Goal: Task Accomplishment & Management: Complete application form

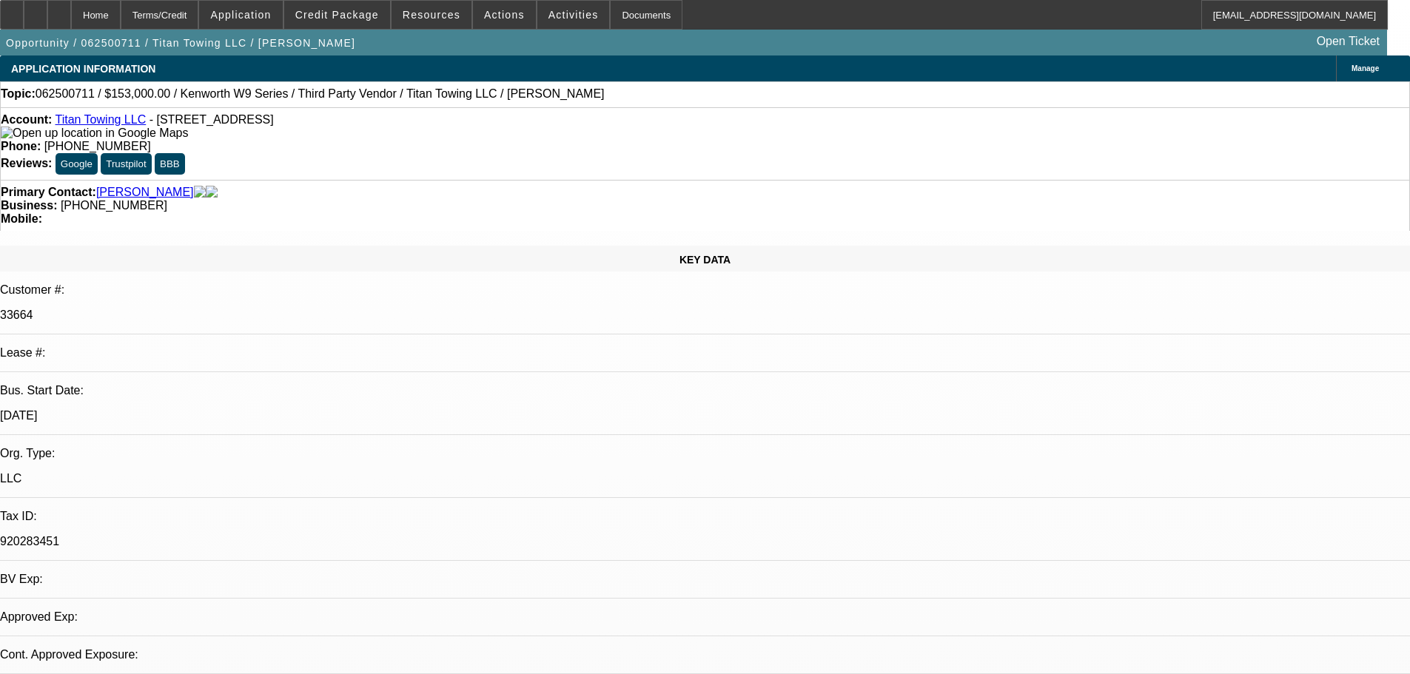
select select "0.15"
select select "2"
select select "0"
select select "6"
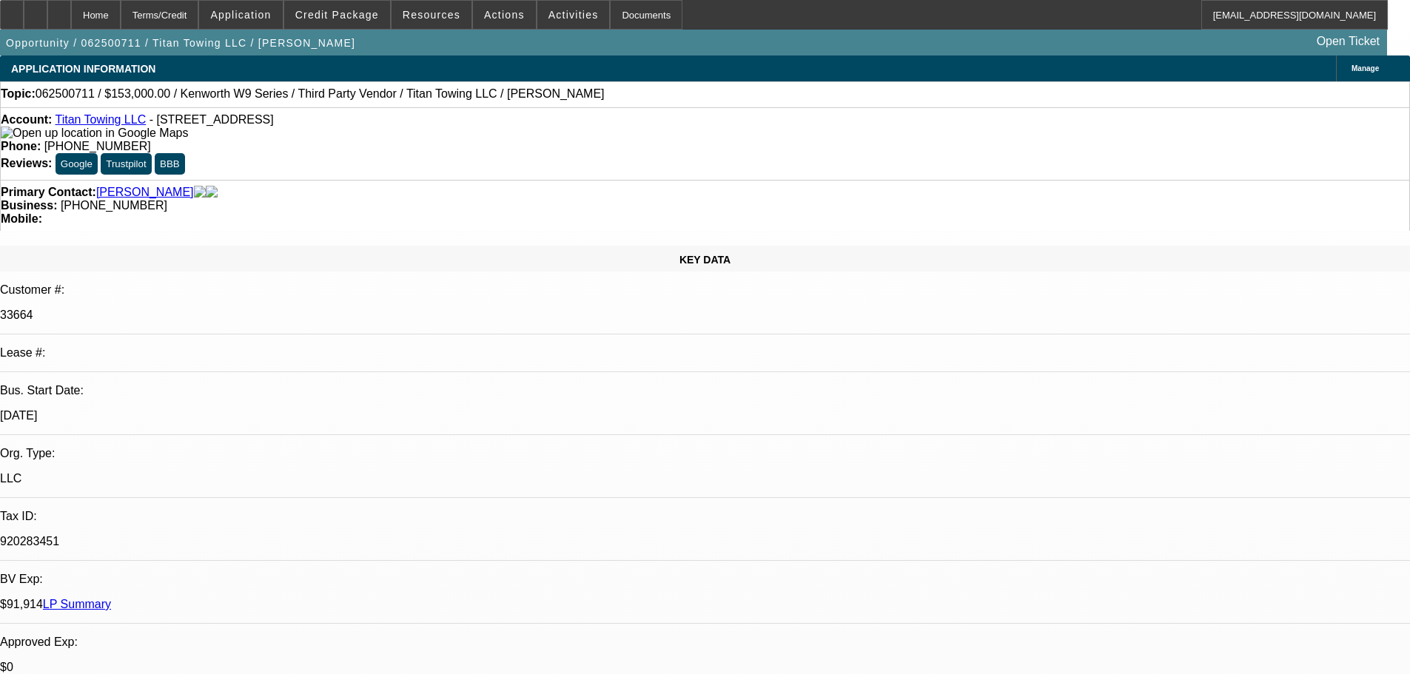
scroll to position [106, 0]
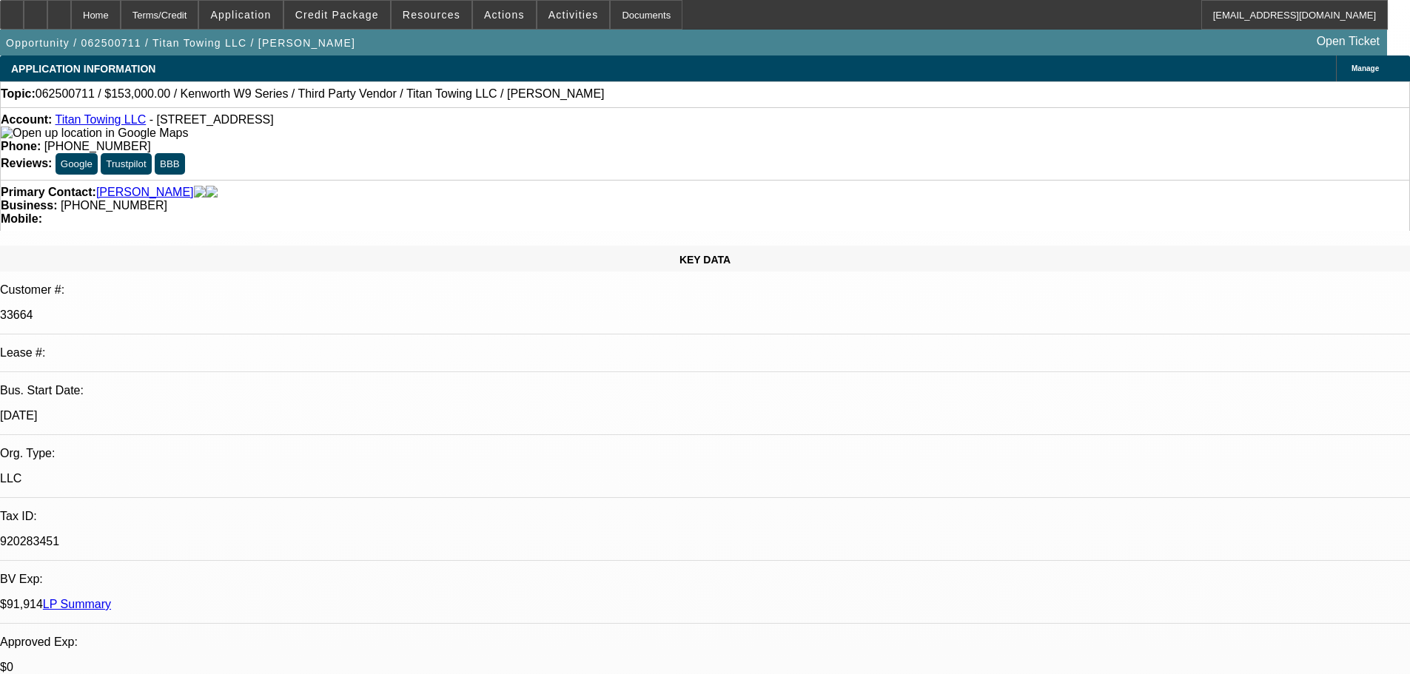
drag, startPoint x: 1032, startPoint y: 252, endPoint x: 1030, endPoint y: 244, distance: 8.4
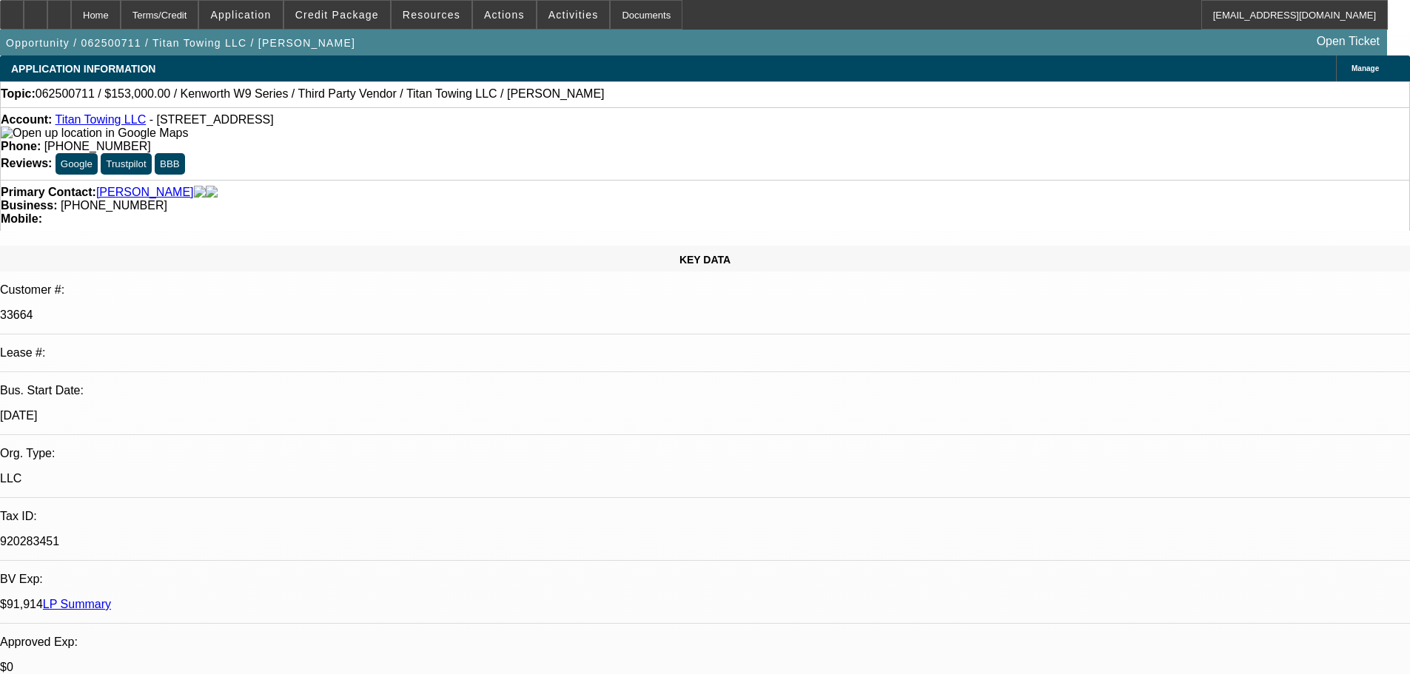
click at [358, 23] on span at bounding box center [337, 15] width 106 height 36
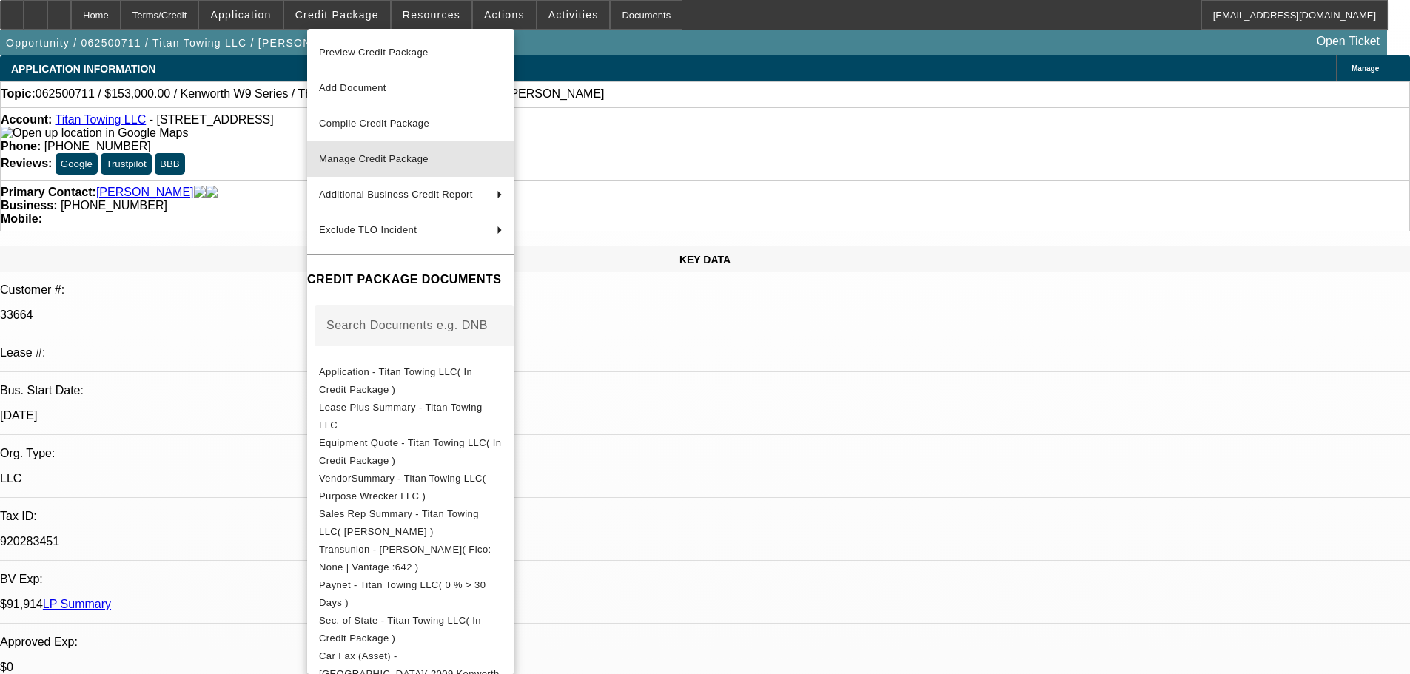
click at [380, 163] on span "Manage Credit Package" at bounding box center [374, 158] width 110 height 11
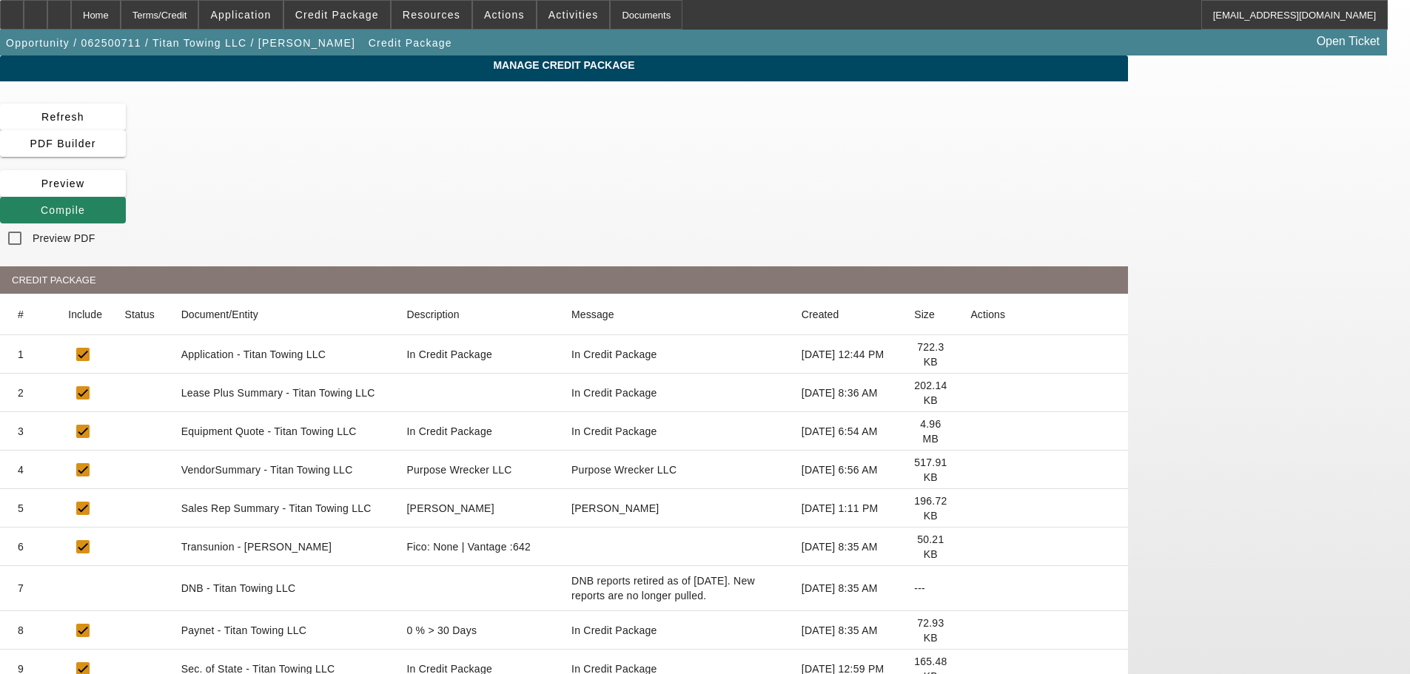
click at [970, 393] on icon at bounding box center [970, 393] width 0 height 0
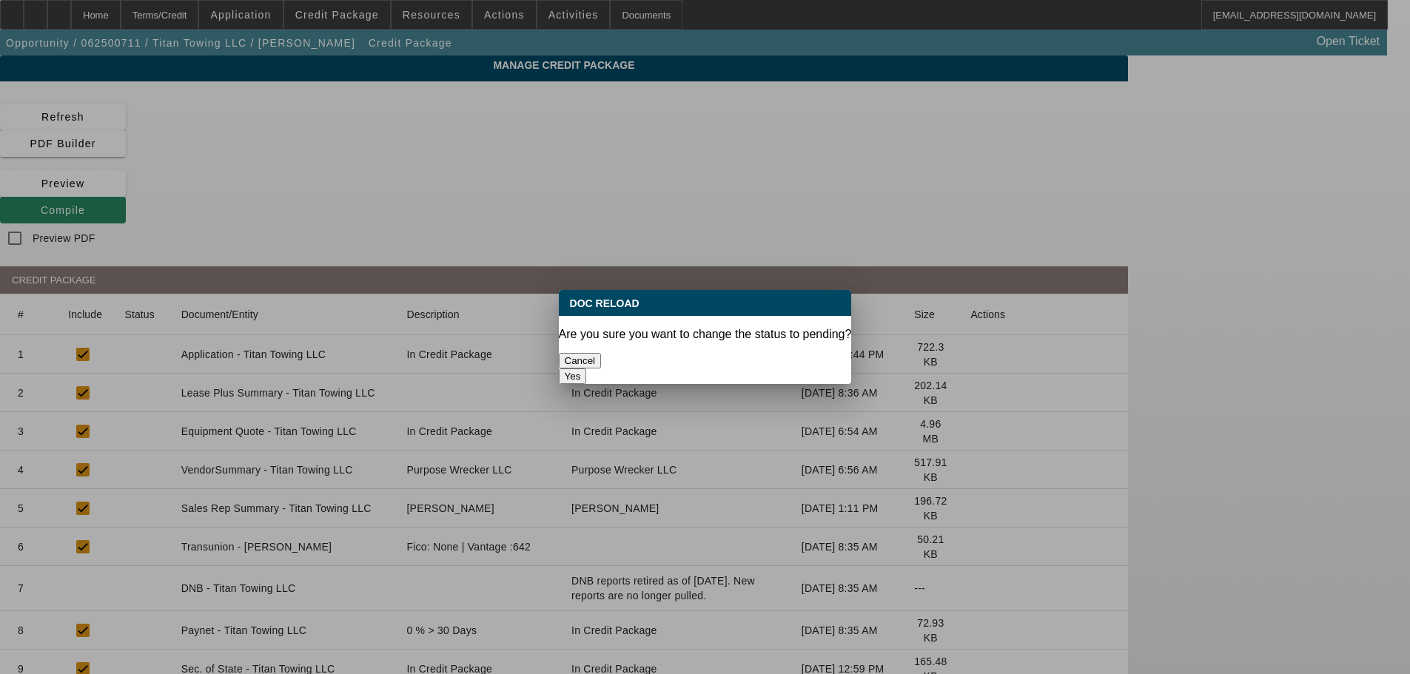
click at [587, 369] on button "Yes" at bounding box center [573, 377] width 28 height 16
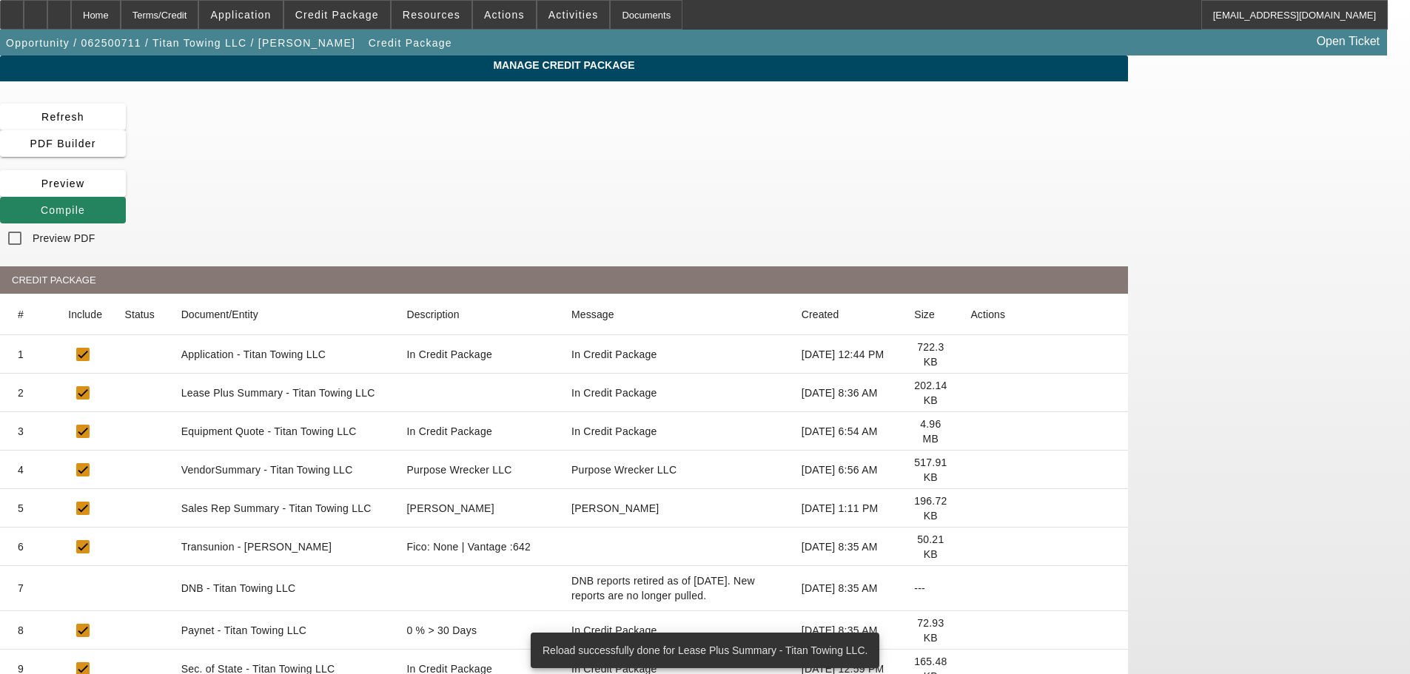
click at [970, 470] on icon at bounding box center [970, 470] width 0 height 0
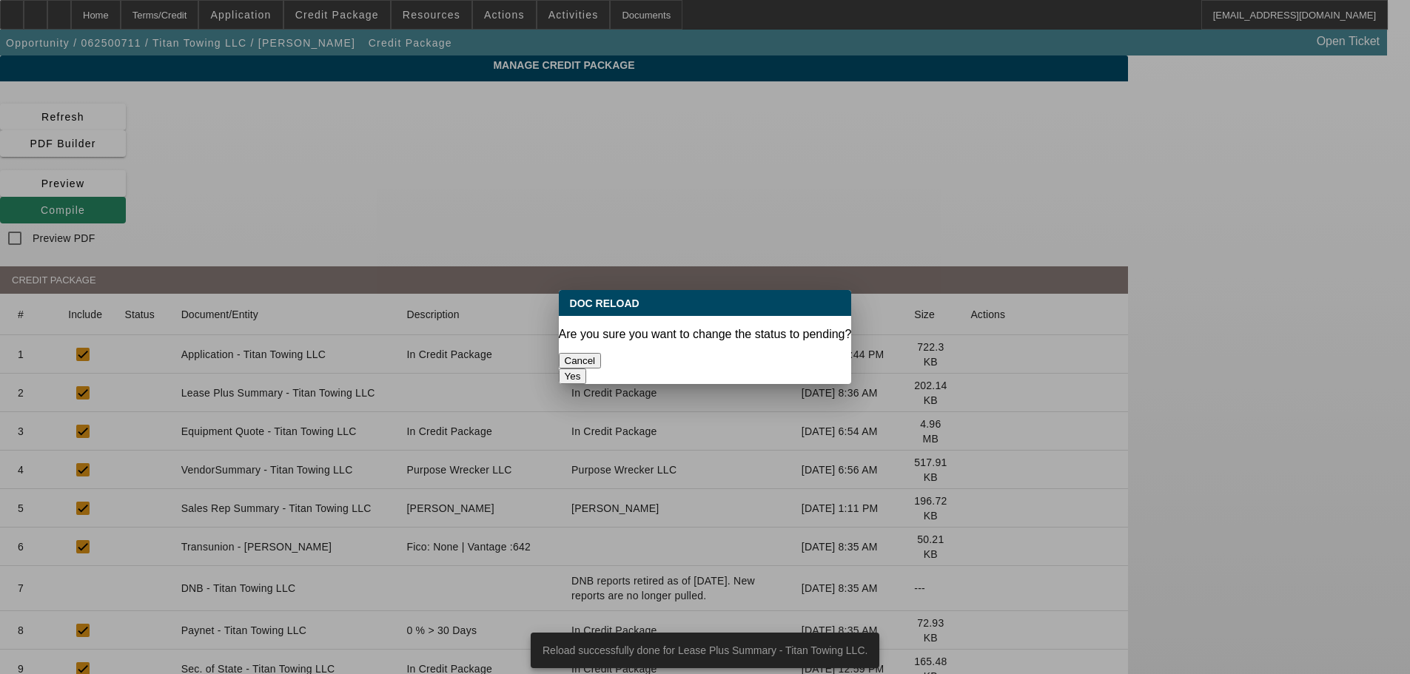
click at [587, 369] on button "Yes" at bounding box center [573, 377] width 28 height 16
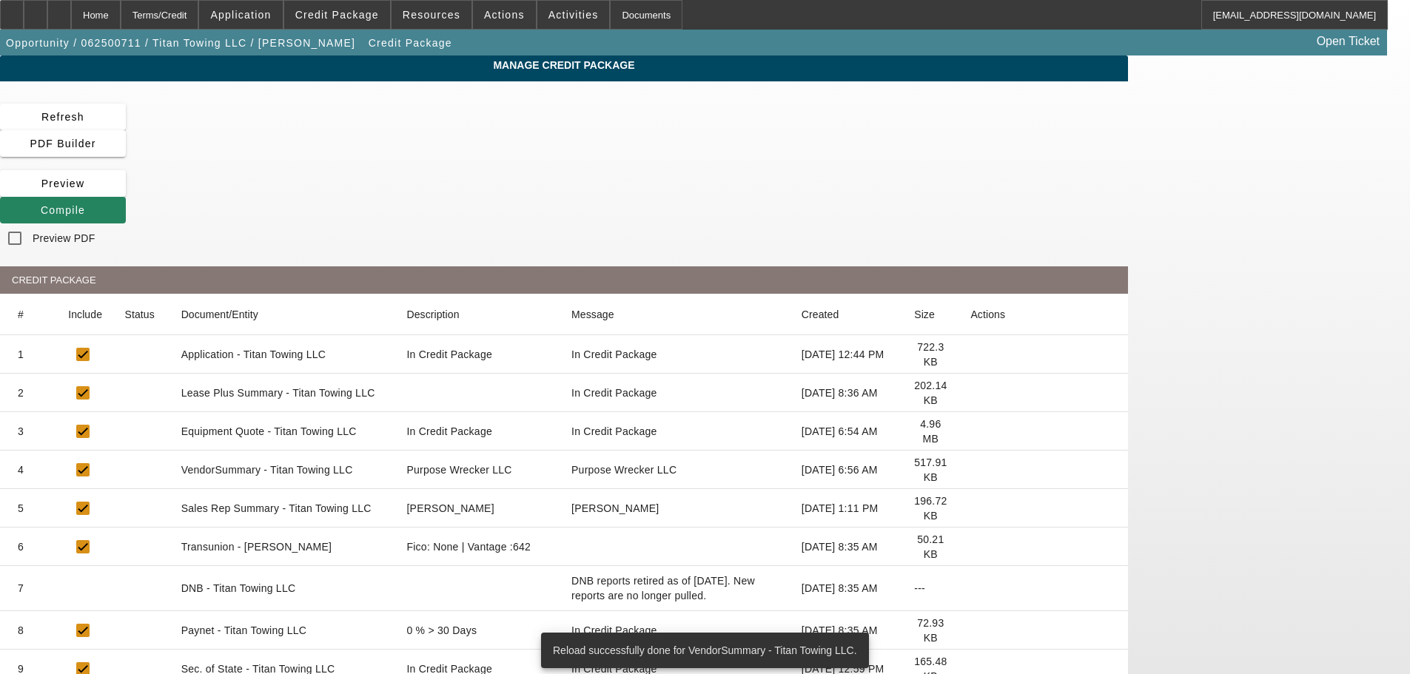
click at [970, 547] on icon at bounding box center [970, 547] width 0 height 0
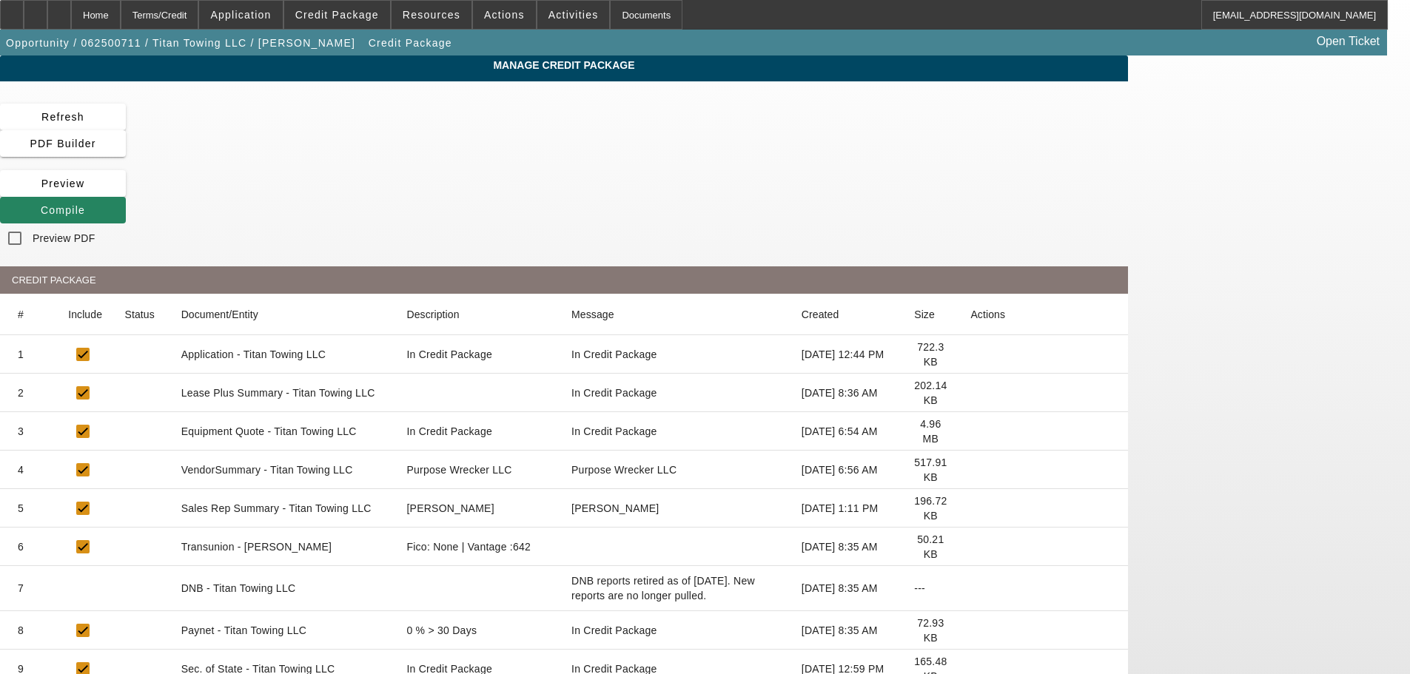
click at [970, 547] on icon at bounding box center [970, 547] width 0 height 0
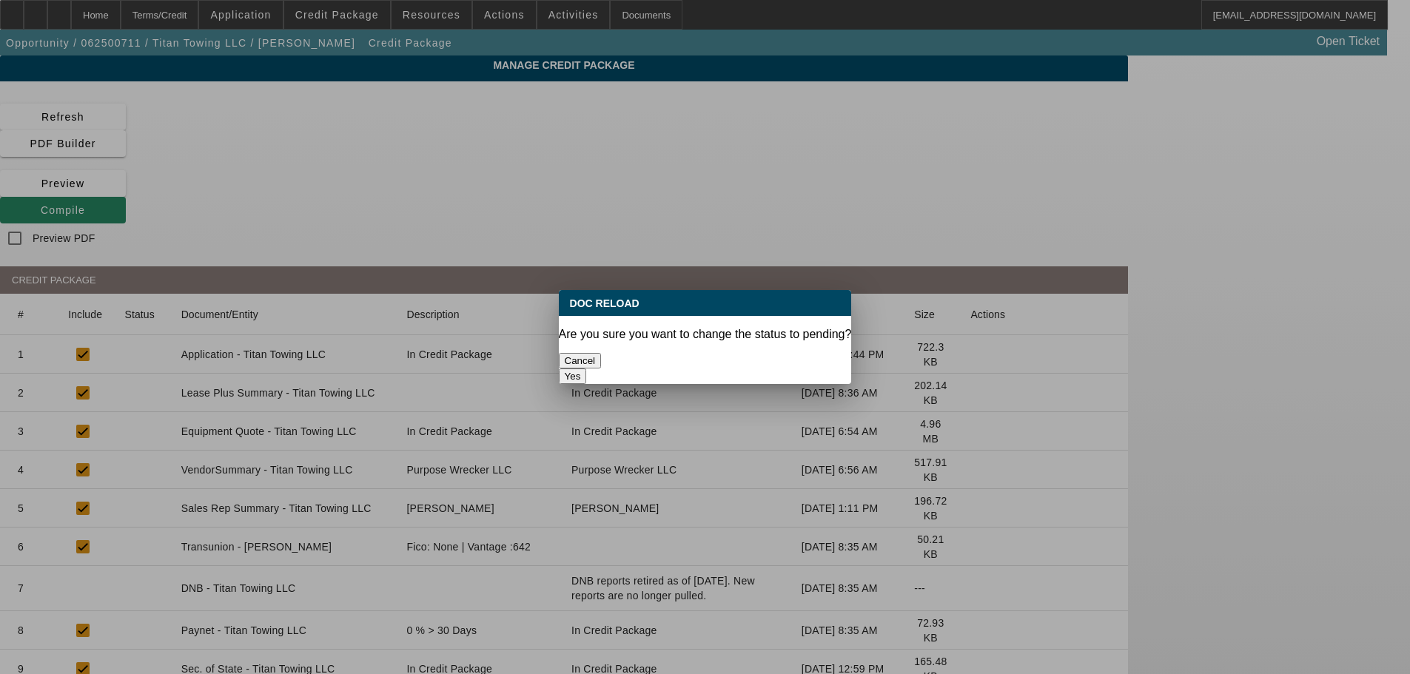
click at [587, 369] on button "Yes" at bounding box center [573, 377] width 28 height 16
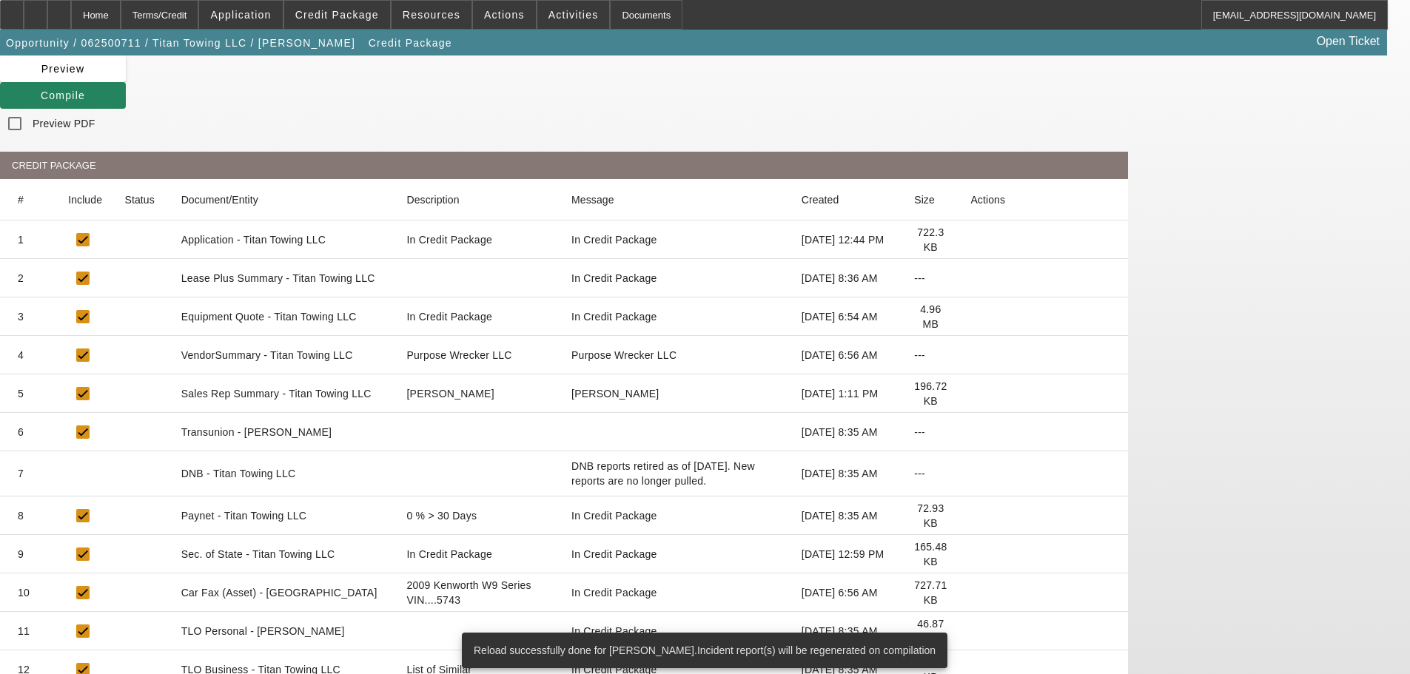
scroll to position [148, 0]
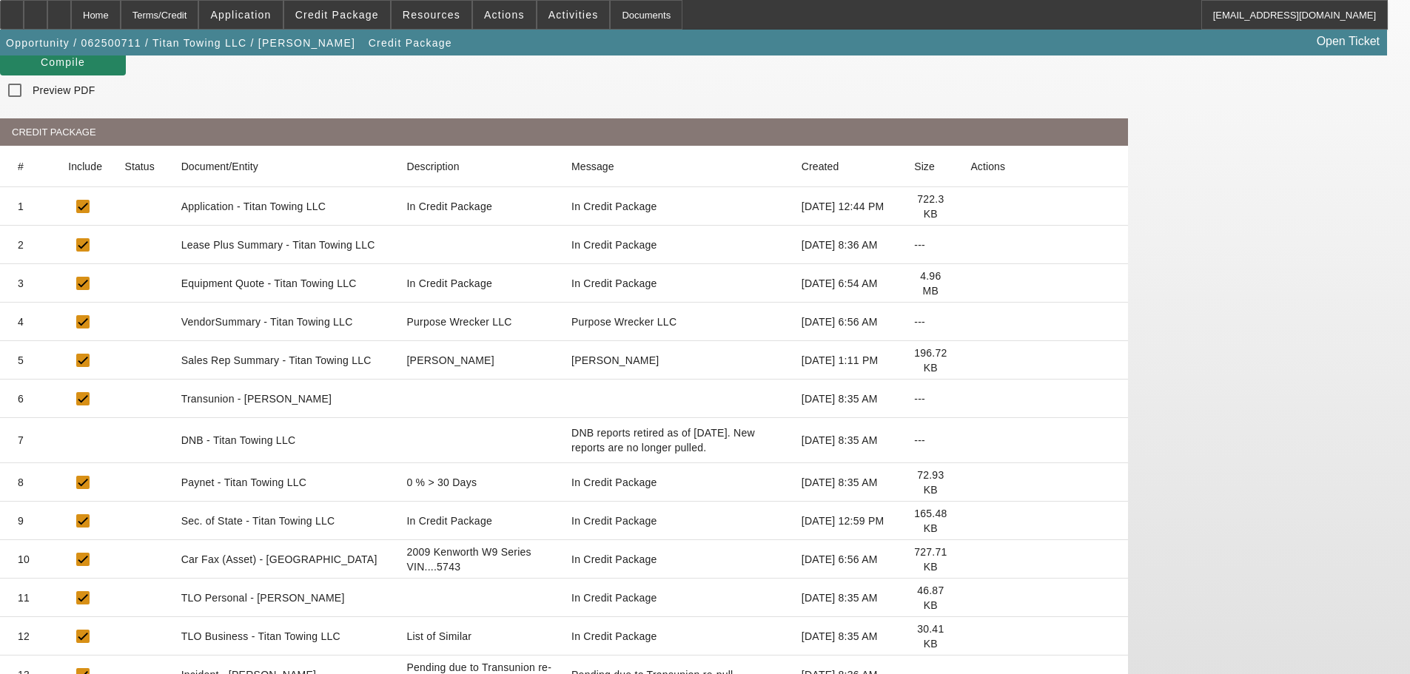
click at [970, 598] on icon at bounding box center [970, 598] width 0 height 0
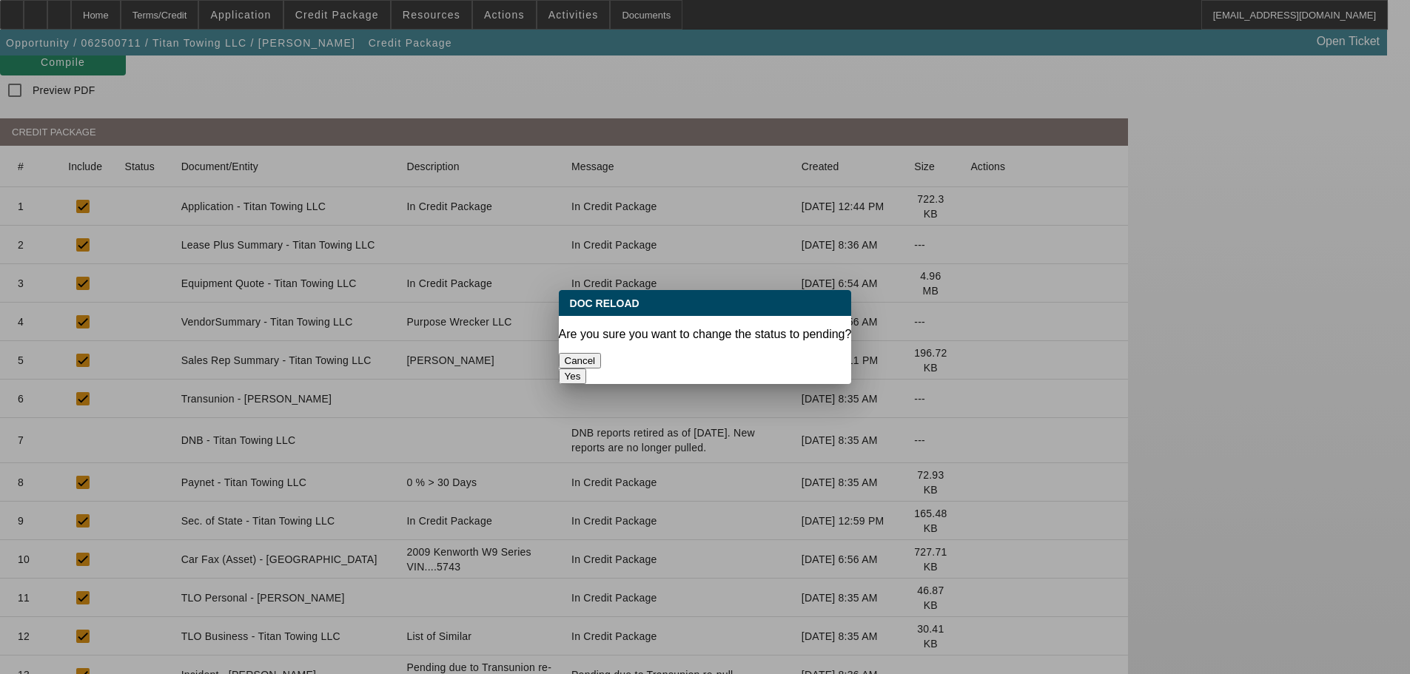
scroll to position [0, 0]
click at [587, 369] on button "Yes" at bounding box center [573, 377] width 28 height 16
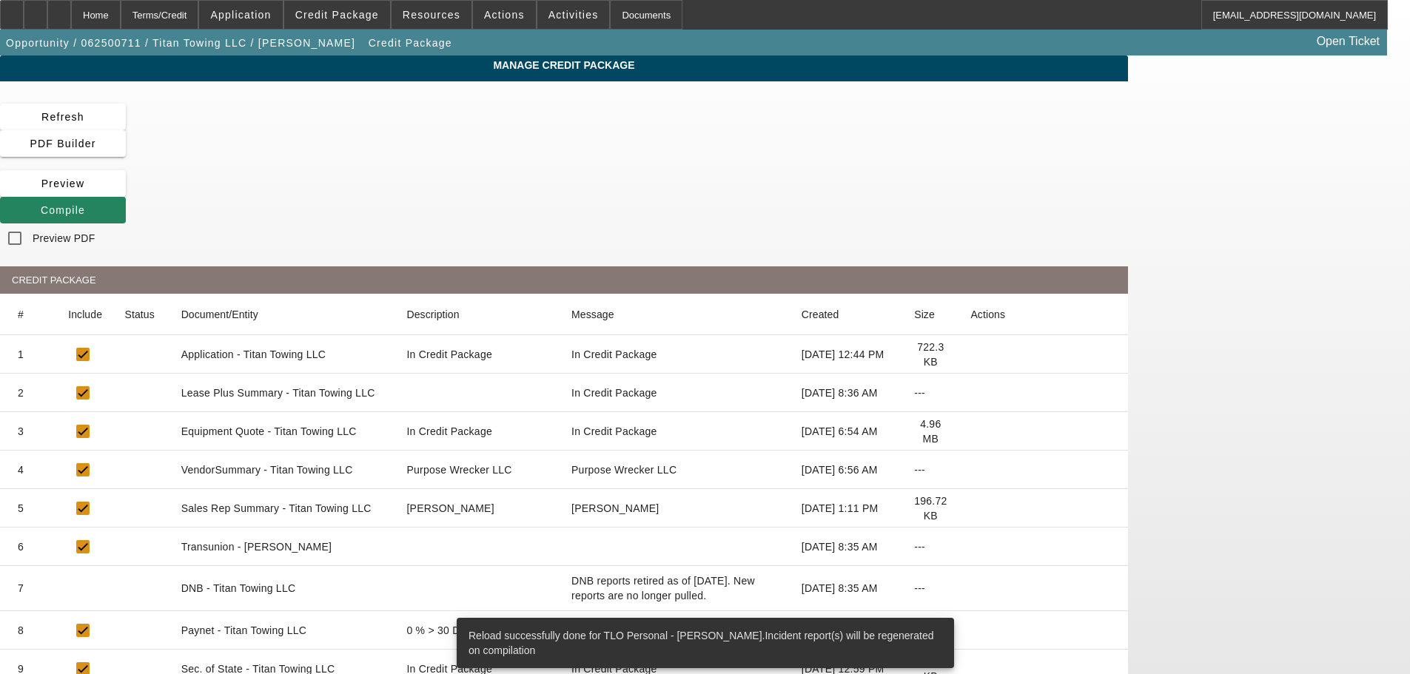
scroll to position [201, 0]
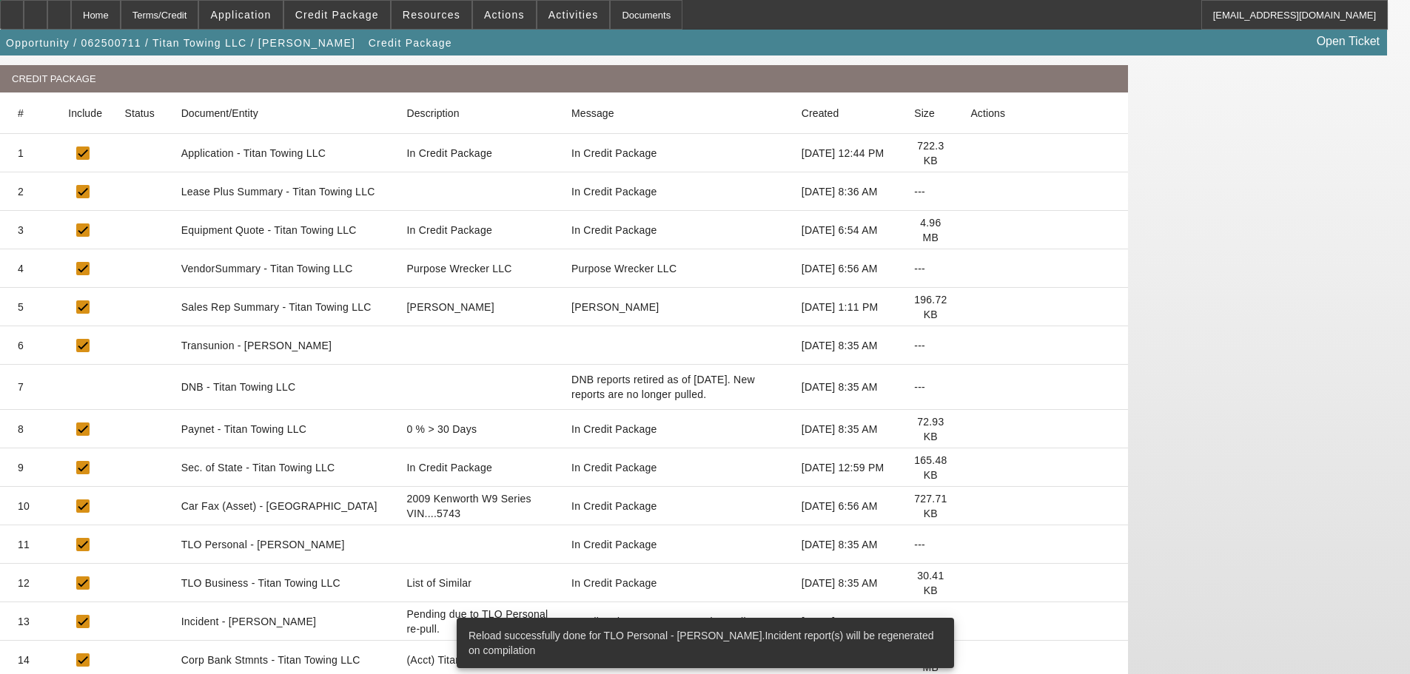
click at [970, 583] on icon at bounding box center [970, 583] width 0 height 0
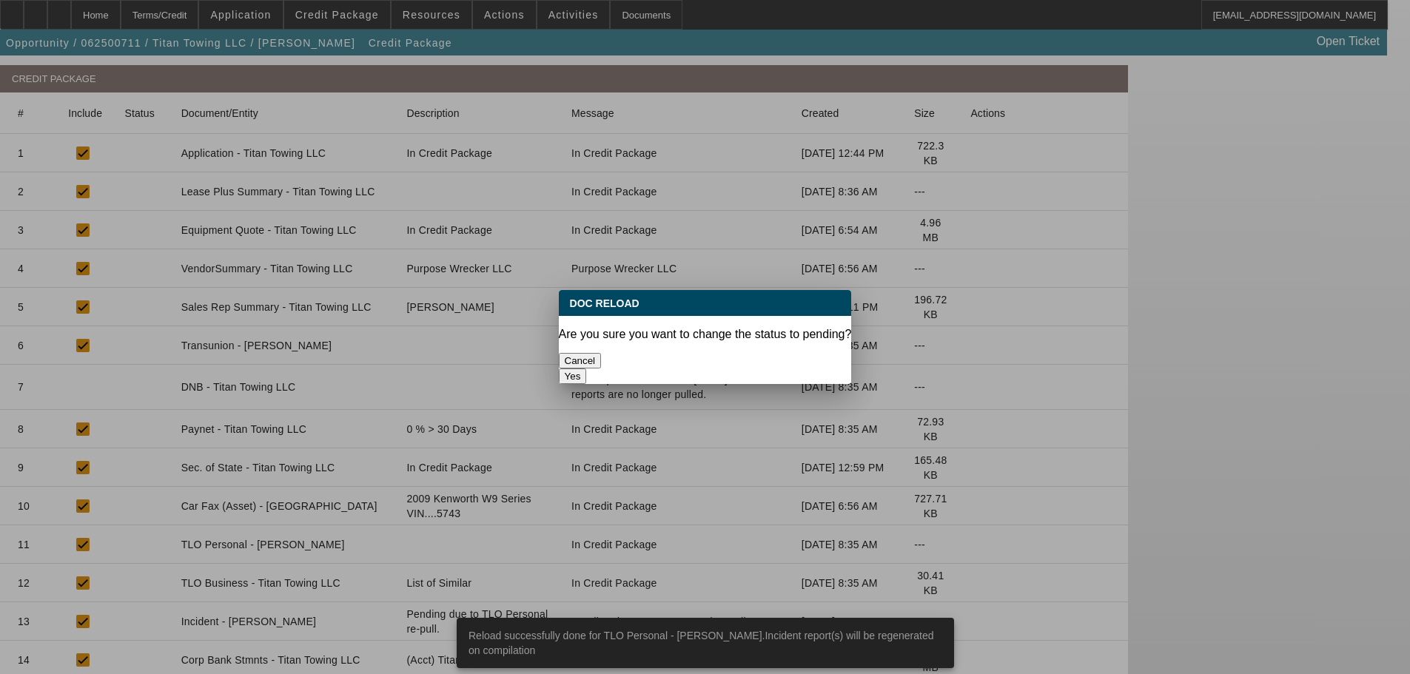
scroll to position [0, 0]
click at [587, 369] on button "Yes" at bounding box center [573, 377] width 28 height 16
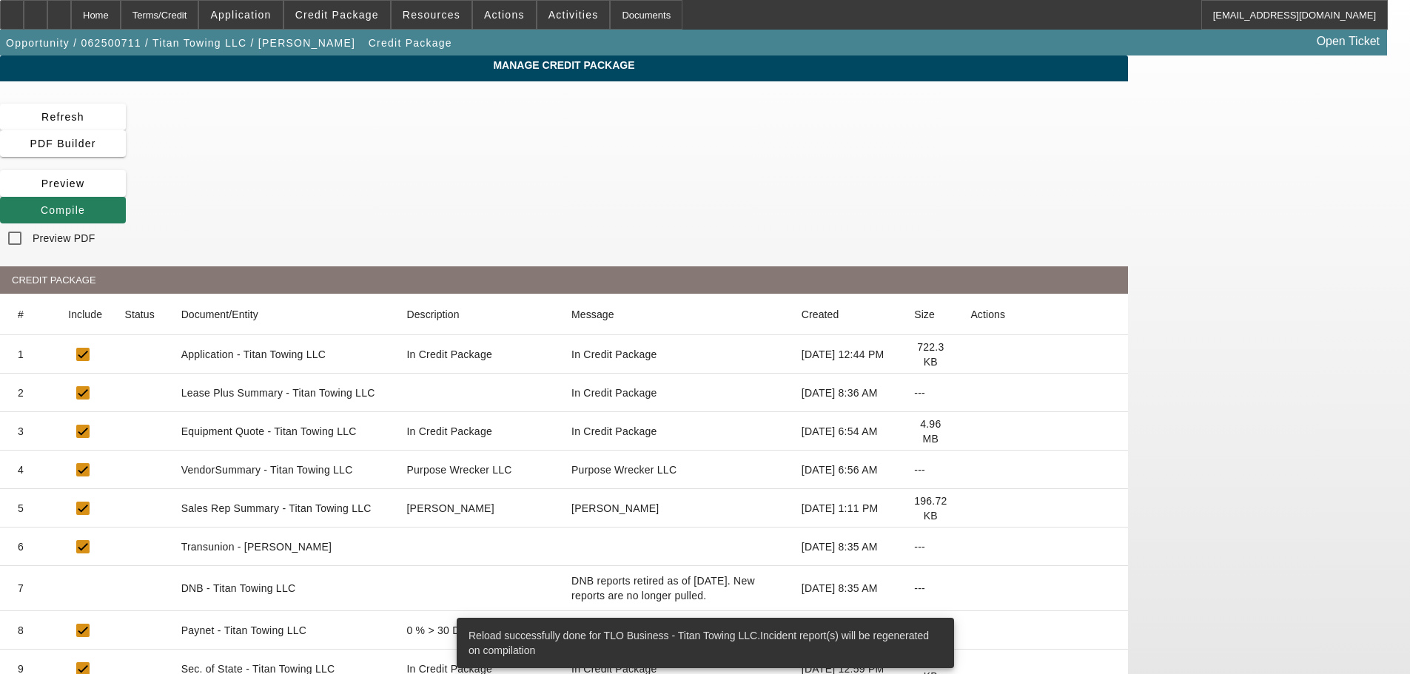
click at [85, 204] on span "Compile" at bounding box center [63, 210] width 44 height 12
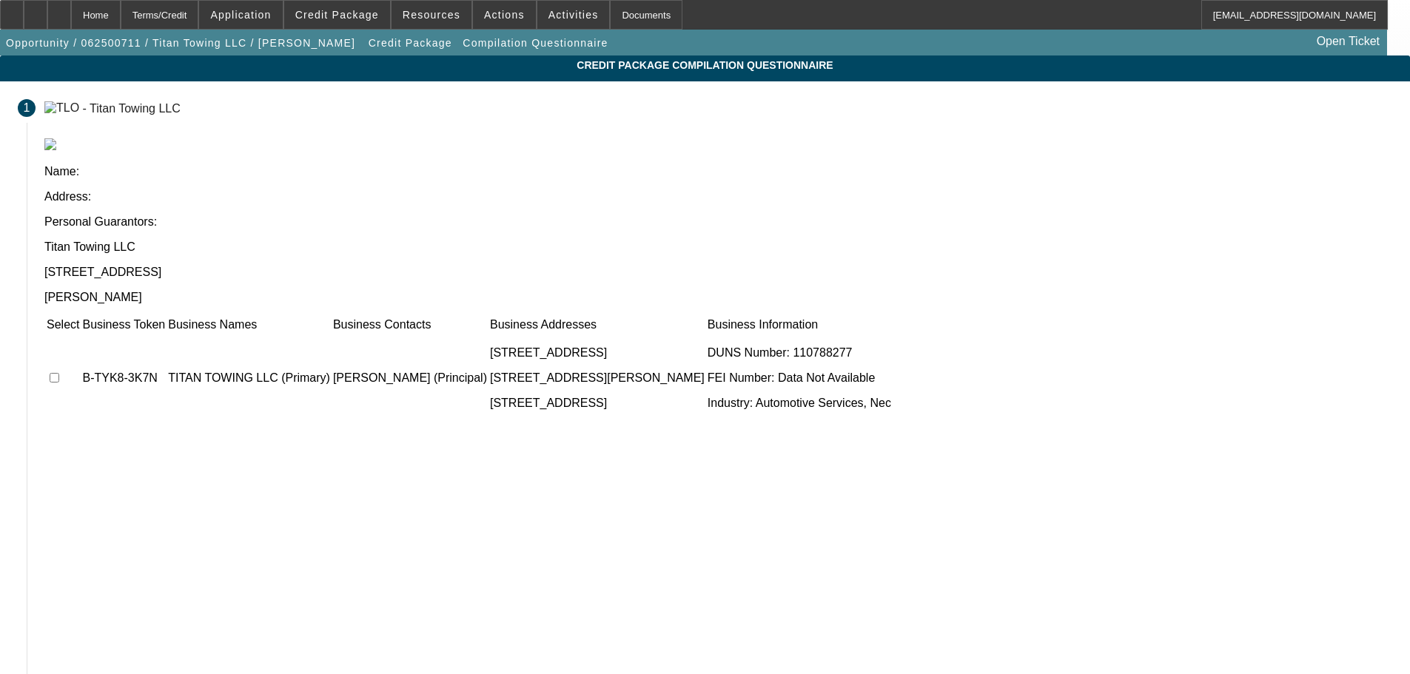
click at [59, 373] on input "checkbox" at bounding box center [55, 378] width 10 height 10
checkbox input "true"
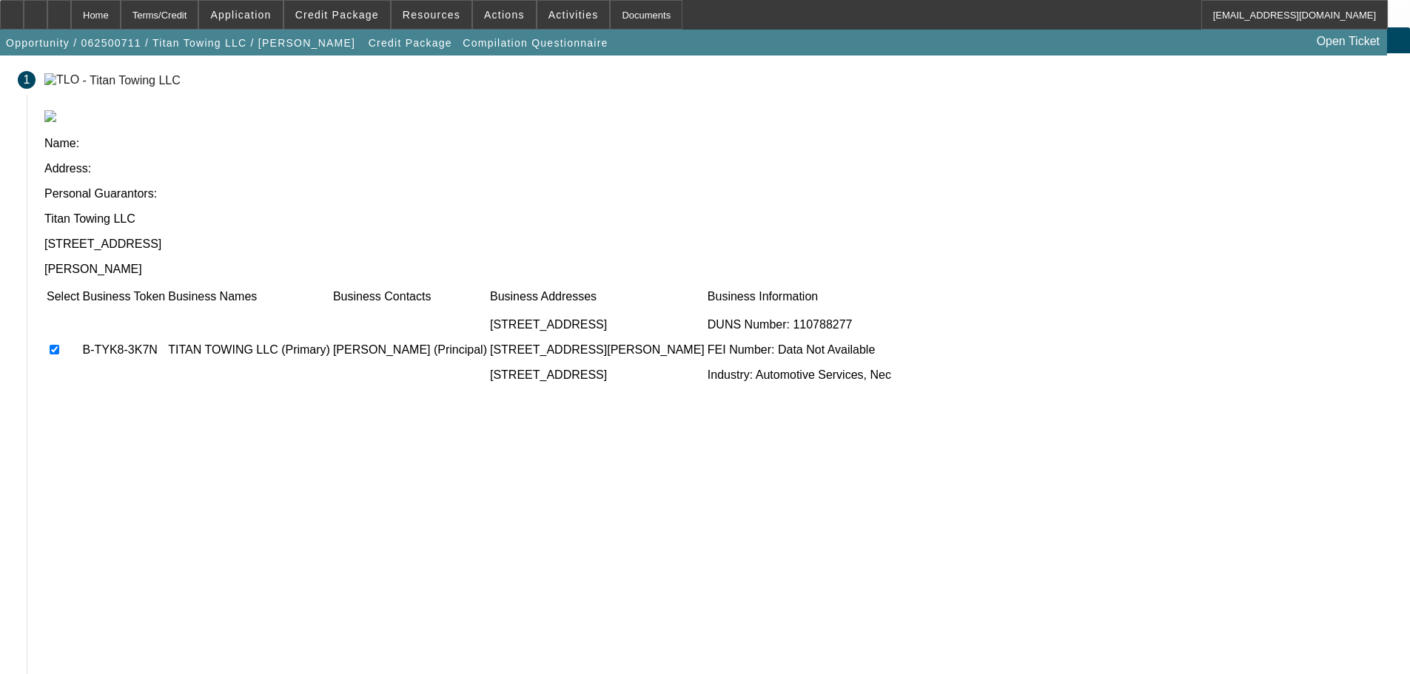
scroll to position [30, 0]
drag, startPoint x: 1037, startPoint y: 602, endPoint x: 1025, endPoint y: 597, distance: 12.9
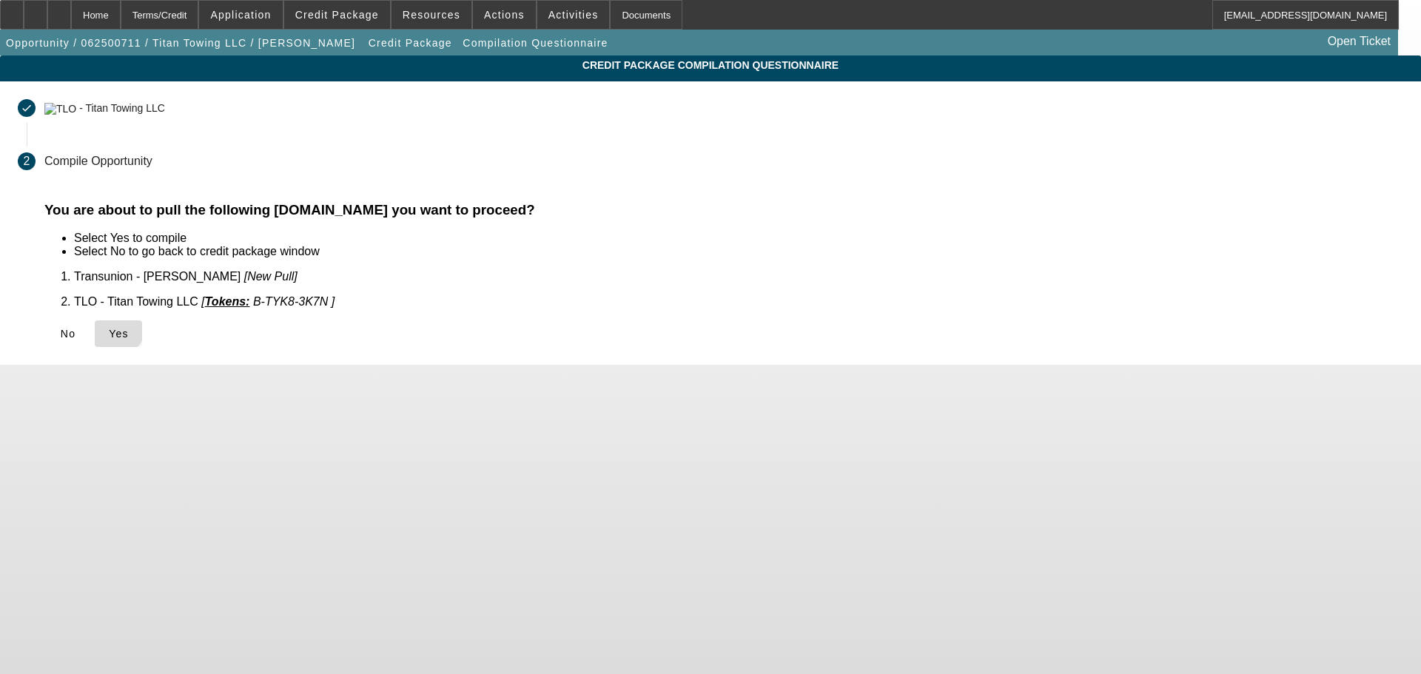
click at [109, 328] on icon at bounding box center [109, 334] width 0 height 12
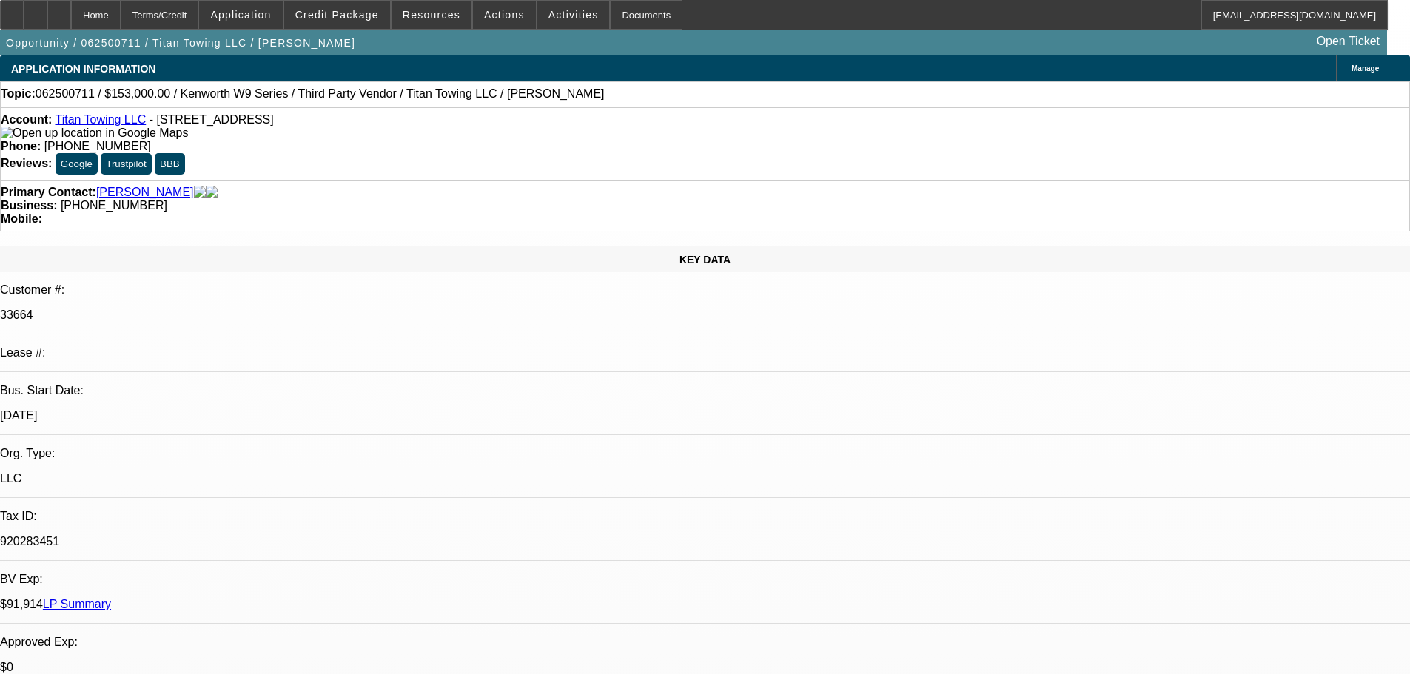
select select "0.15"
select select "2"
select select "0"
select select "6"
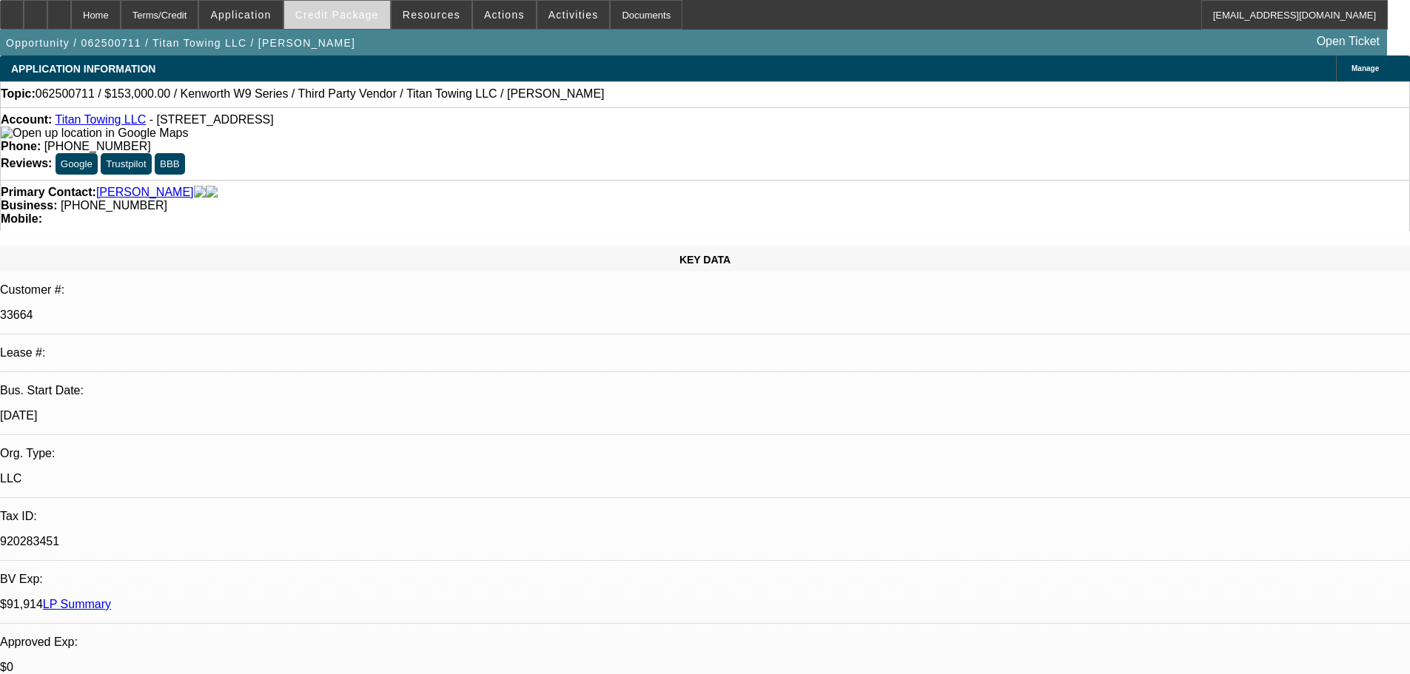
click at [347, 19] on span "Credit Package" at bounding box center [337, 15] width 84 height 12
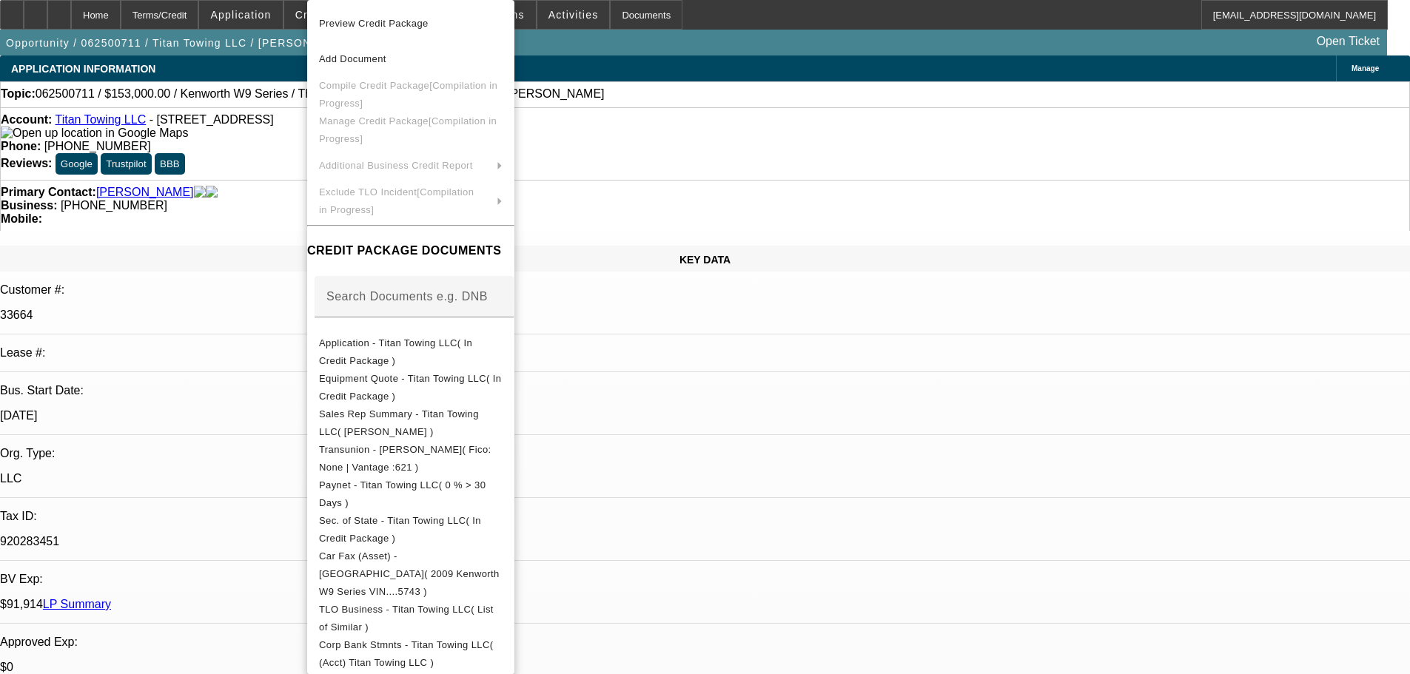
click at [249, 176] on div at bounding box center [705, 337] width 1410 height 674
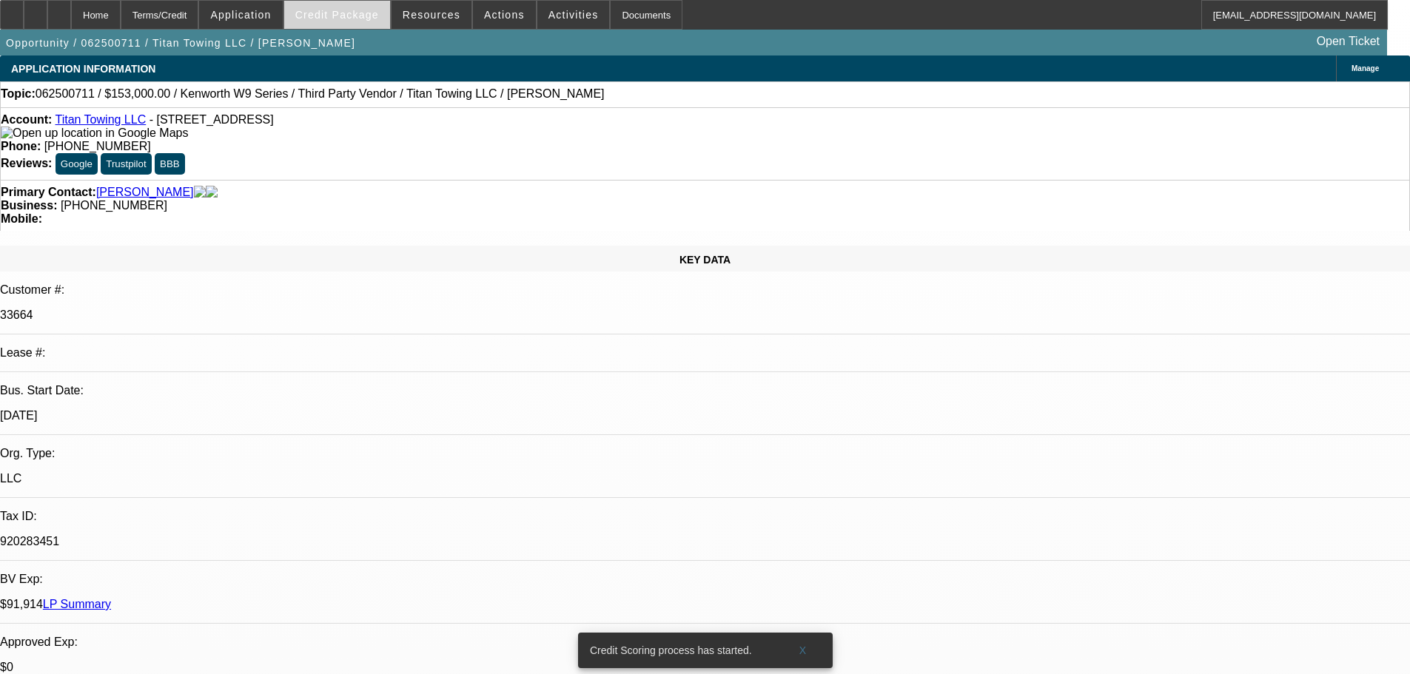
click at [352, 13] on span "Credit Package" at bounding box center [337, 15] width 84 height 12
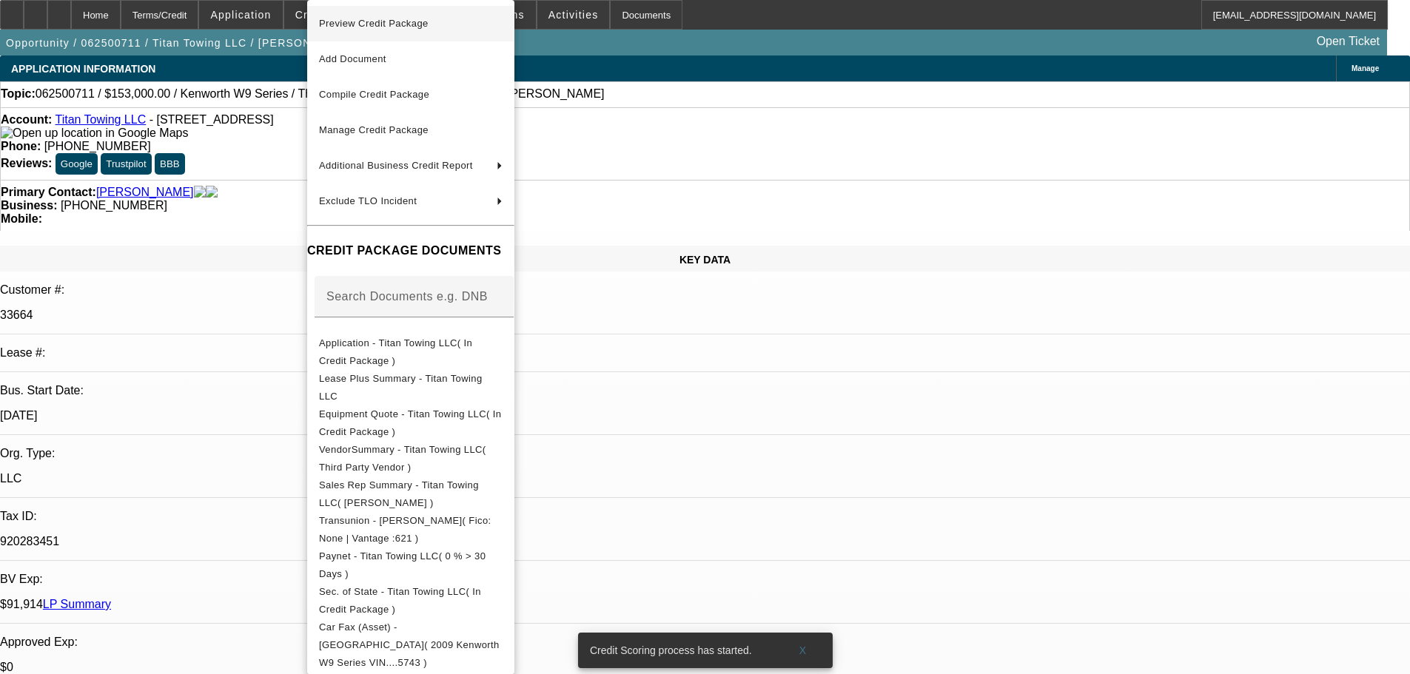
click at [360, 25] on span "Preview Credit Package" at bounding box center [374, 23] width 110 height 11
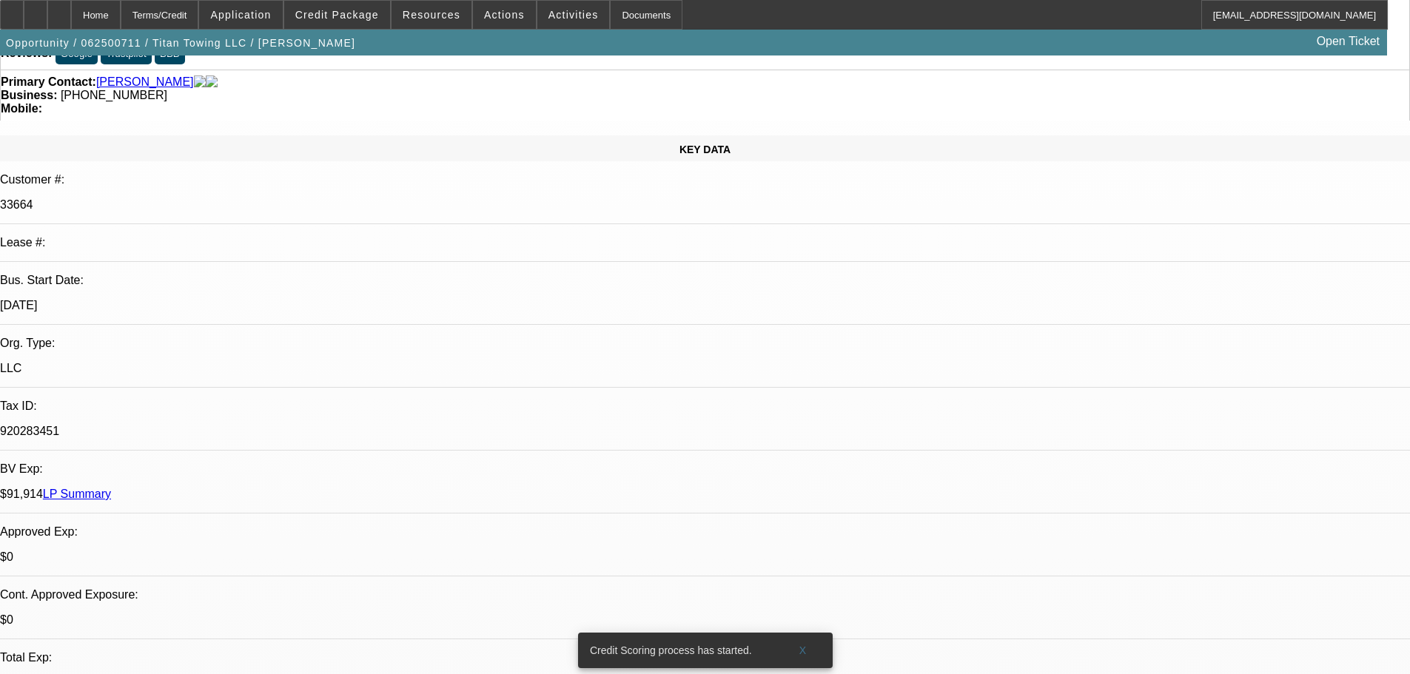
scroll to position [74, 0]
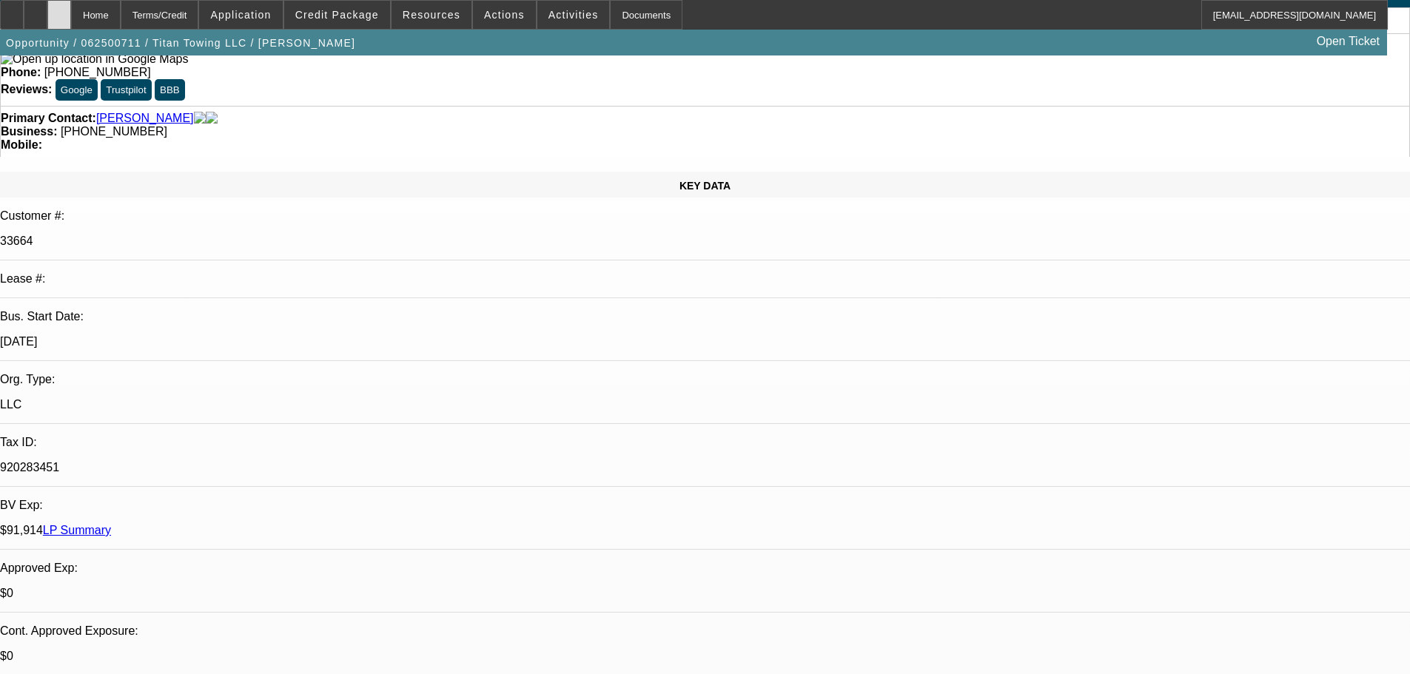
click at [71, 9] on div at bounding box center [59, 15] width 24 height 30
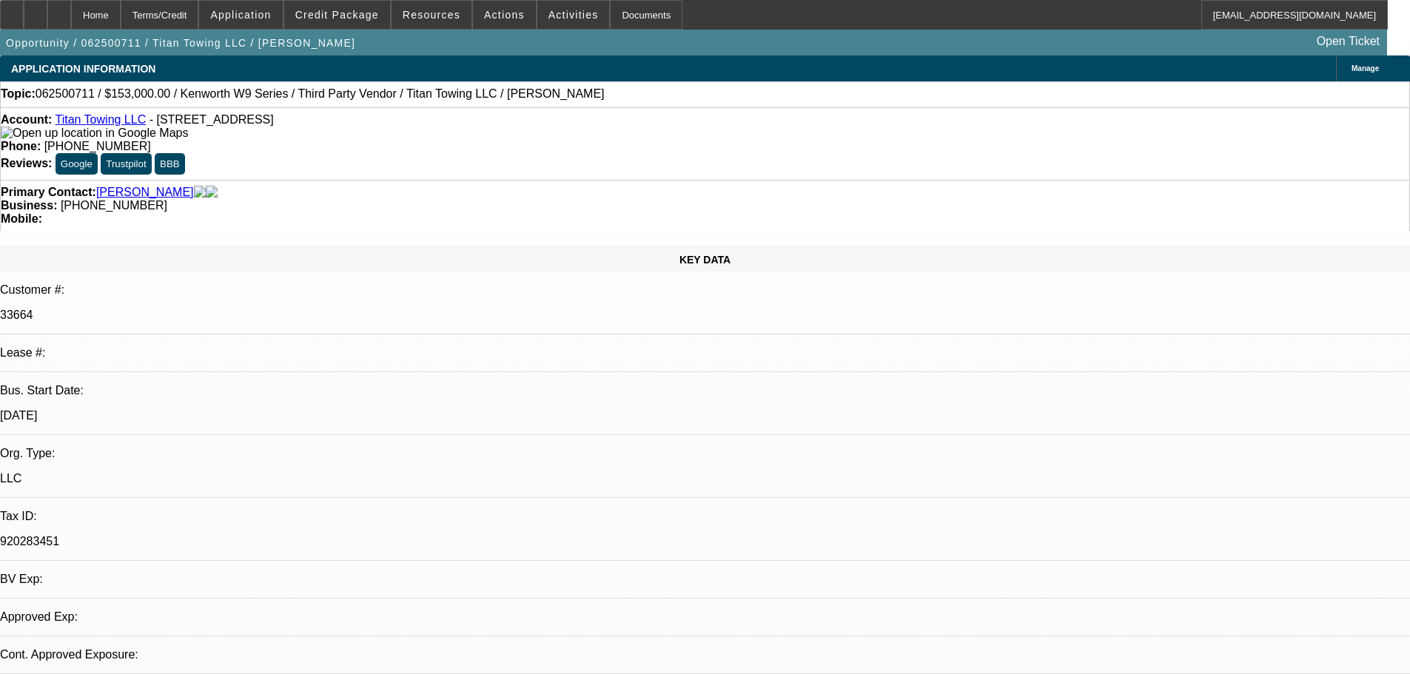
select select "0.15"
select select "2"
select select "0"
select select "6"
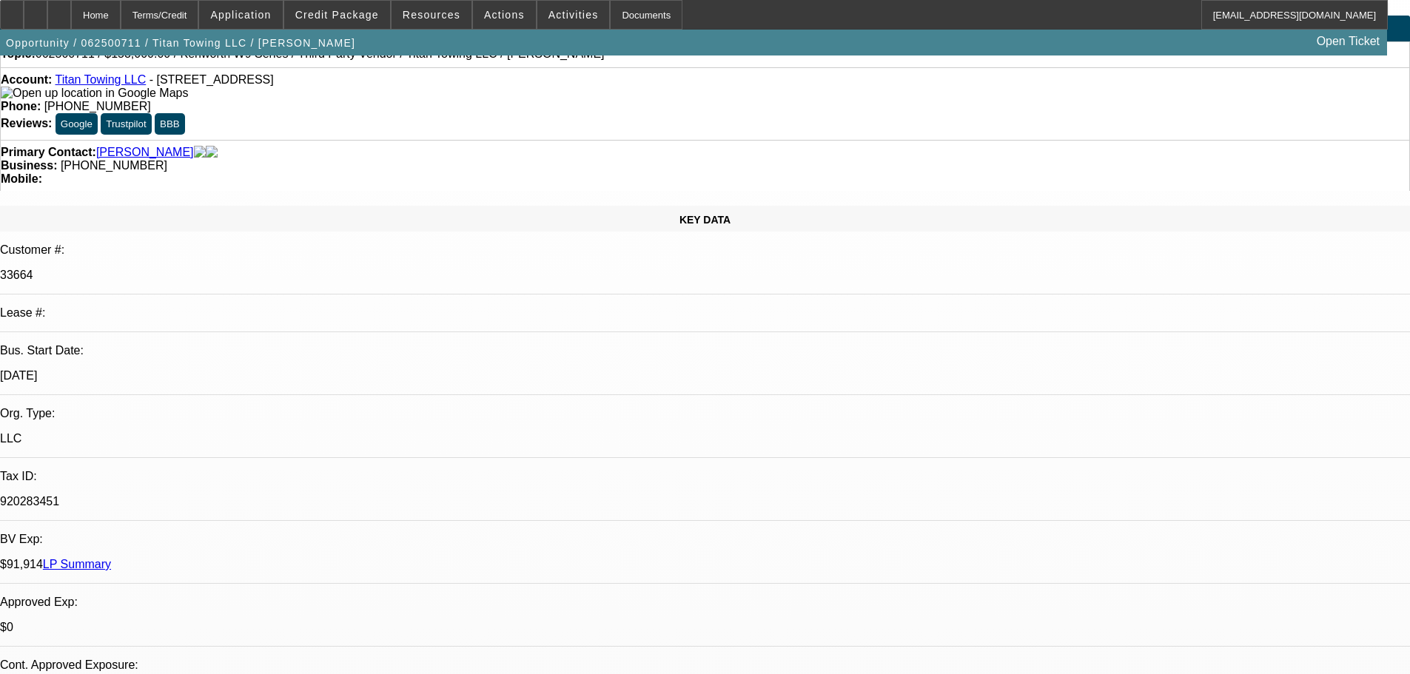
scroll to position [74, 0]
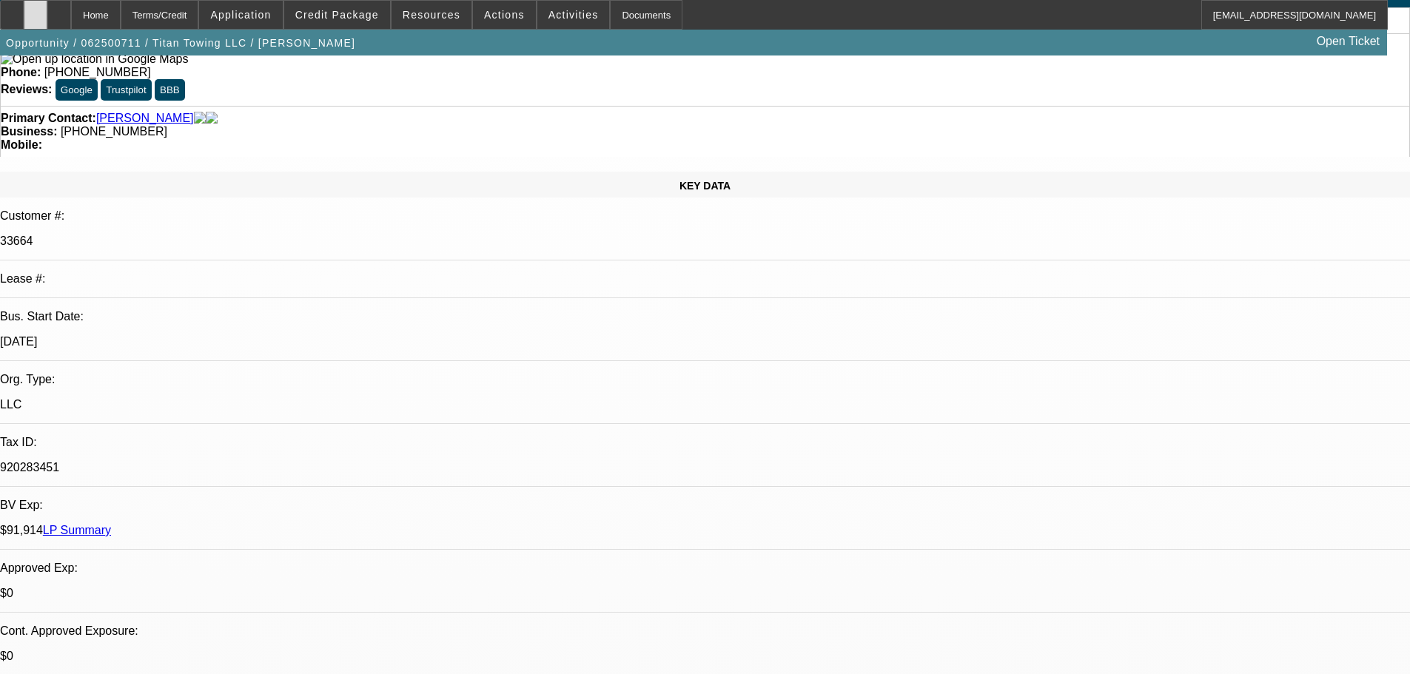
click at [47, 19] on div at bounding box center [36, 15] width 24 height 30
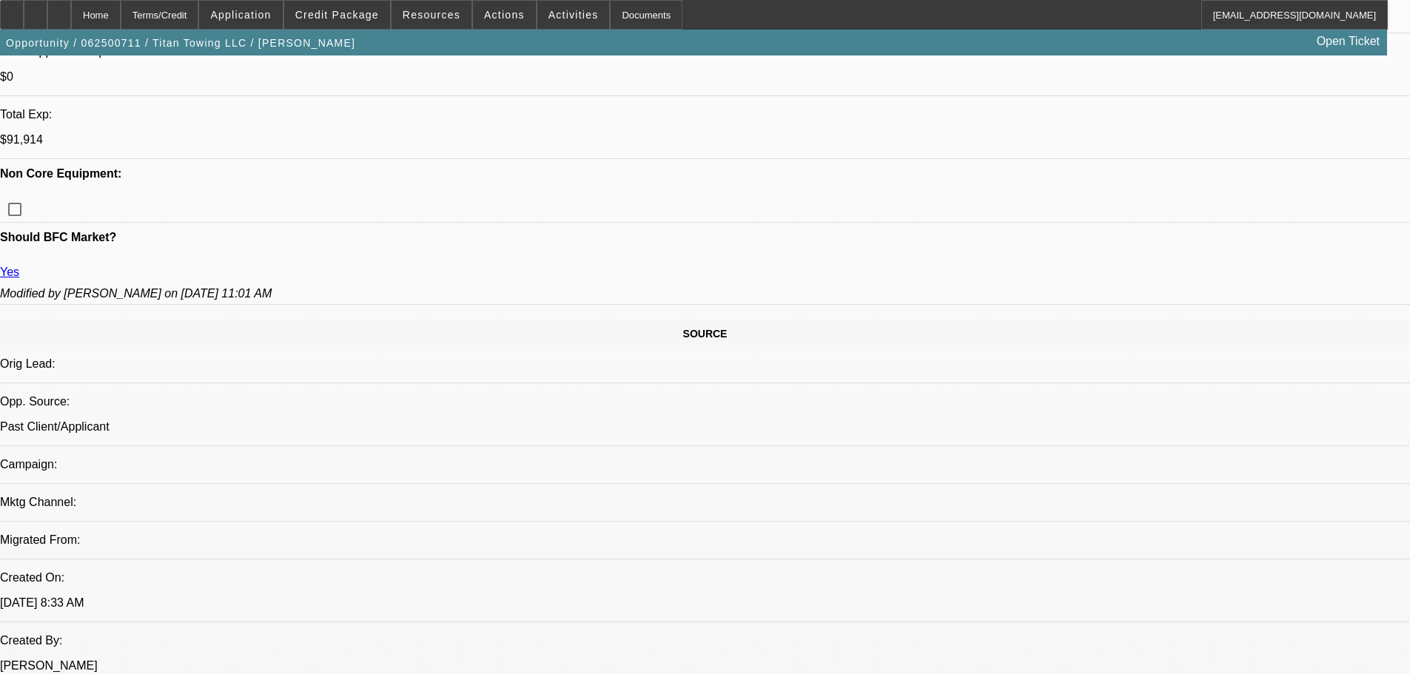
scroll to position [666, 0]
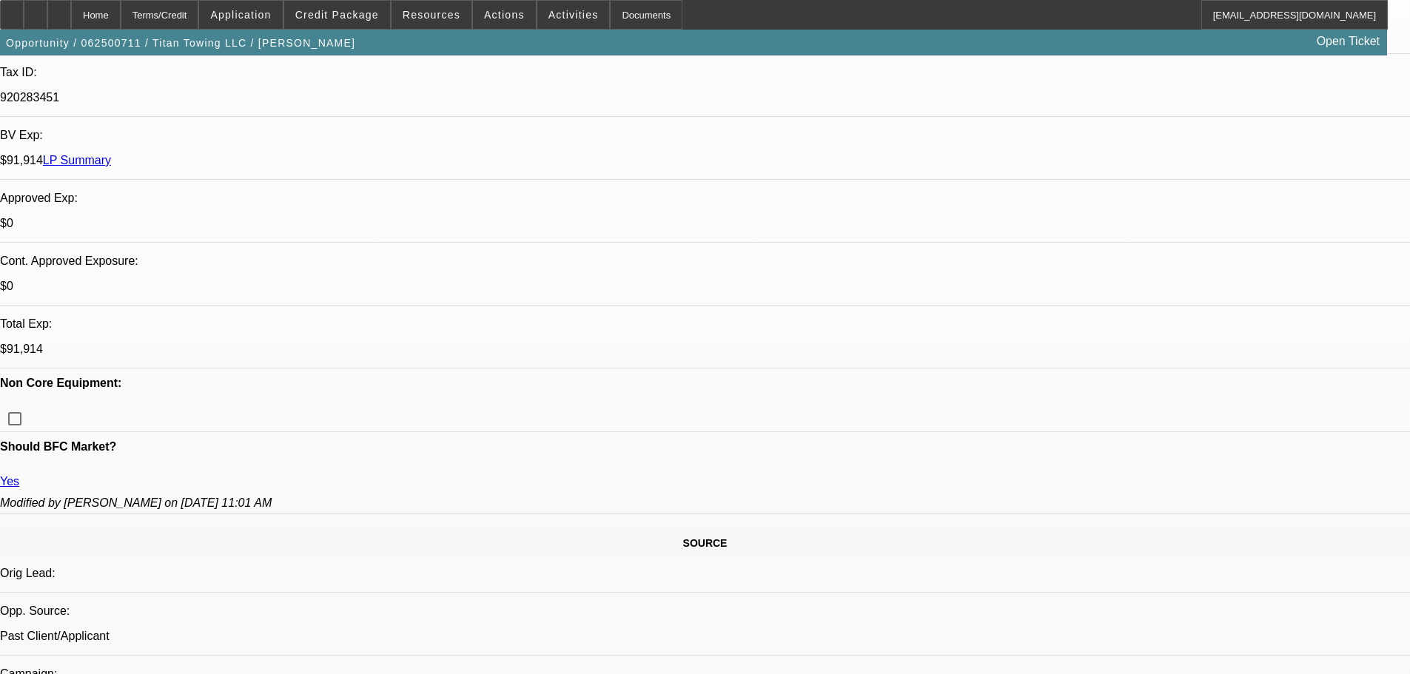
scroll to position [0, 0]
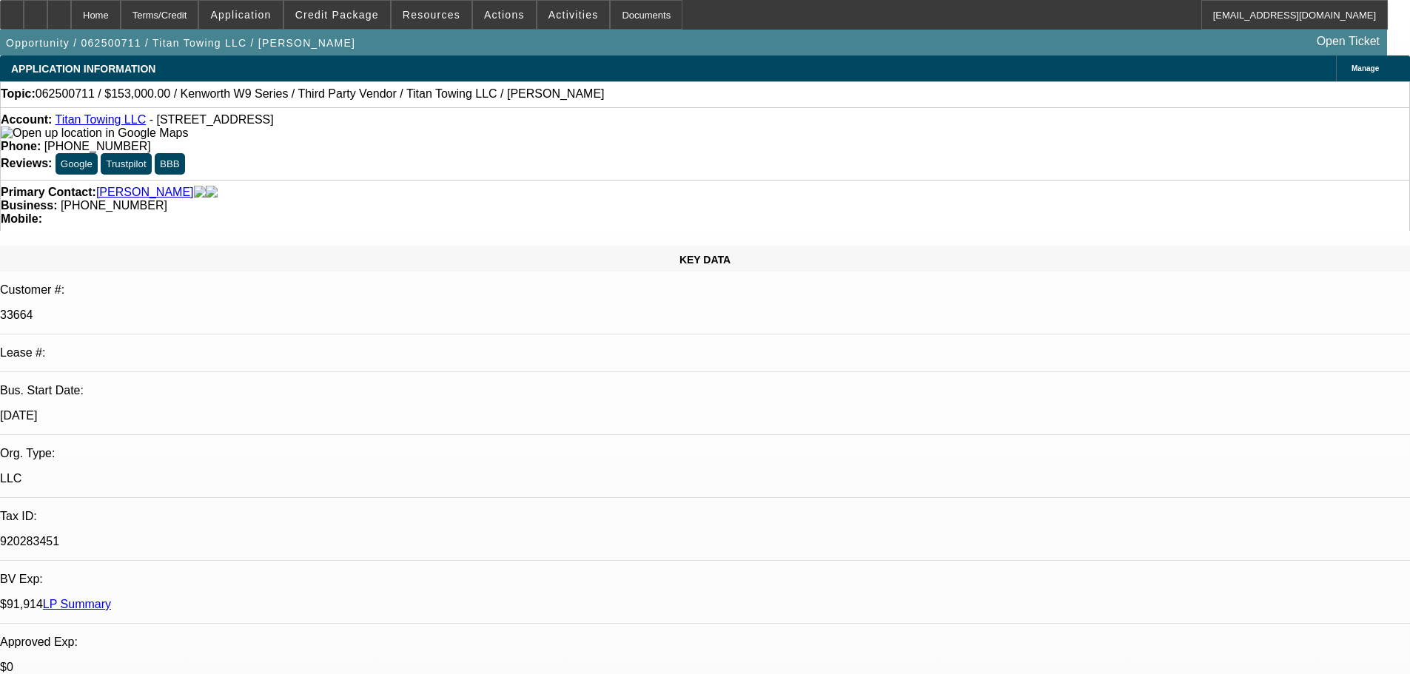
click at [33, 140] on img at bounding box center [94, 133] width 187 height 13
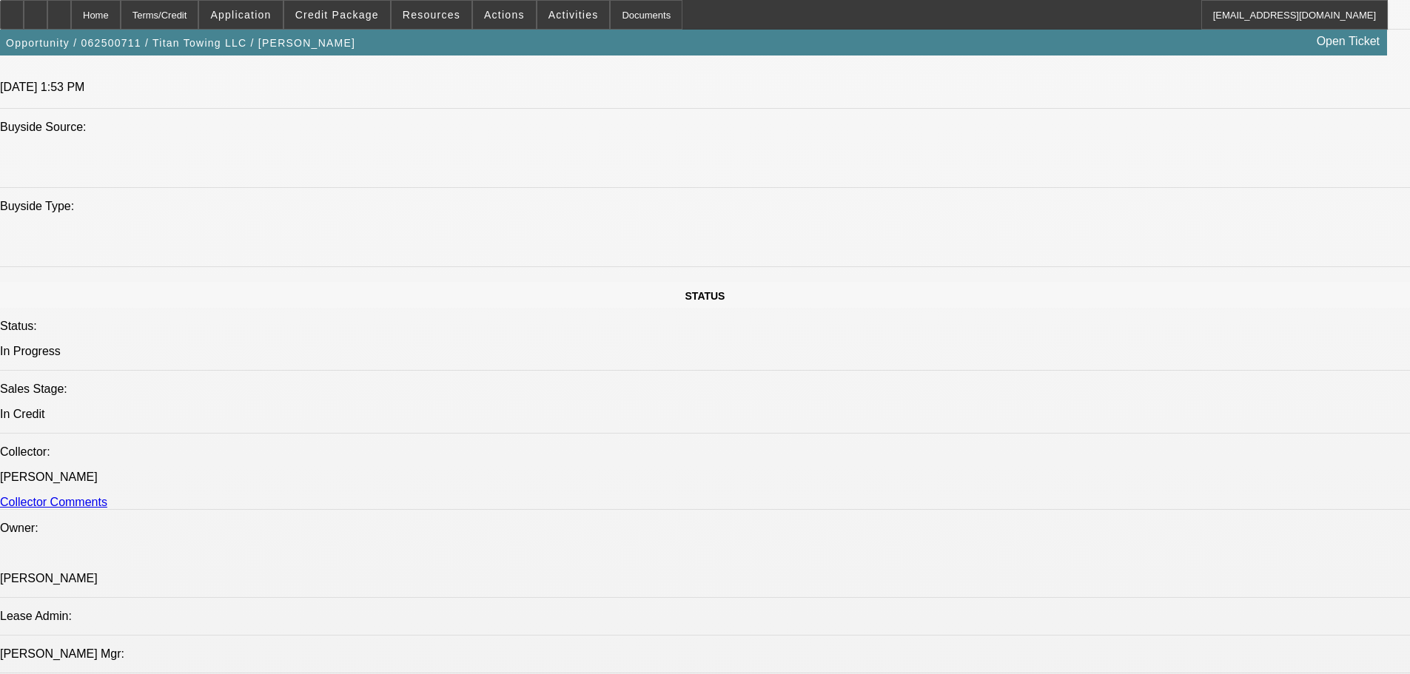
scroll to position [1298, 0]
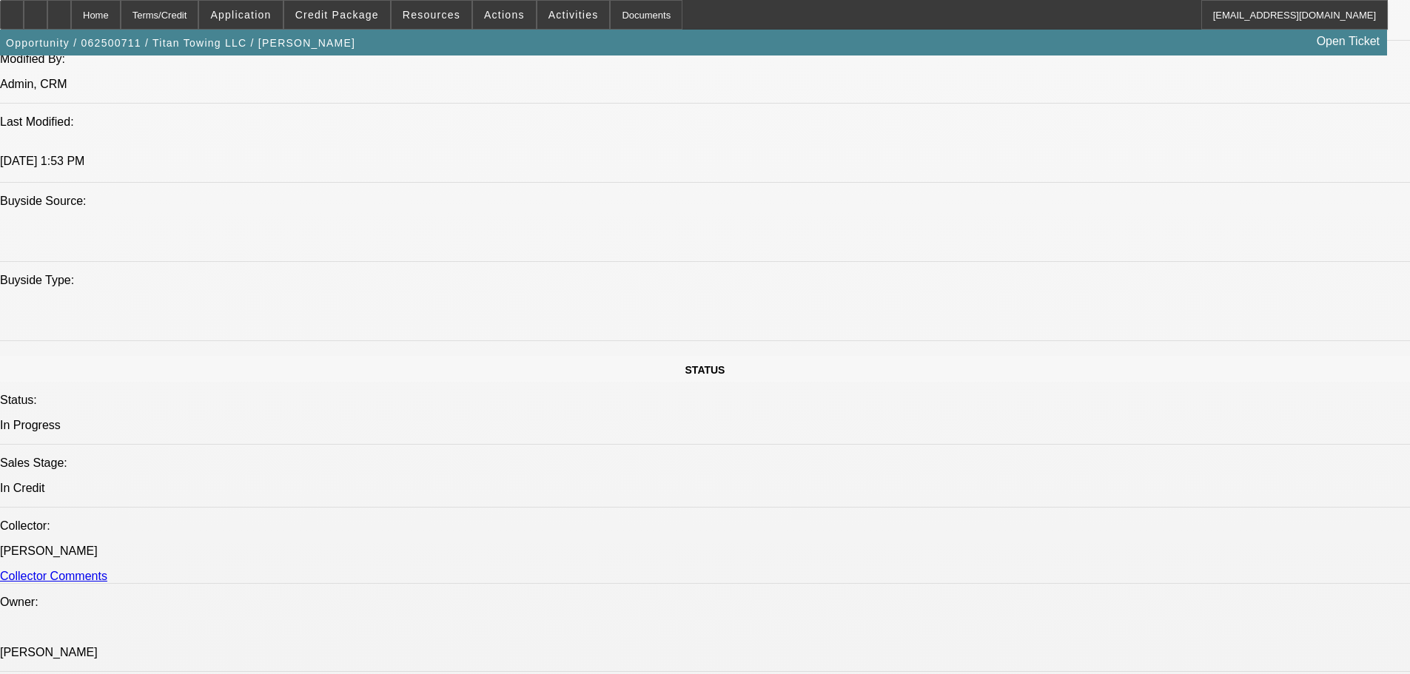
click at [356, 21] on span at bounding box center [337, 15] width 106 height 36
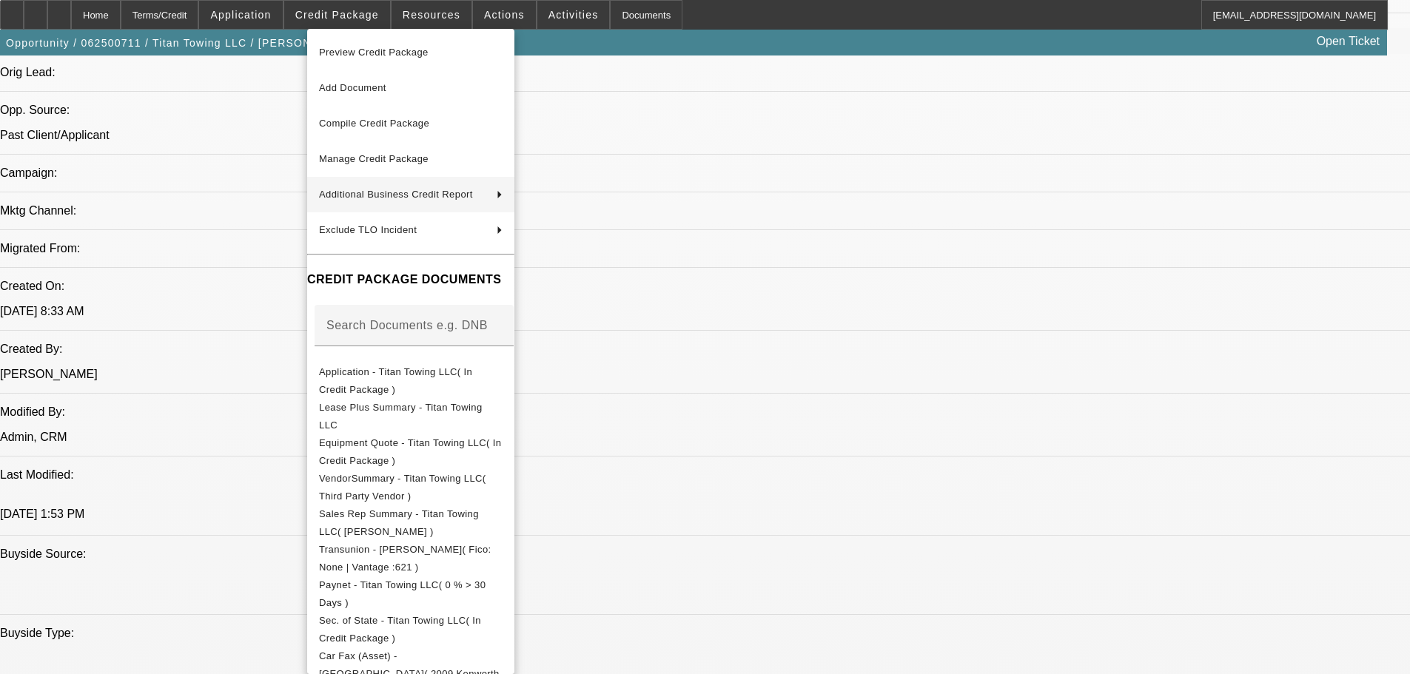
scroll to position [780, 0]
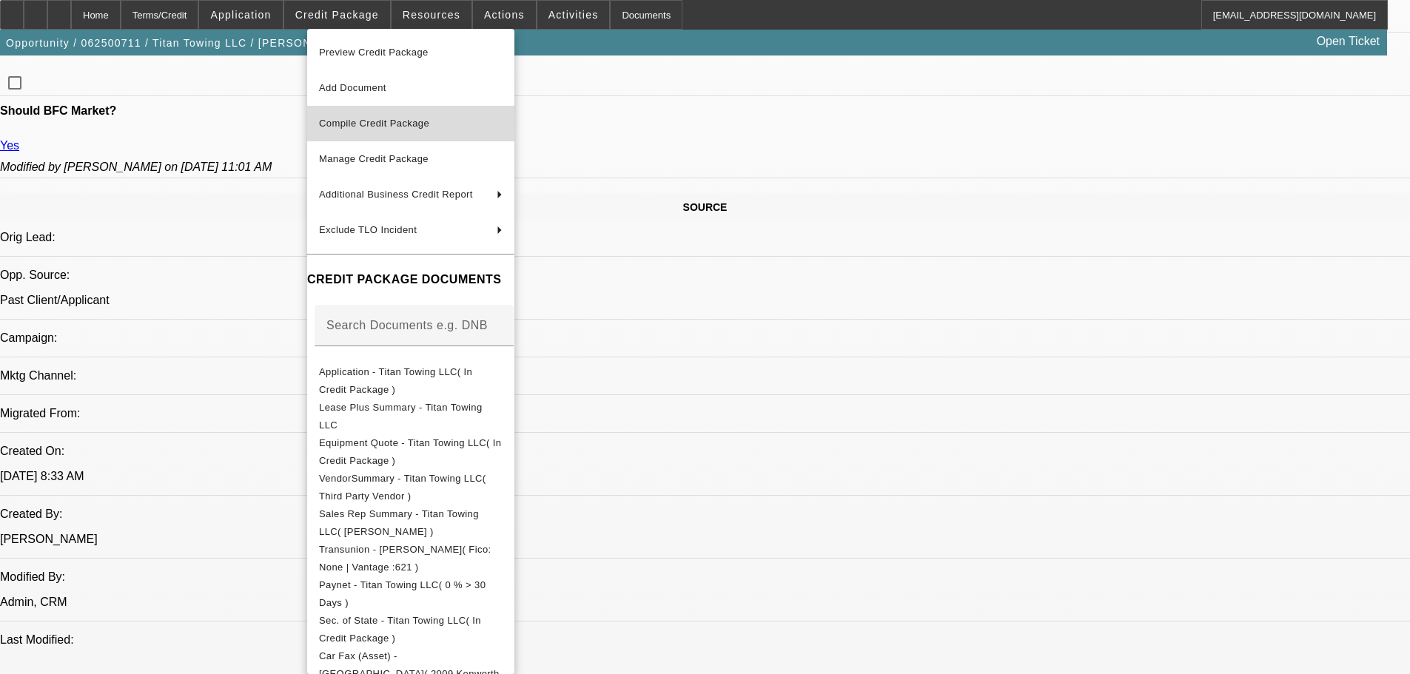
click at [381, 131] on span "Compile Credit Package" at bounding box center [411, 124] width 184 height 18
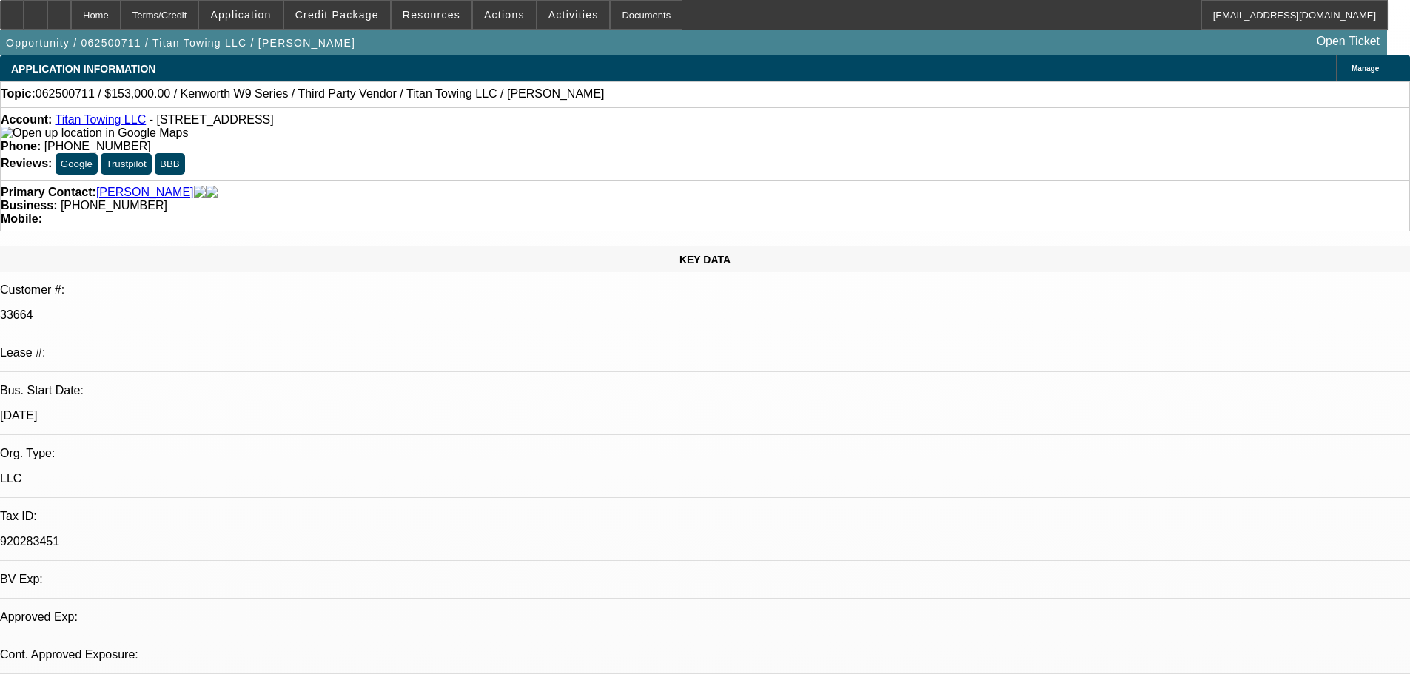
select select "0.15"
select select "2"
select select "0"
select select "6"
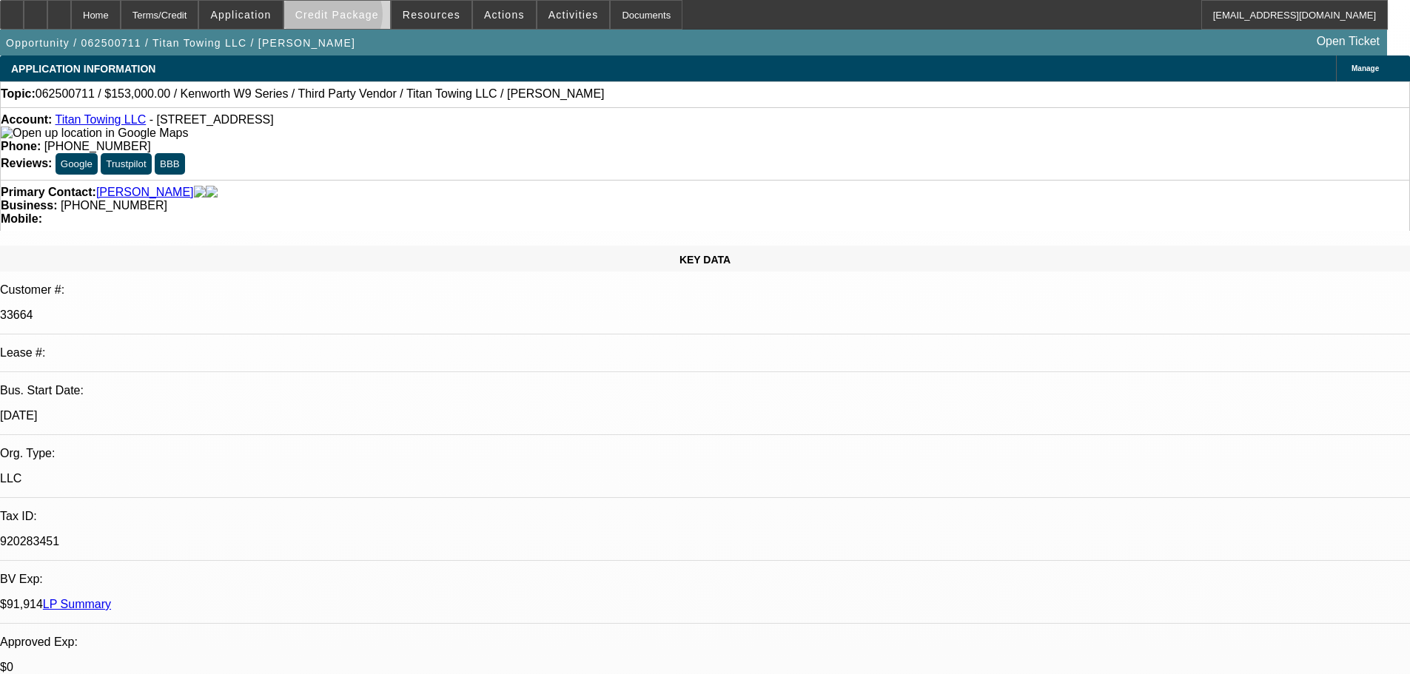
click at [356, 18] on span "Credit Package" at bounding box center [337, 15] width 84 height 12
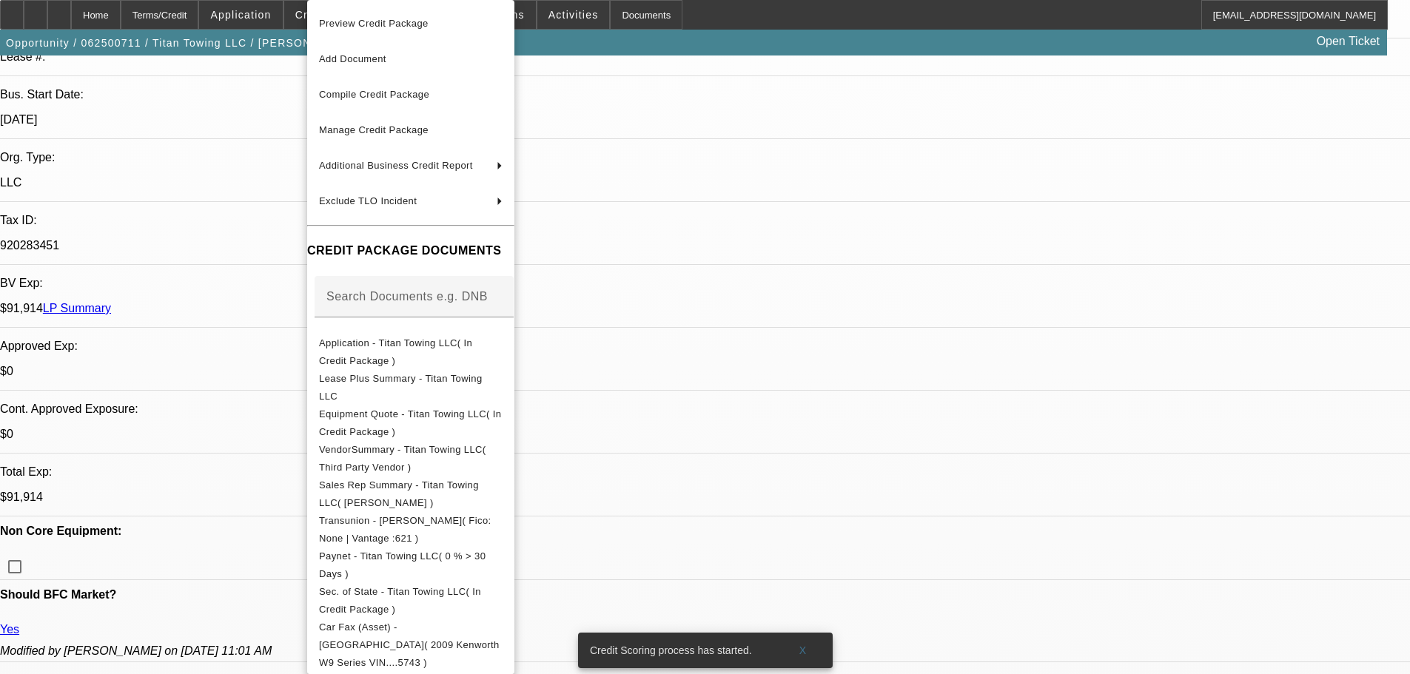
click at [766, 152] on div at bounding box center [705, 337] width 1410 height 674
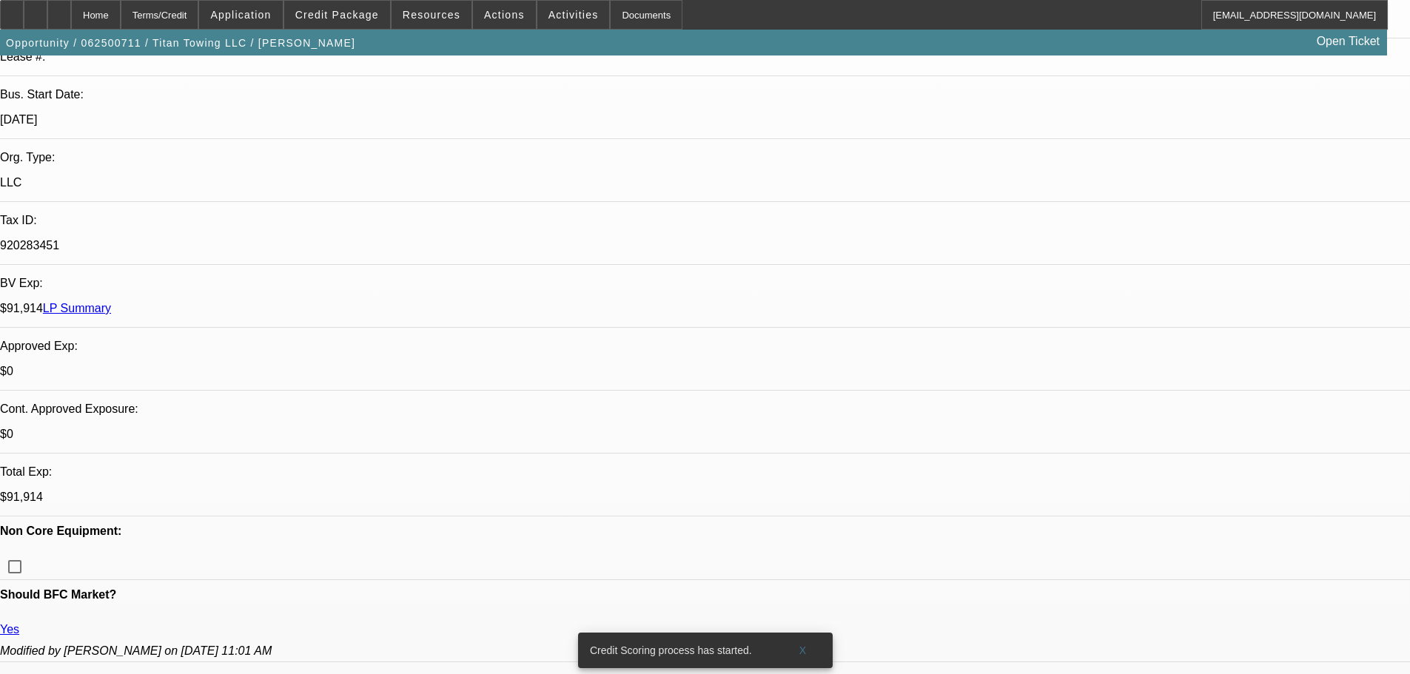
paste textarea "A FEW ITEMS WERE OUTDATED FROM JUNE, I HAVE REPULLED. (OLD CBR IN FILE THAT HAD…"
type textarea "A FEW ITEMS WERE OUTDATED FROM JUNE, I HAVE REPULLED. (OLD CBR IN FILE THAT HAD…"
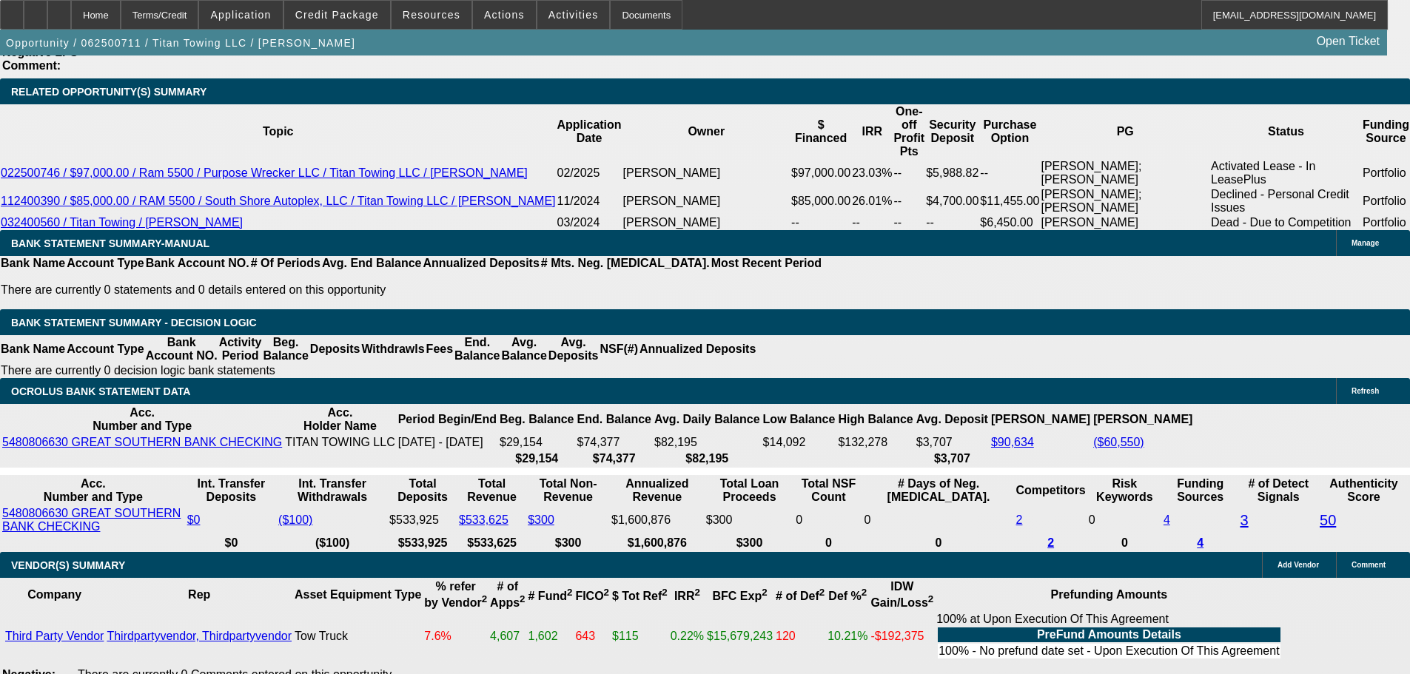
scroll to position [2779, 0]
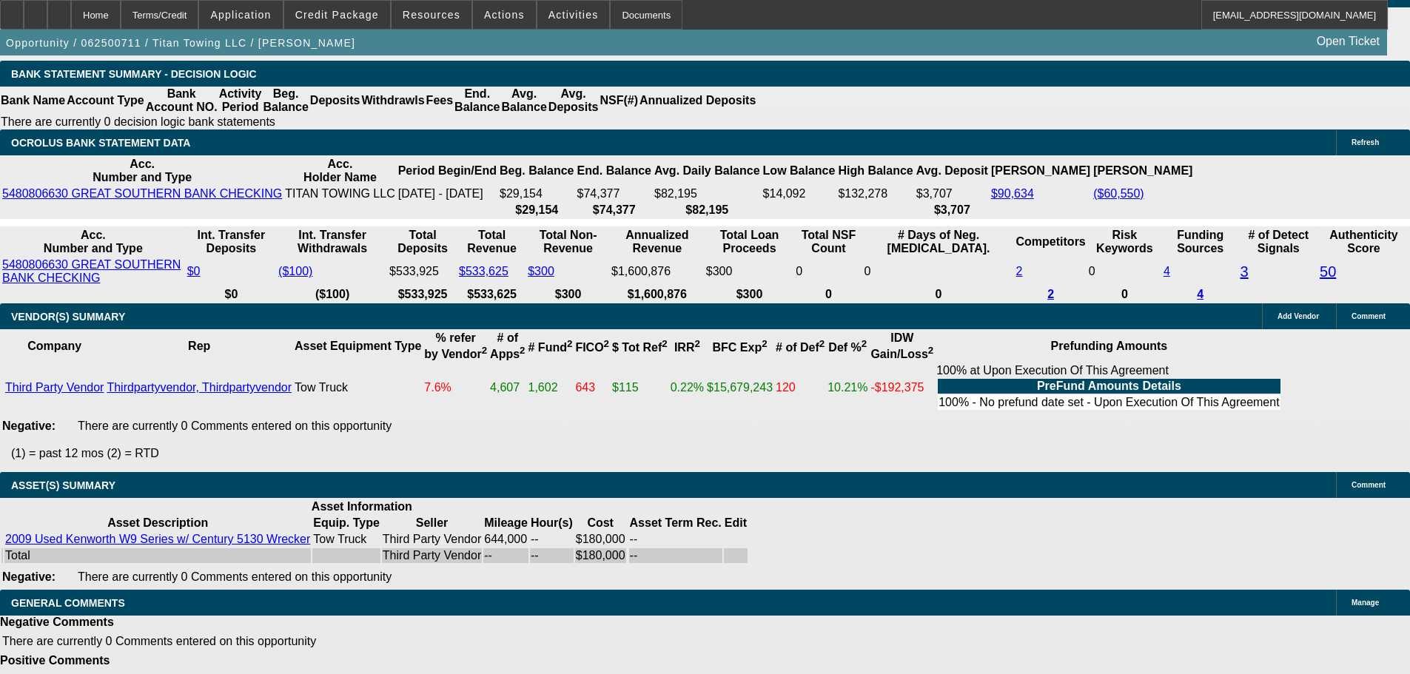
select select "5"
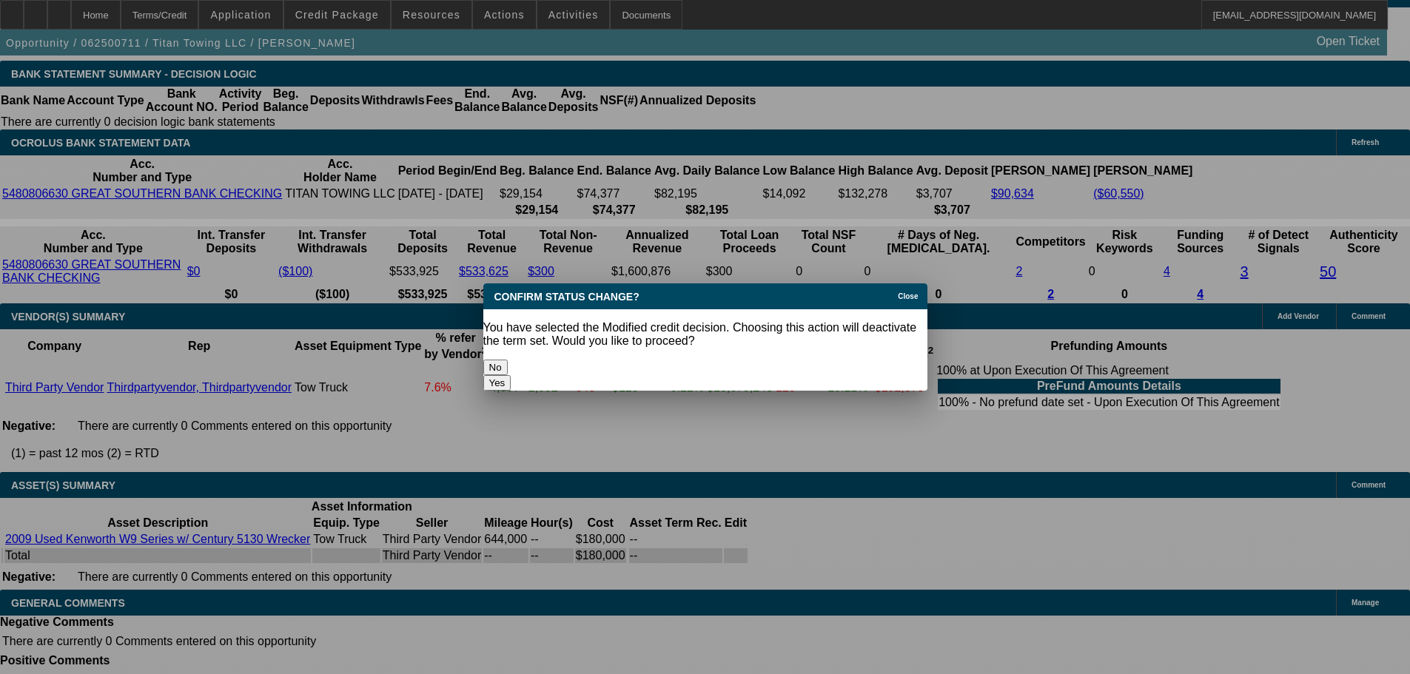
click at [512, 375] on button "Yes" at bounding box center [497, 383] width 28 height 16
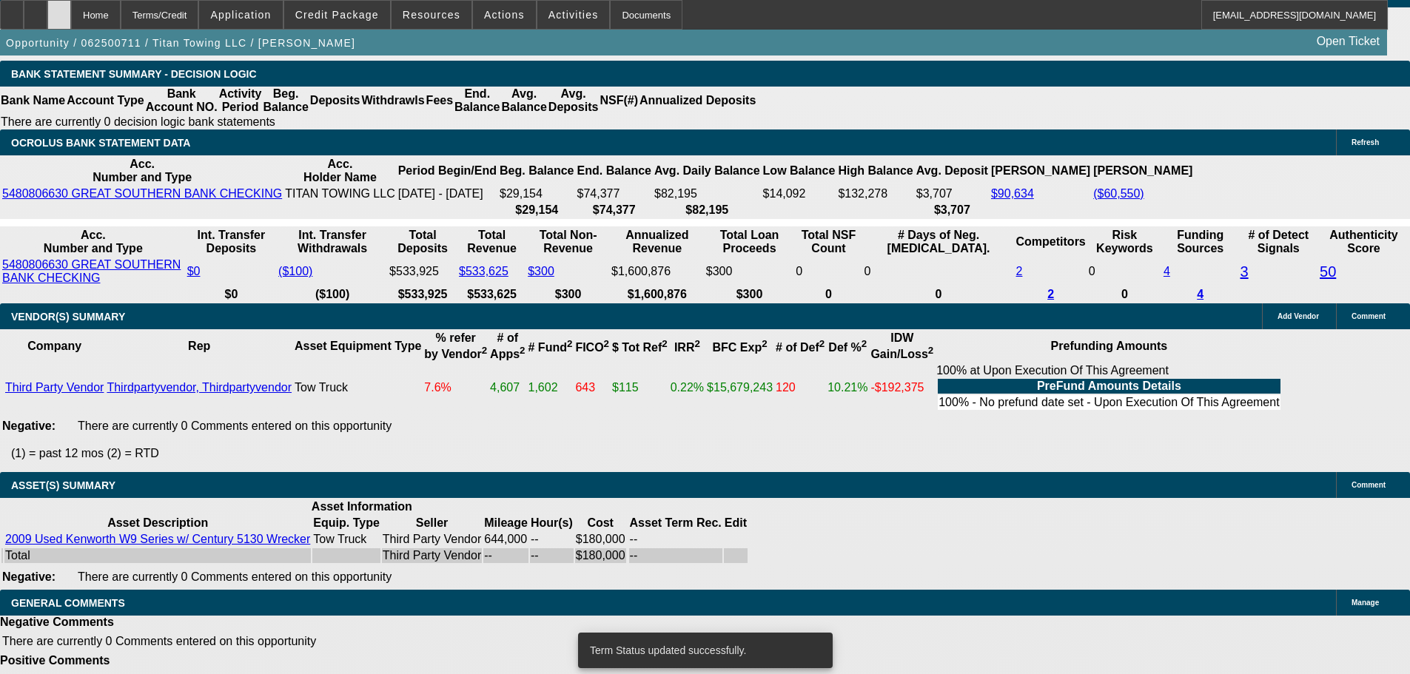
scroll to position [2747, 0]
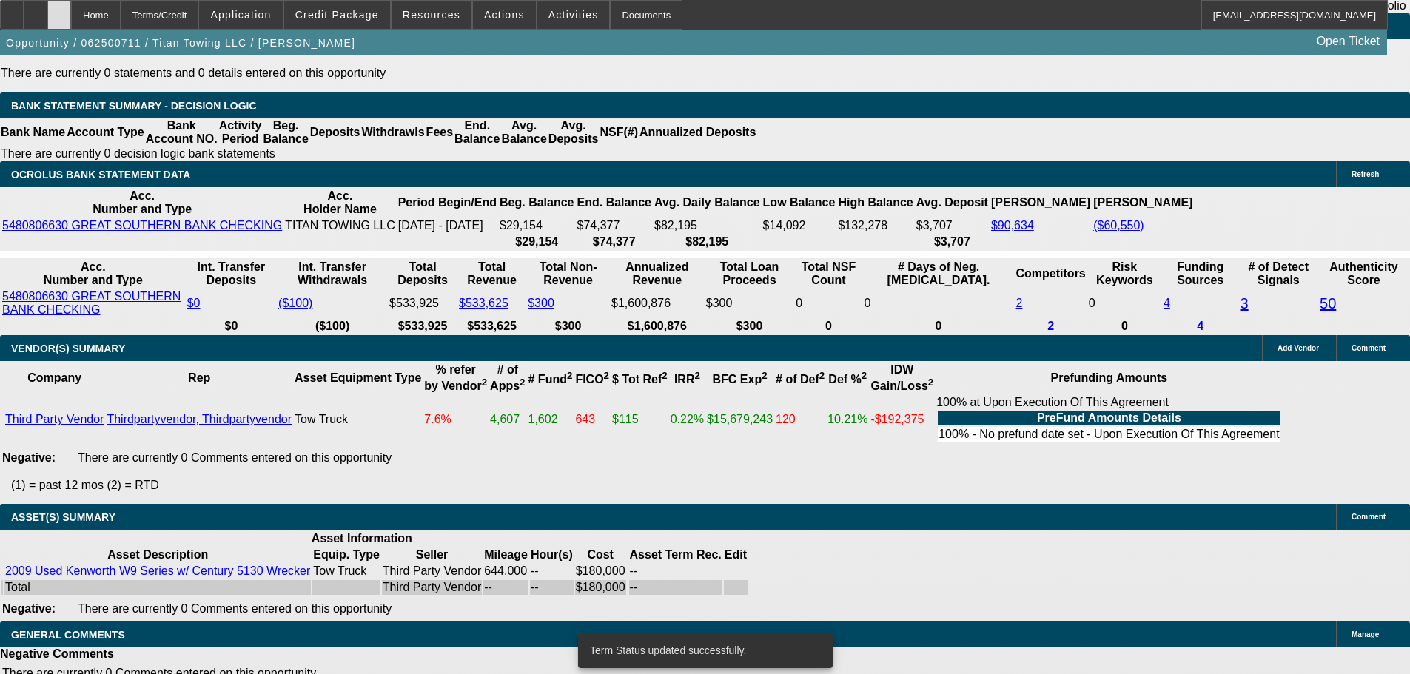
click at [59, 10] on icon at bounding box center [59, 10] width 0 height 0
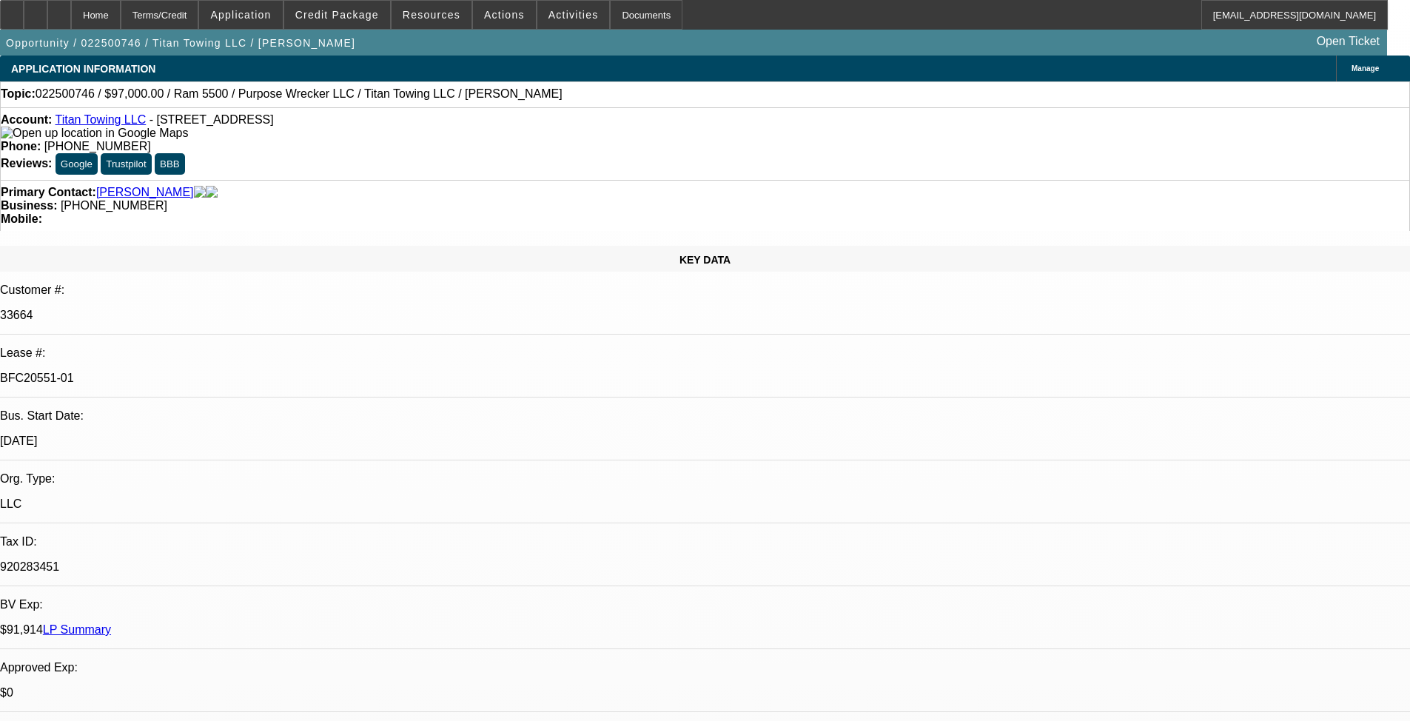
select select "0"
select select "2"
select select "0"
select select "6"
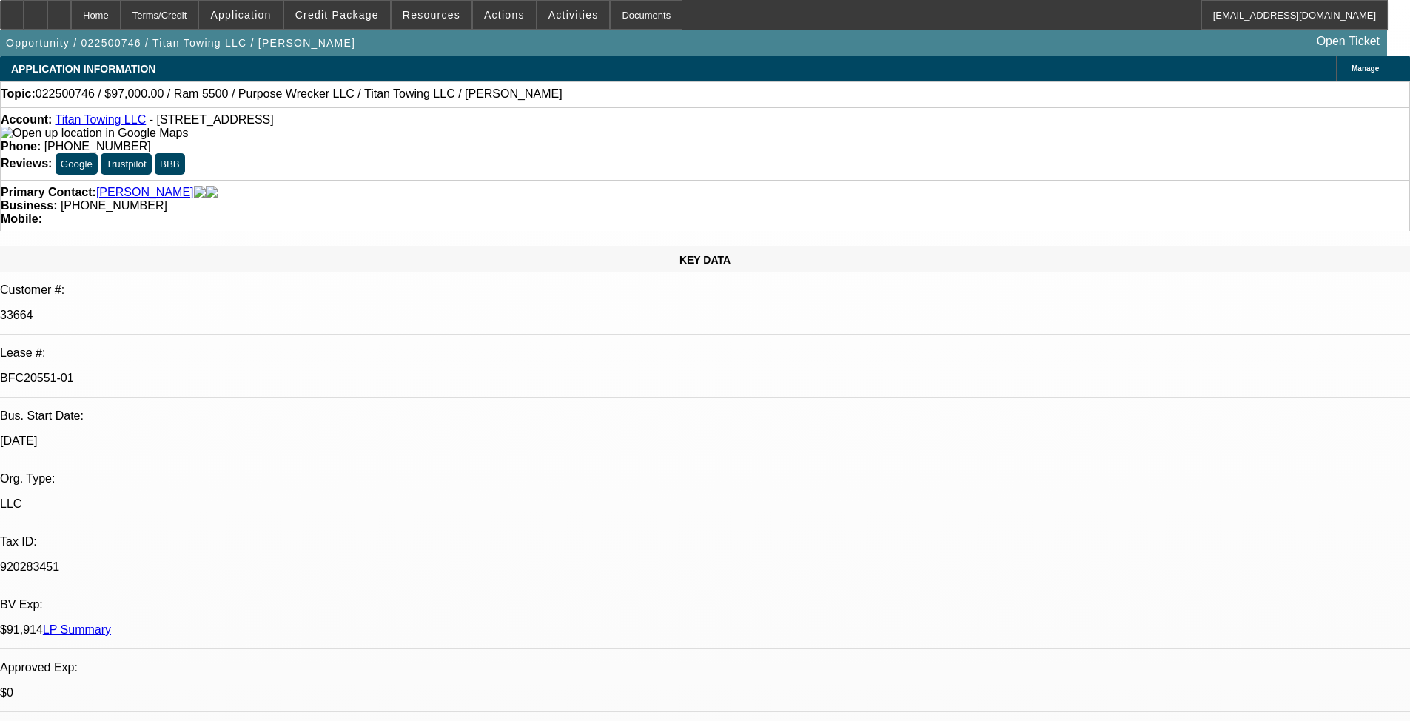
select select "0"
select select "2"
select select "0"
select select "6"
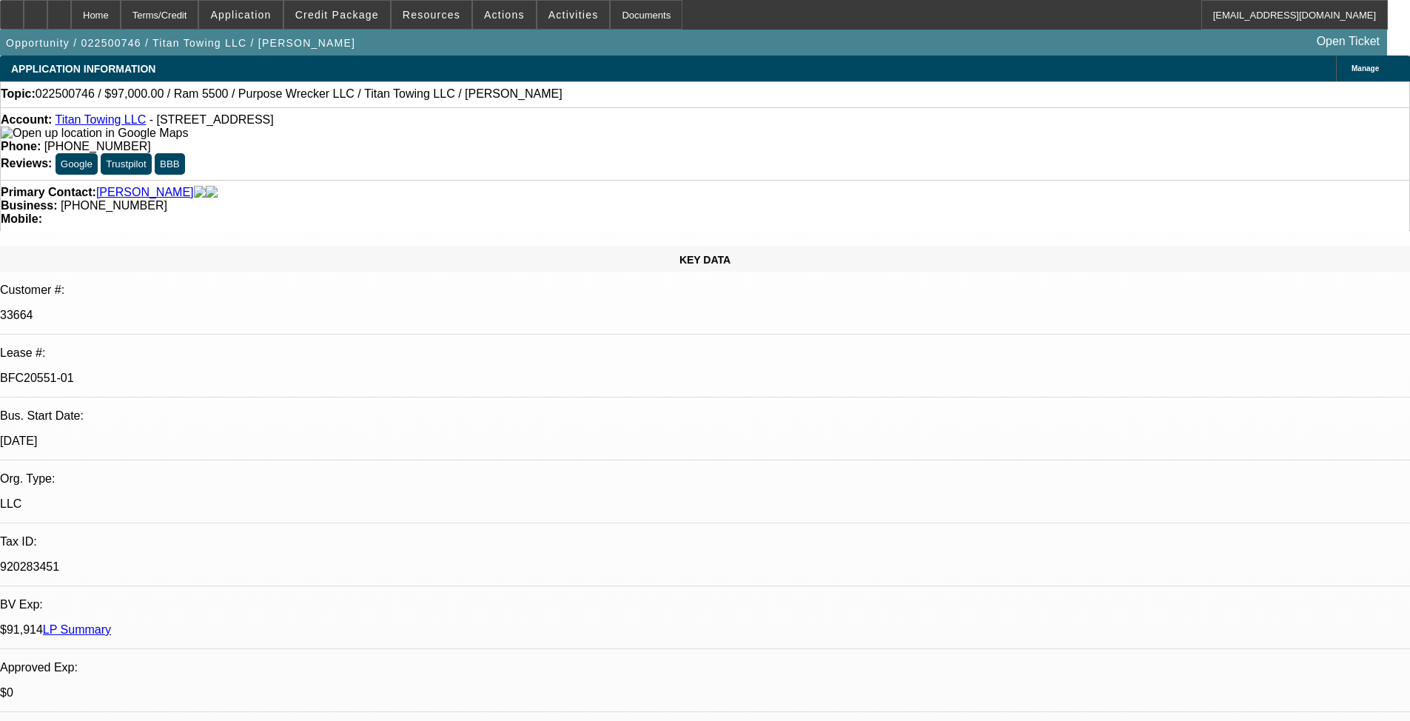
select select "0"
select select "2"
select select "0"
select select "6"
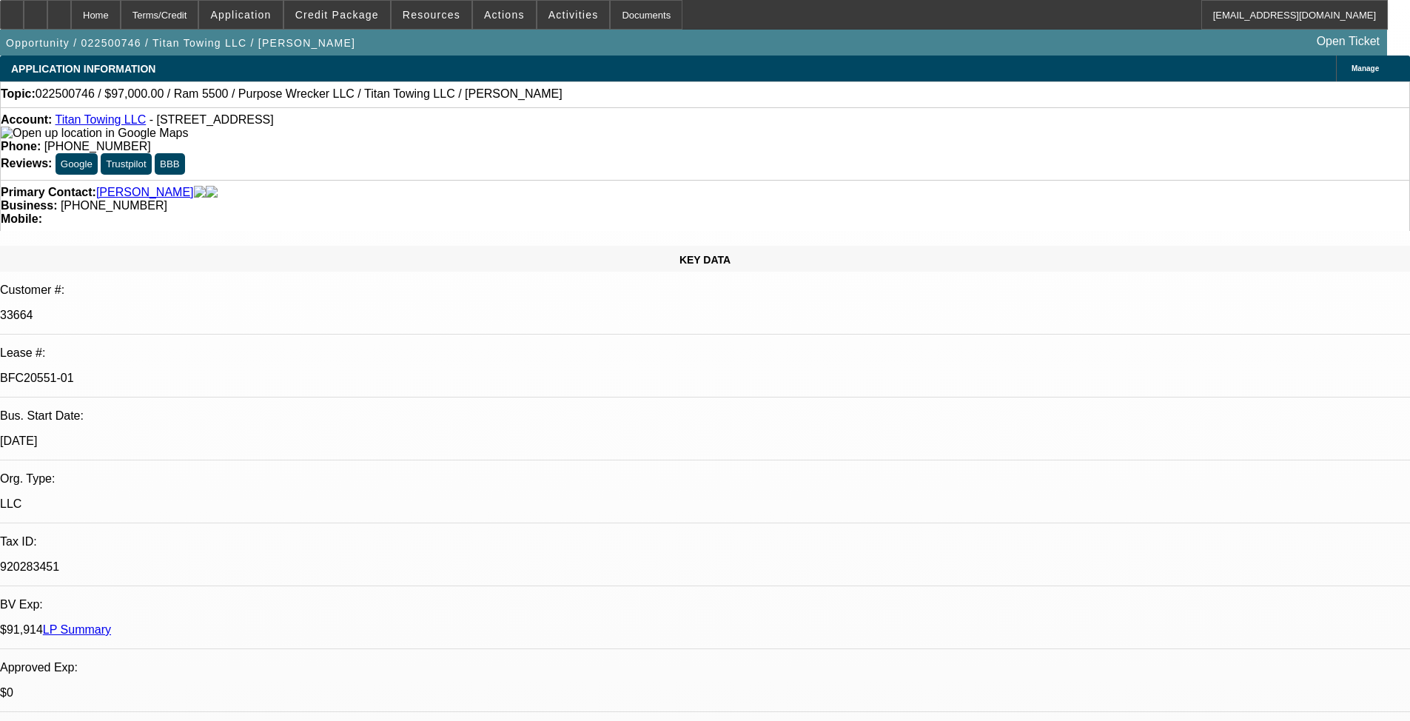
select select "0"
select select "2"
select select "0"
select select "6"
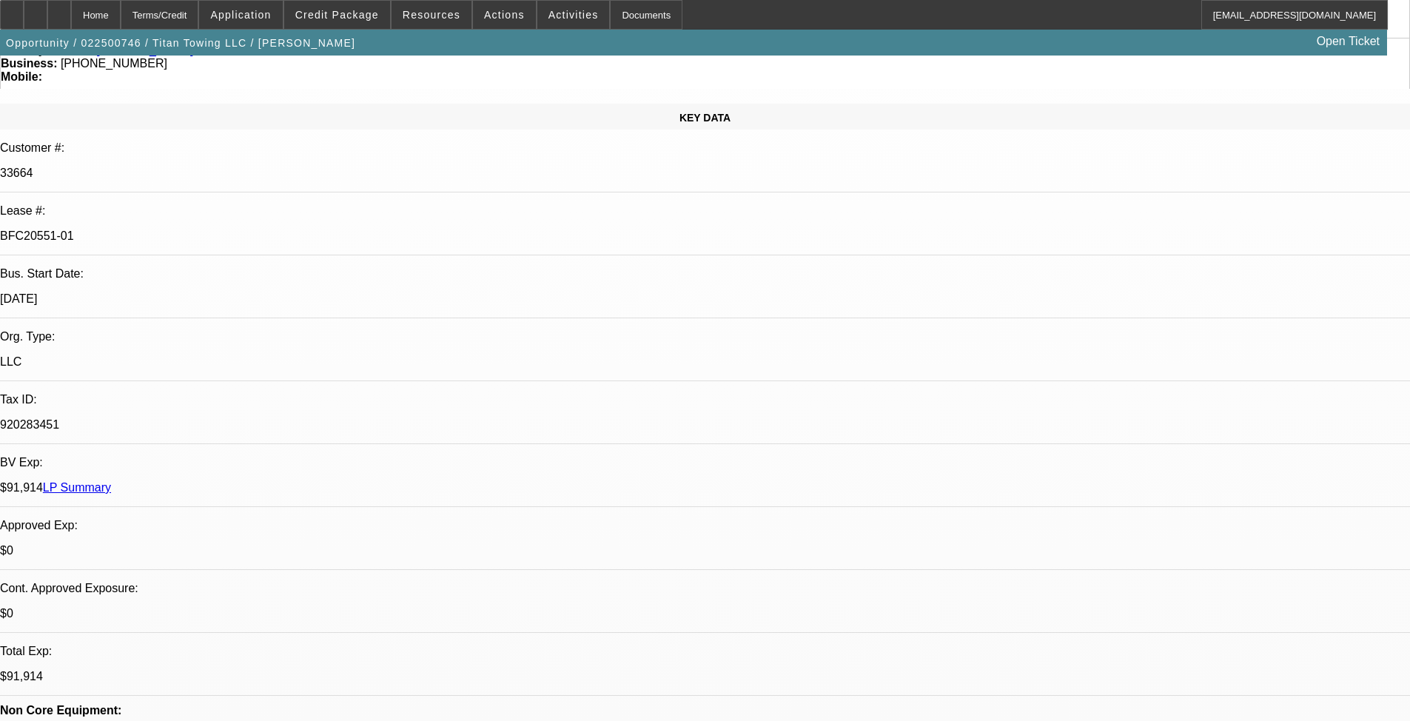
scroll to position [148, 0]
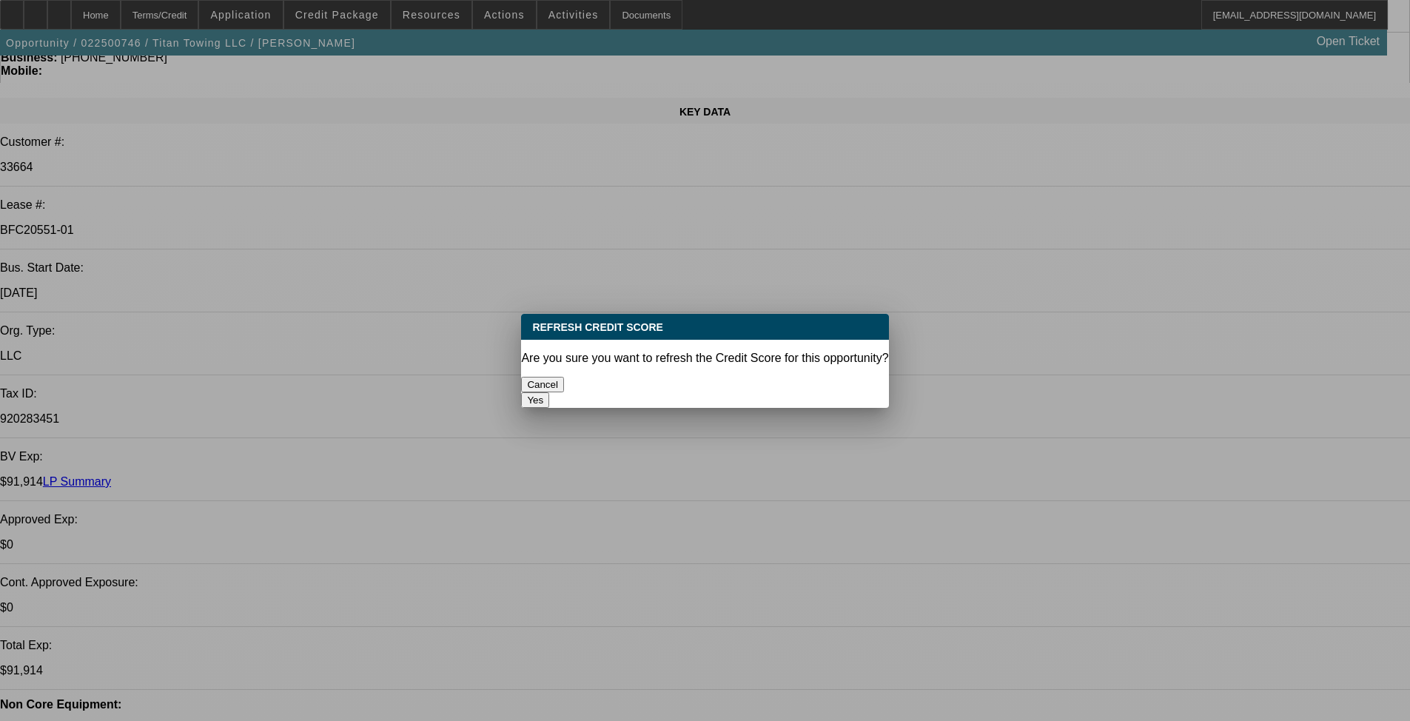
scroll to position [0, 0]
click at [549, 392] on button "Yes" at bounding box center [535, 400] width 28 height 16
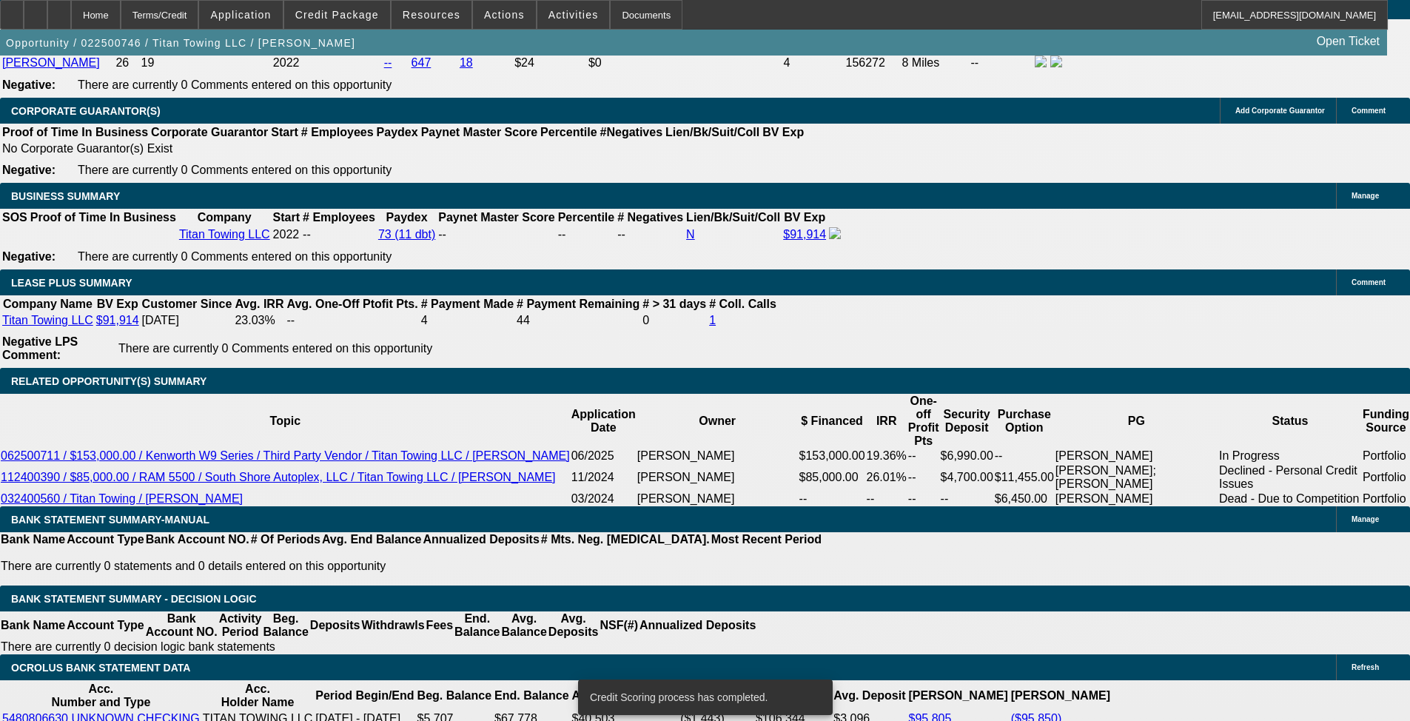
scroll to position [2665, 0]
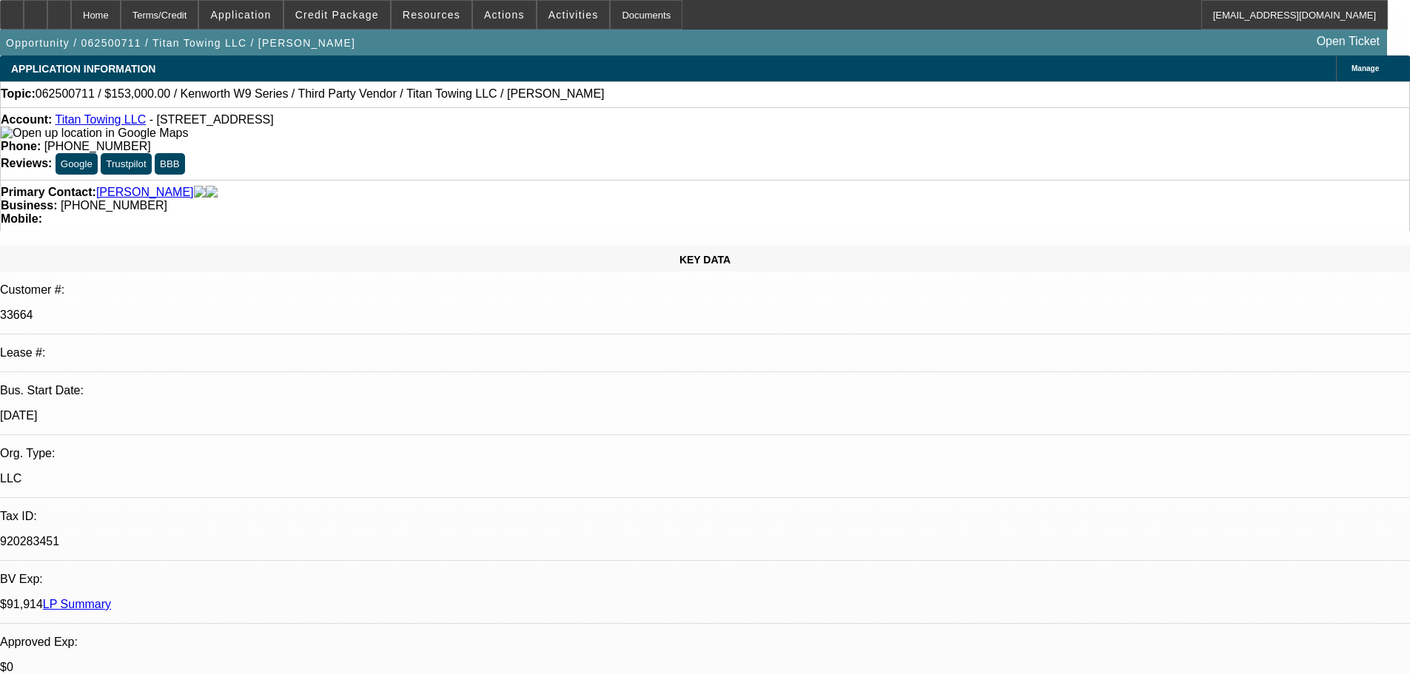
select select "0.15"
select select "2"
select select "0"
select select "6"
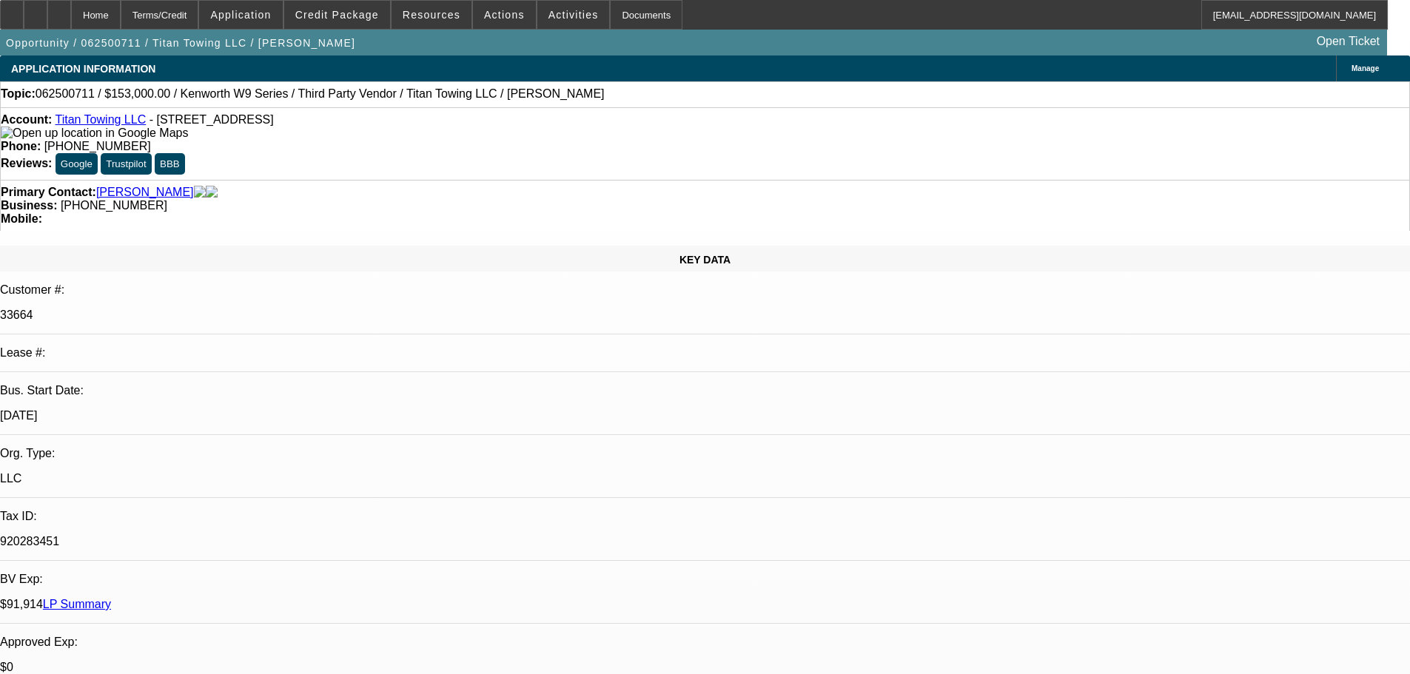
select select "0.15"
select select "2"
select select "0"
select select "6"
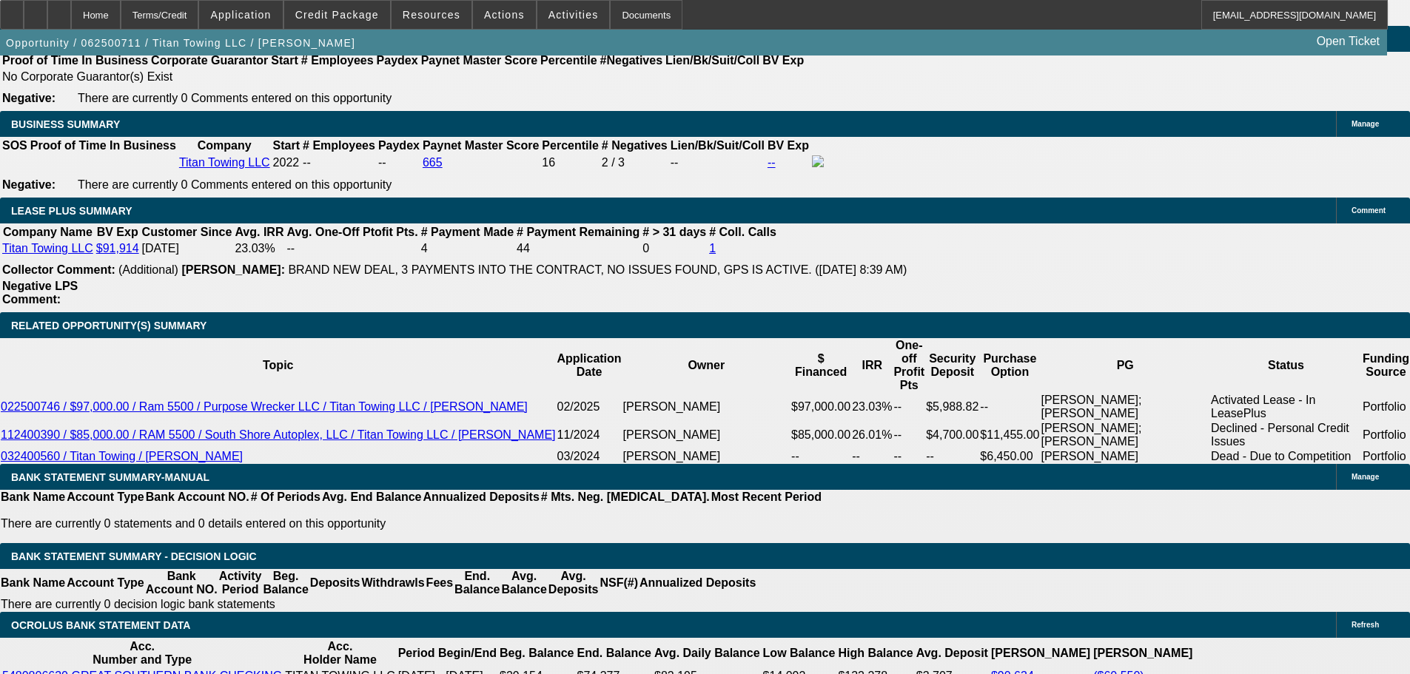
scroll to position [2295, 0]
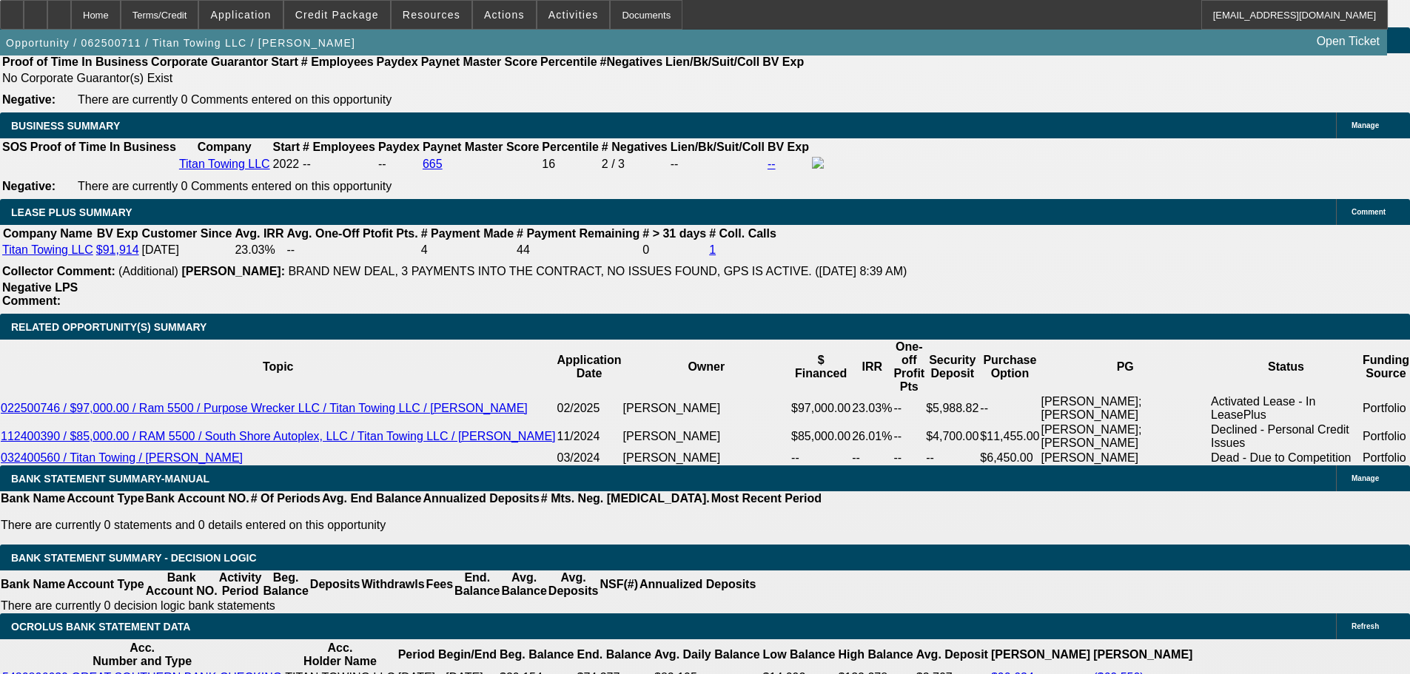
drag, startPoint x: 287, startPoint y: 463, endPoint x: 369, endPoint y: 463, distance: 82.2
type input "UNKNOWN"
type input "60"
type input "$53,720.16"
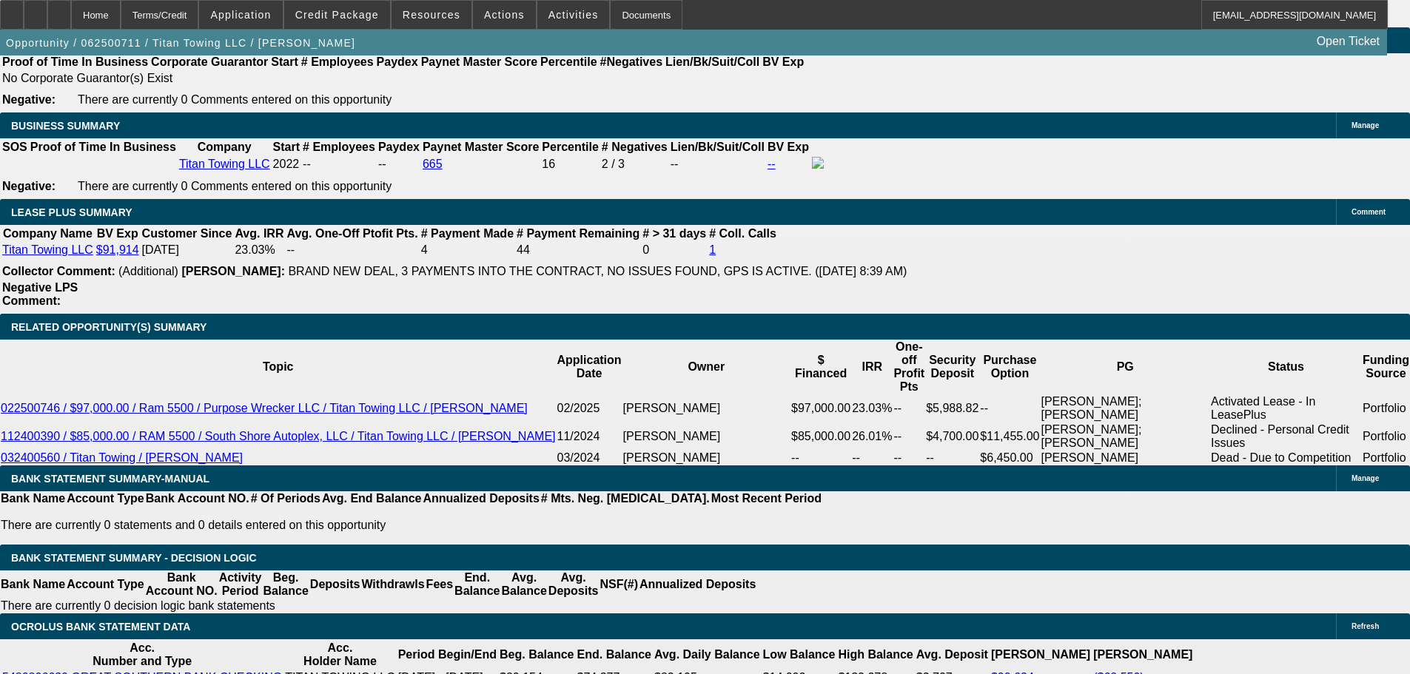
type input "$26,860.08"
type input "$7,780.72"
type input "$3,890.36"
type input "60"
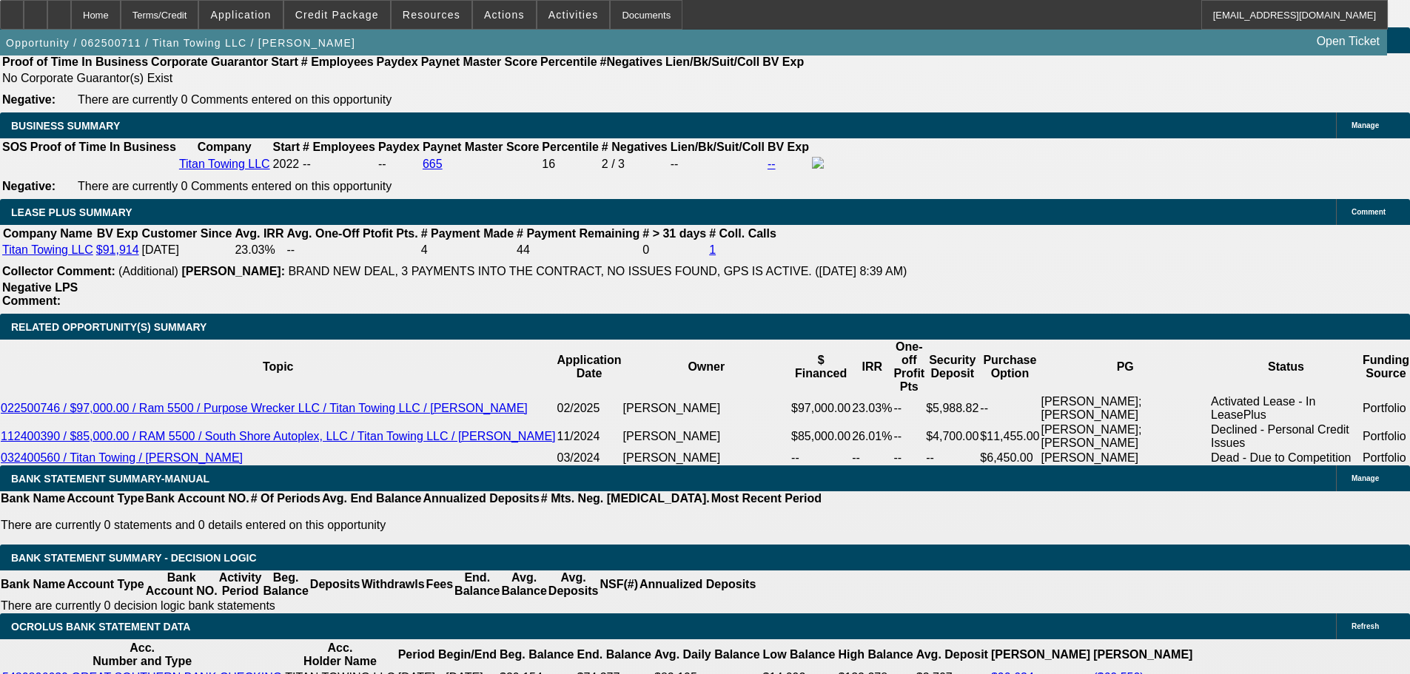
select select "0.2"
type input "$36,000.00"
type input "$7,323.02"
drag, startPoint x: 216, startPoint y: 465, endPoint x: 390, endPoint y: 457, distance: 174.1
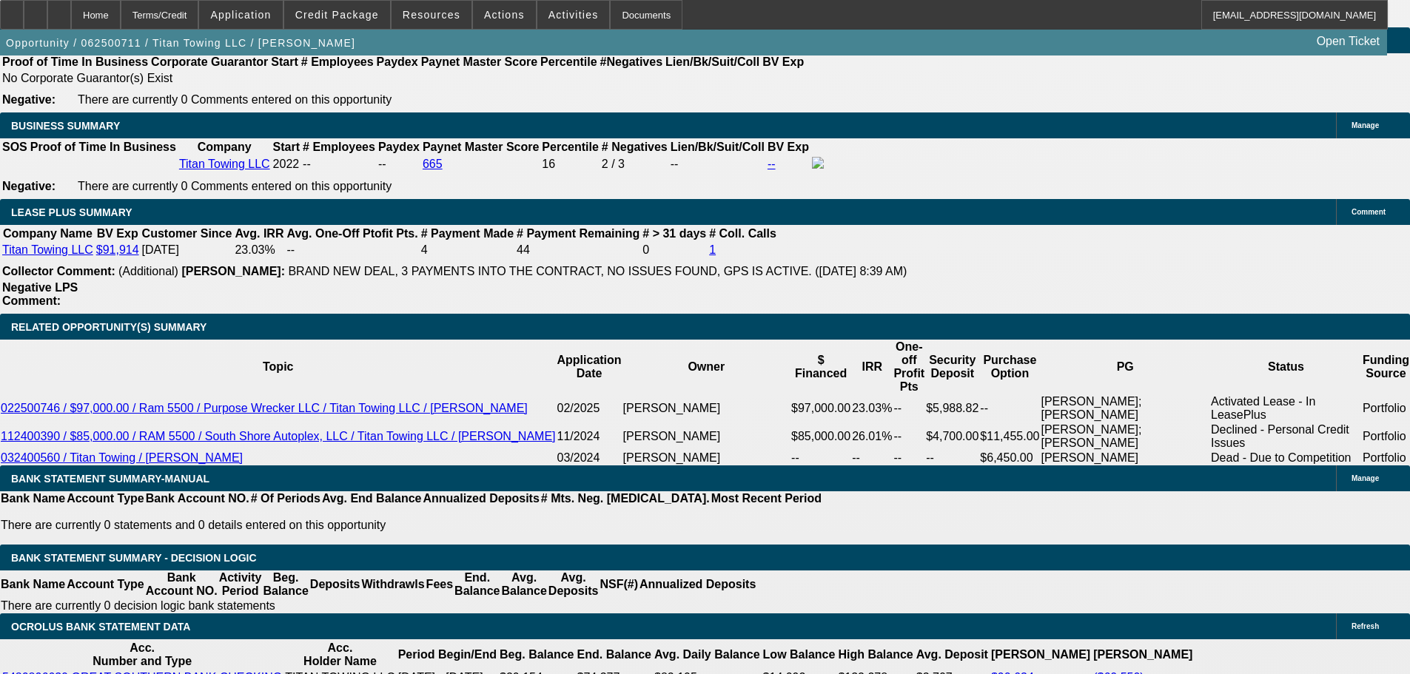
type input "36"
type input "$72.00"
type input "3695"
type input "$7,390.00"
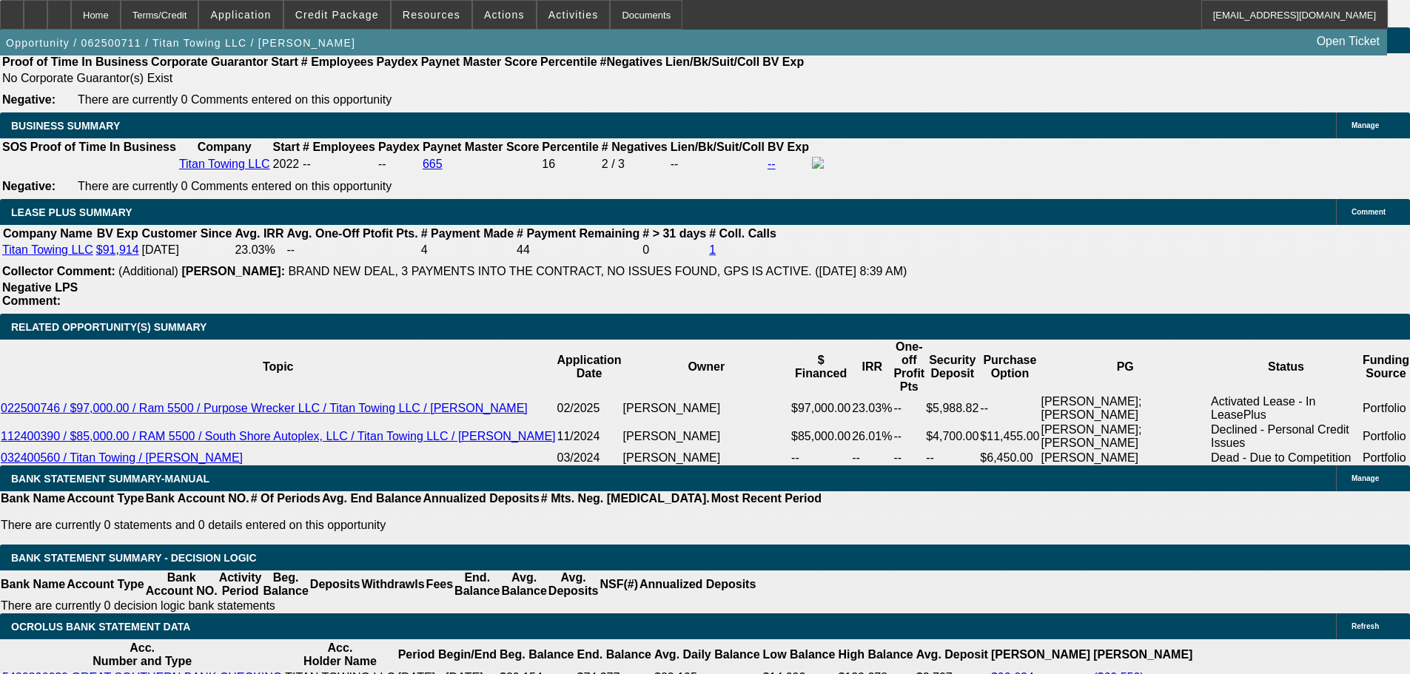
type input "18.5"
type input "$3,695.00"
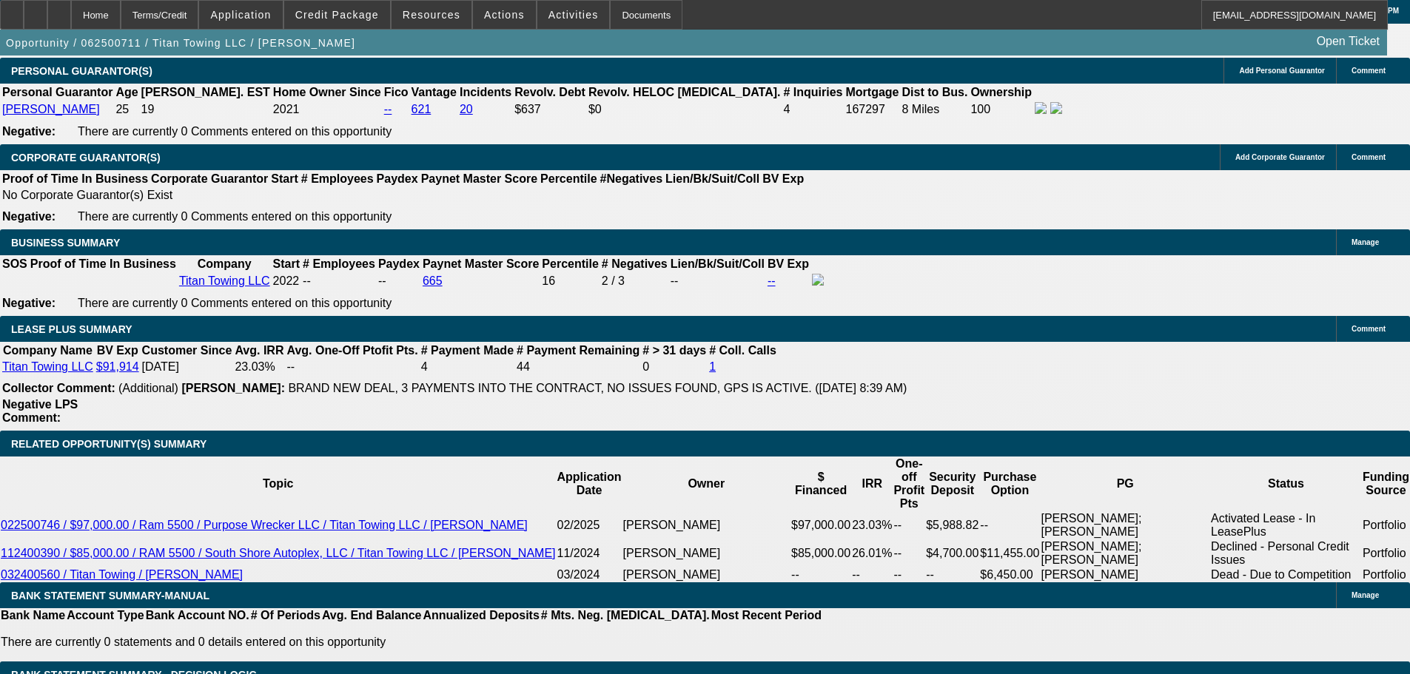
scroll to position [2073, 0]
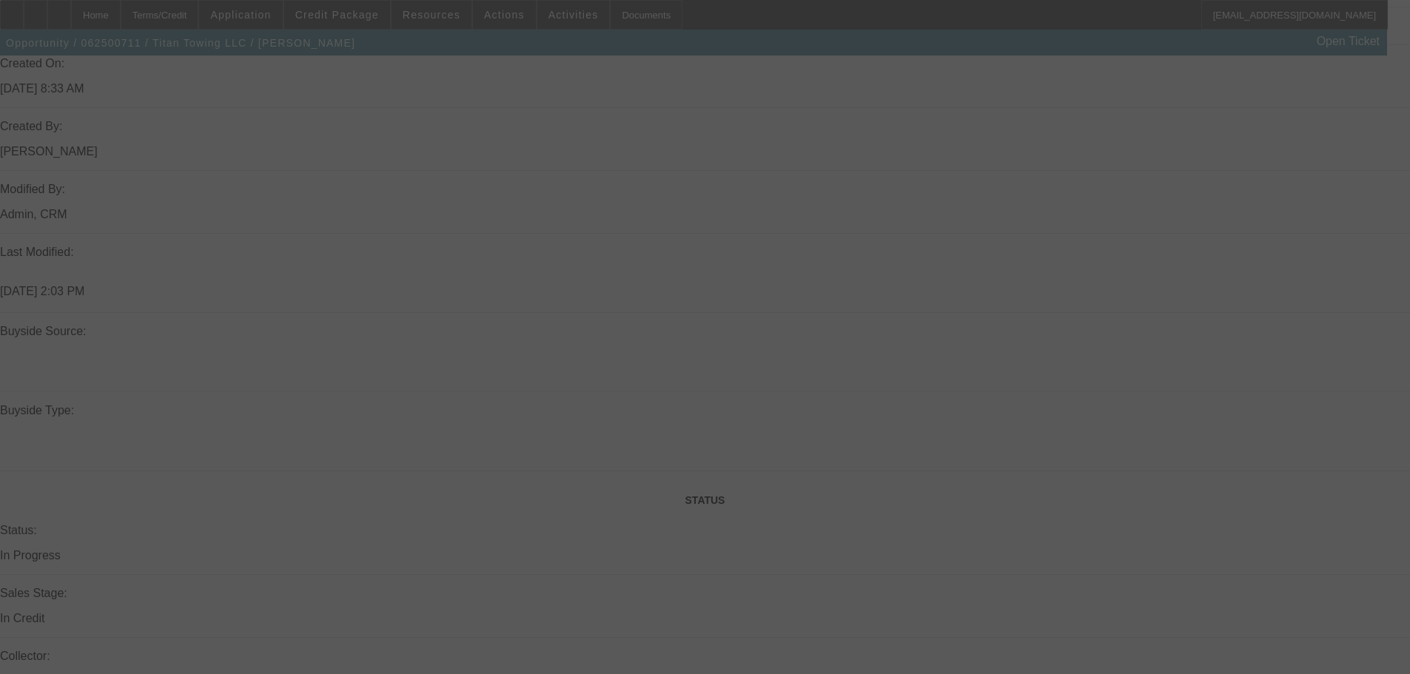
scroll to position [814, 0]
select select "0.2"
select select "2"
select select "0"
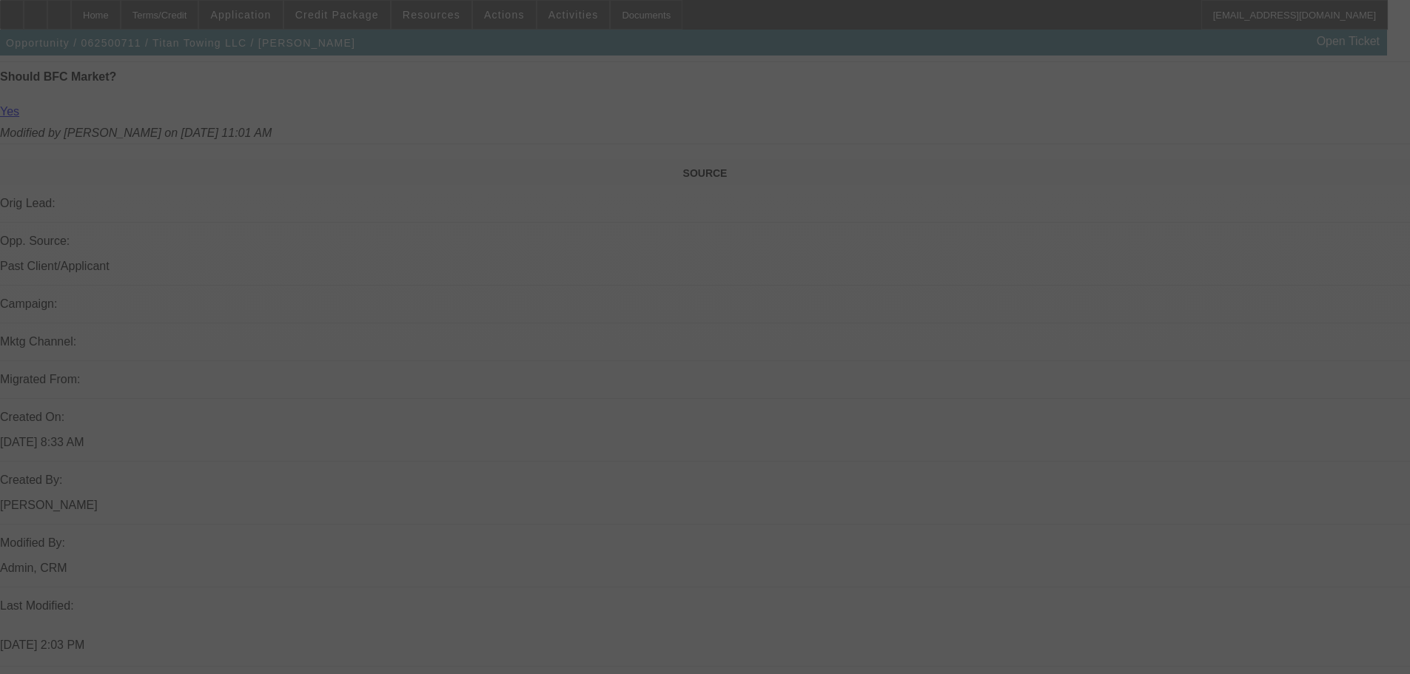
select select "6"
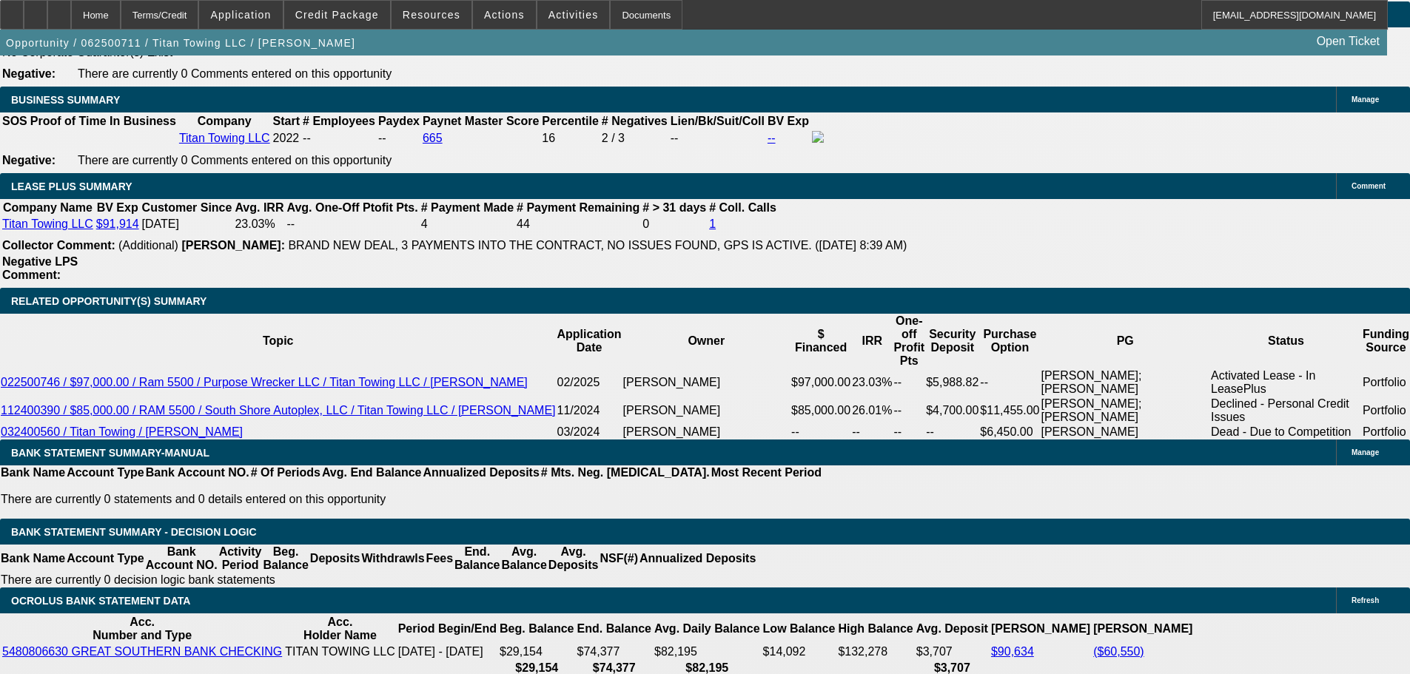
scroll to position [2295, 0]
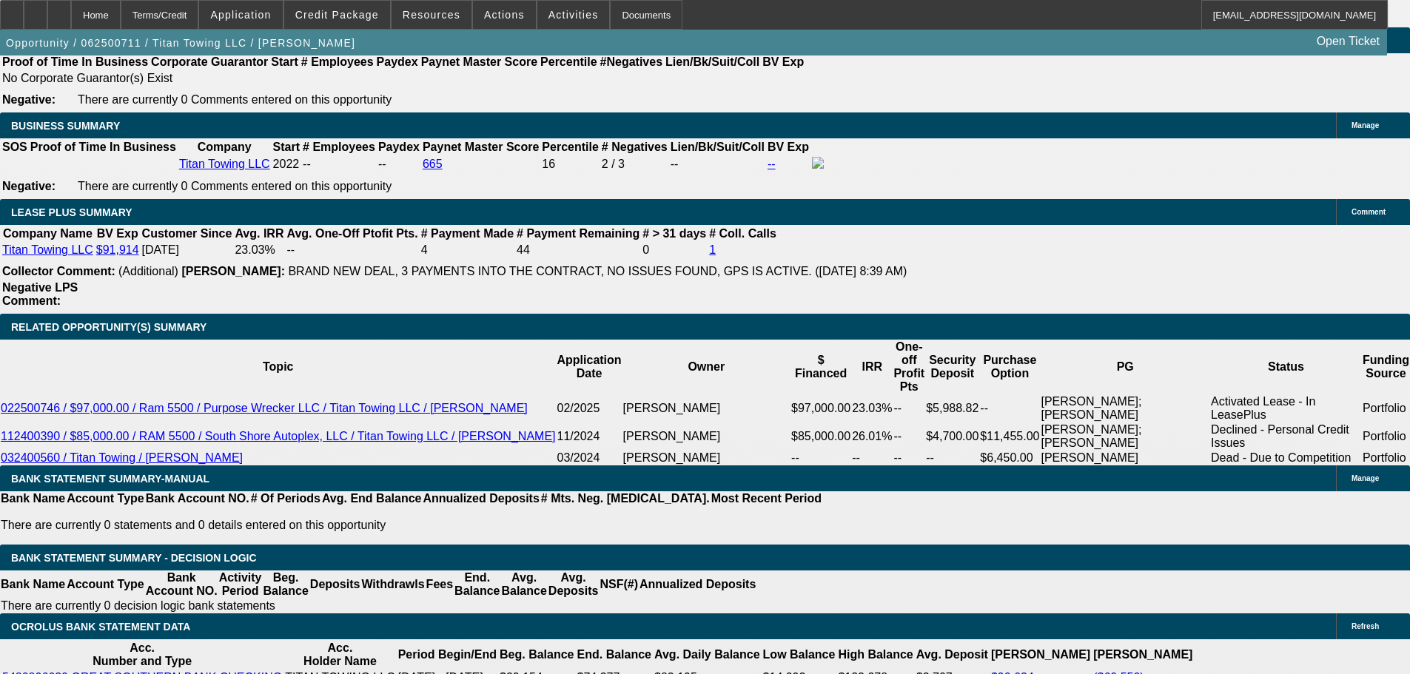
drag, startPoint x: 267, startPoint y: 355, endPoint x: 507, endPoint y: 329, distance: 241.2
type input "$45,000.00"
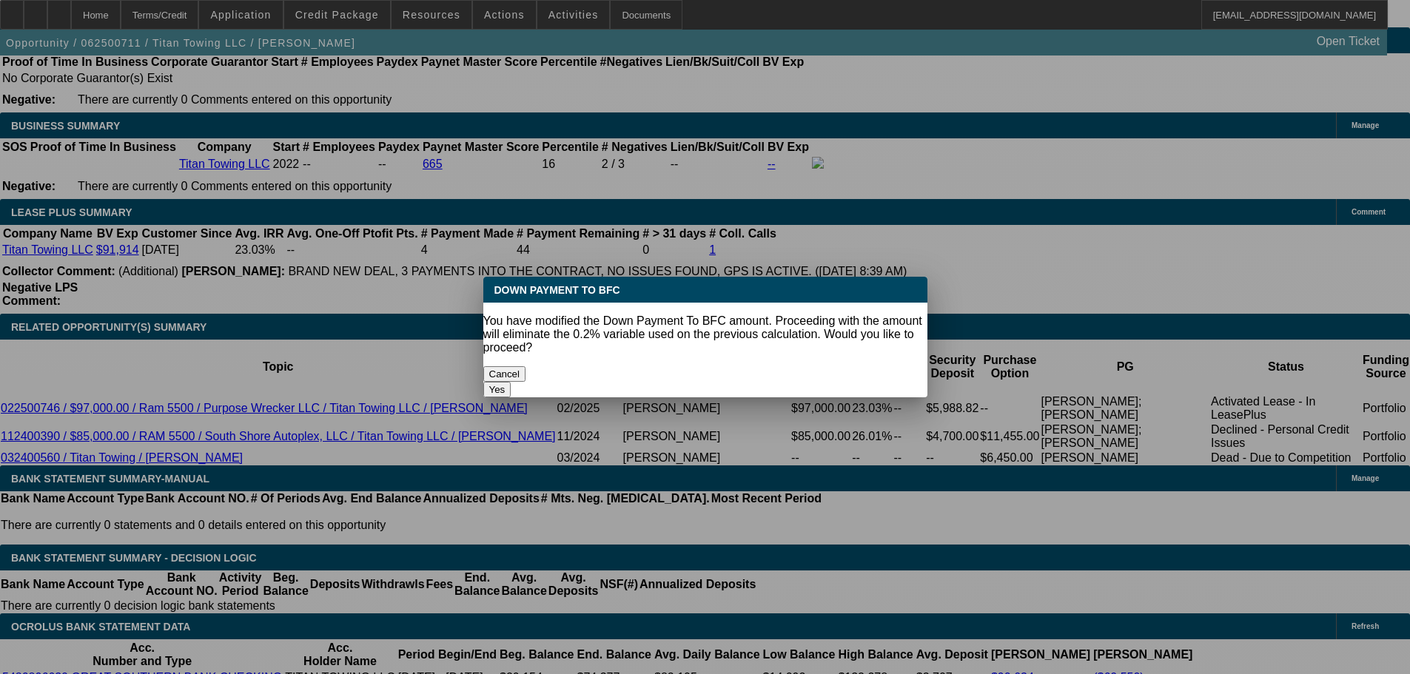
click at [512, 382] on button "Yes" at bounding box center [497, 390] width 28 height 16
select select "0"
type input "UNKNOWN"
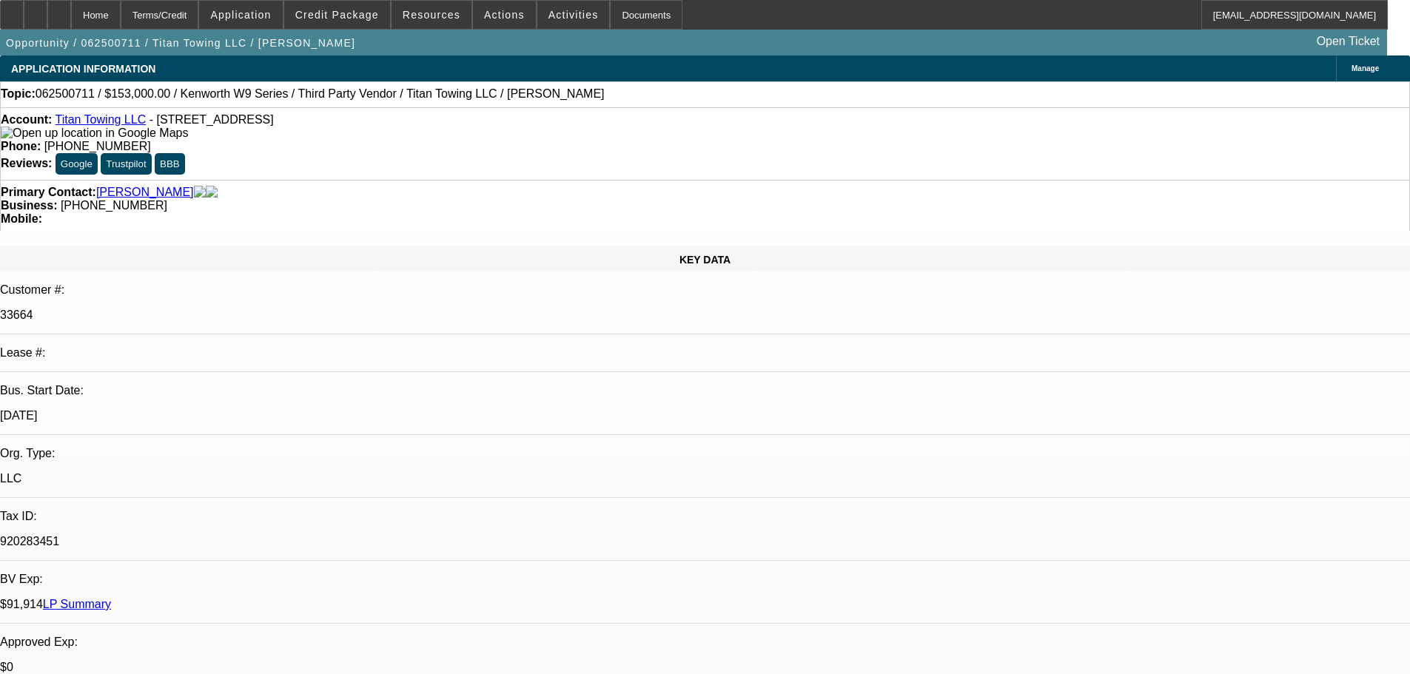
scroll to position [2295, 0]
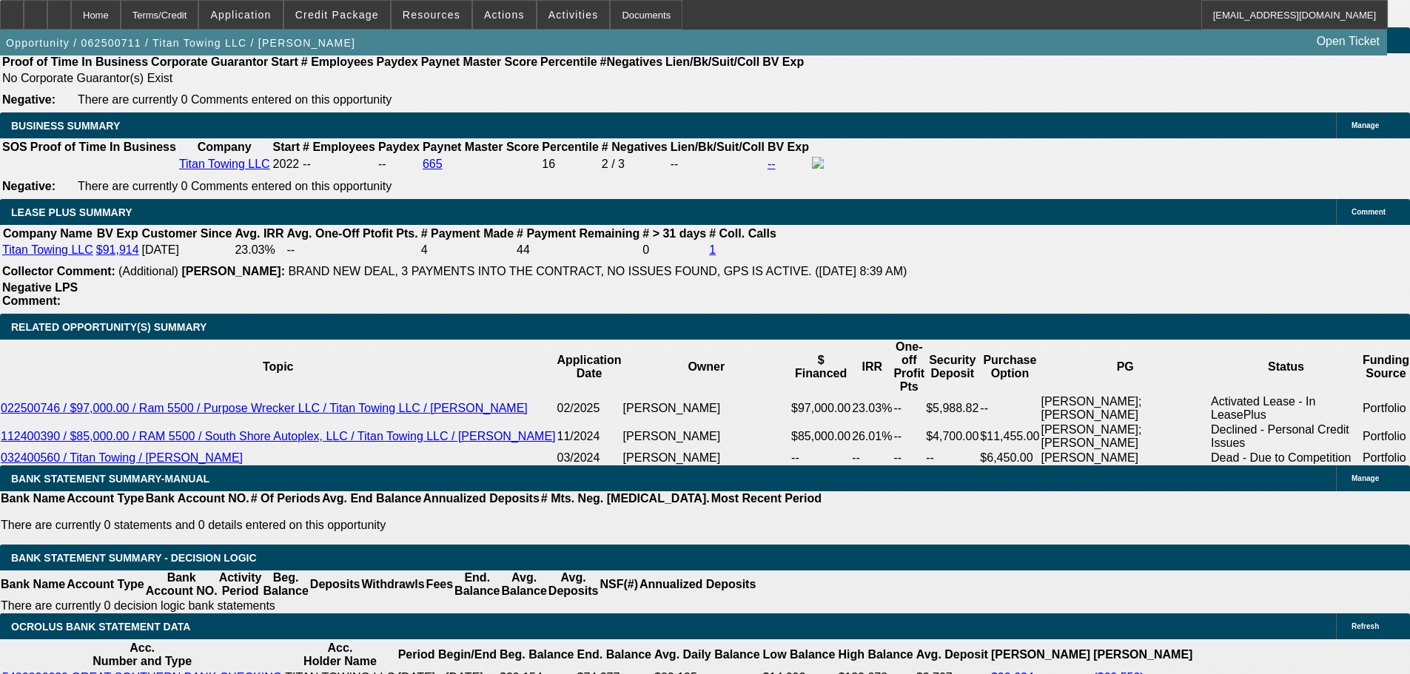
type input "$6,928.10"
drag, startPoint x: 215, startPoint y: 464, endPoint x: 375, endPoint y: 459, distance: 159.2
type input "3"
type input "$6.00"
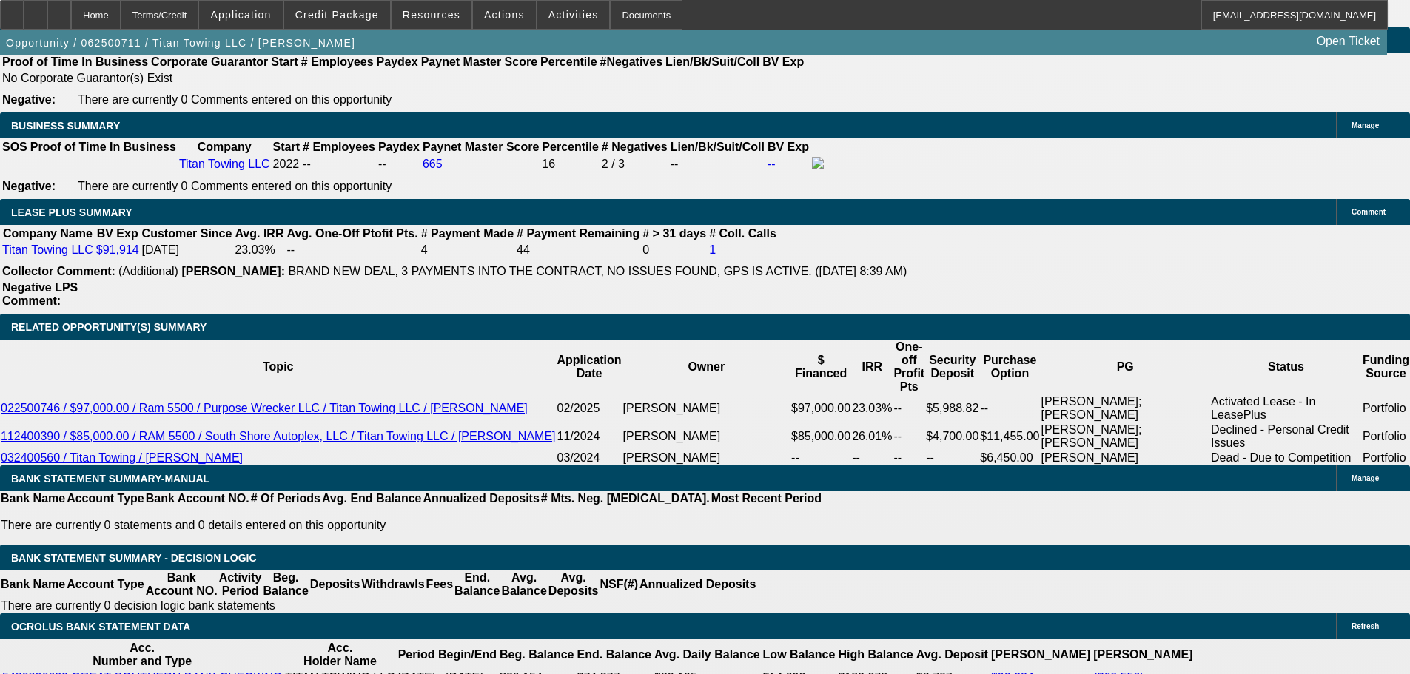
type input "3465"
type input "$6,930.00"
type input "18.5"
type input "$3,465.00"
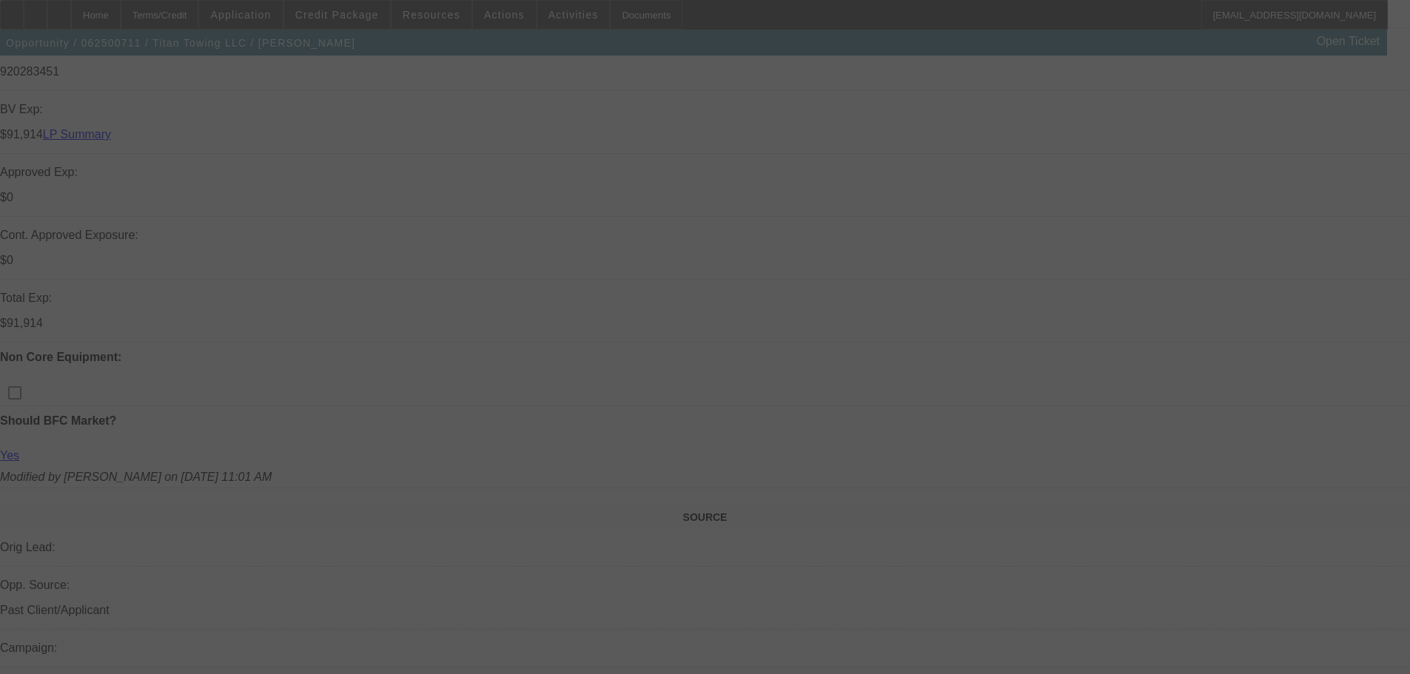
scroll to position [444, 0]
select select "0"
select select "2"
select select "0"
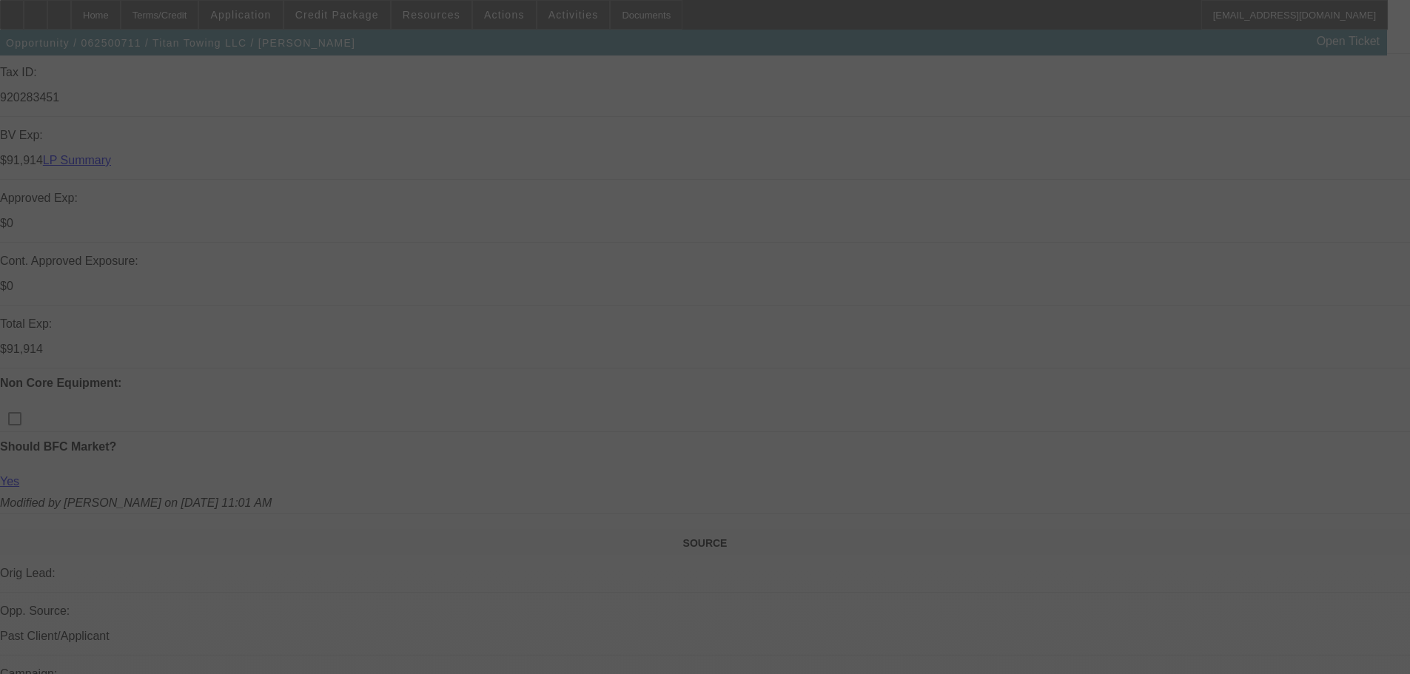
select select "6"
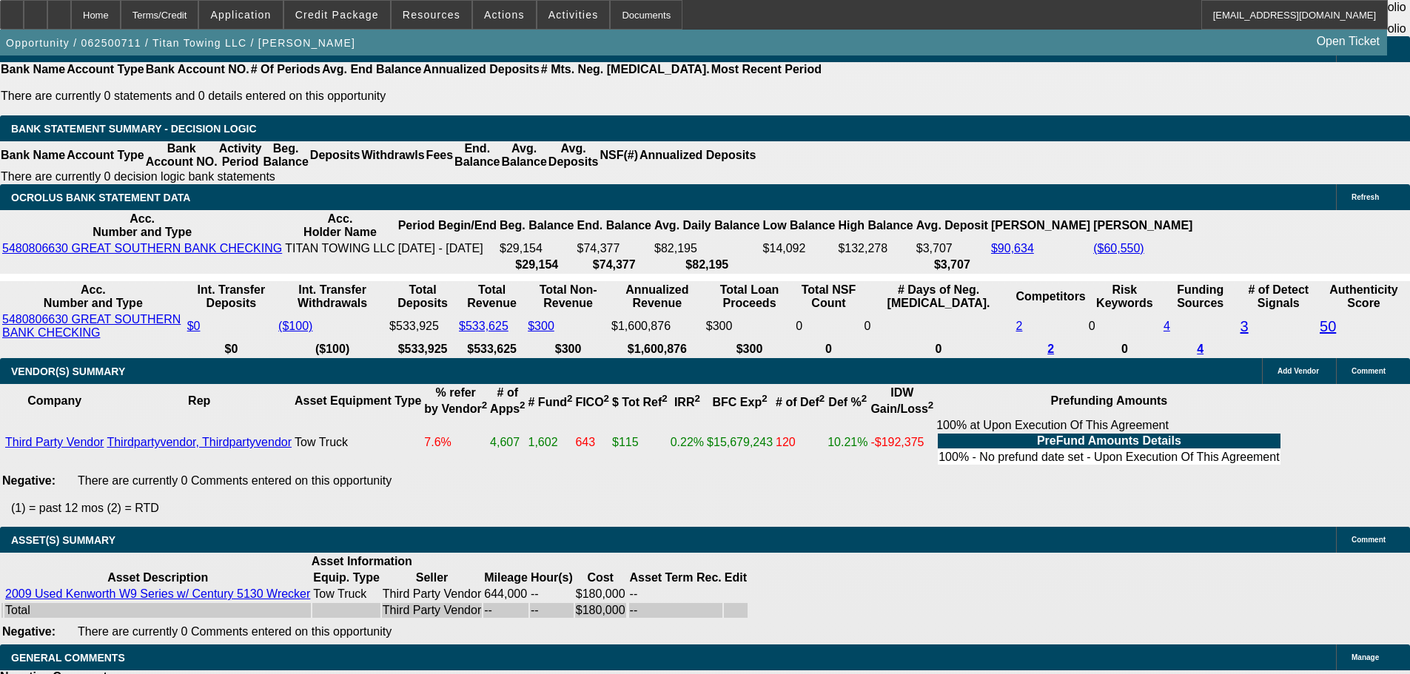
scroll to position [2832, 0]
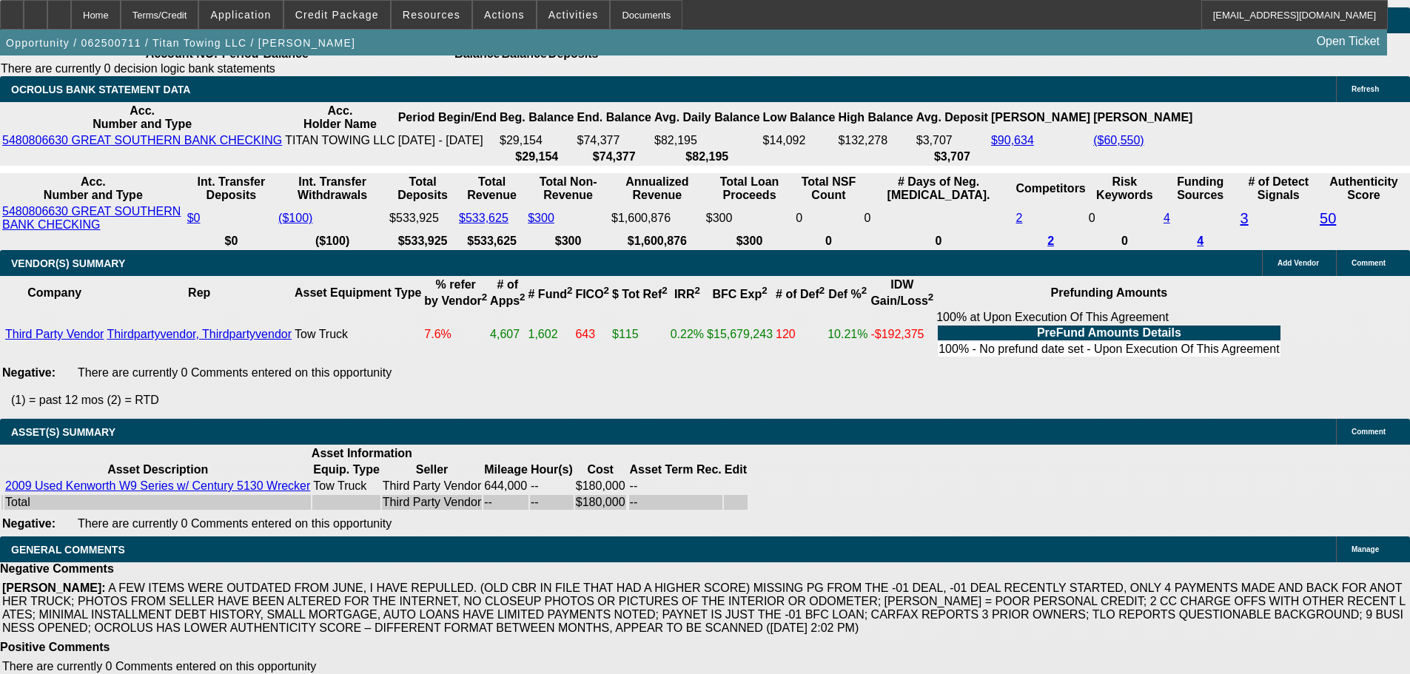
select select "4"
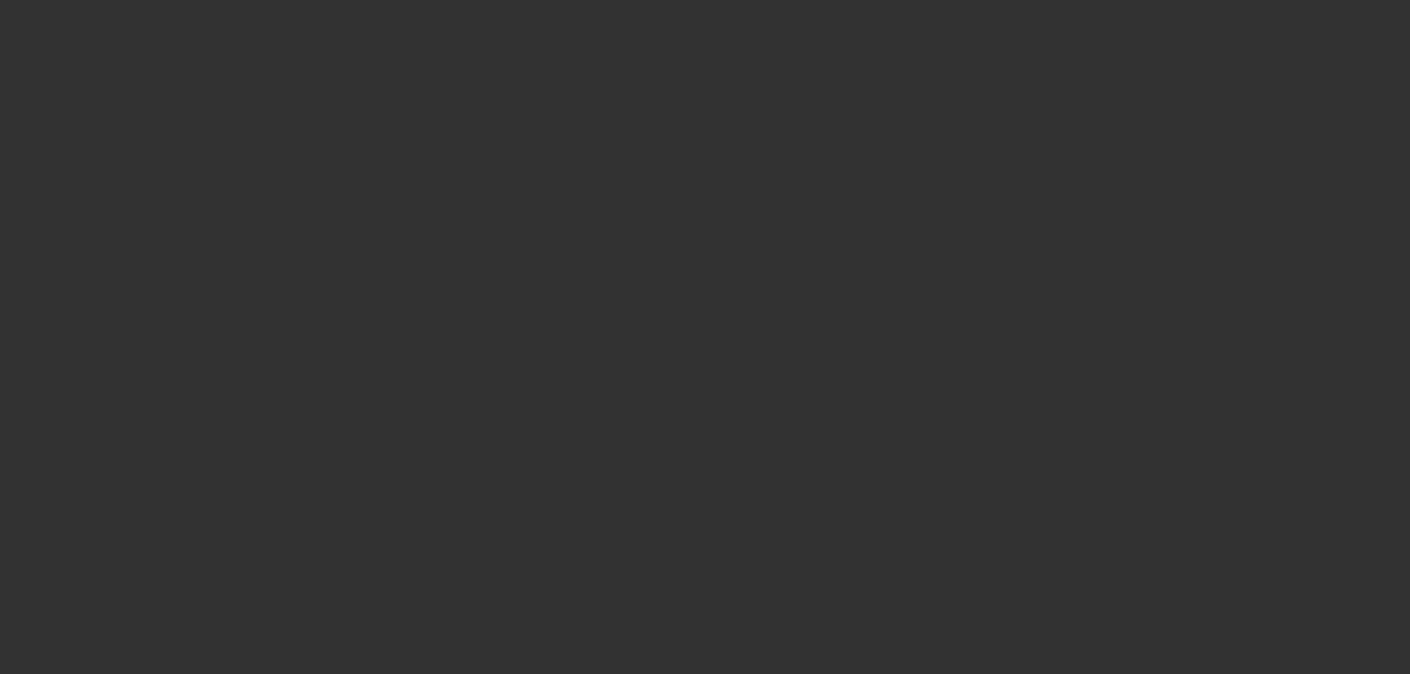
scroll to position [0, 0]
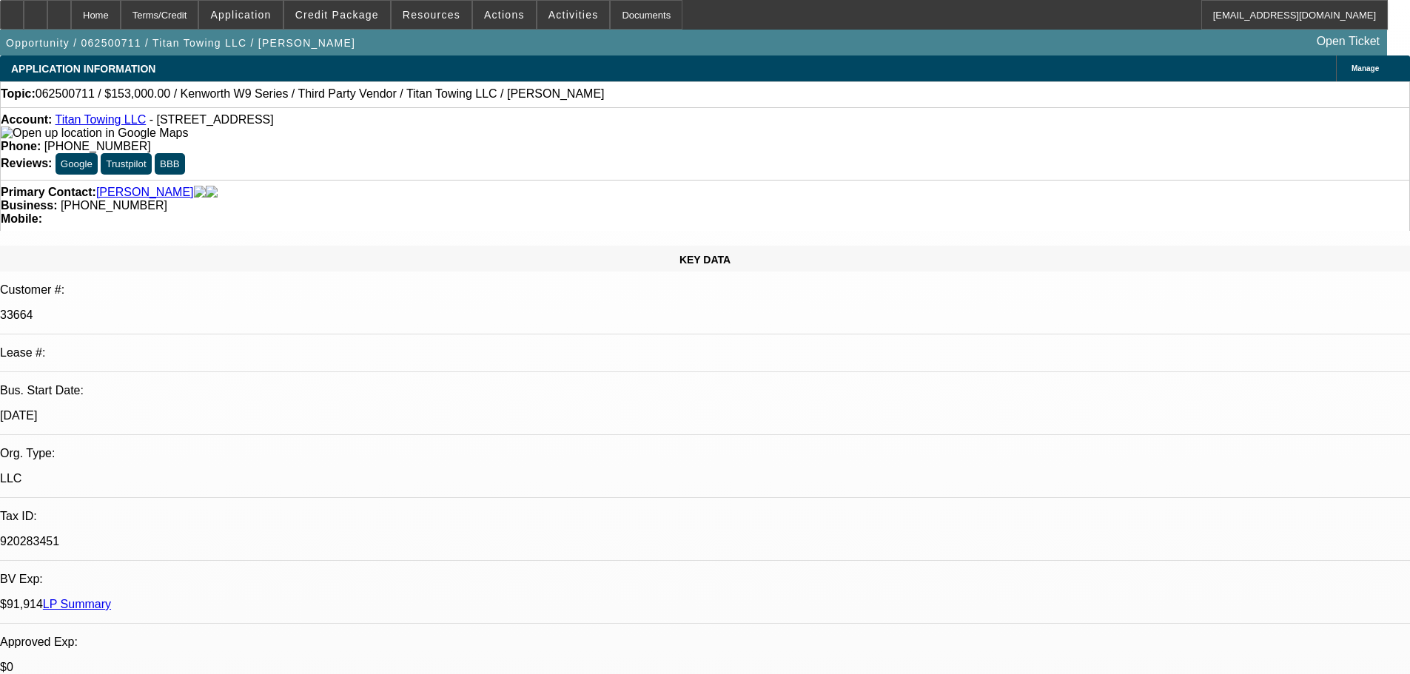
type textarea "WITH THE NEGATIVES NOTED AND THE -01 DEAL BEING NEWER, I WOULD NOT CONSIDER ANO…"
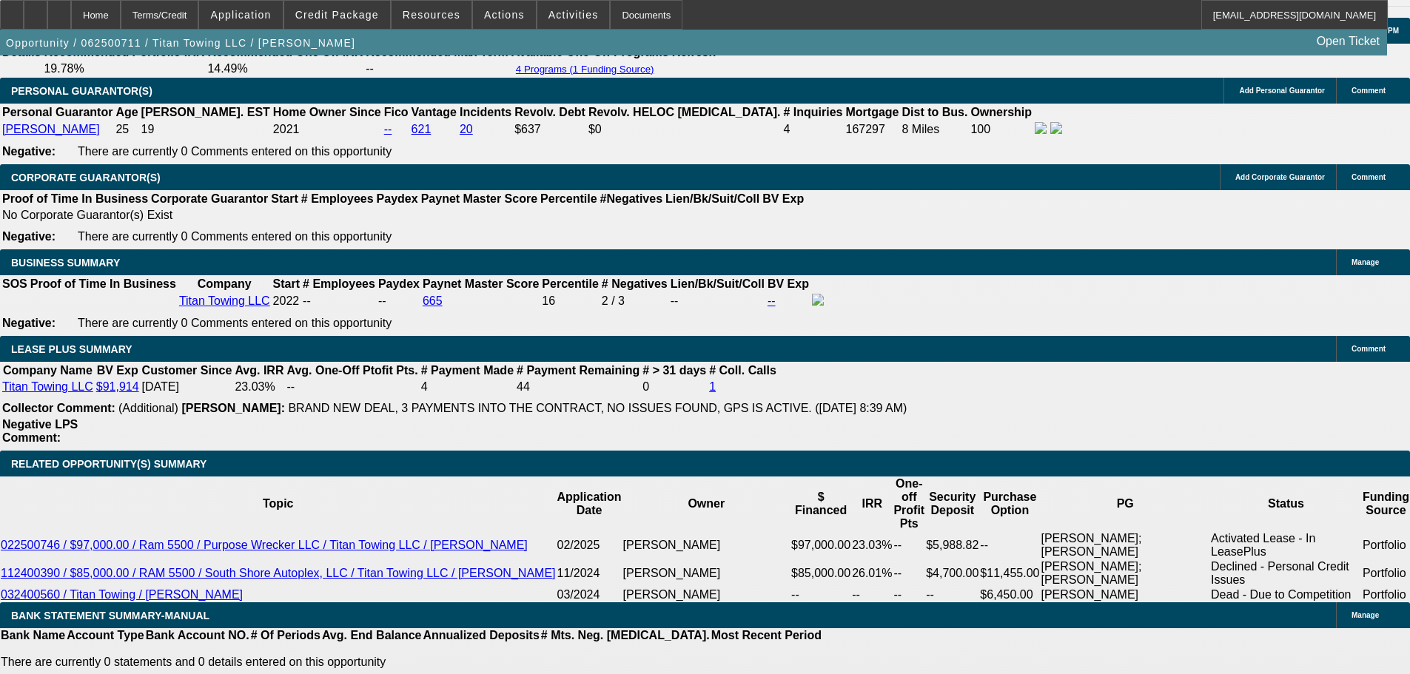
scroll to position [2443, 0]
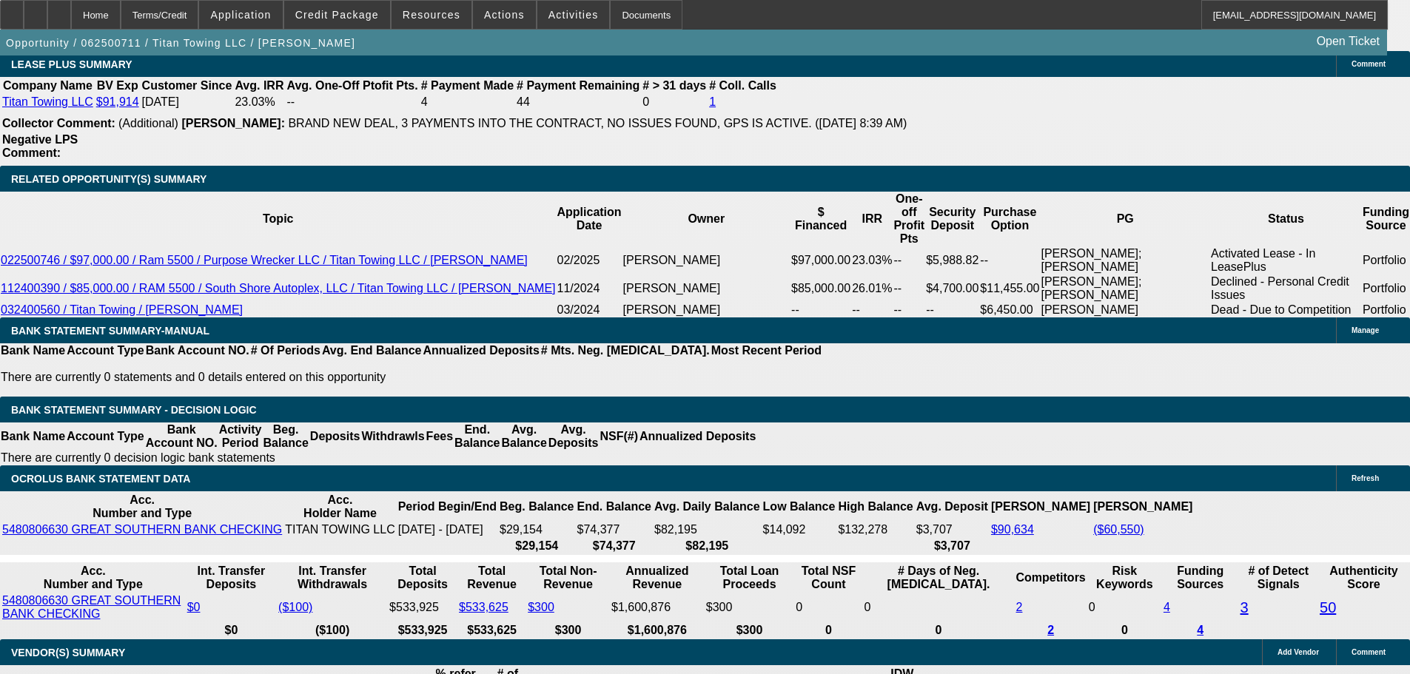
drag, startPoint x: 222, startPoint y: 319, endPoint x: 453, endPoint y: 288, distance: 233.0
type input "3"
type input "$6.00"
type input "UNKNOWN"
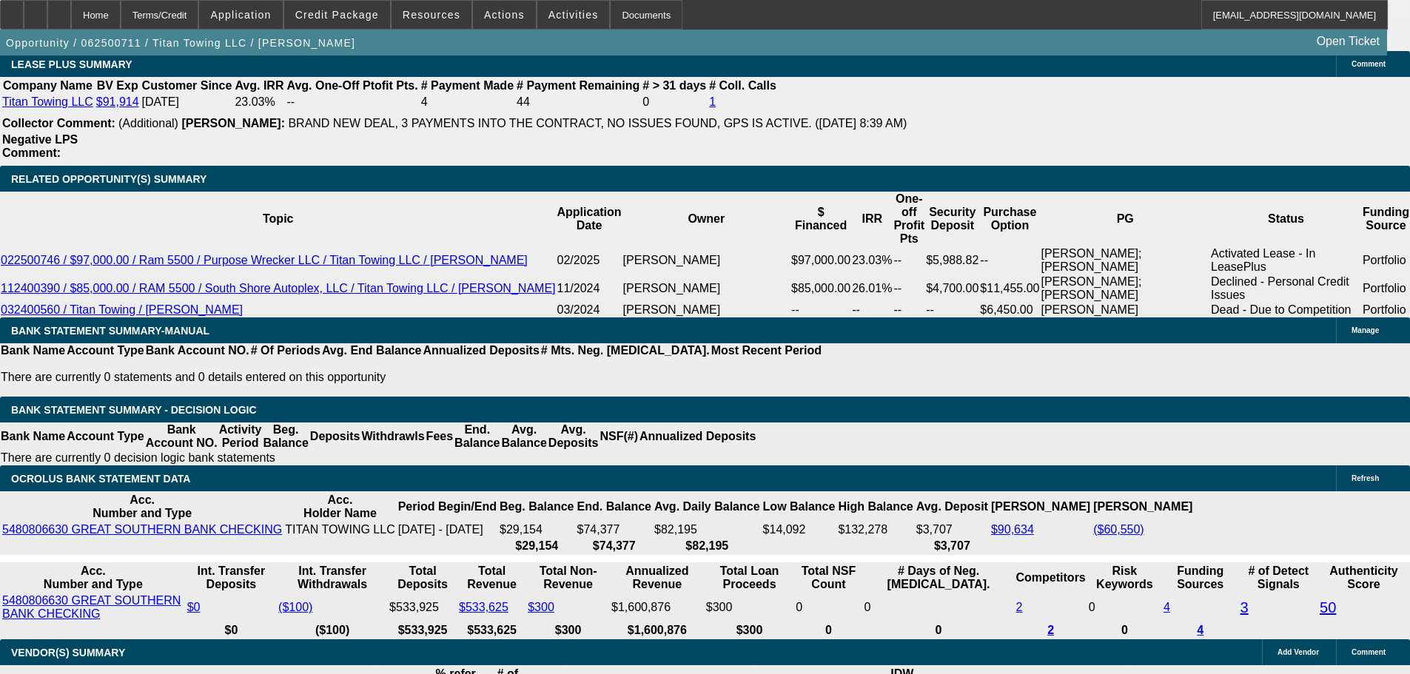
type input "34"
type input "3495"
type input "$6,990.00"
type input "18.9"
type input "$3,495.00"
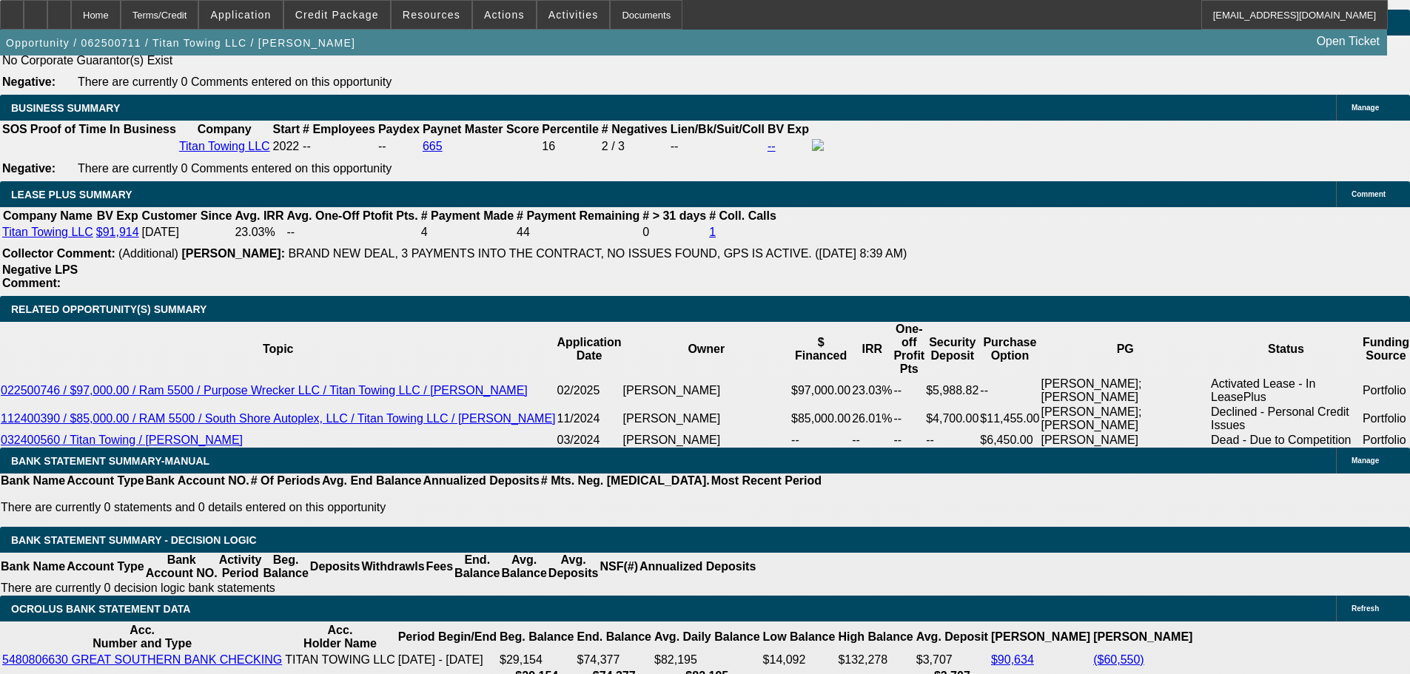
scroll to position [2147, 0]
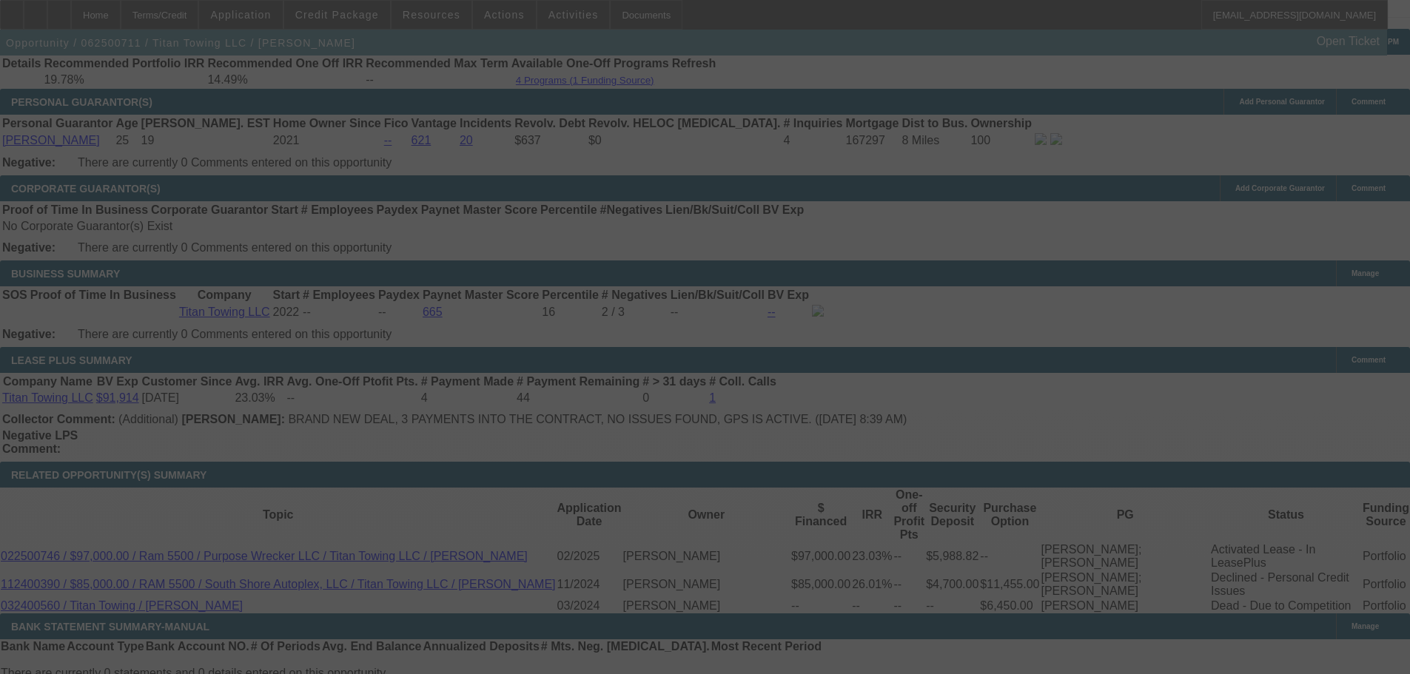
select select "0"
select select "2"
select select "0"
select select "6"
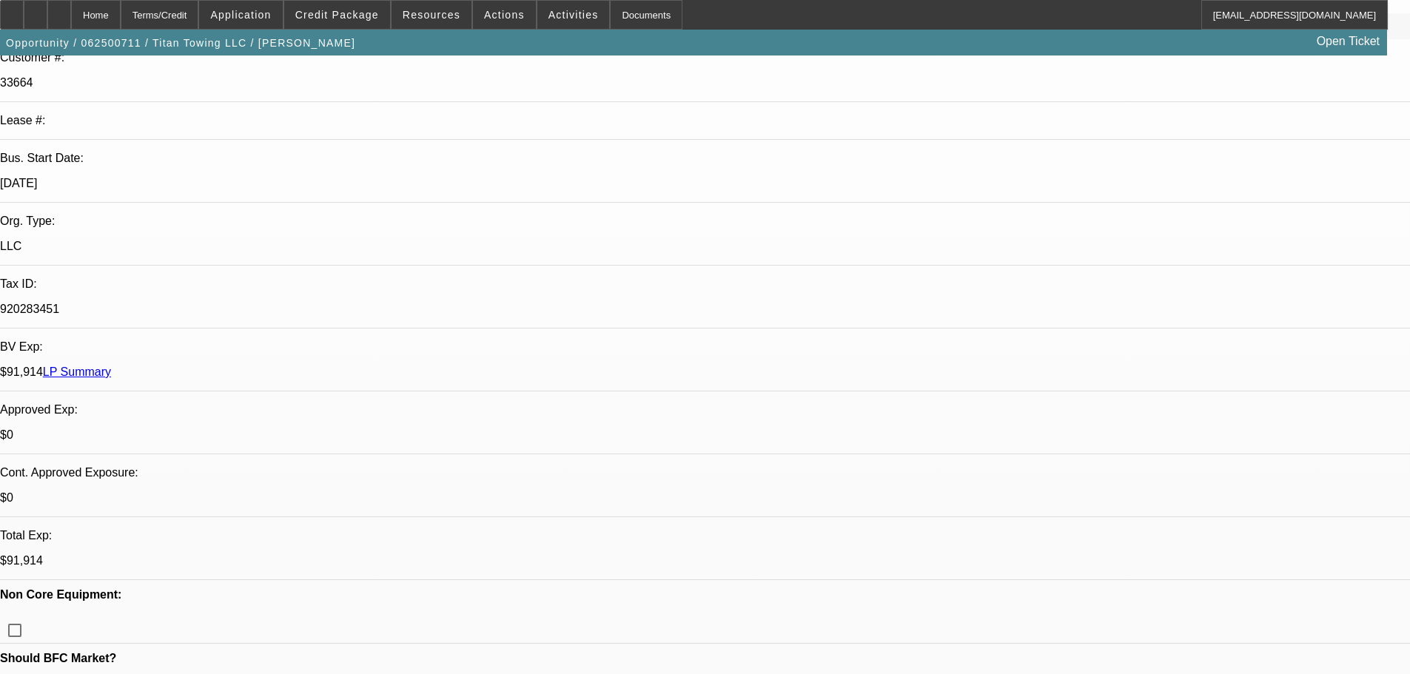
scroll to position [0, 0]
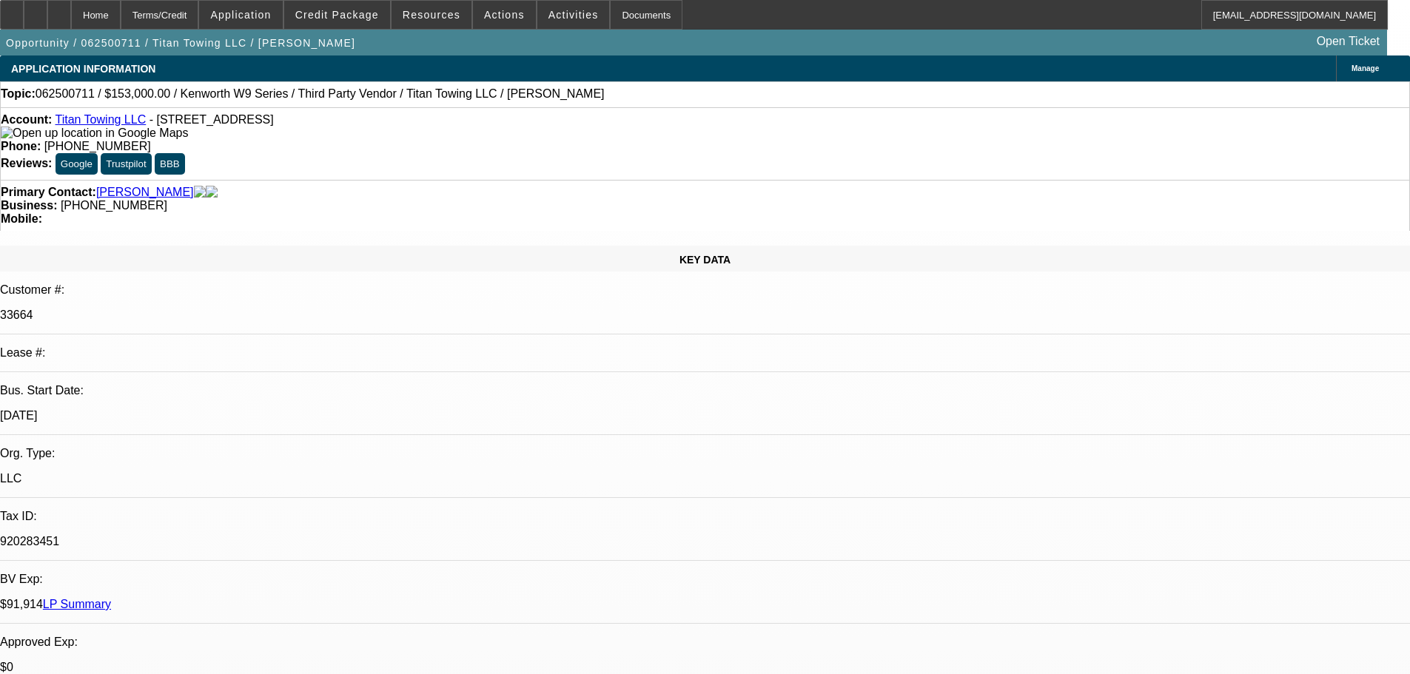
drag, startPoint x: 1288, startPoint y: 270, endPoint x: 1210, endPoint y: 267, distance: 77.8
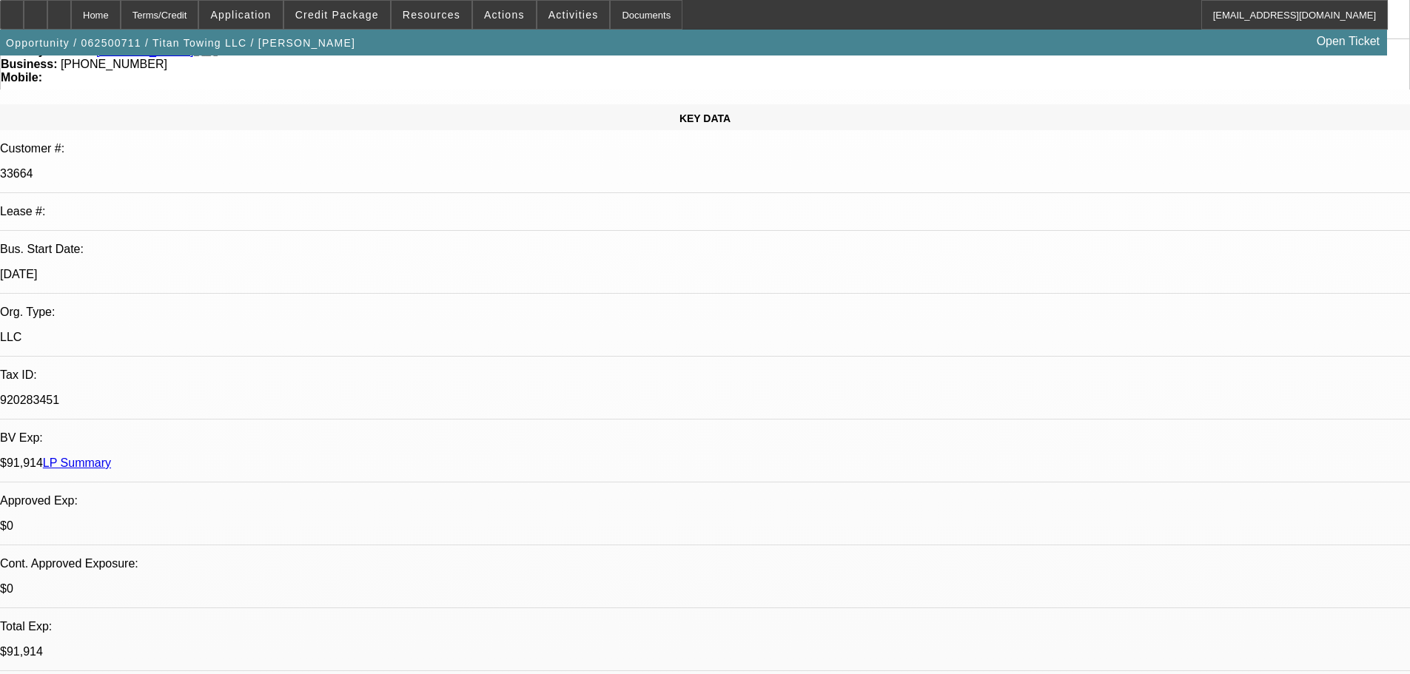
scroll to position [444, 0]
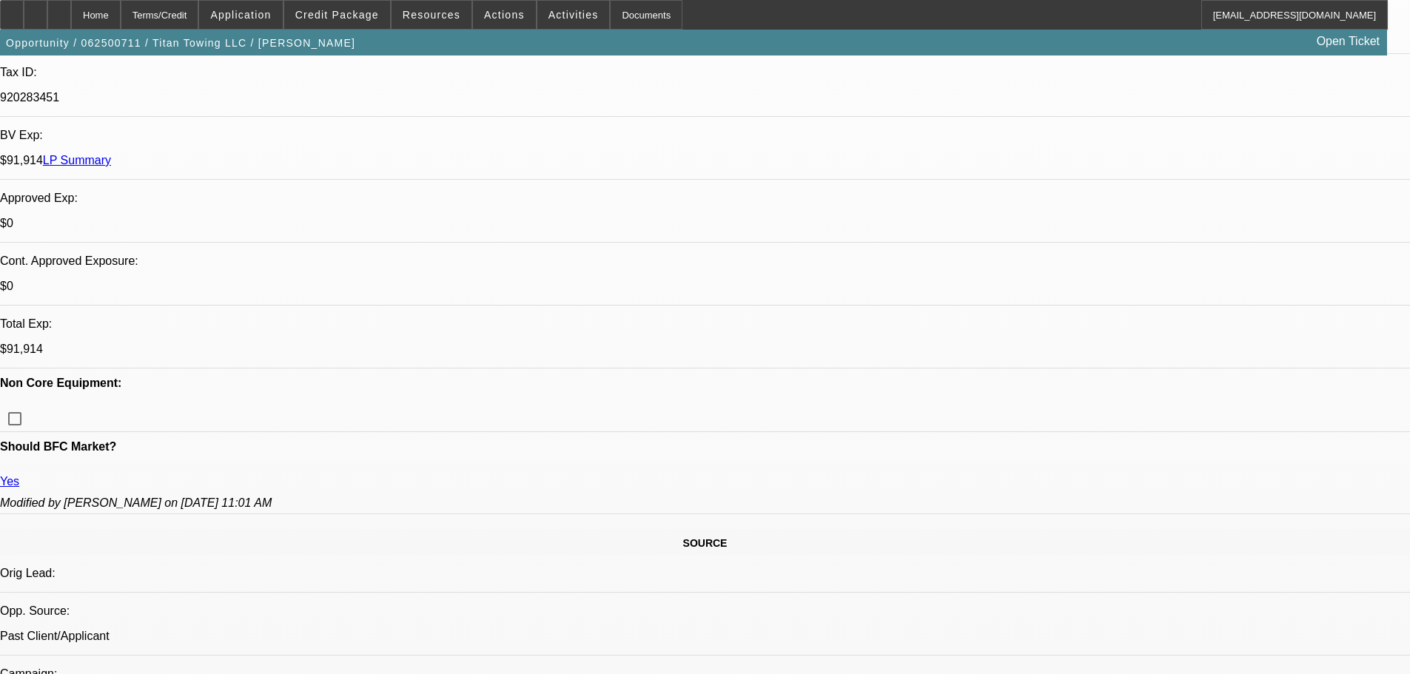
type textarea "WITH THE NEGATIVES NOTED AND THE -01 DEAL BEING NEW, ONLY 4 PAYMENTS MADE, I WO…"
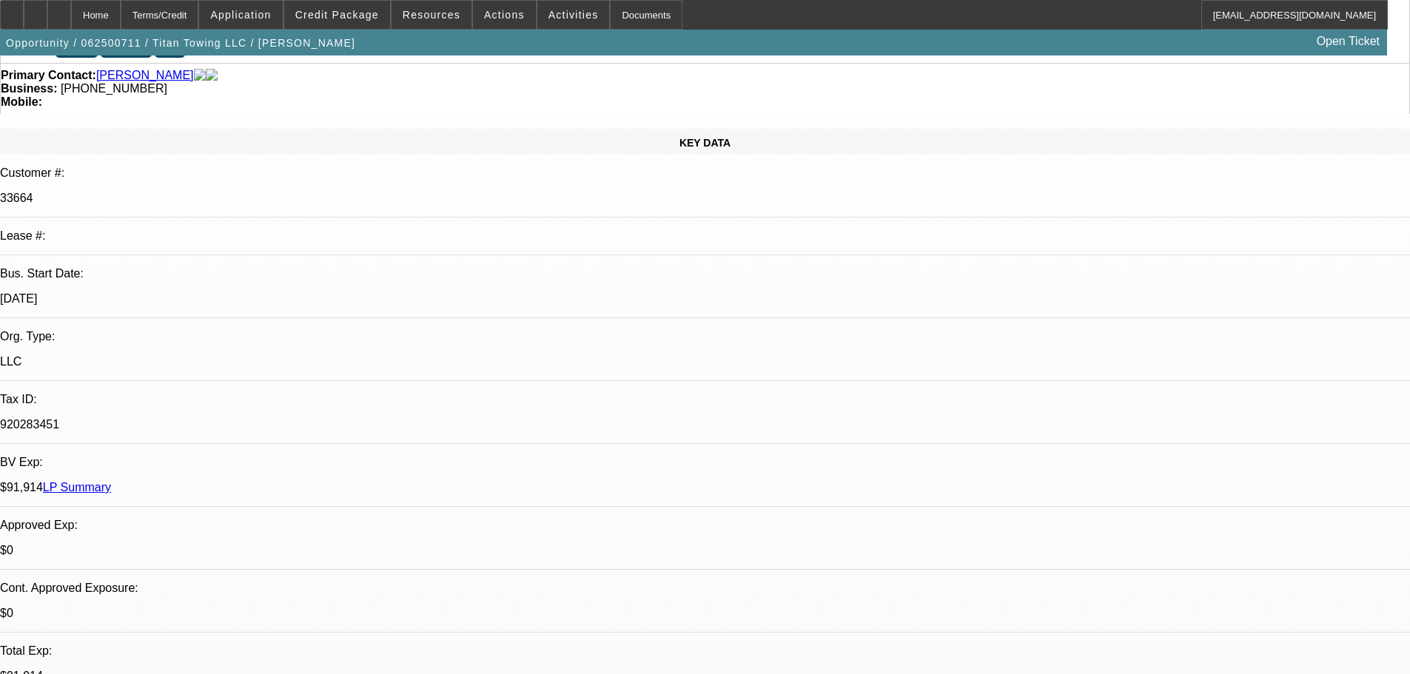
scroll to position [0, 0]
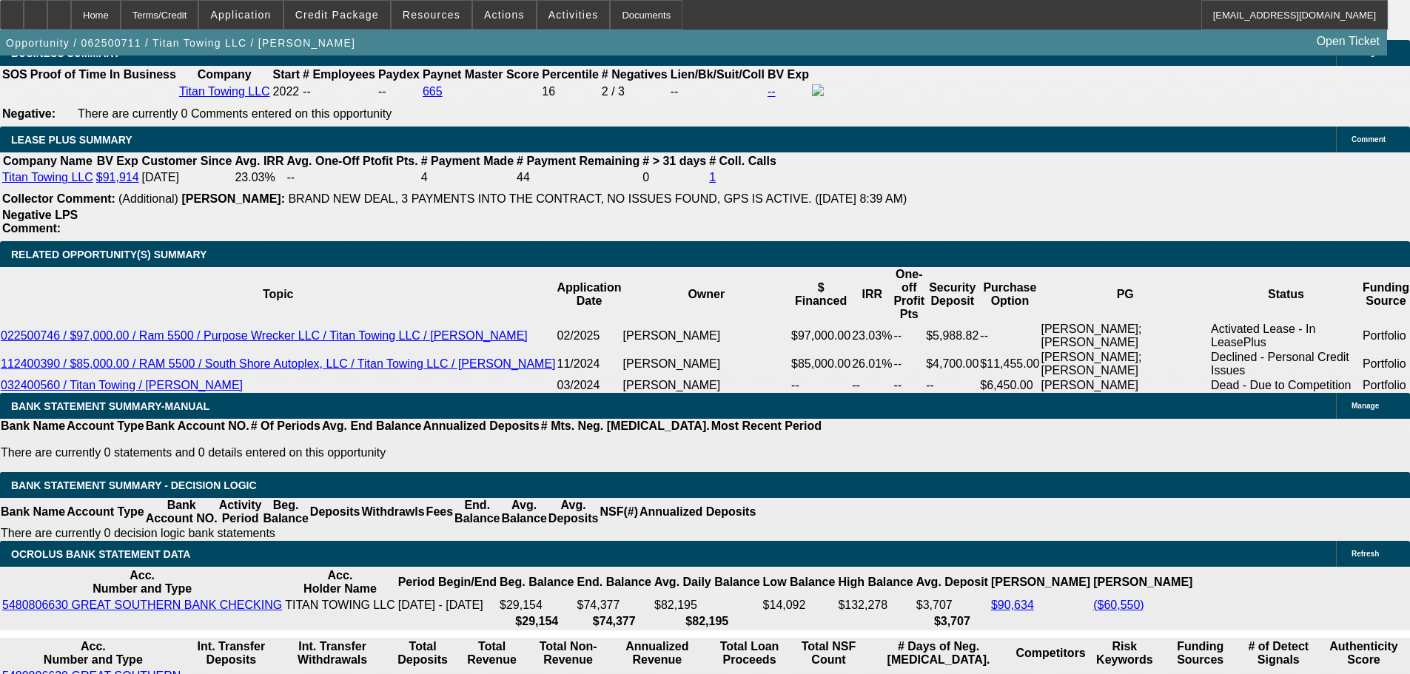
scroll to position [2369, 0]
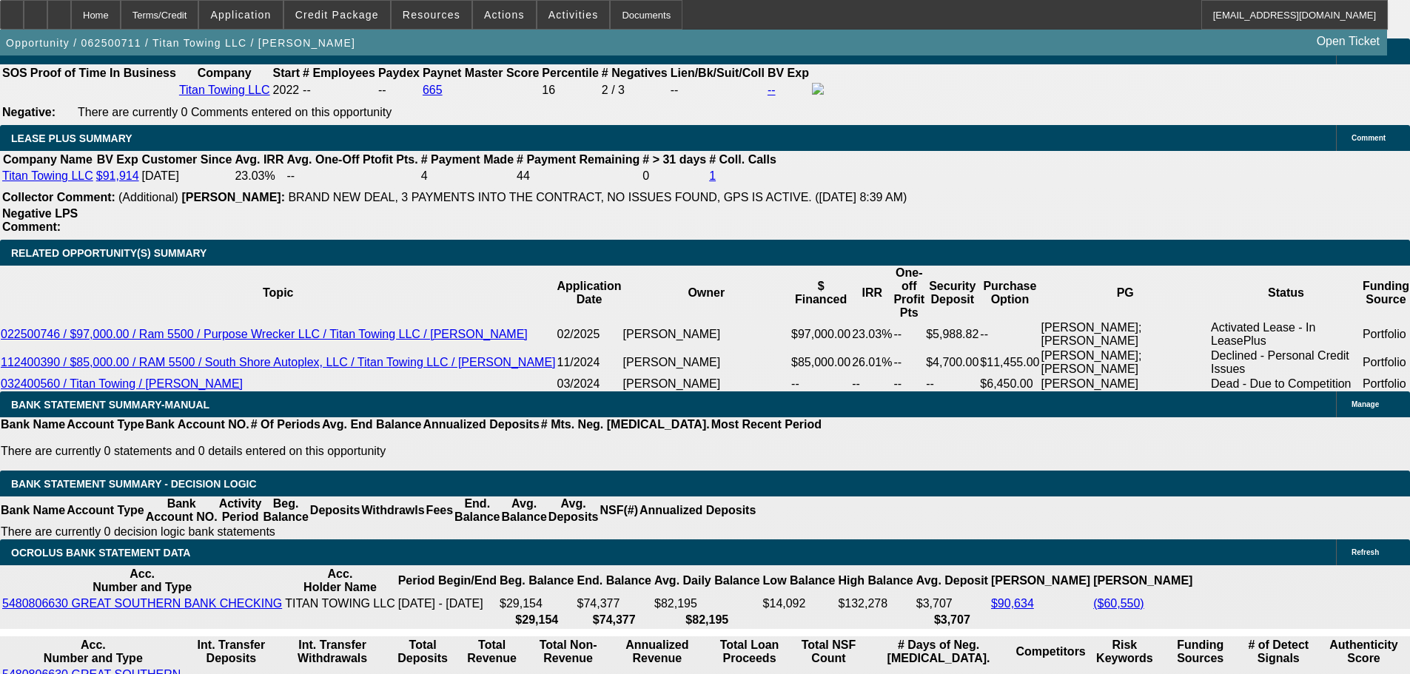
drag, startPoint x: 297, startPoint y: 277, endPoint x: 506, endPoint y: 267, distance: 209.0
drag, startPoint x: 270, startPoint y: 281, endPoint x: 485, endPoint y: 268, distance: 215.0
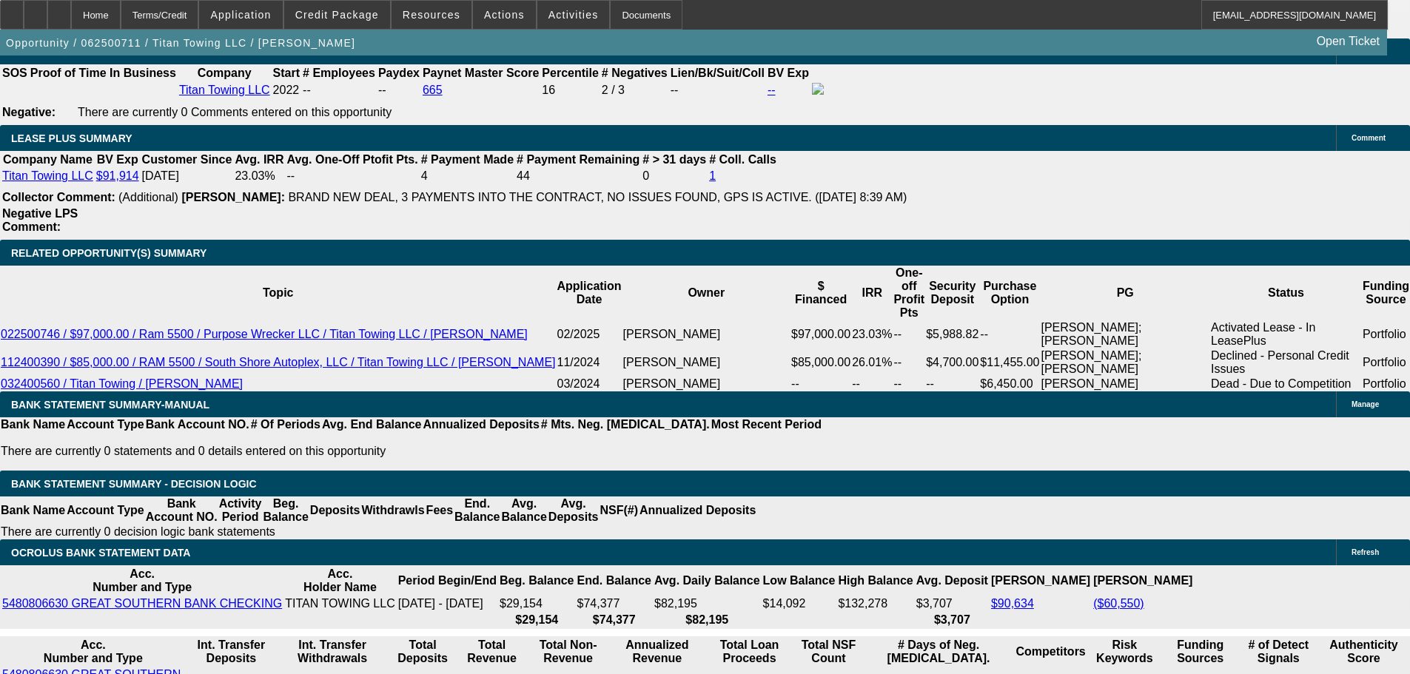
type input "$40,000.00"
type input "UNKNOWN"
type input "$7,248.88"
drag, startPoint x: 217, startPoint y: 391, endPoint x: 425, endPoint y: 375, distance: 208.6
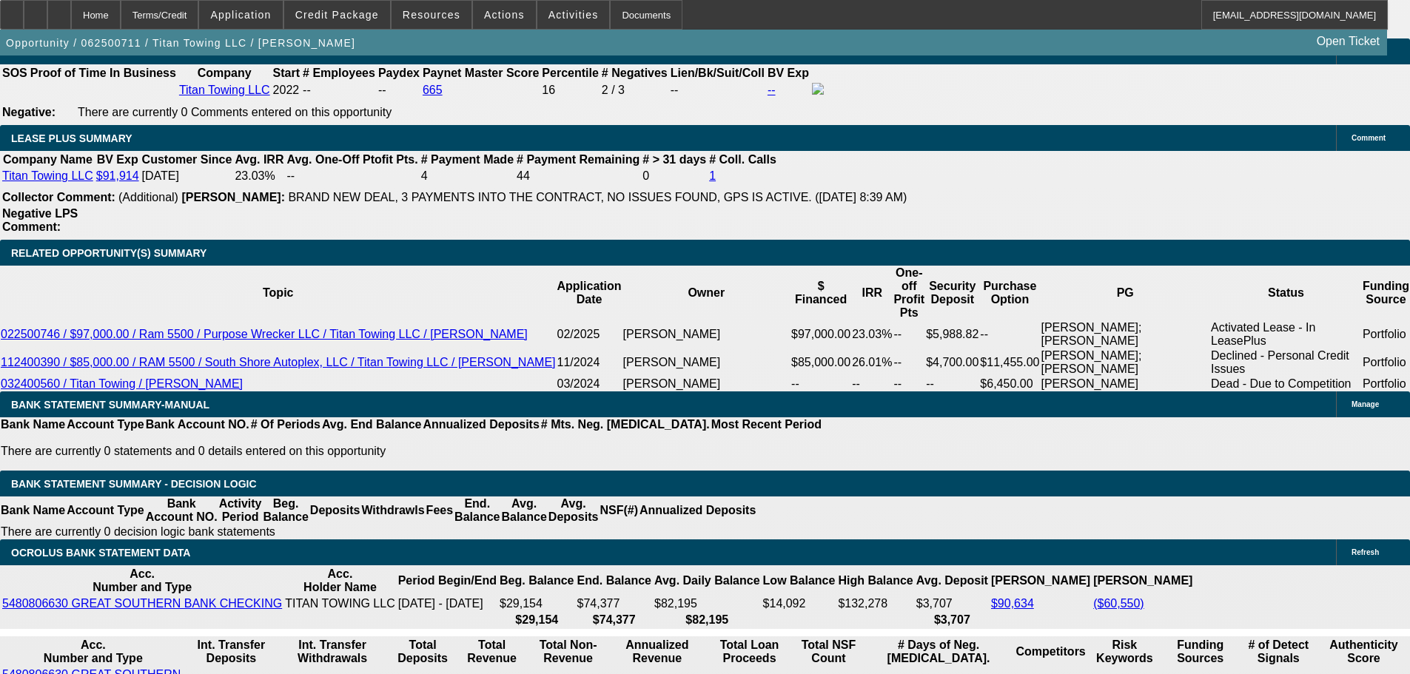
type input "362"
type input "$724.00"
type input "3625"
type input "$7,250.00"
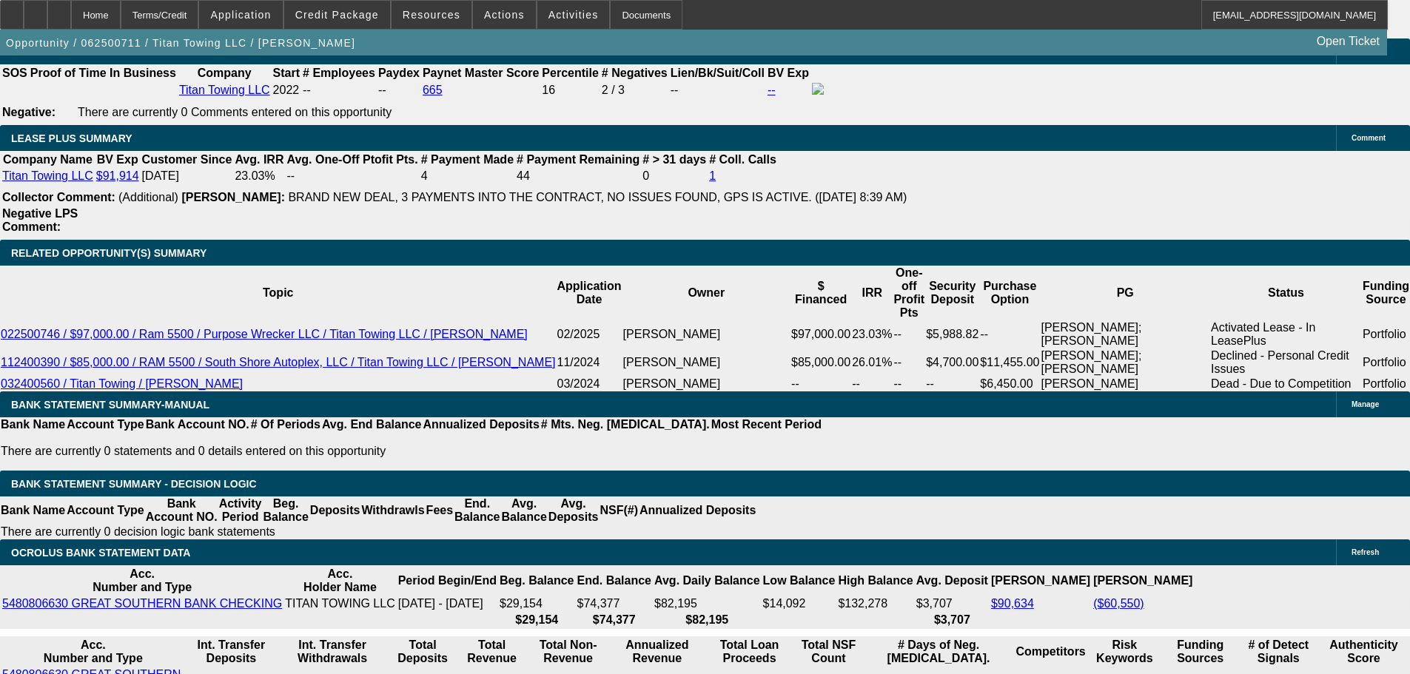
type input "18.9"
type input "$3,625.00"
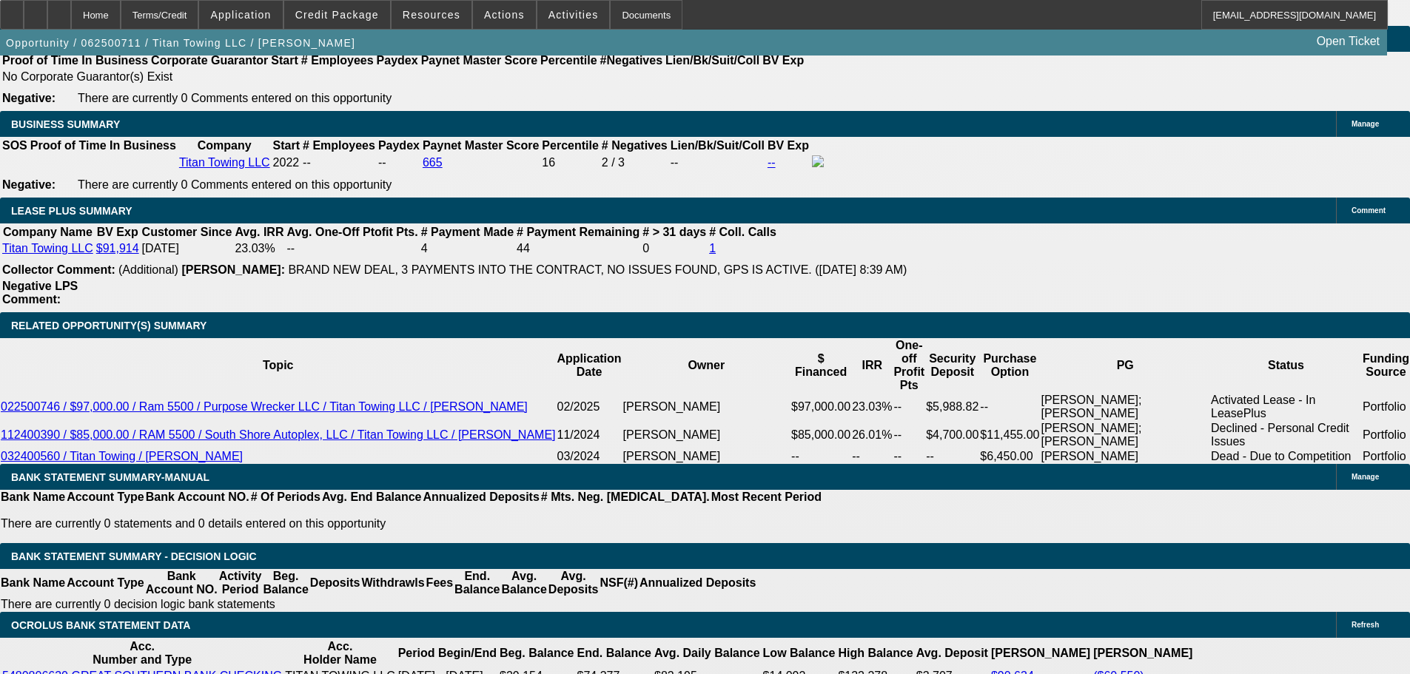
scroll to position [2073, 0]
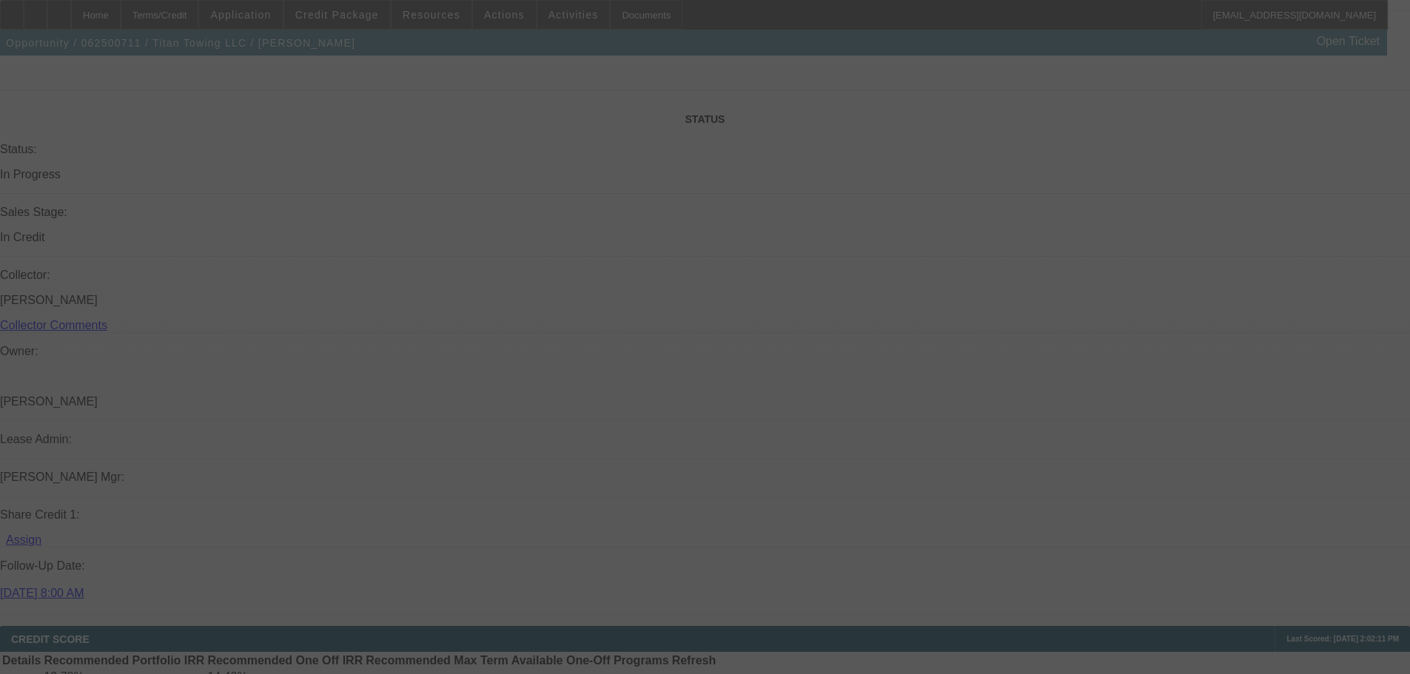
select select "0"
select select "2"
select select "0"
select select "6"
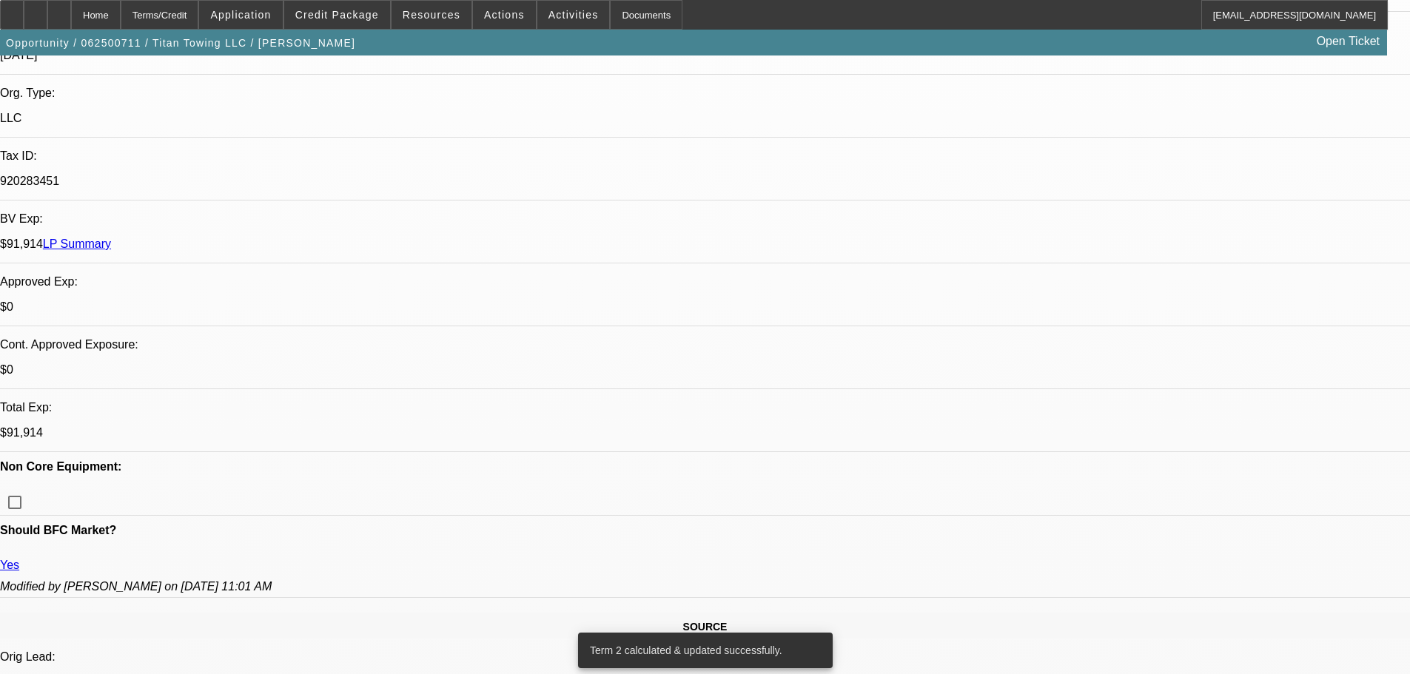
scroll to position [148, 0]
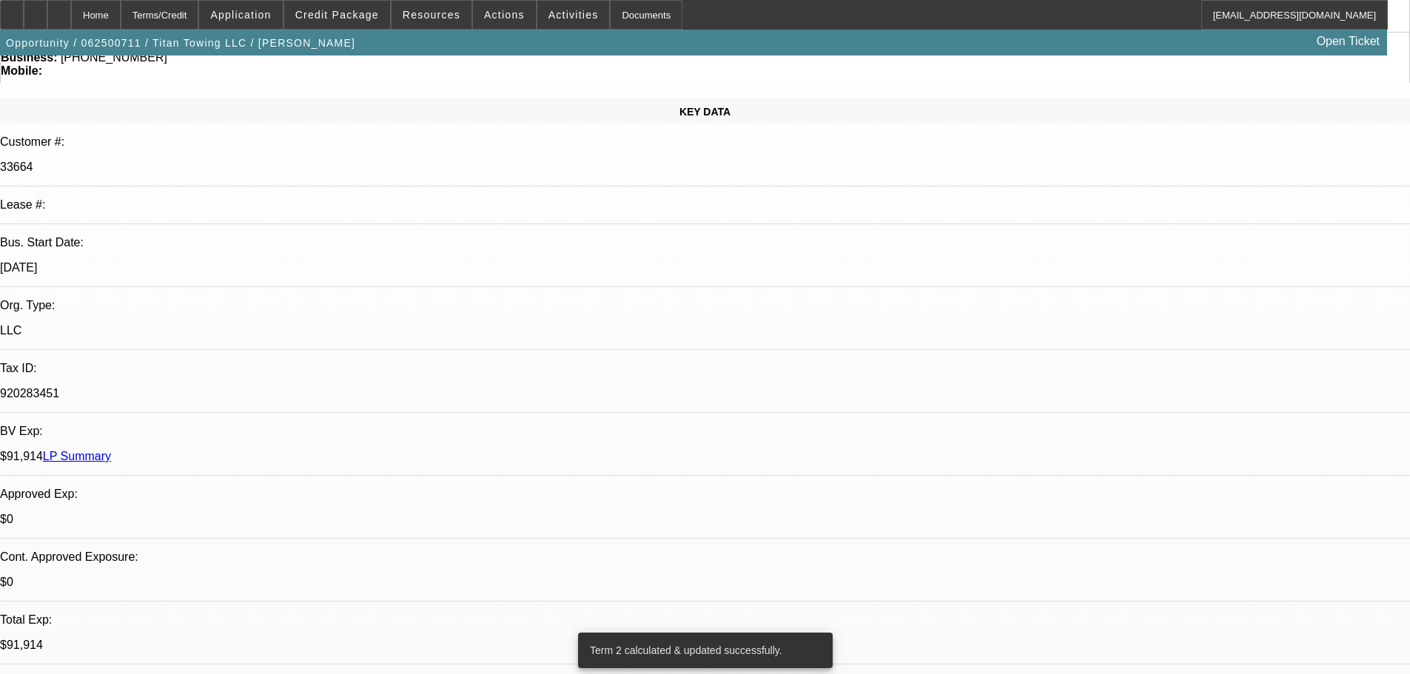
click at [111, 450] on link "LP Summary" at bounding box center [77, 456] width 68 height 13
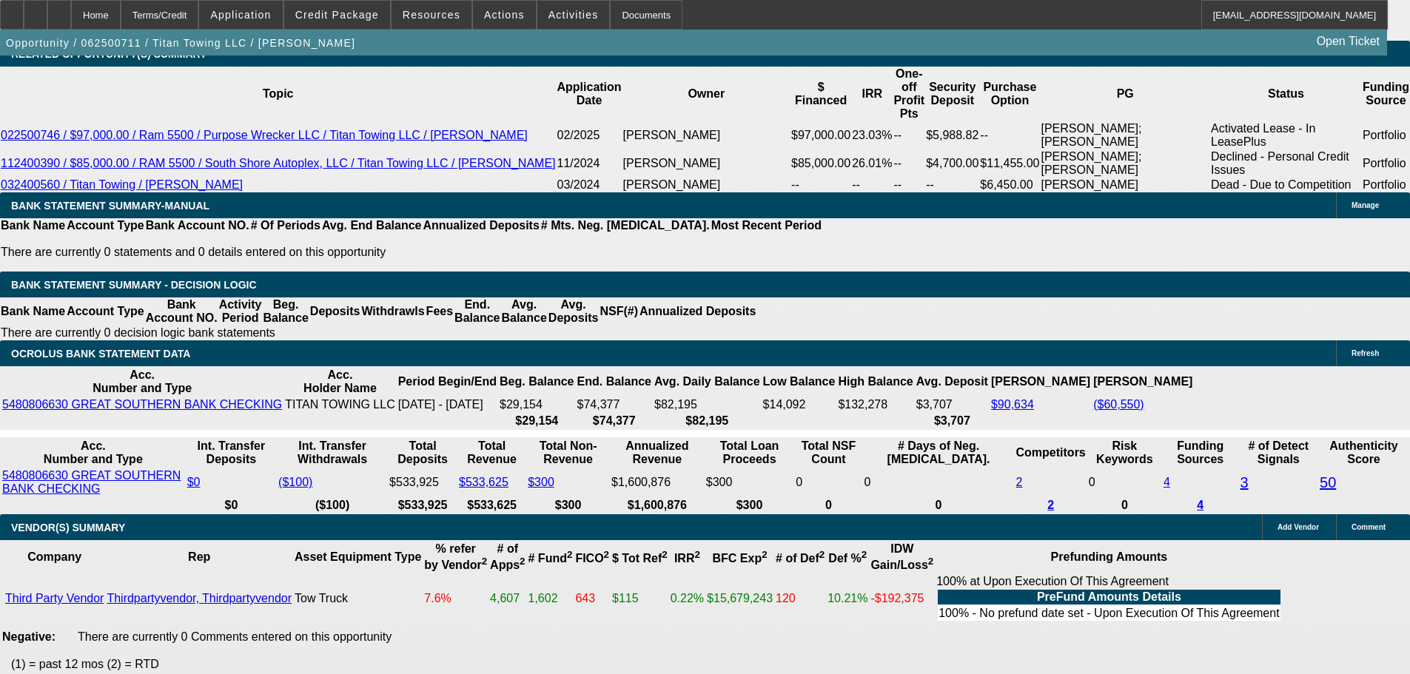
scroll to position [2813, 0]
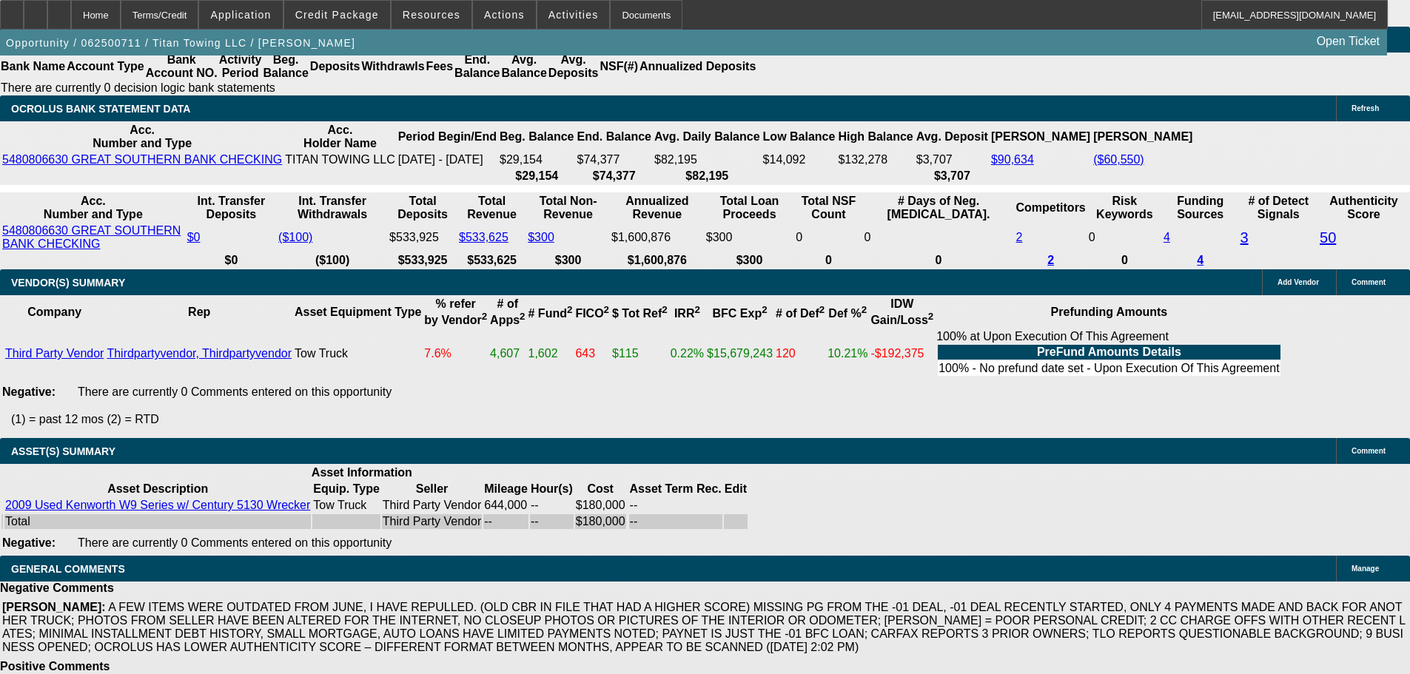
select select "6"
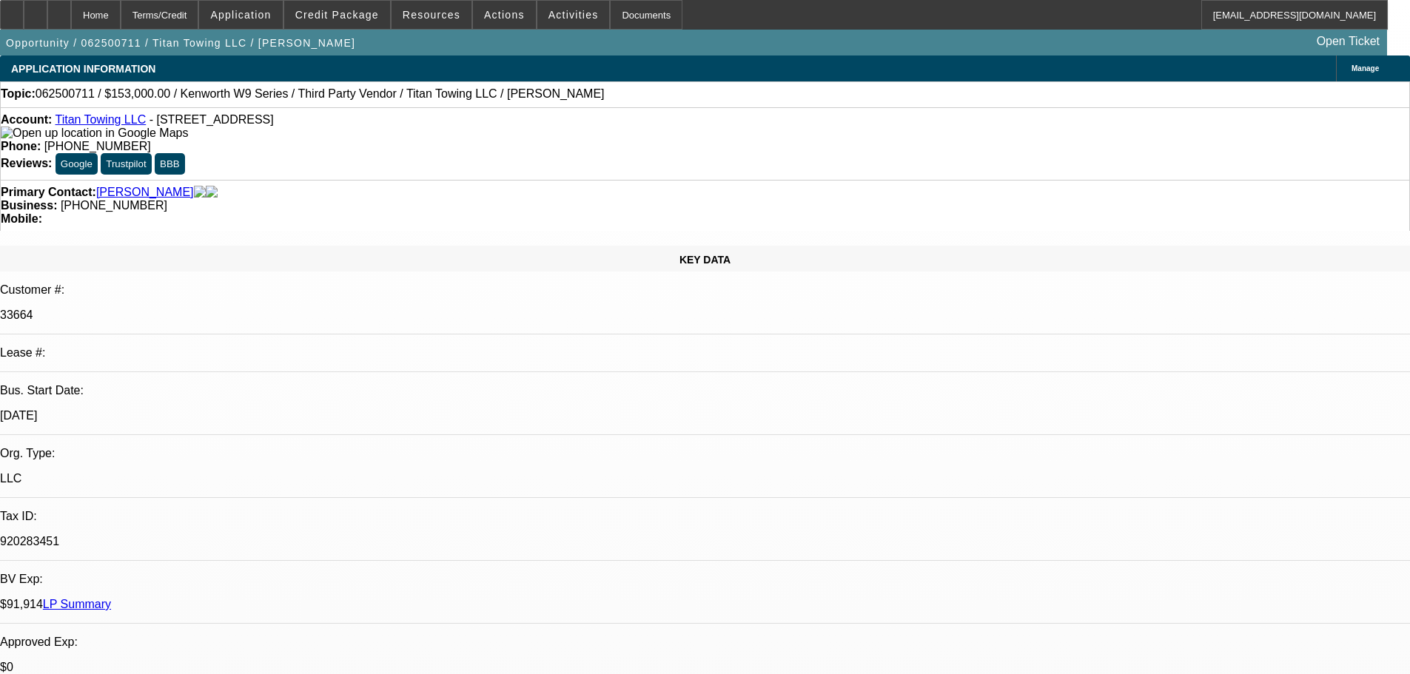
drag, startPoint x: 1263, startPoint y: 231, endPoint x: 947, endPoint y: 223, distance: 316.2
drag, startPoint x: 1209, startPoint y: 192, endPoint x: 917, endPoint y: 202, distance: 291.8
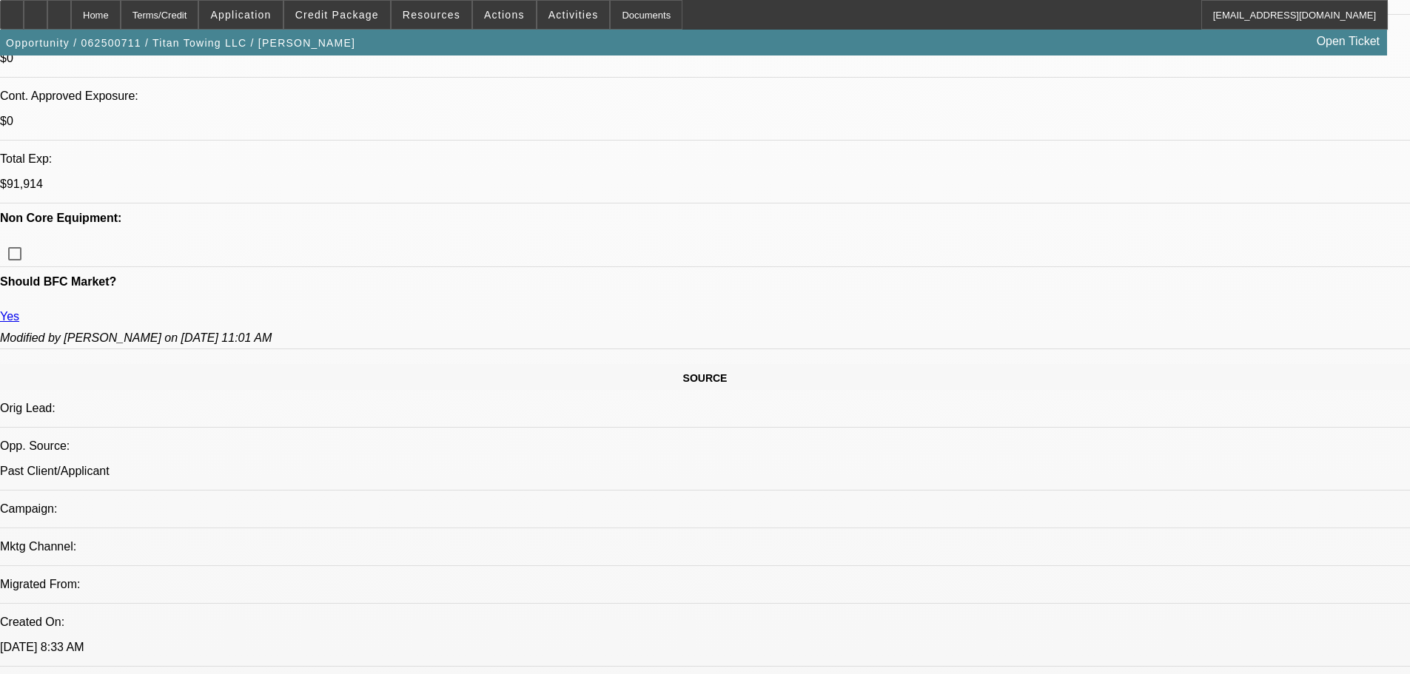
scroll to position [666, 0]
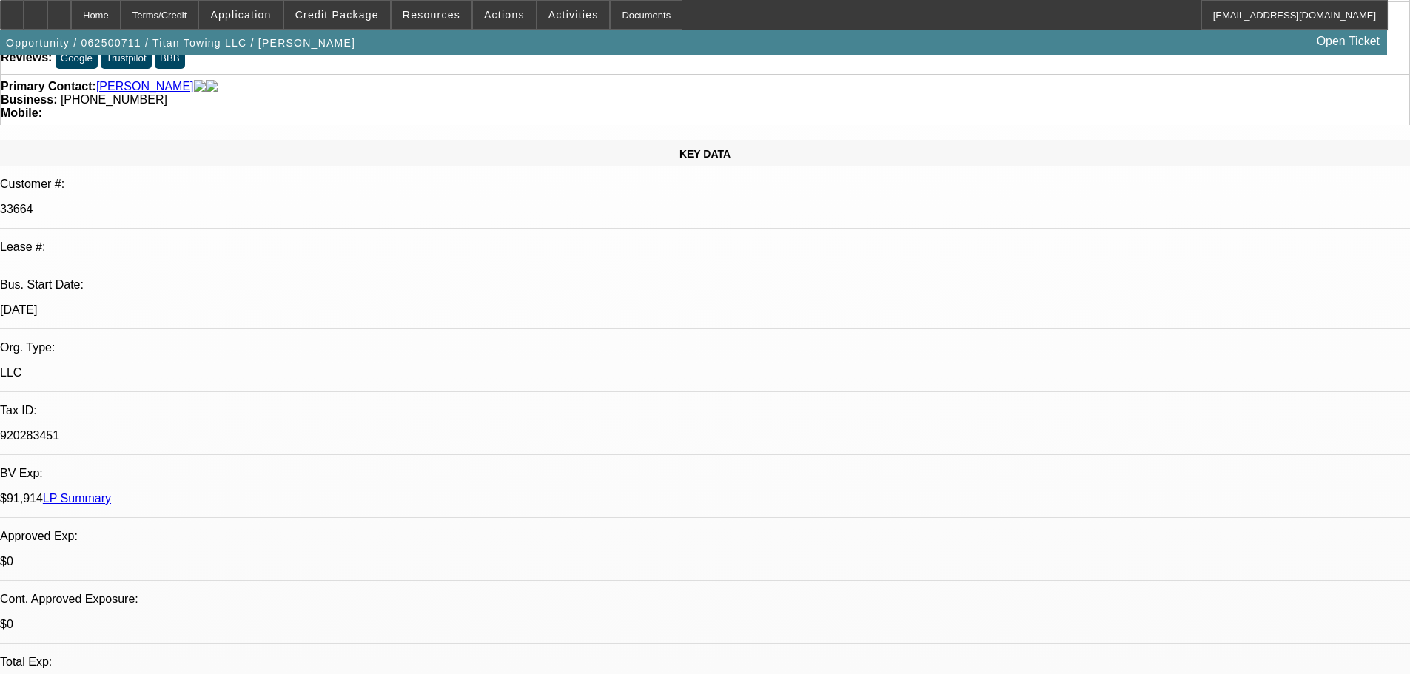
scroll to position [0, 0]
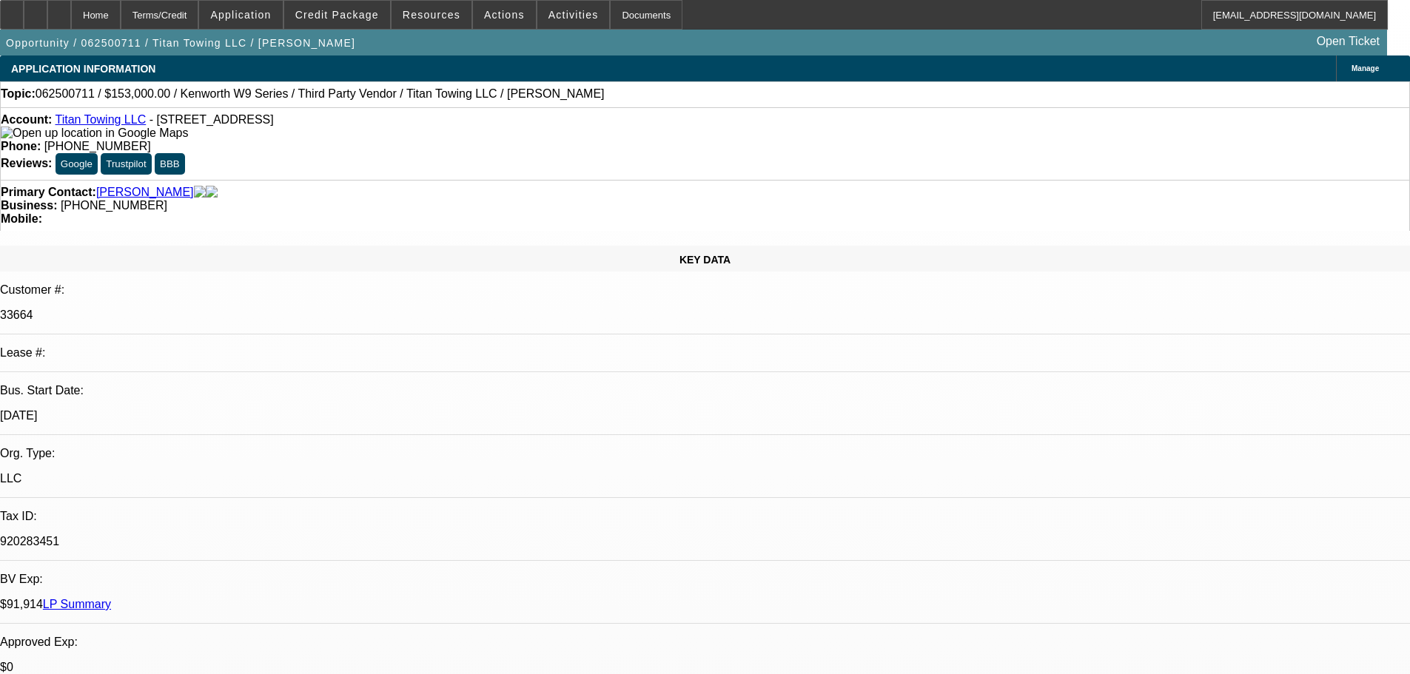
click at [27, 138] on img at bounding box center [94, 133] width 187 height 13
drag, startPoint x: 1273, startPoint y: 192, endPoint x: 1270, endPoint y: 272, distance: 80.0
type textarea "LOOKING AT THIS STRUCTURE, DUE TO THE NEGATIVES NOTED, POOR CREDIT, AND THE -01…"
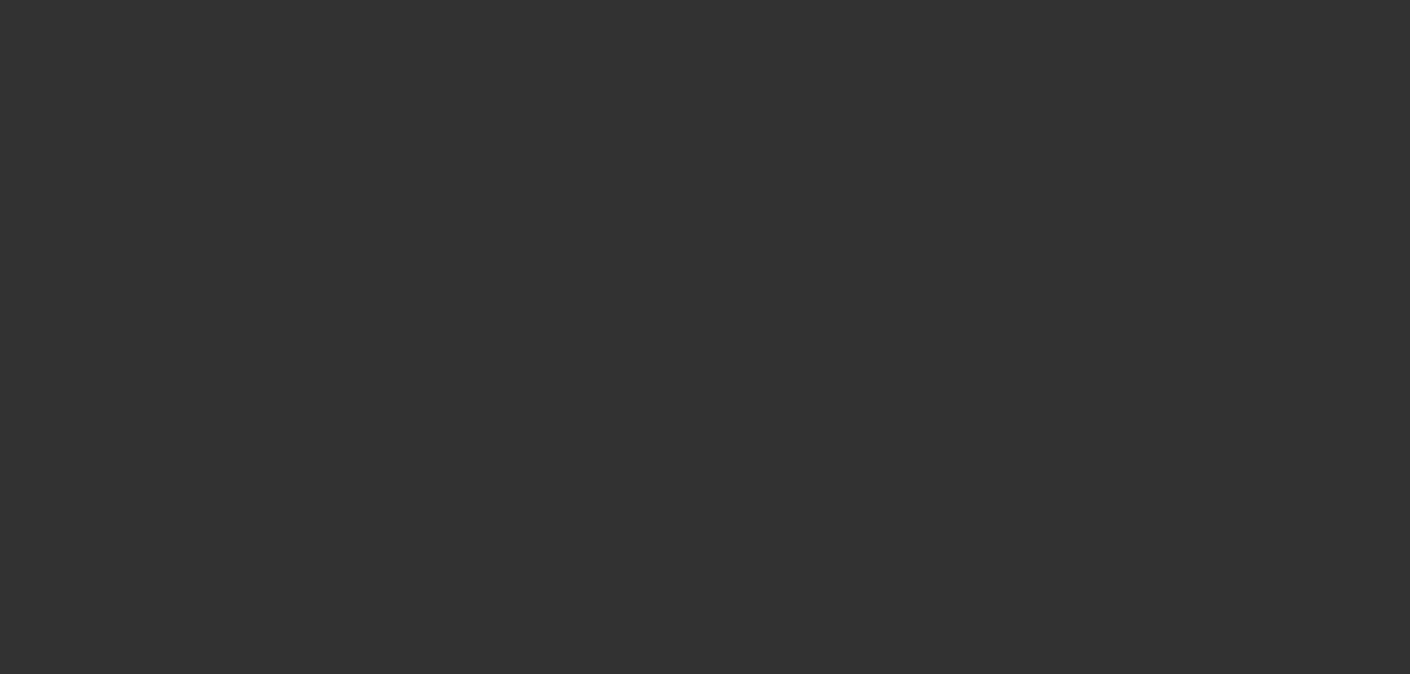
select select "0"
select select "2"
select select "0"
select select "6"
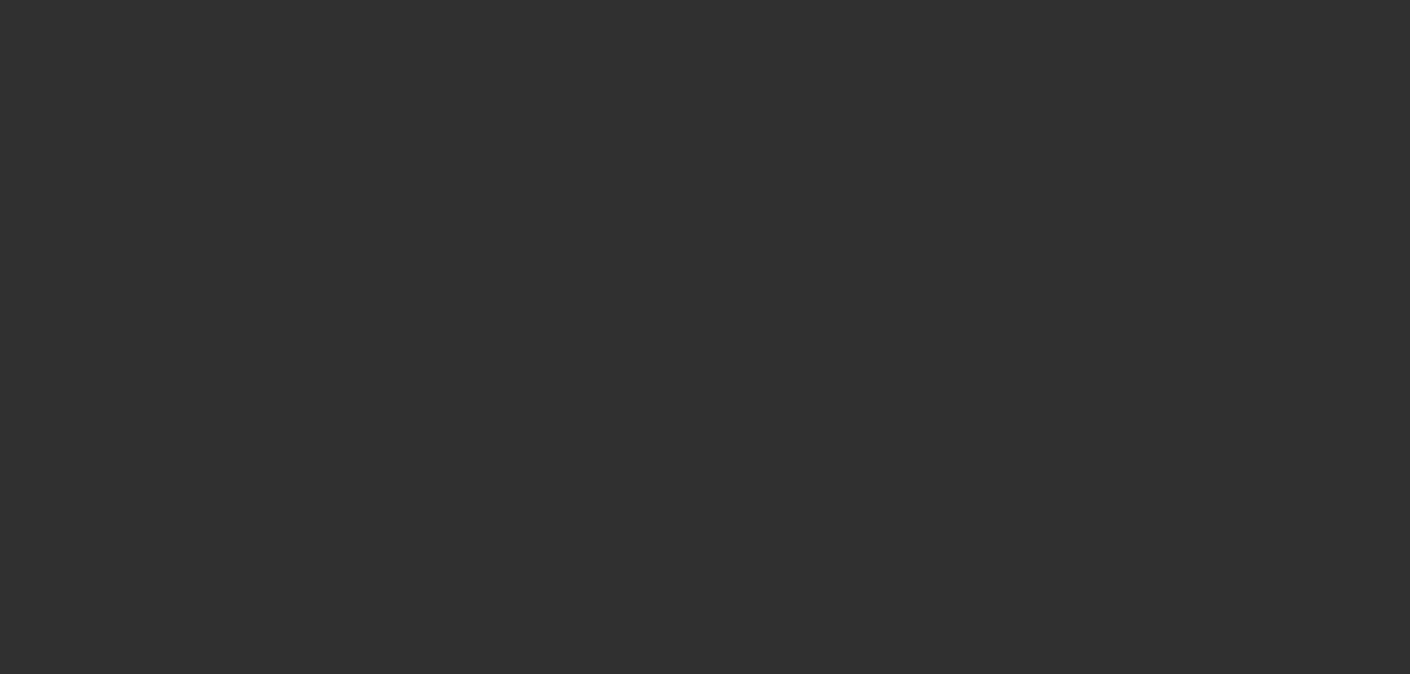
select select "0"
select select "2"
select select "0"
select select "6"
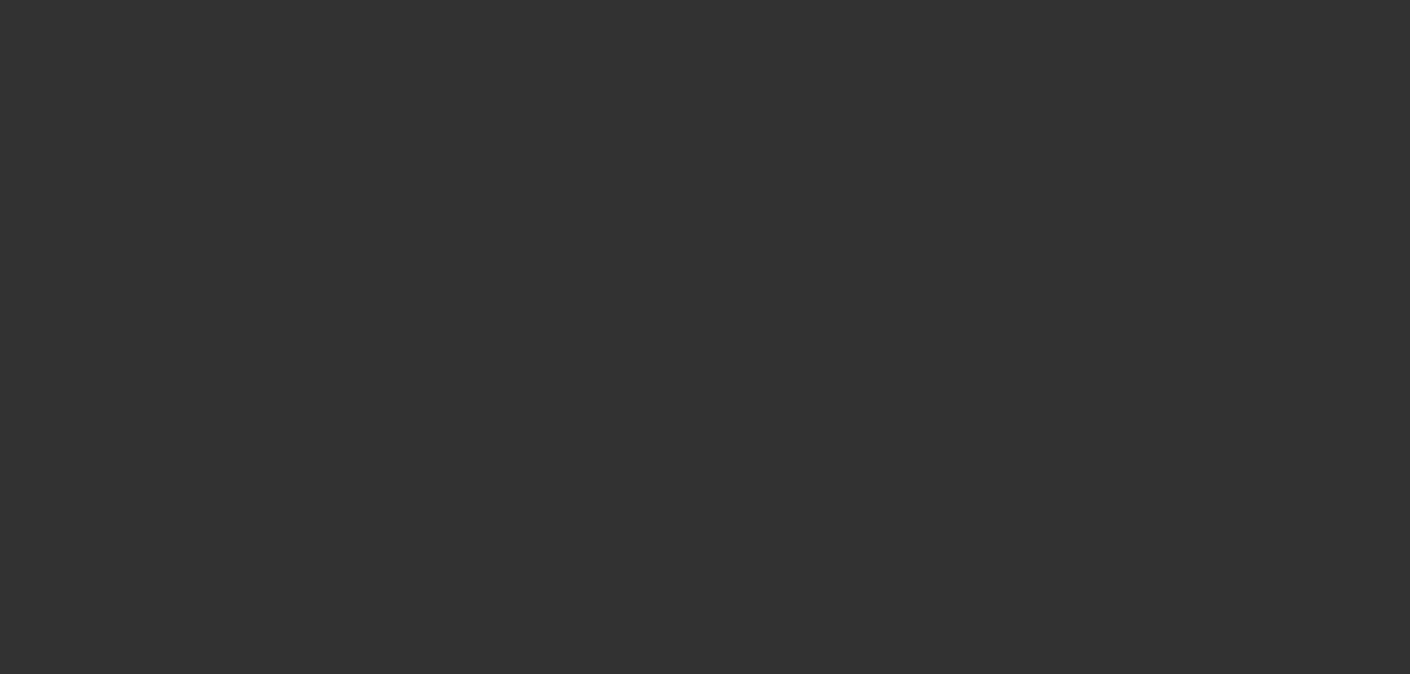
select select "0.15"
select select "2"
select select "0"
select select "6"
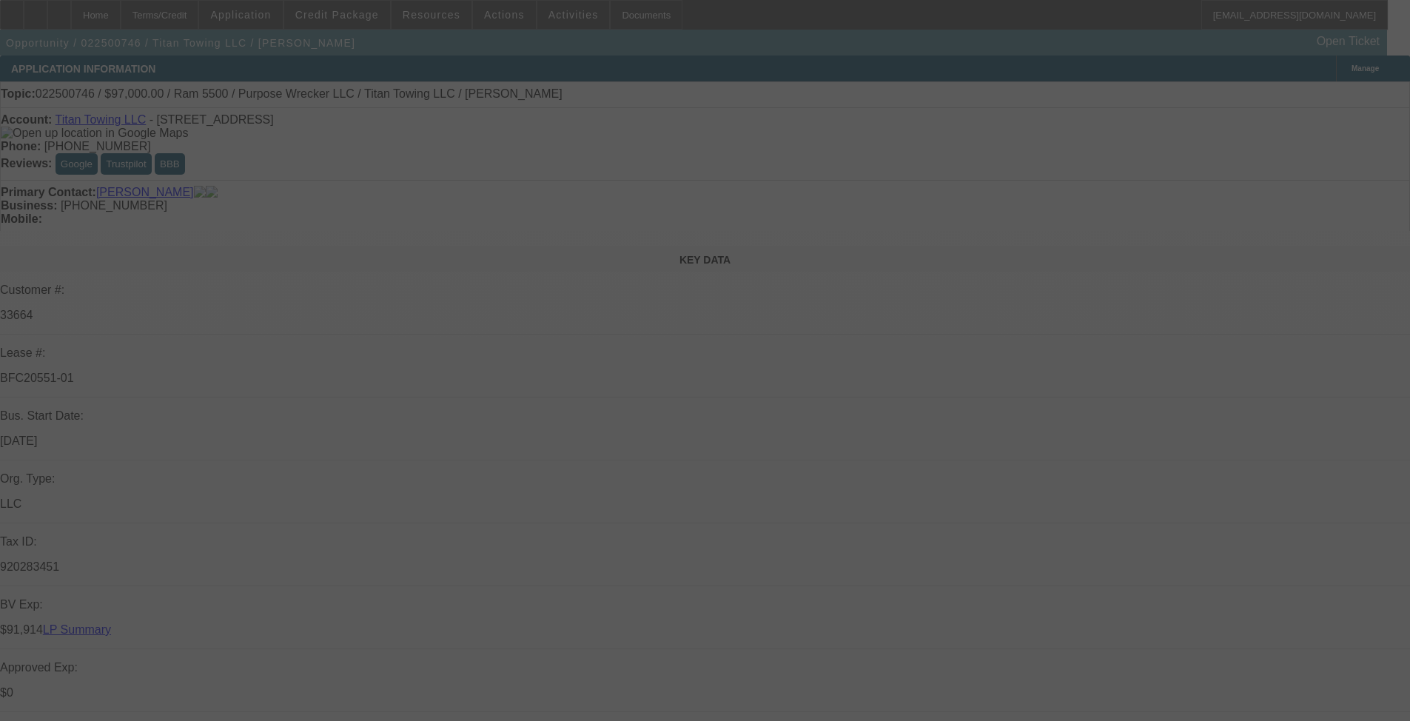
select select "0"
select select "2"
select select "0"
select select "6"
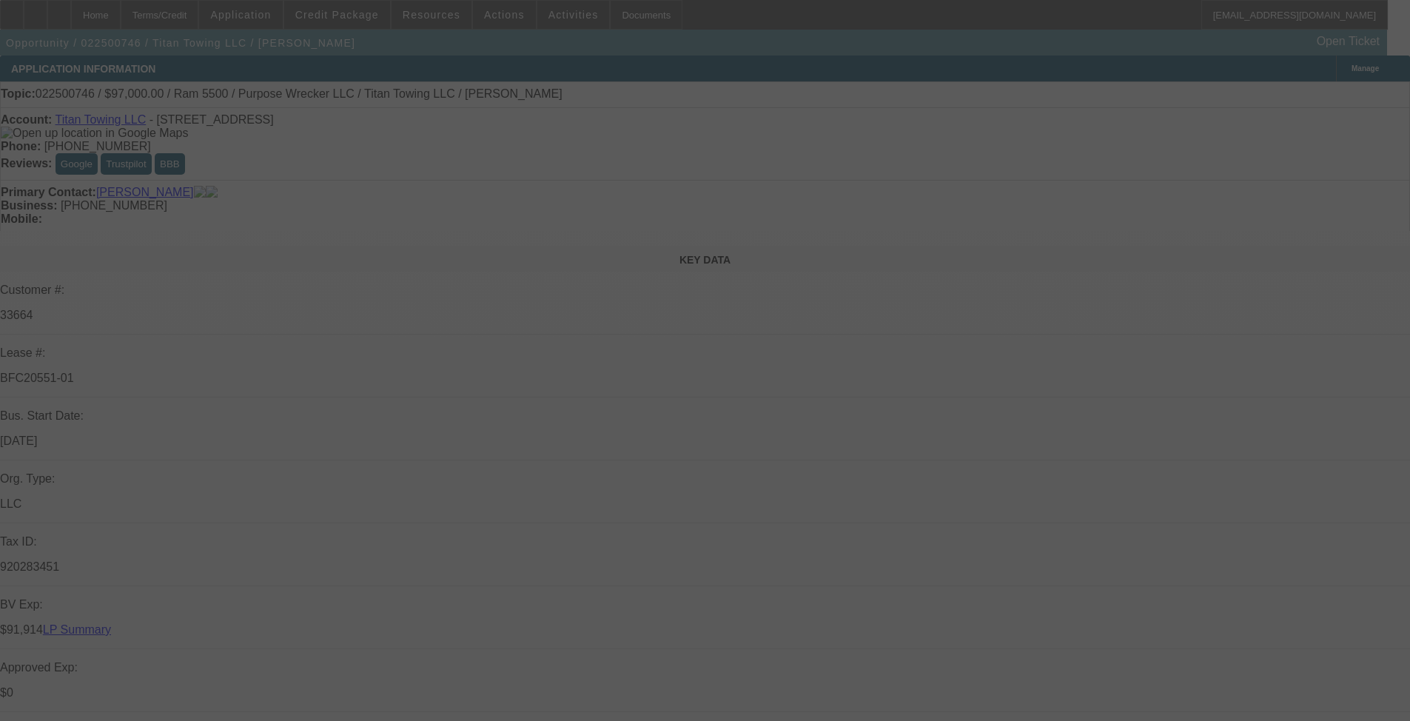
select select "0"
select select "2"
select select "0"
select select "6"
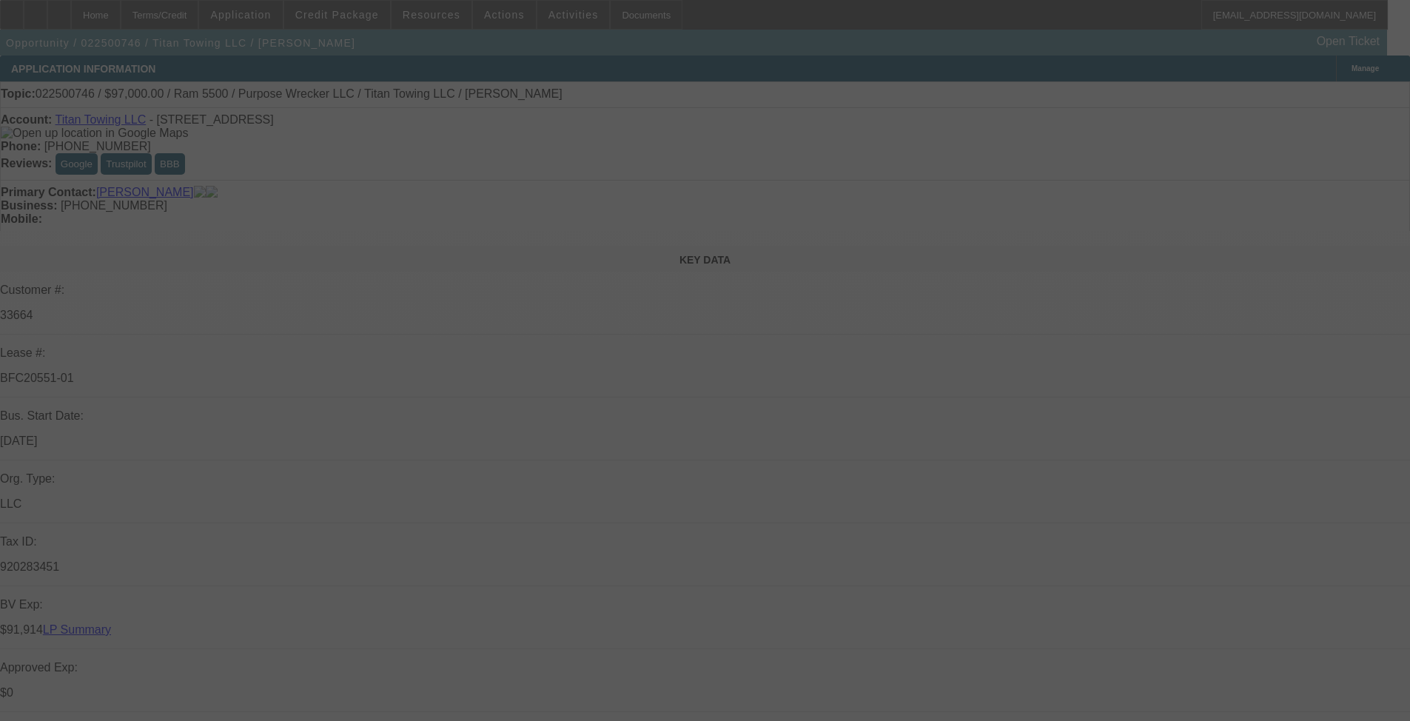
select select "0"
select select "2"
select select "0"
select select "6"
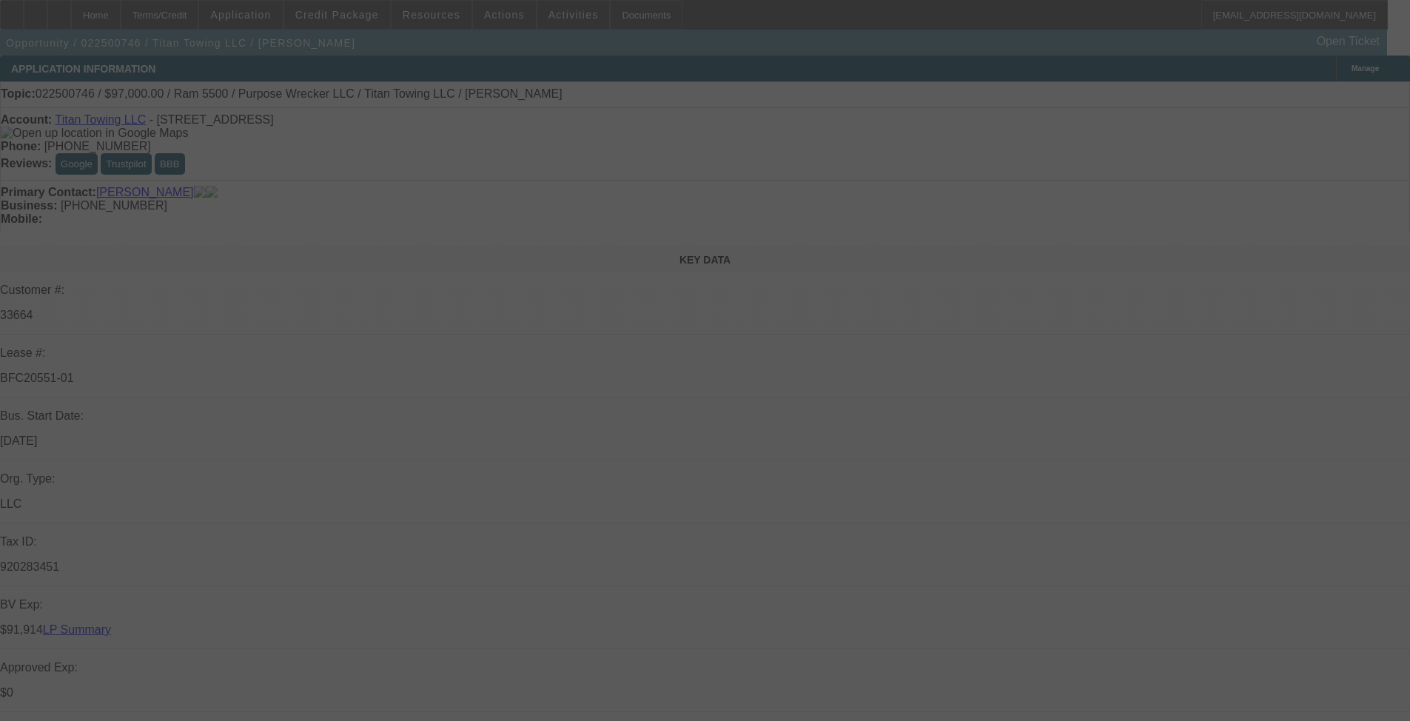
select select "0"
select select "2"
select select "0"
select select "6"
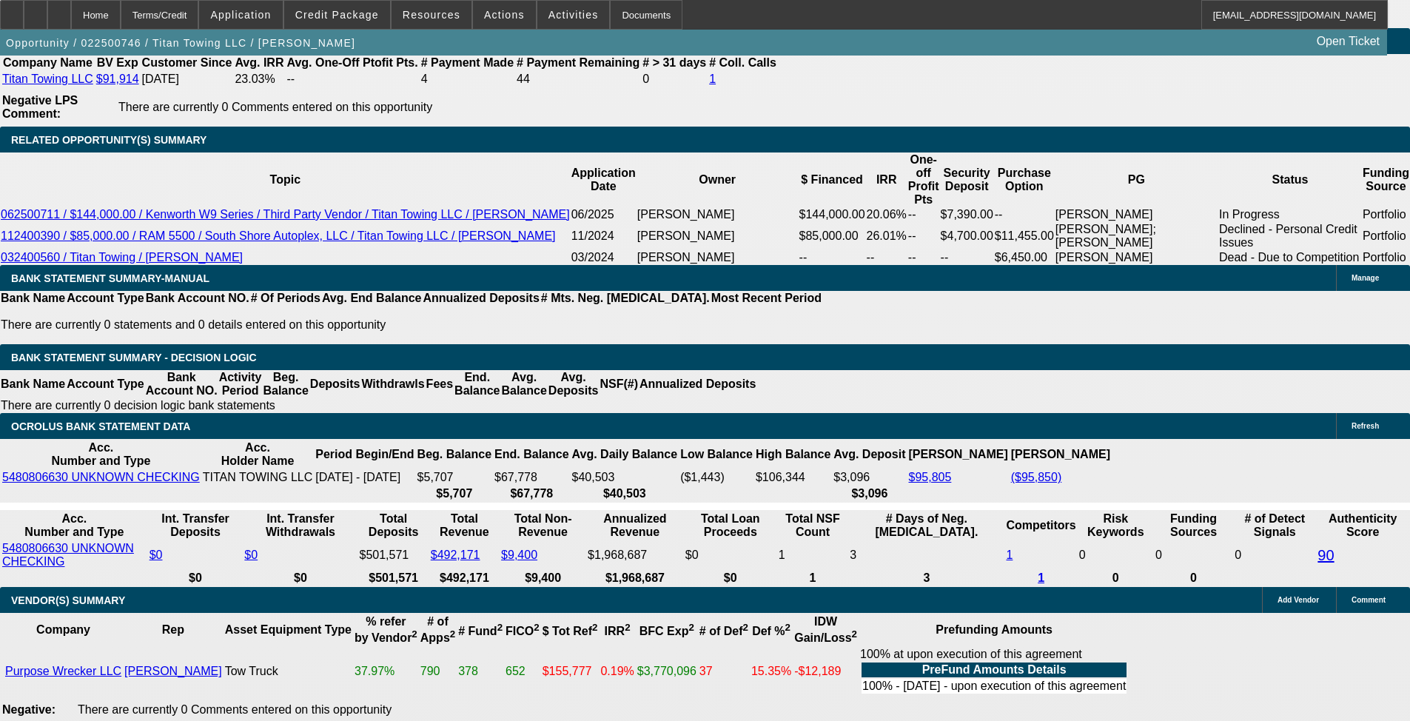
scroll to position [2285, 0]
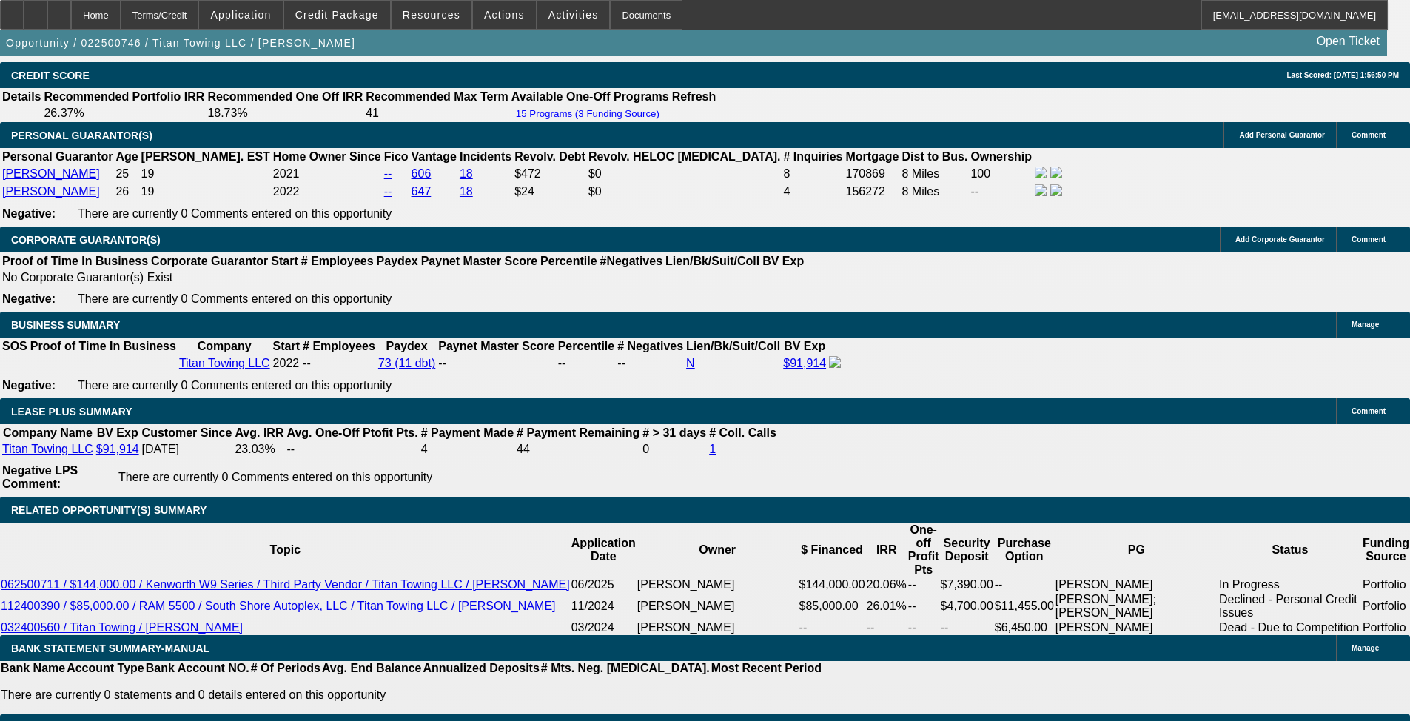
select select "0"
select select "2"
select select "0"
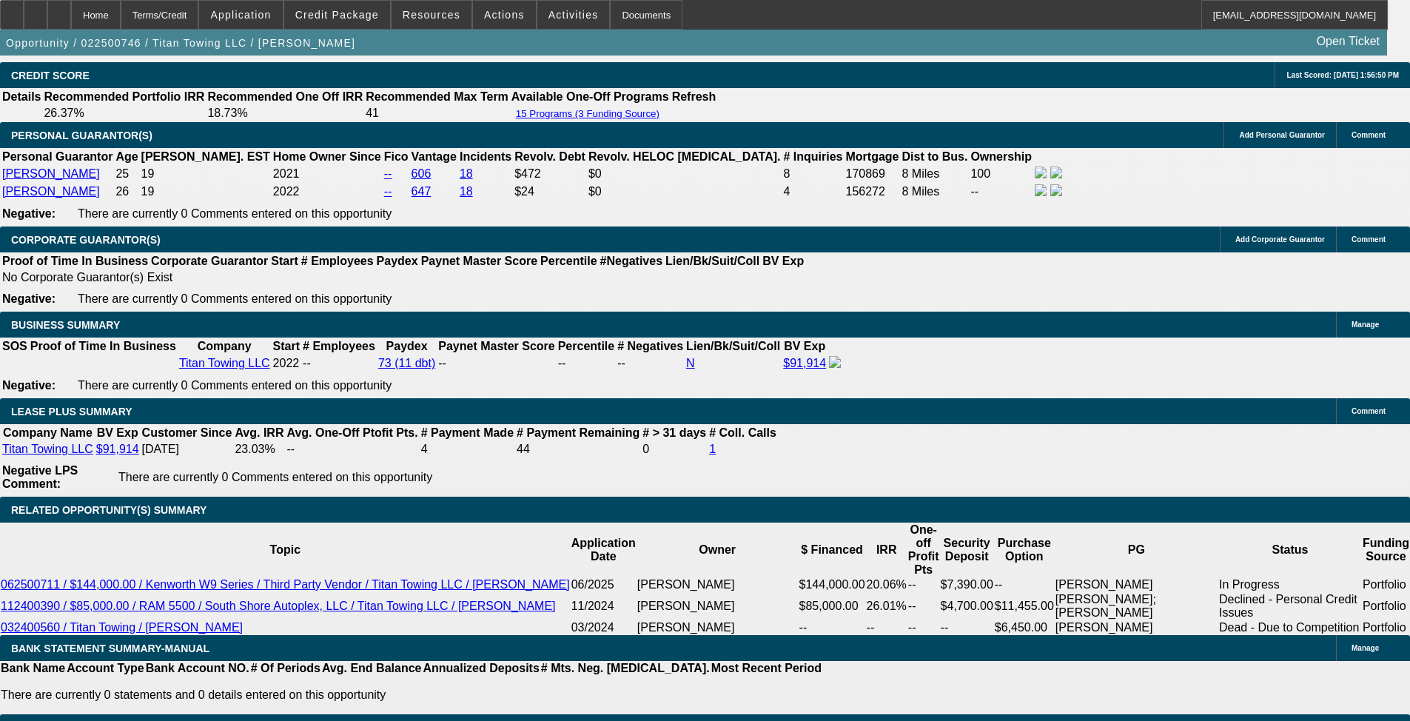
select select "6"
select select "0"
select select "2"
select select "0"
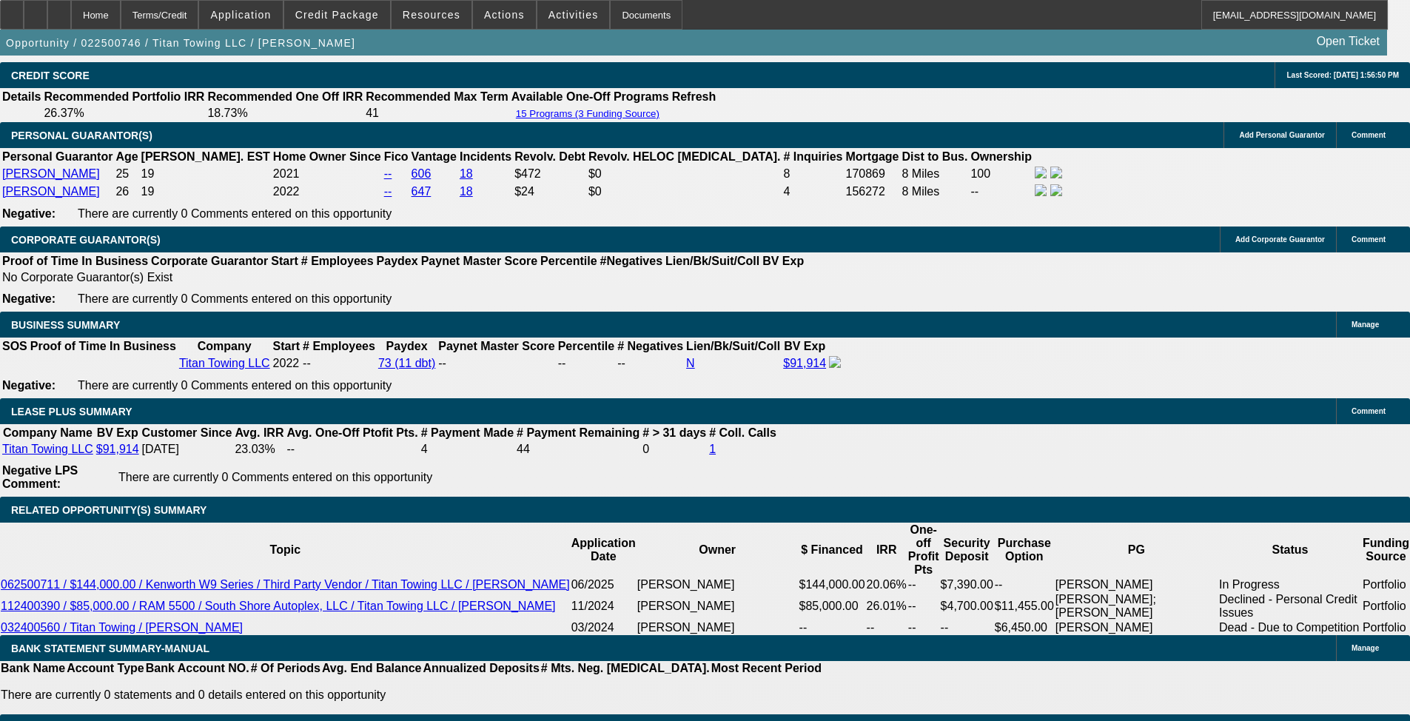
select select "6"
select select "0"
select select "2"
select select "0"
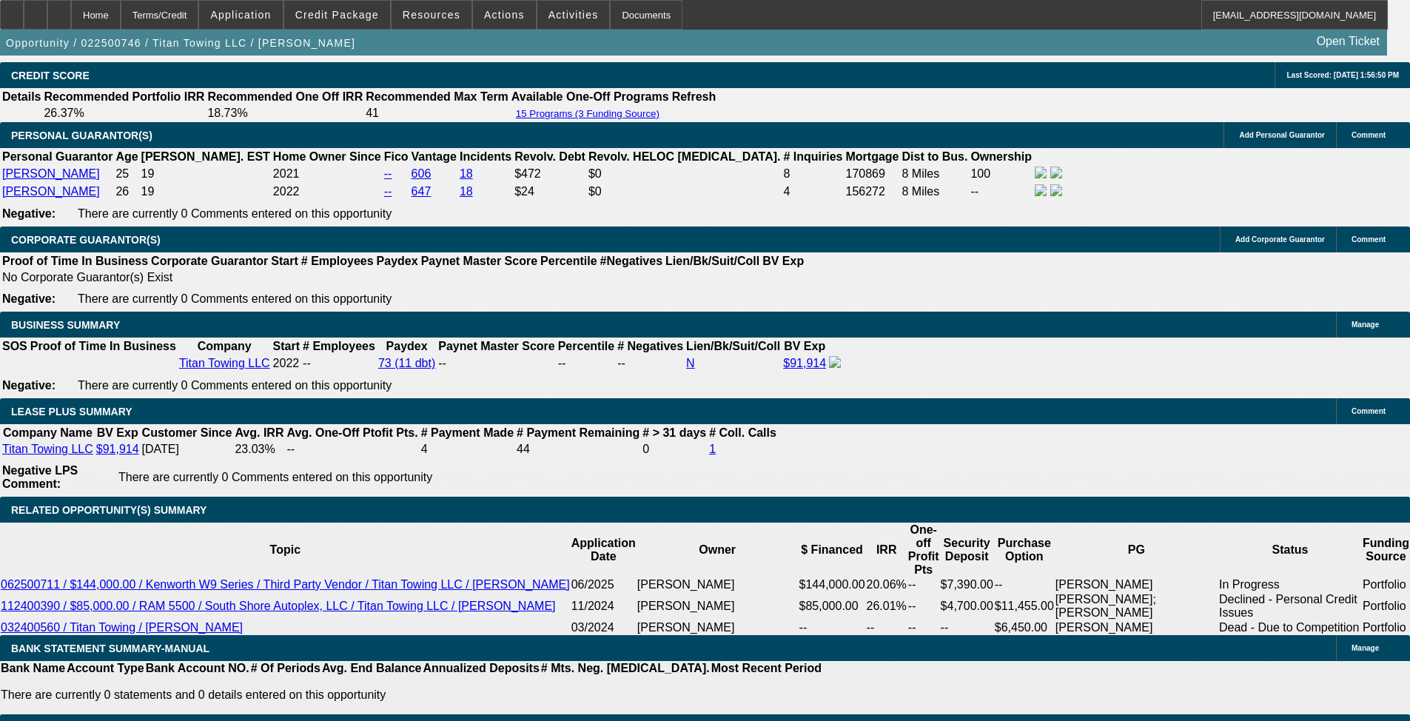
select select "6"
select select "0"
select select "2"
select select "0.1"
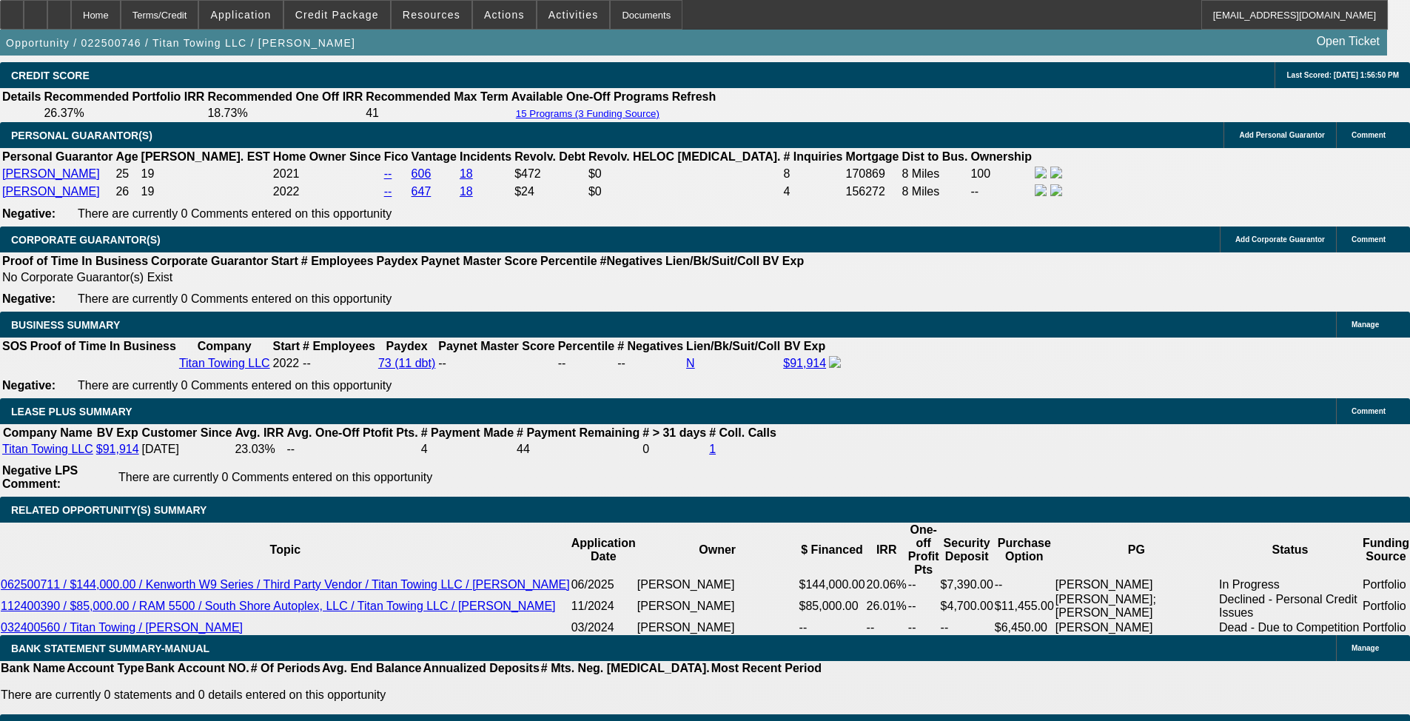
select select "4"
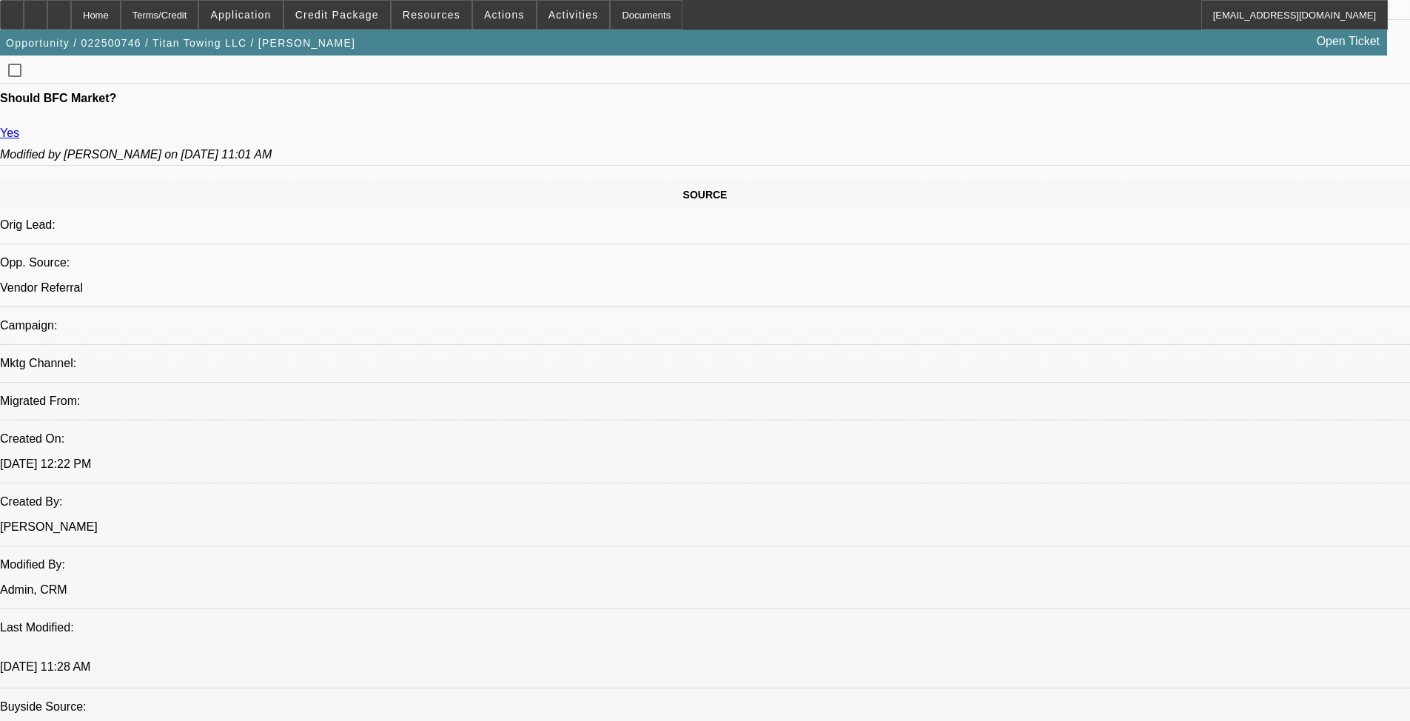
scroll to position [509, 0]
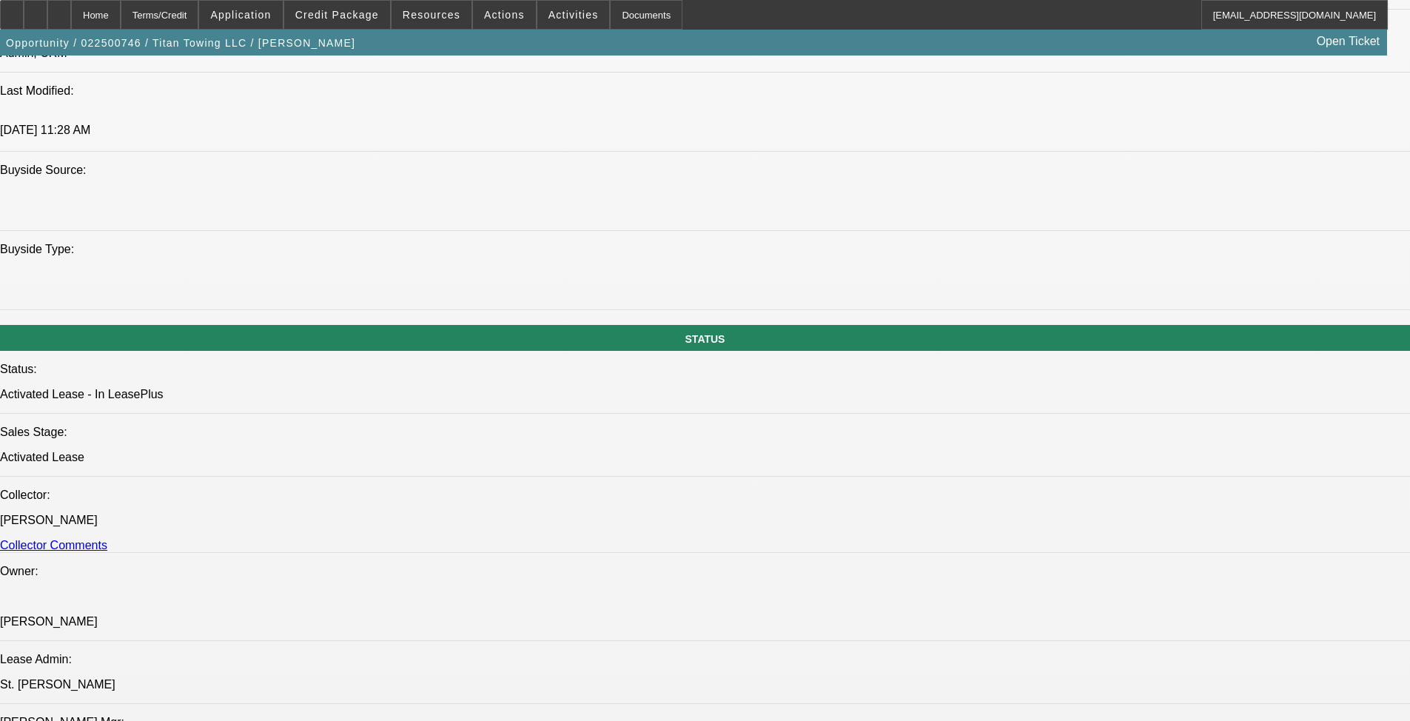
scroll to position [1397, 0]
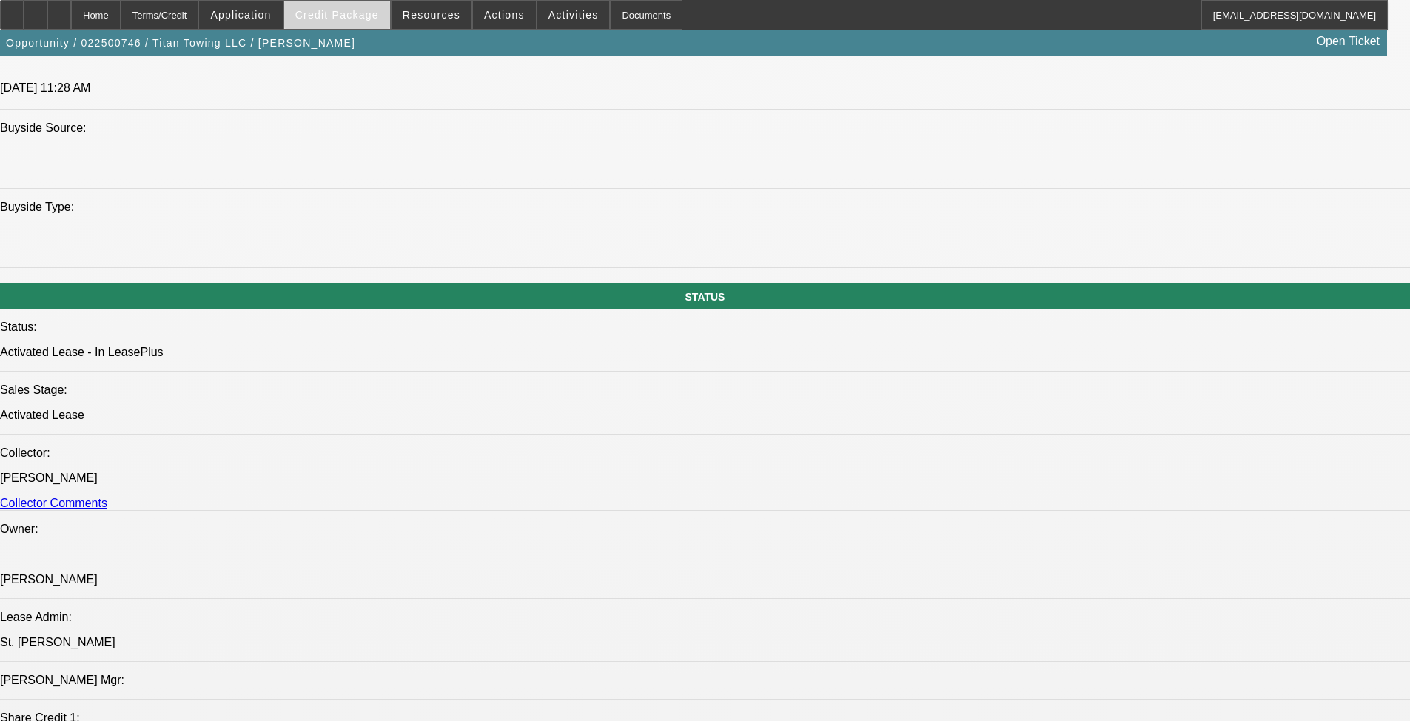
click at [335, 14] on span "Credit Package" at bounding box center [337, 15] width 84 height 12
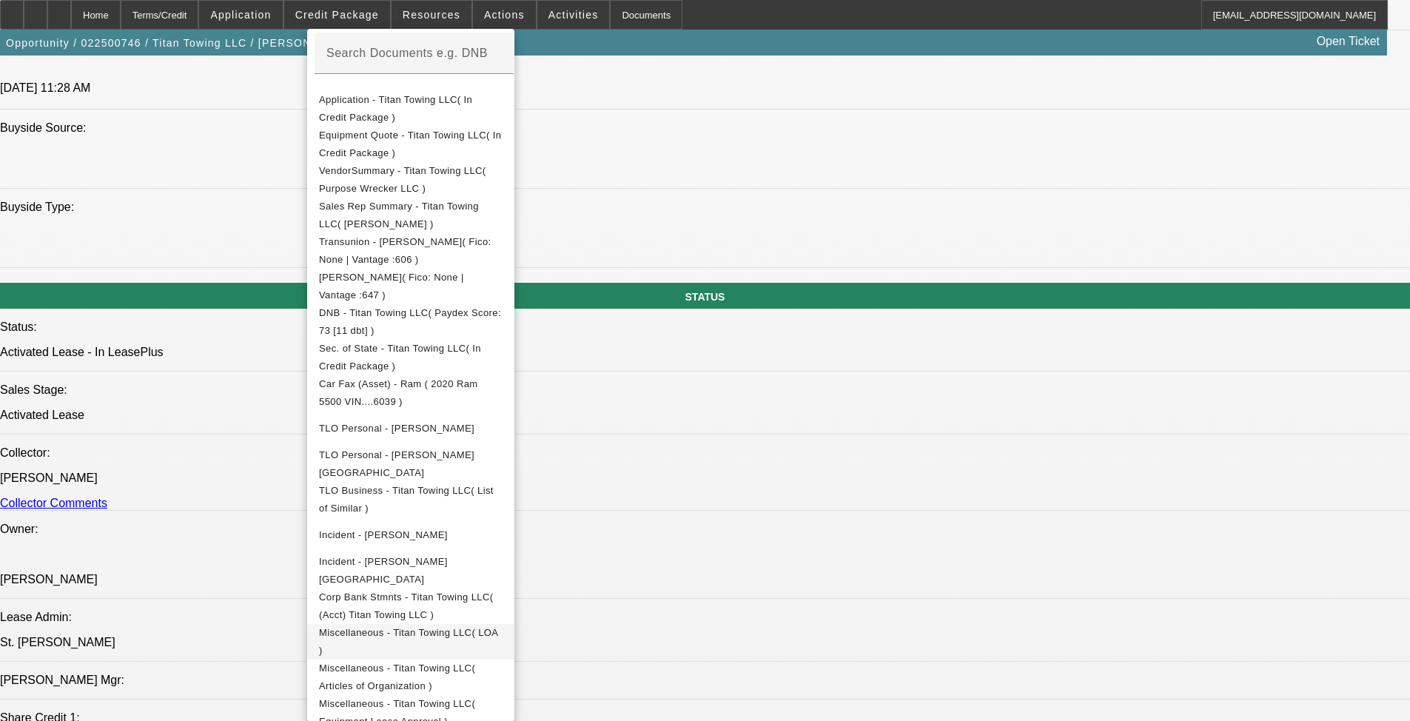
scroll to position [294, 0]
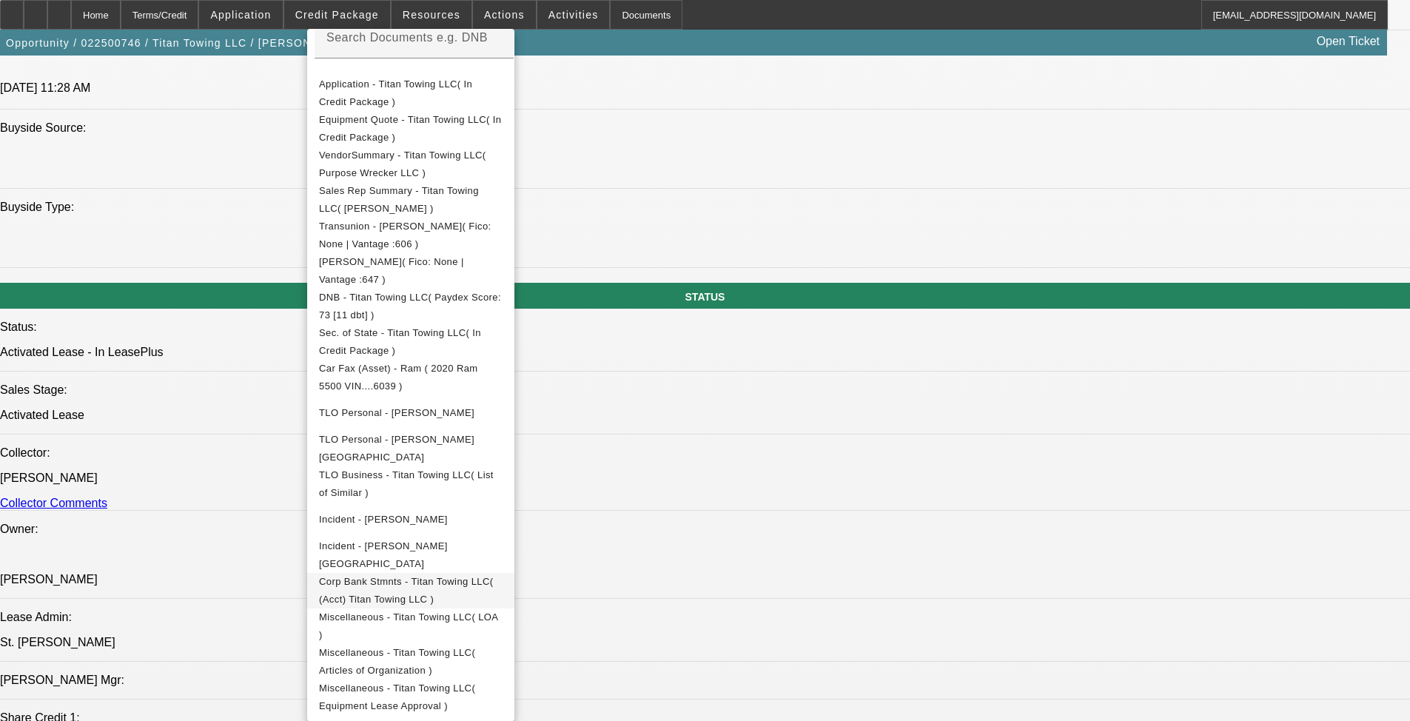
click at [390, 585] on span "Corp Bank Stmnts - Titan Towing LLC( (Acct) Titan Towing LLC )" at bounding box center [411, 591] width 184 height 36
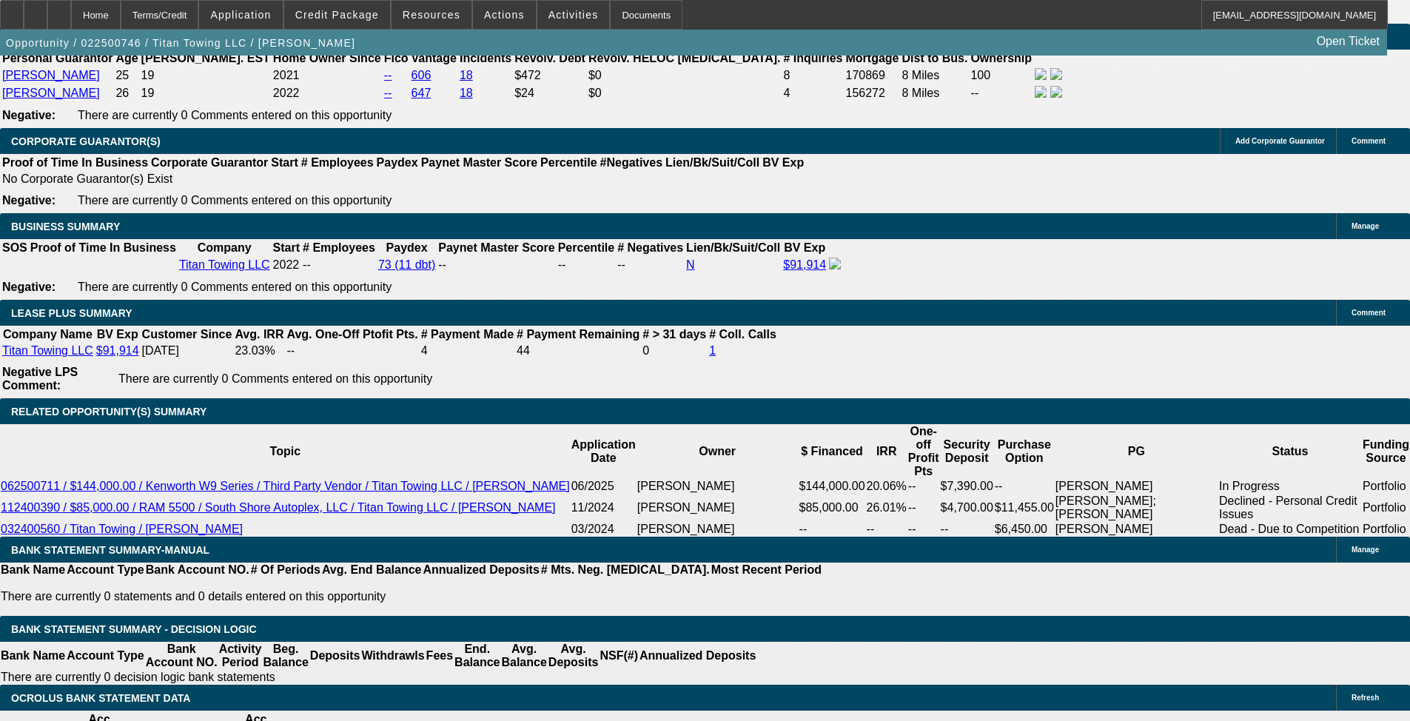
scroll to position [2285, 0]
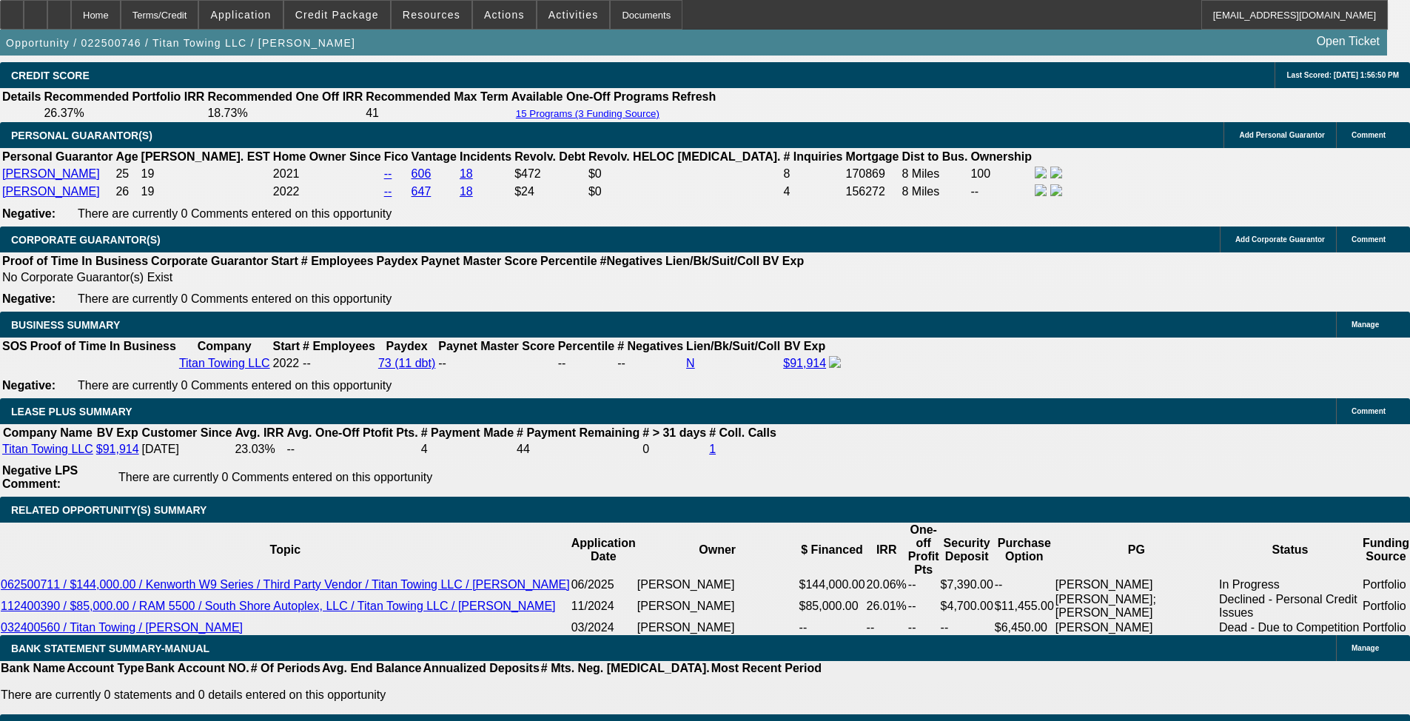
select select "0"
select select "2"
select select "0"
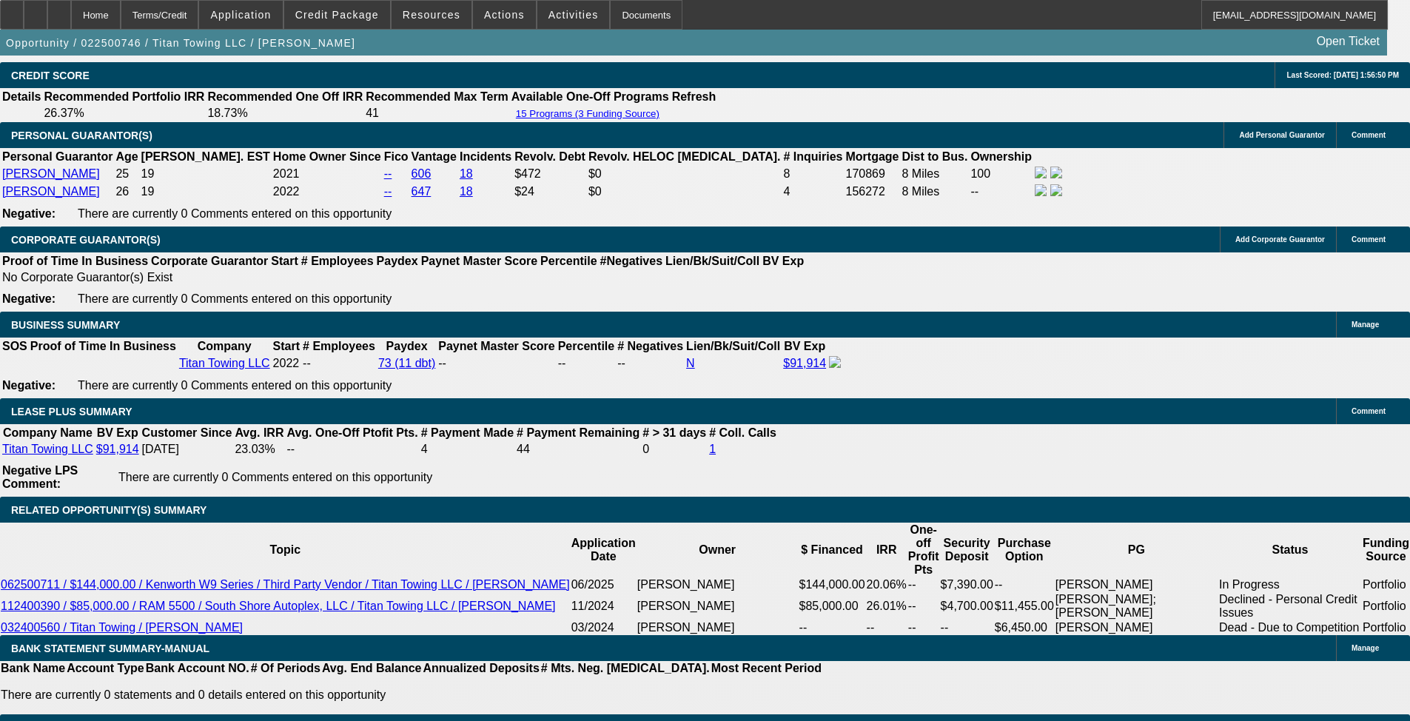
select select "6"
select select "0"
select select "2"
select select "0"
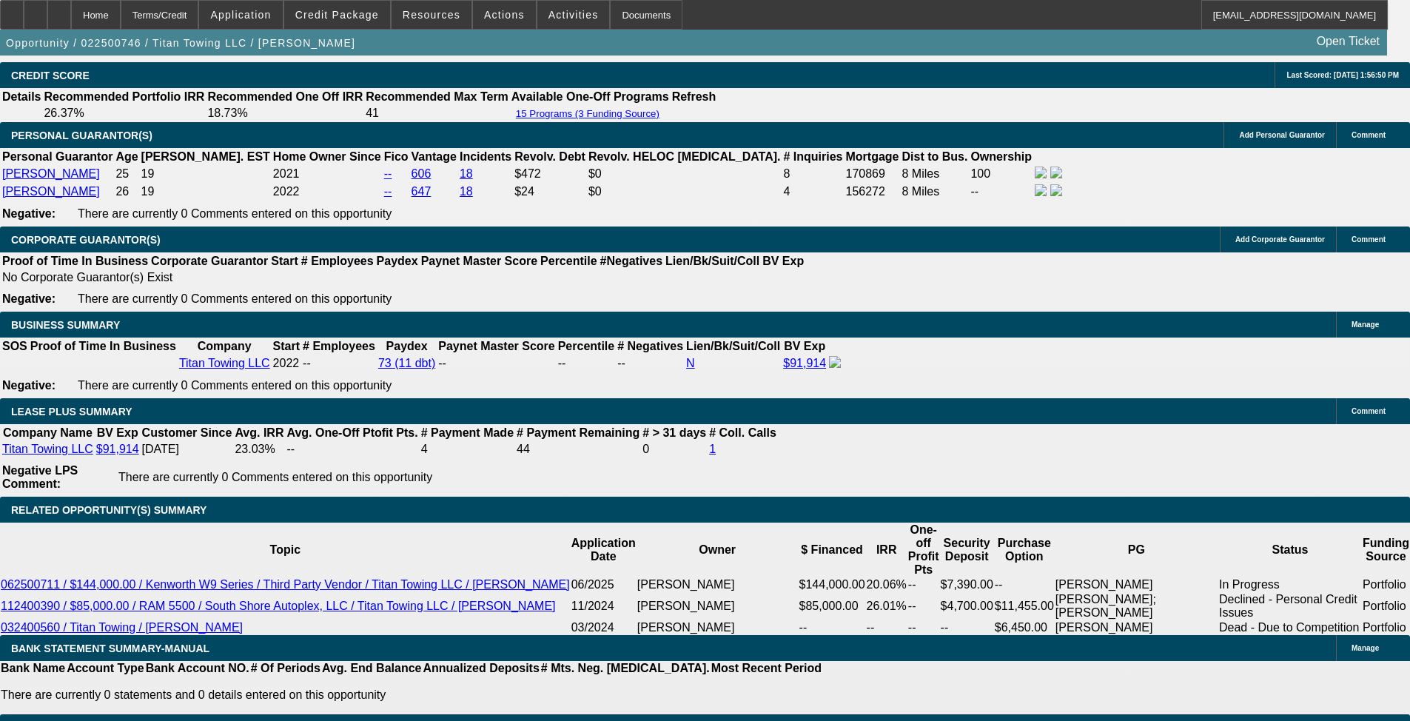
select select "6"
select select "0"
select select "2"
select select "0"
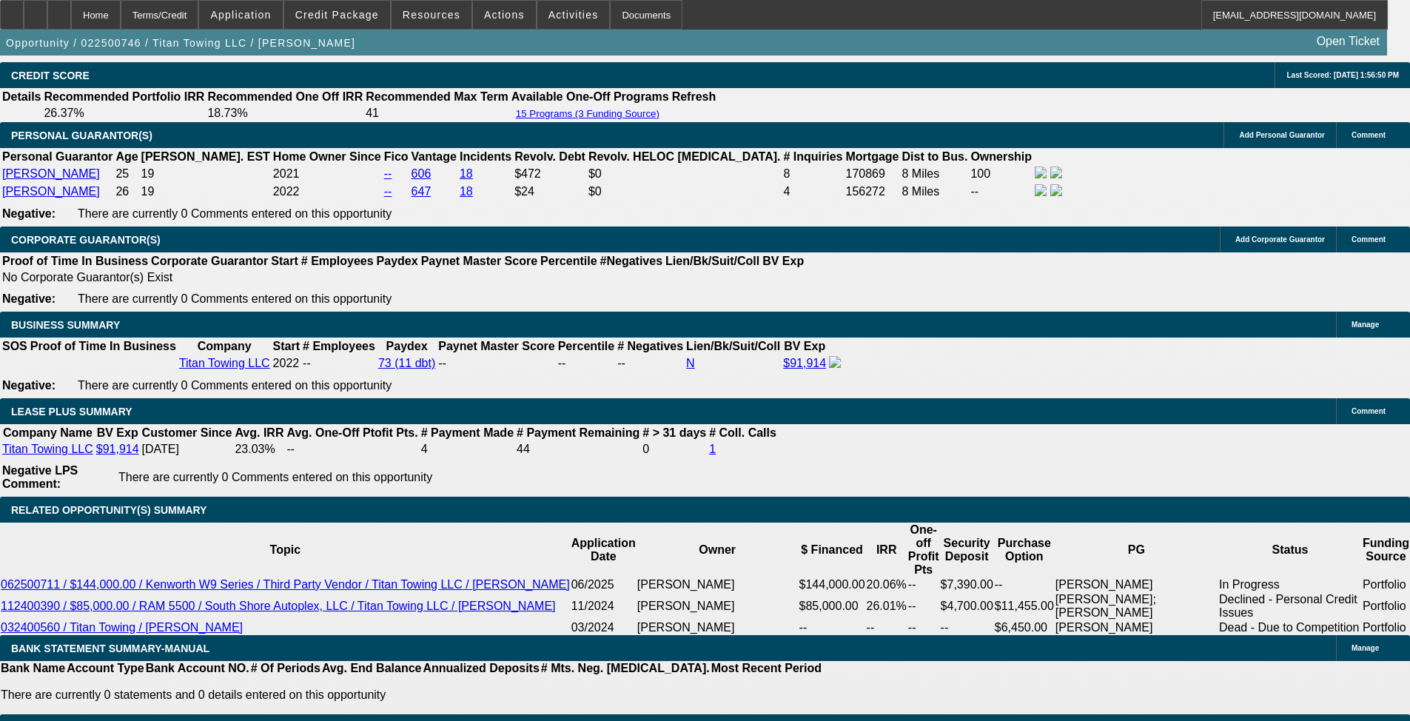
select select "6"
select select "0"
select select "2"
select select "0"
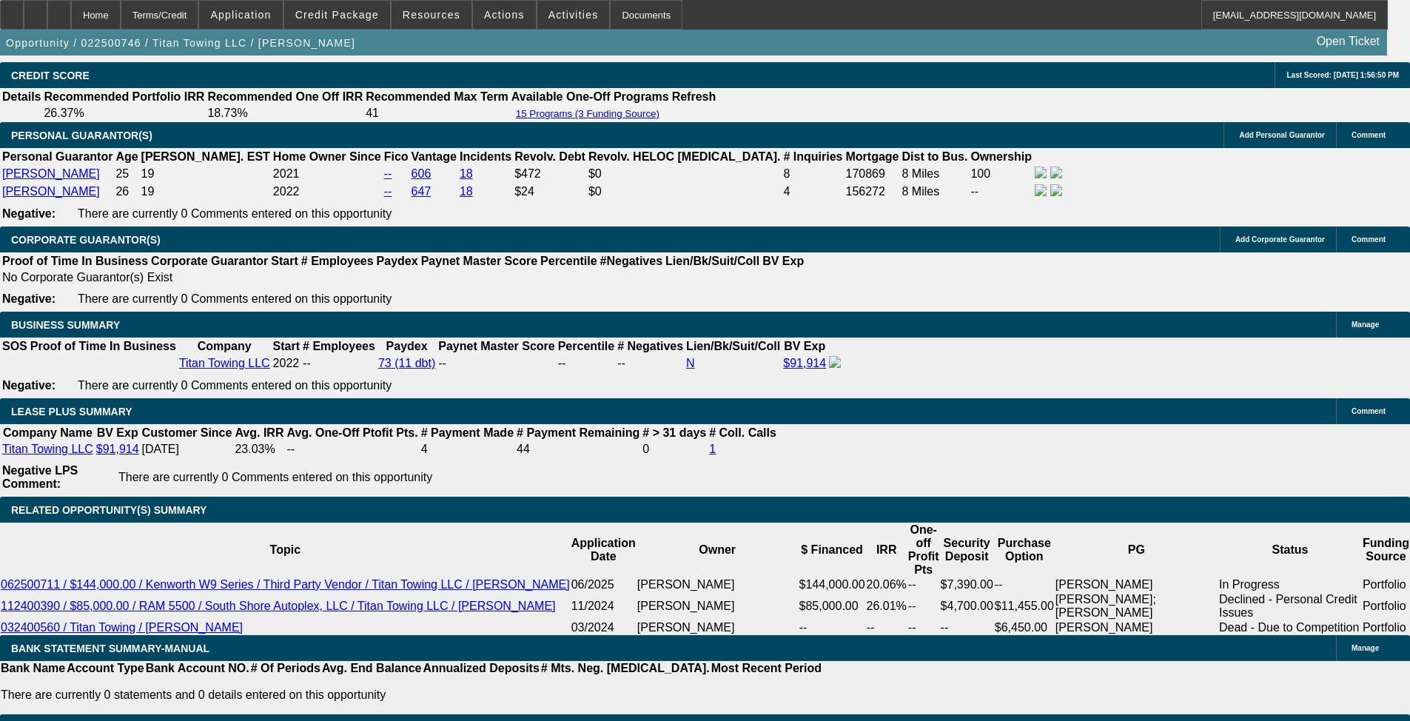
select select "6"
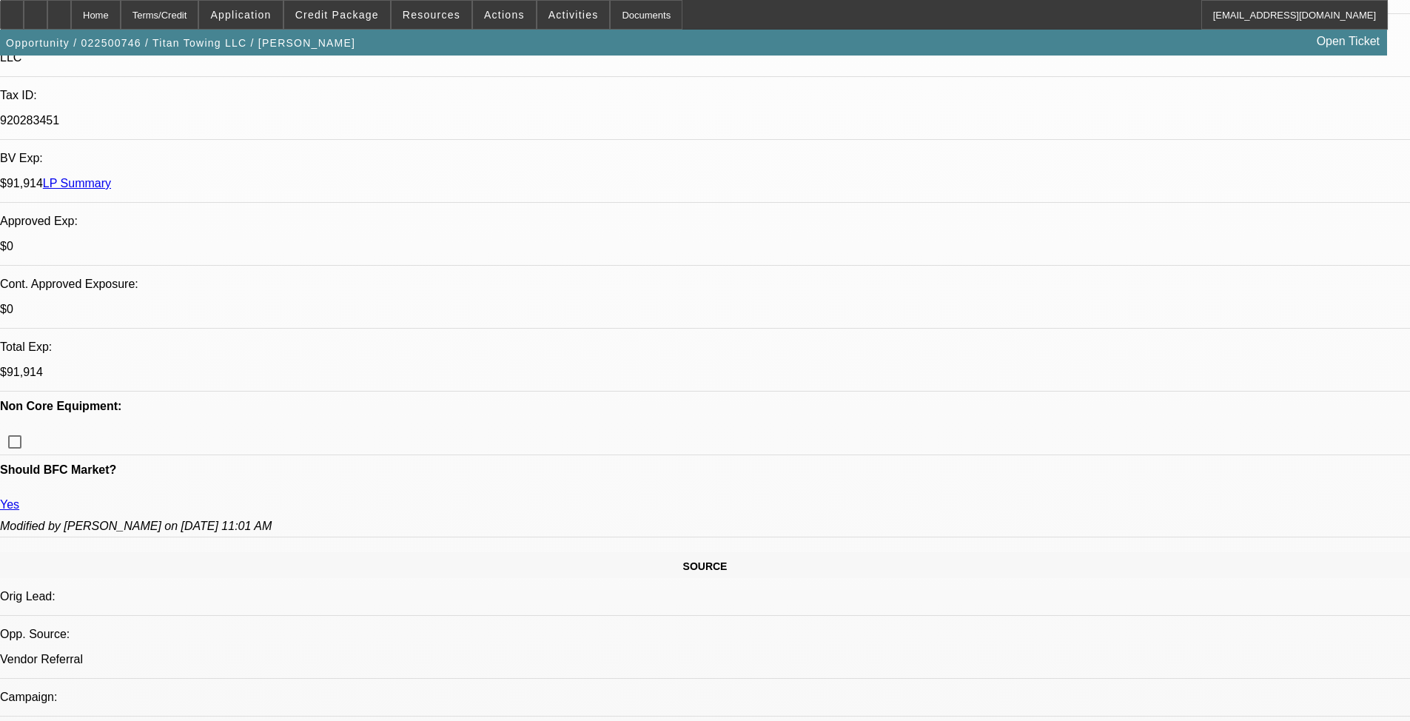
scroll to position [212, 0]
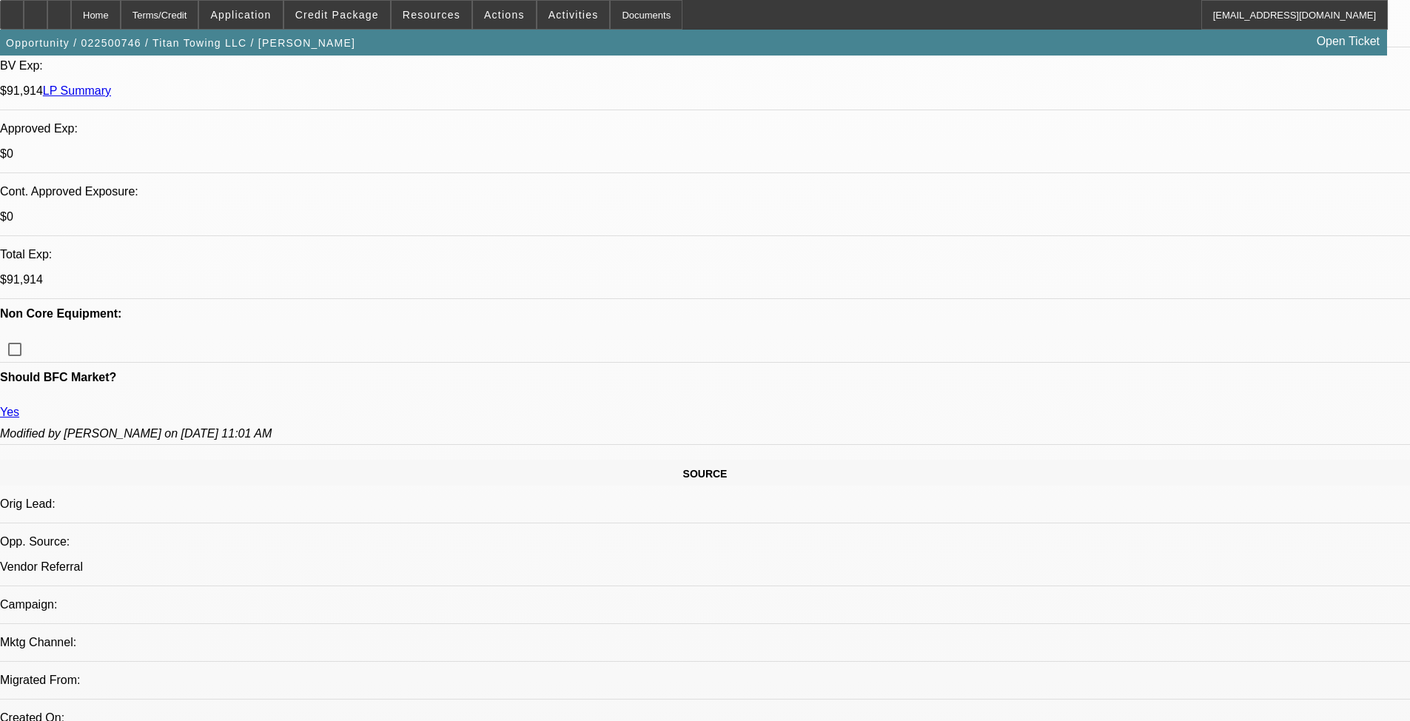
scroll to position [286, 0]
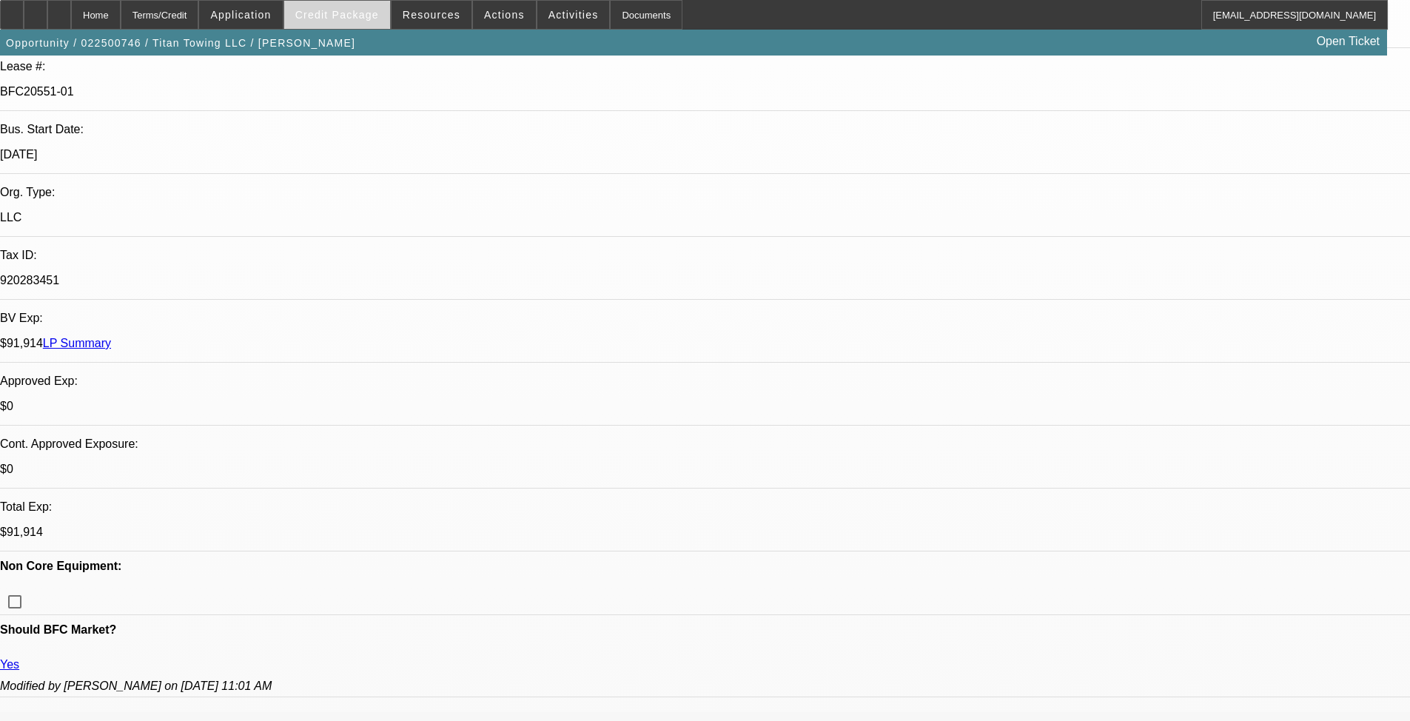
click at [367, 22] on span at bounding box center [337, 15] width 106 height 36
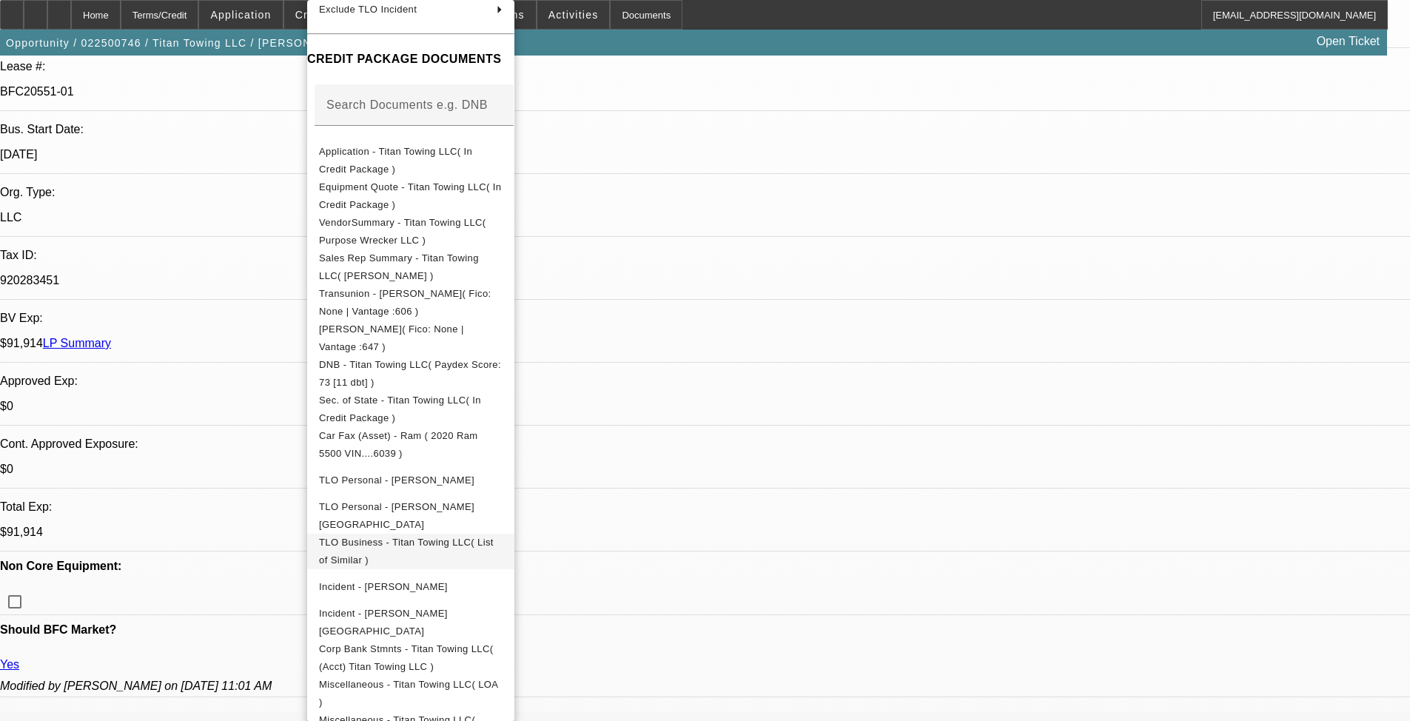
scroll to position [265, 0]
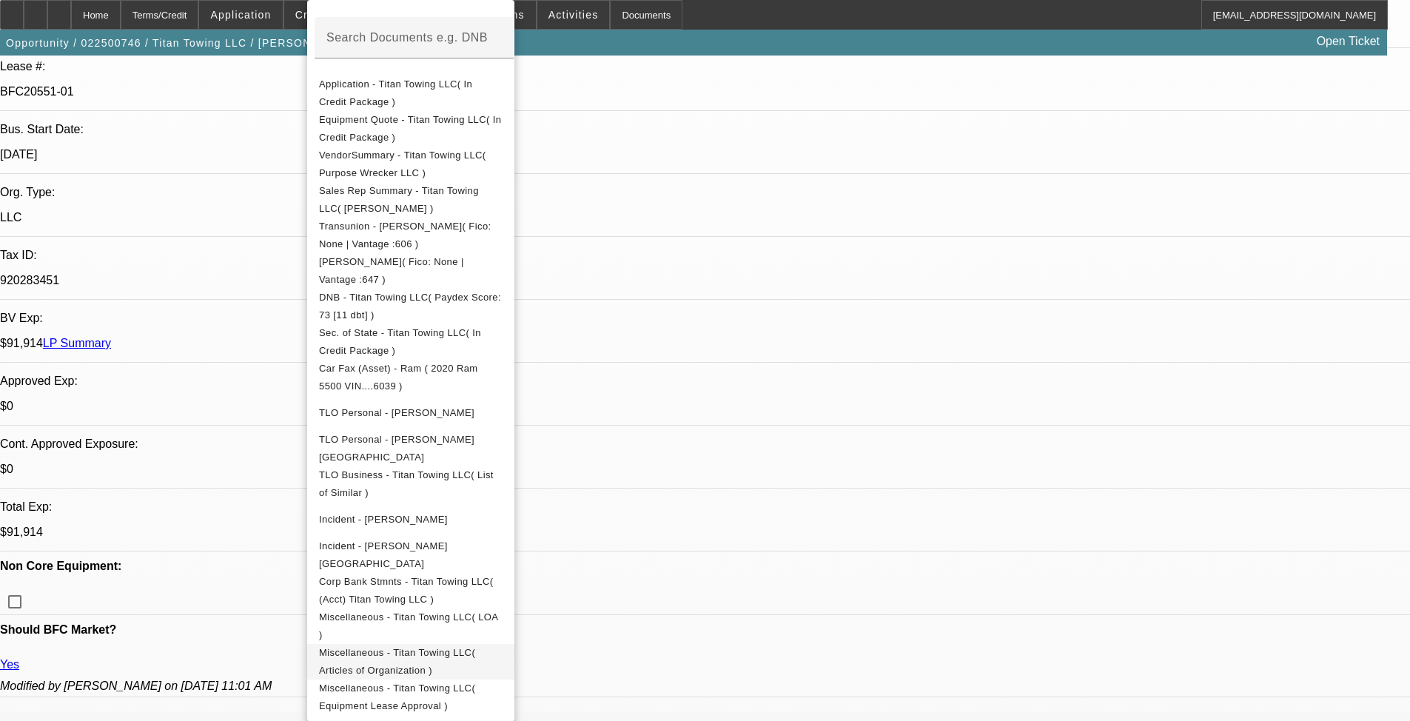
click at [383, 603] on span "Miscellaneous - Titan Towing LLC( Articles of Organization )" at bounding box center [397, 661] width 156 height 29
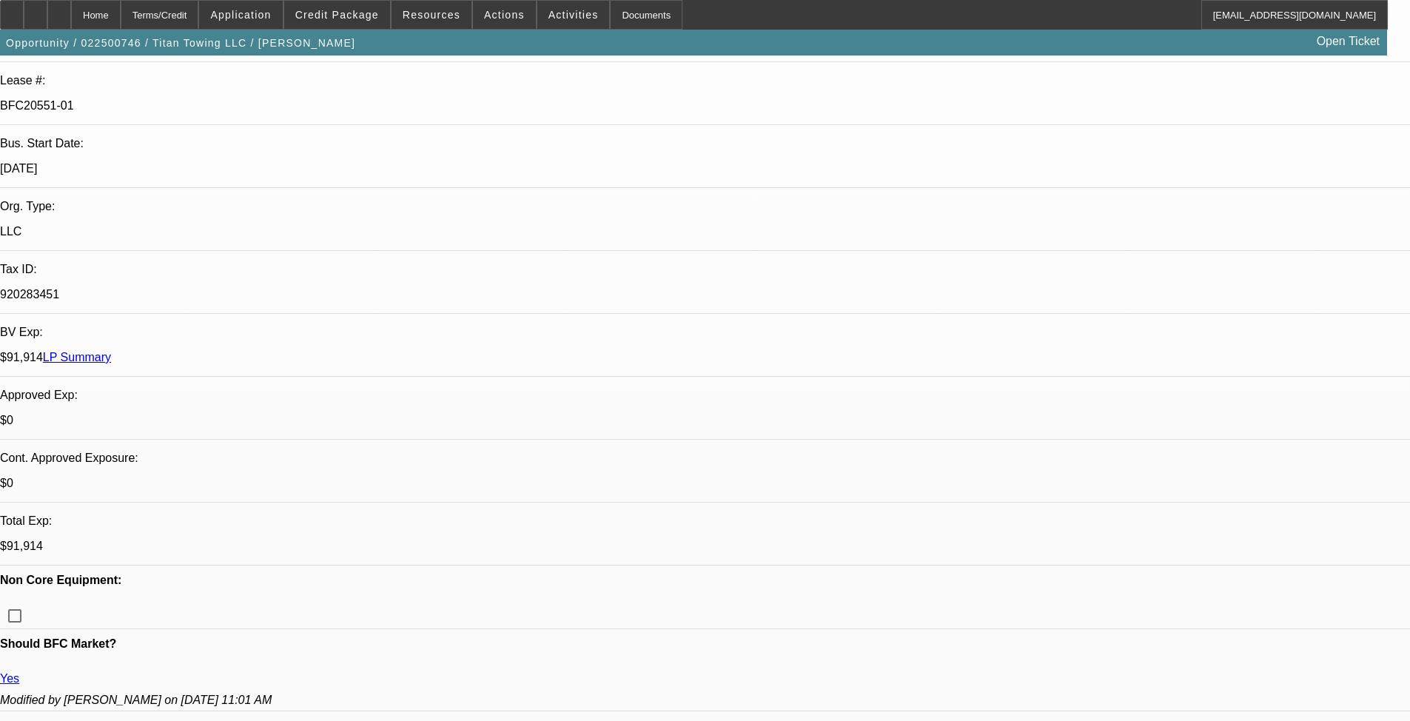
scroll to position [370, 0]
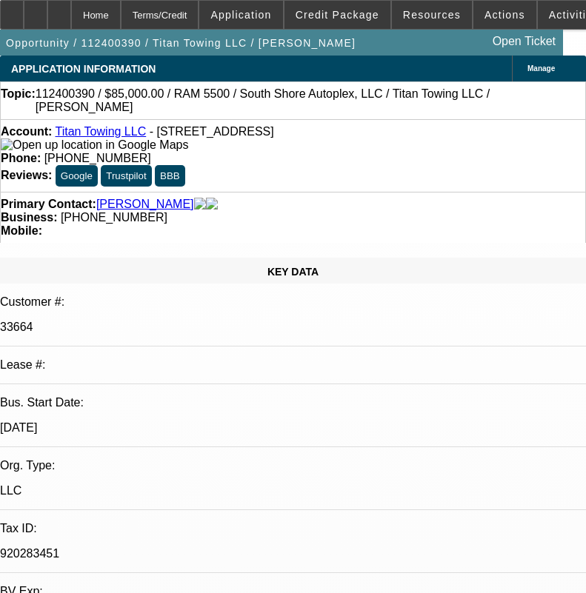
select select "0"
select select "2"
select select "0.1"
select select "4"
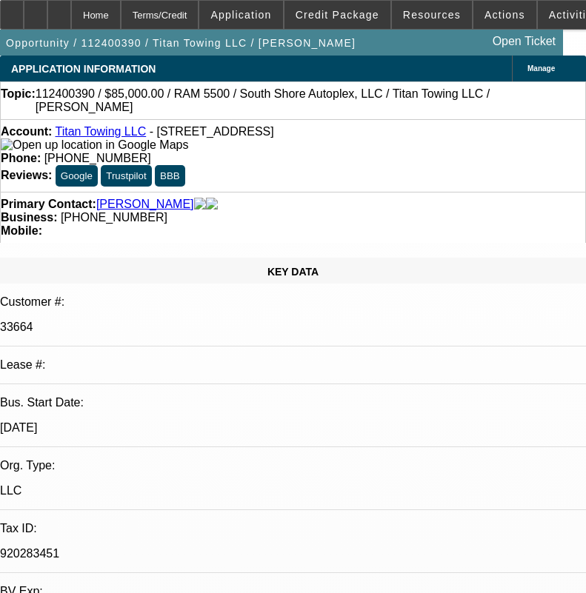
select select "0"
select select "2"
select select "0.1"
select select "4"
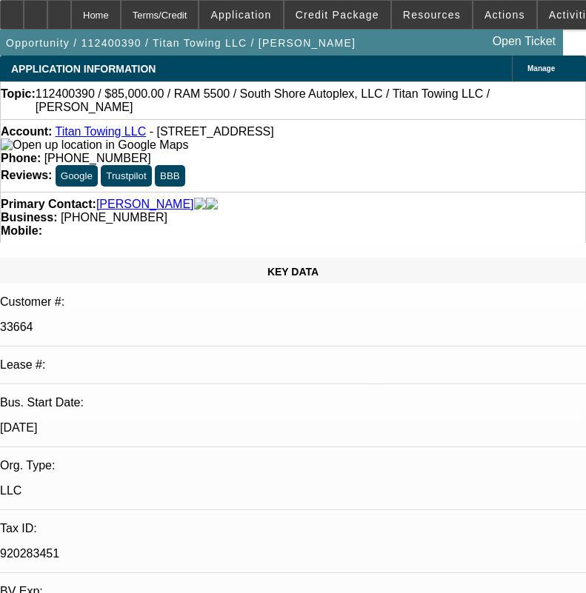
select select "0"
select select "2"
select select "0.1"
select select "4"
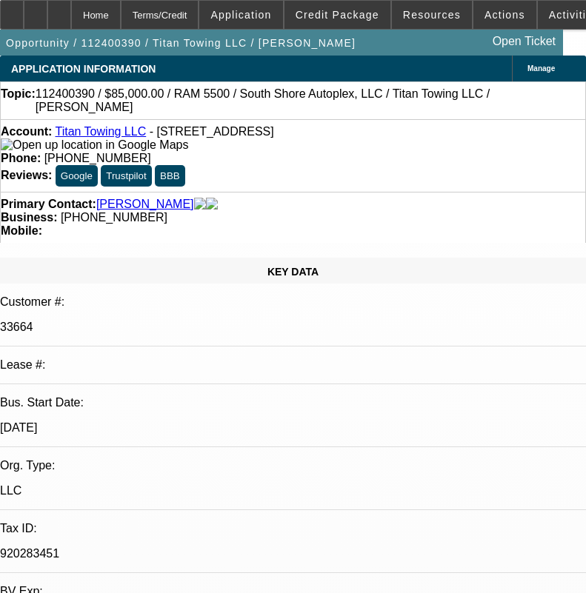
select select "0.1"
select select "2"
select select "0.1"
select select "4"
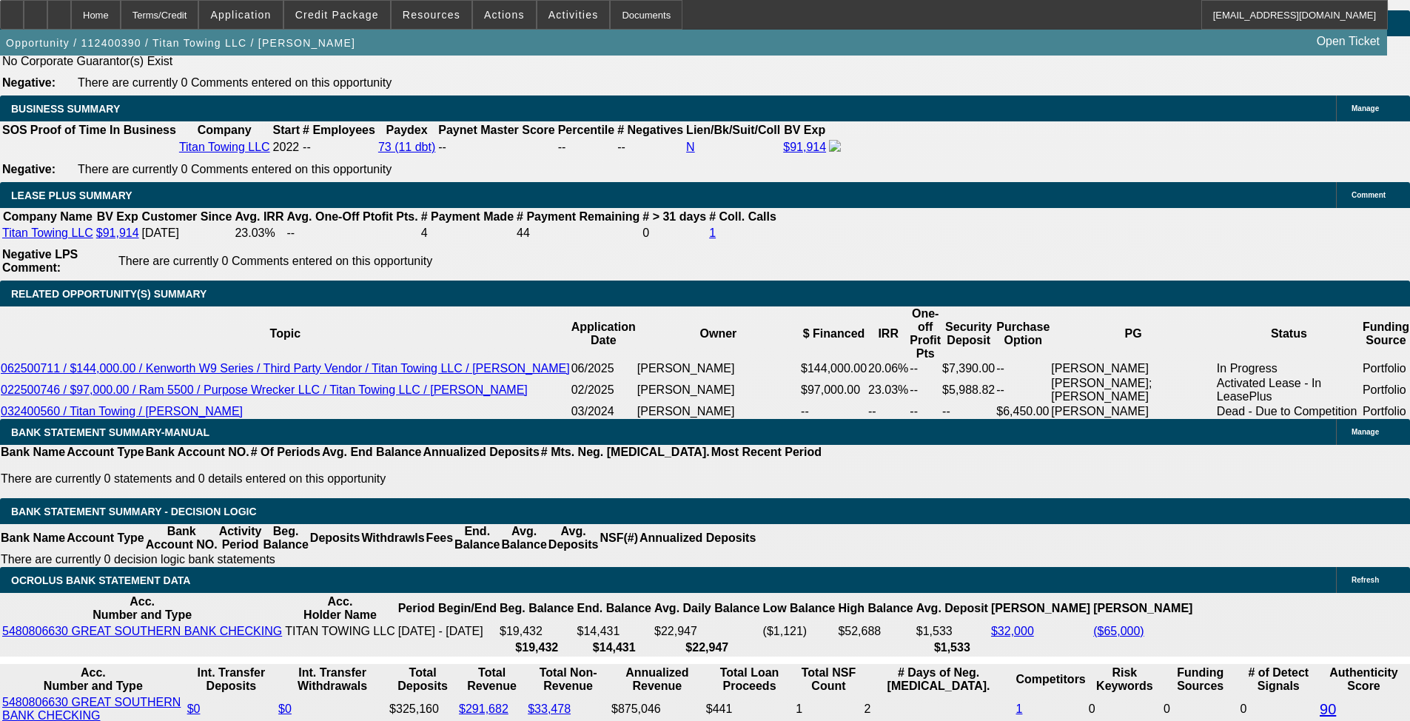
scroll to position [2363, 0]
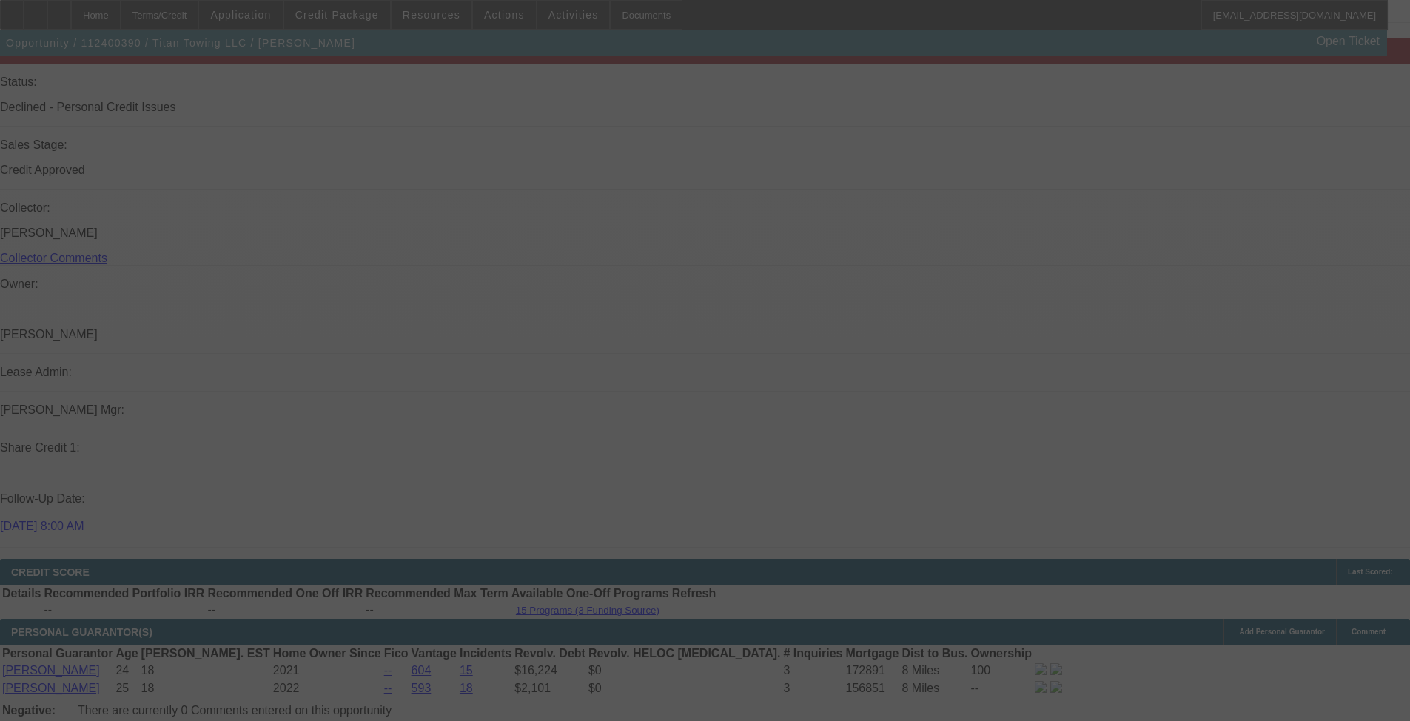
scroll to position [1611, 0]
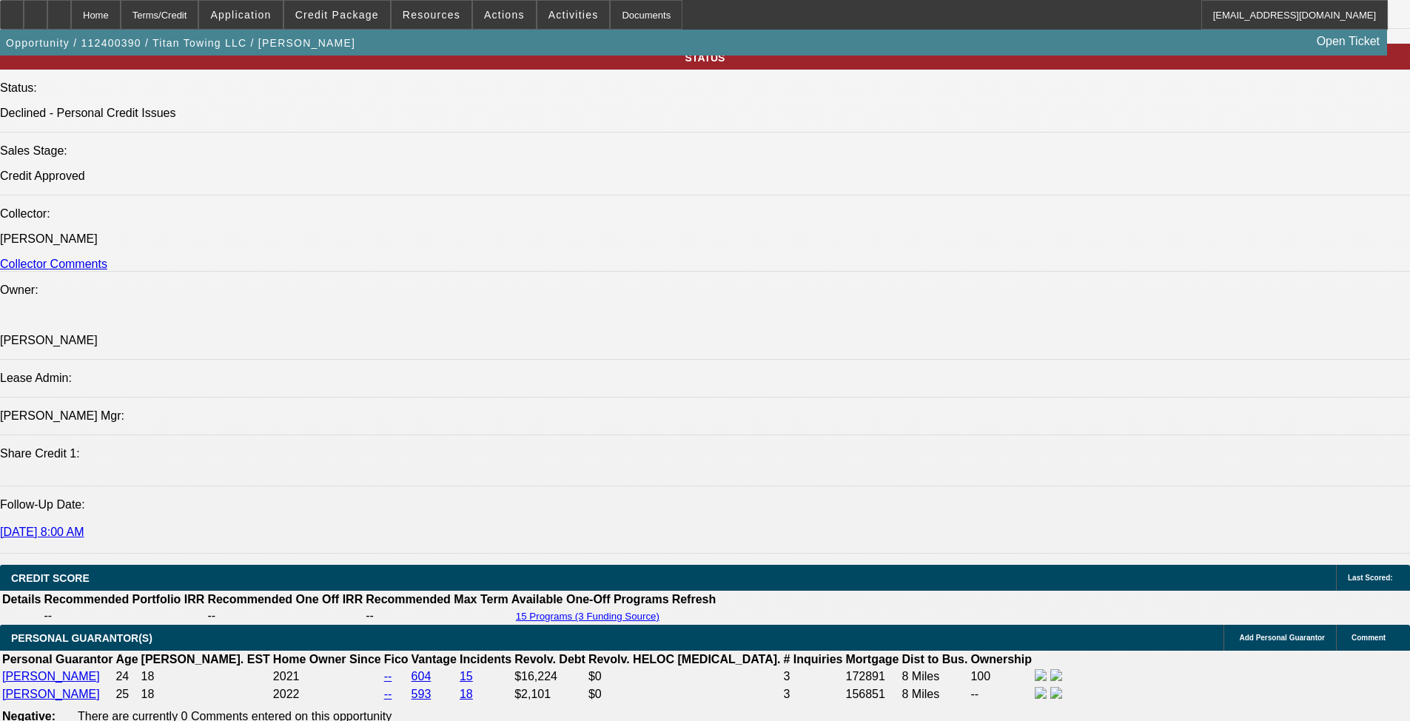
select select "0"
select select "2"
select select "0.1"
select select "4"
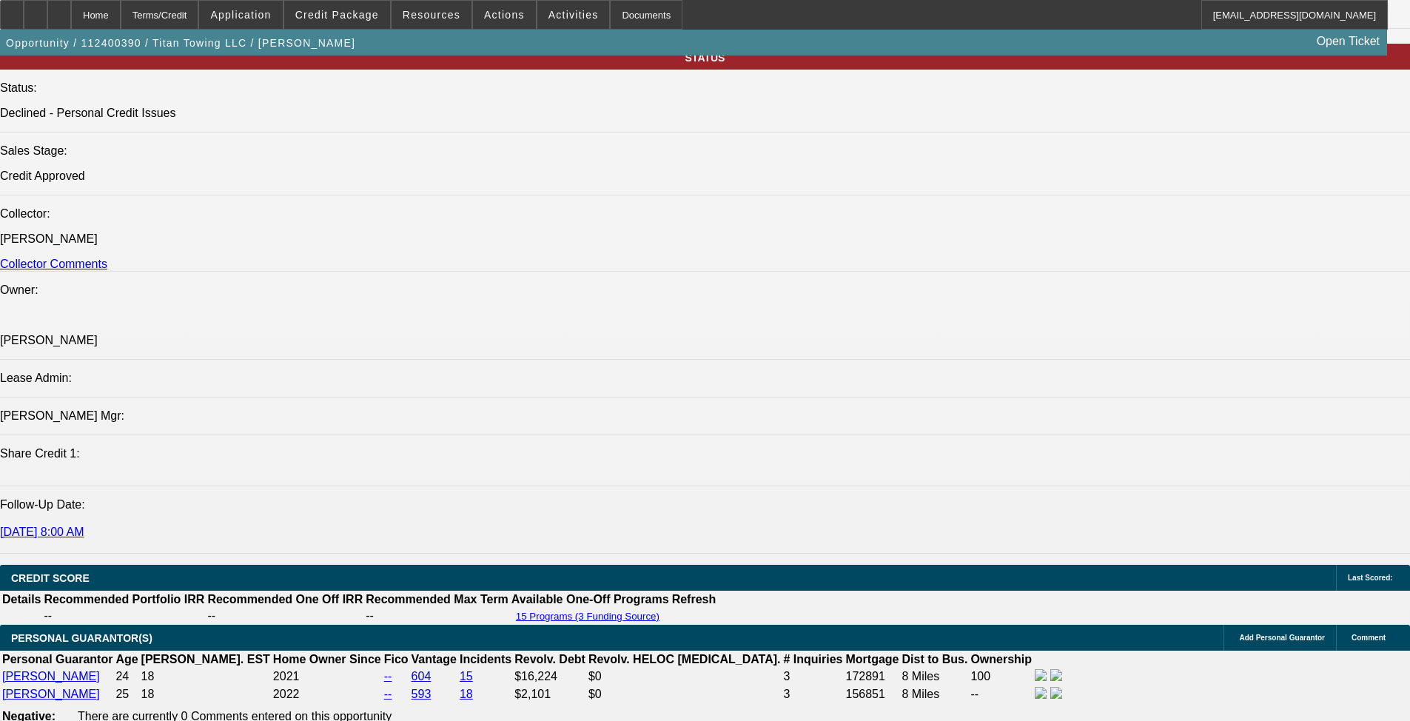
select select "0"
select select "2"
select select "0.1"
select select "4"
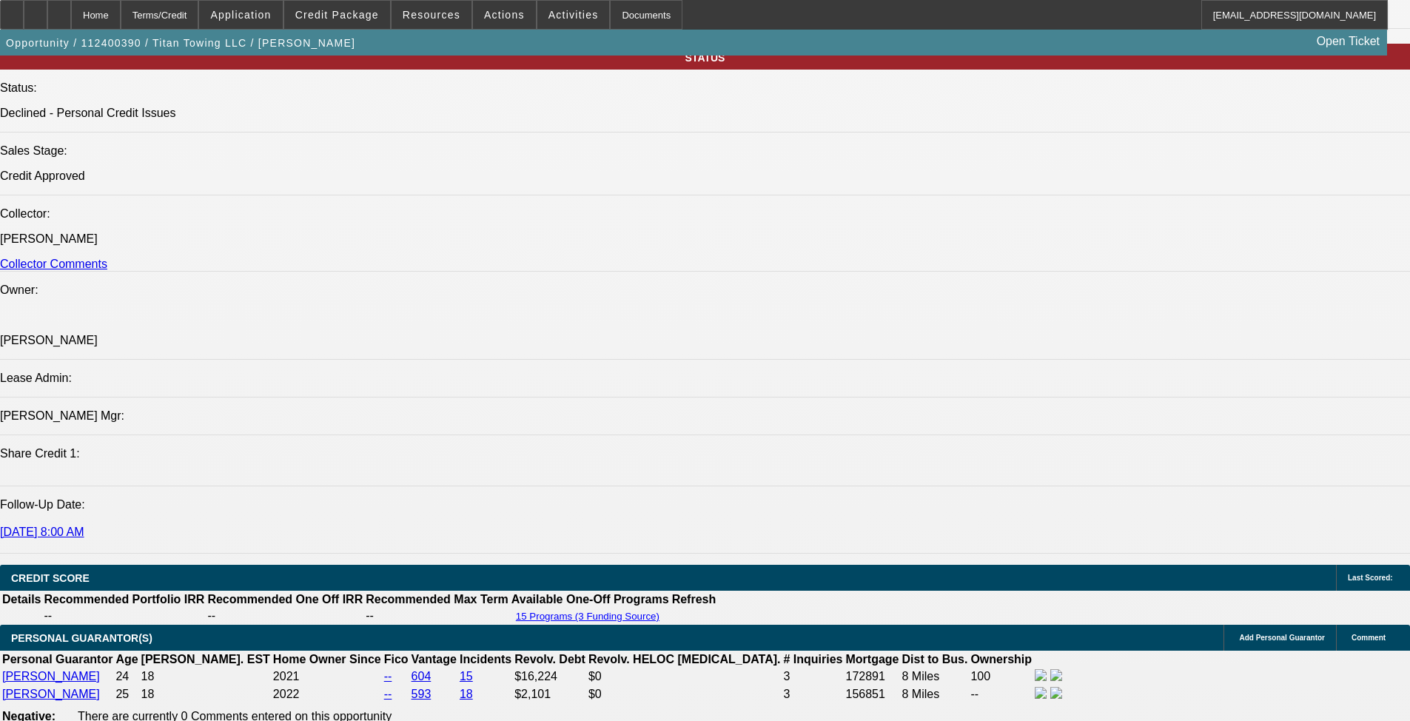
select select "0"
select select "2"
select select "0.1"
select select "4"
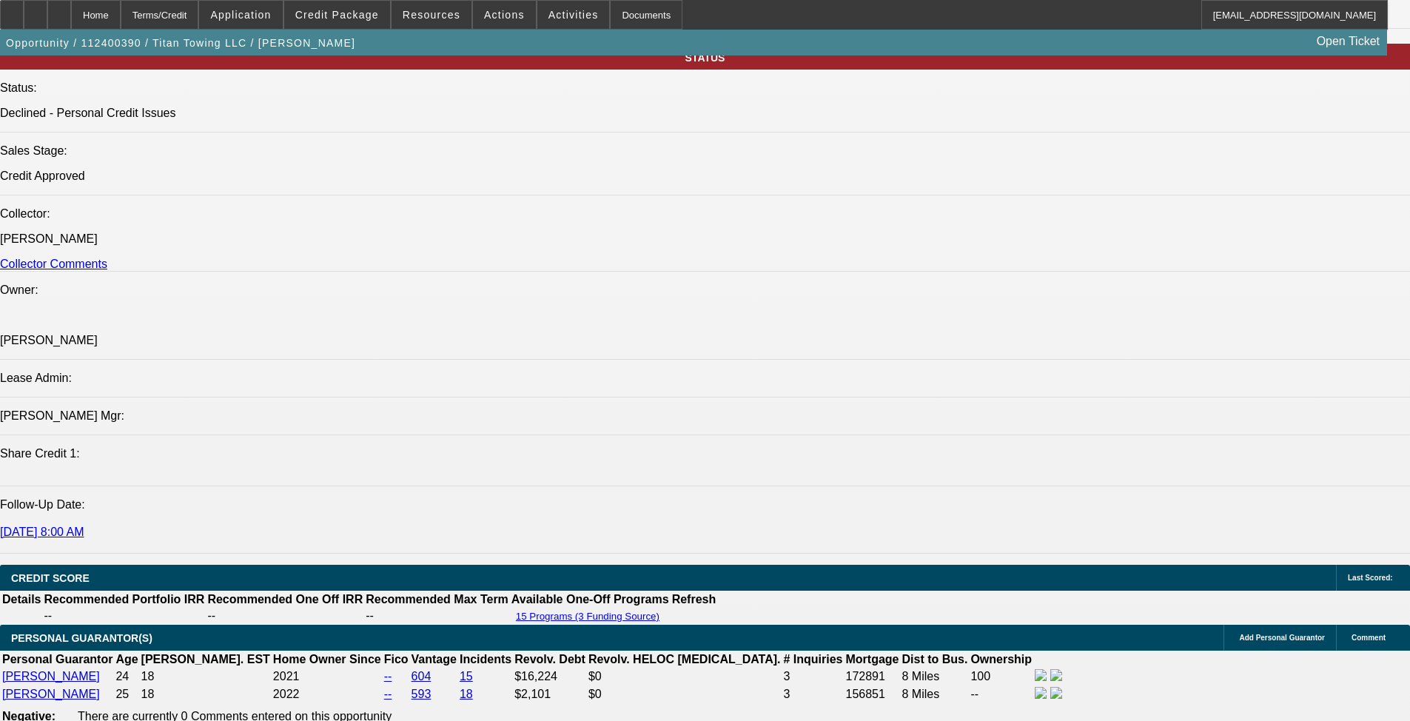
select select "0.1"
select select "2"
select select "0.1"
select select "4"
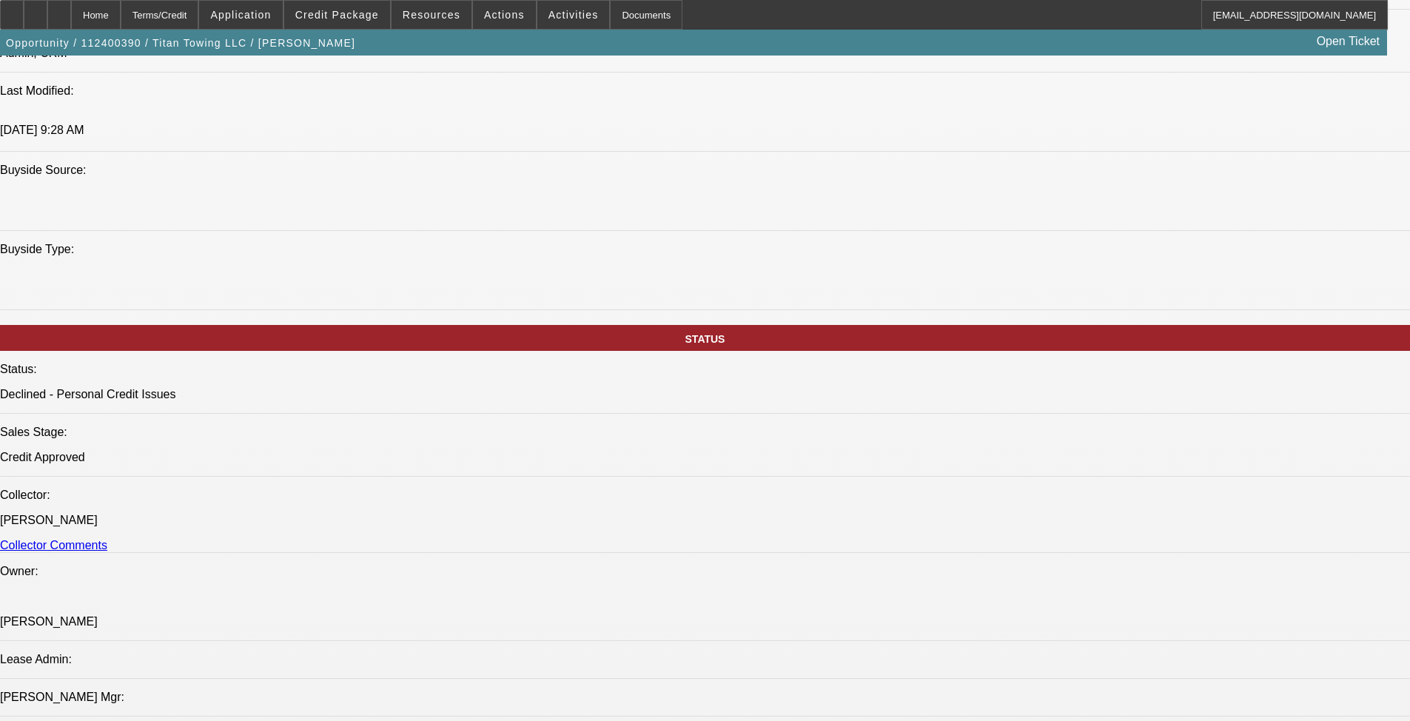
scroll to position [1315, 0]
